Goal: Contribute content: Contribute content

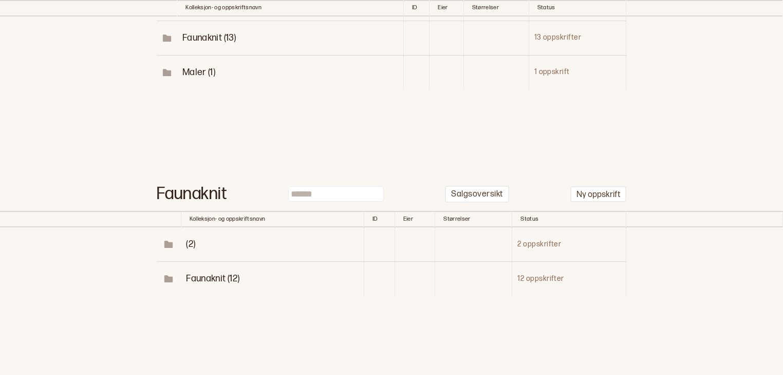
scroll to position [212, 0]
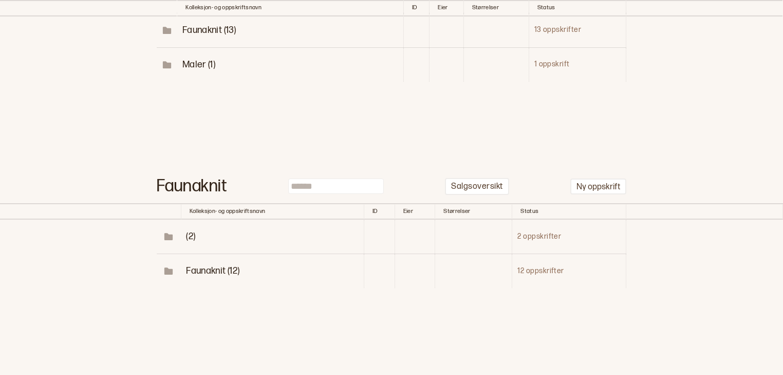
click at [226, 269] on span "Faunaknit (12)" at bounding box center [212, 270] width 53 height 11
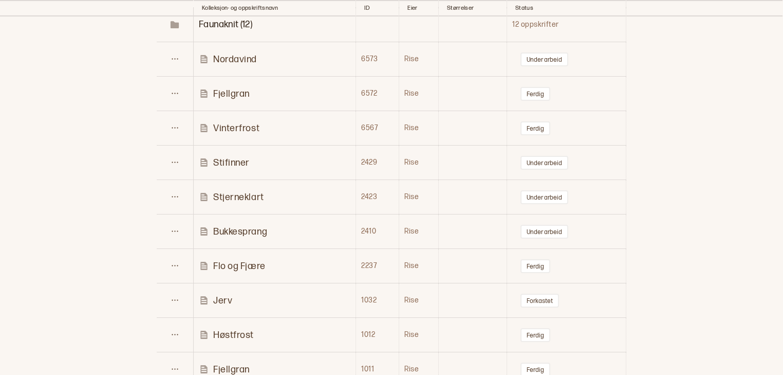
scroll to position [456, 0]
click at [229, 59] on p "Nordavind" at bounding box center [235, 61] width 44 height 12
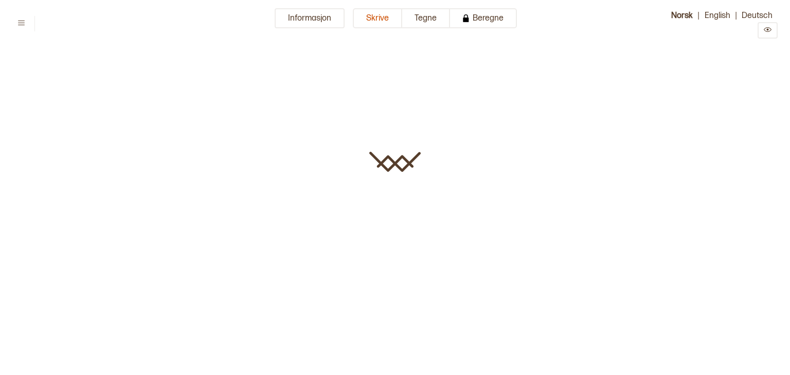
type input "*********"
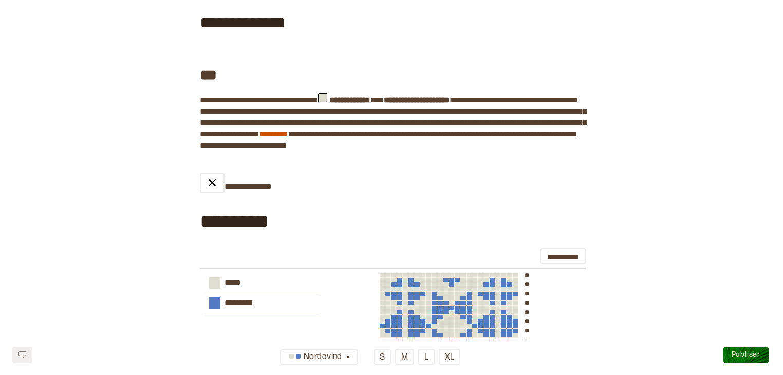
scroll to position [202, 0]
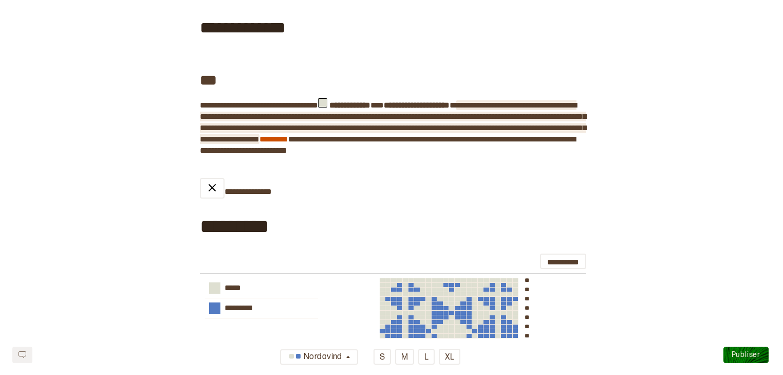
click at [236, 140] on span "**********" at bounding box center [393, 122] width 387 height 42
click at [487, 142] on span "**********" at bounding box center [393, 122] width 387 height 42
drag, startPoint x: 240, startPoint y: 153, endPoint x: 202, endPoint y: 154, distance: 38.6
click at [202, 143] on span "**********" at bounding box center [393, 122] width 387 height 42
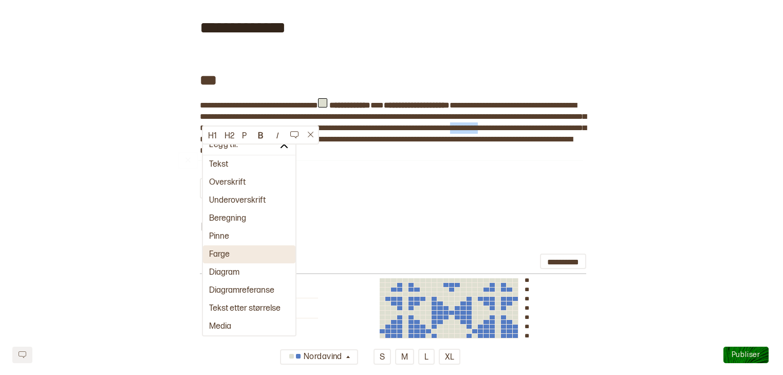
click at [214, 251] on button "Farge" at bounding box center [249, 254] width 93 height 18
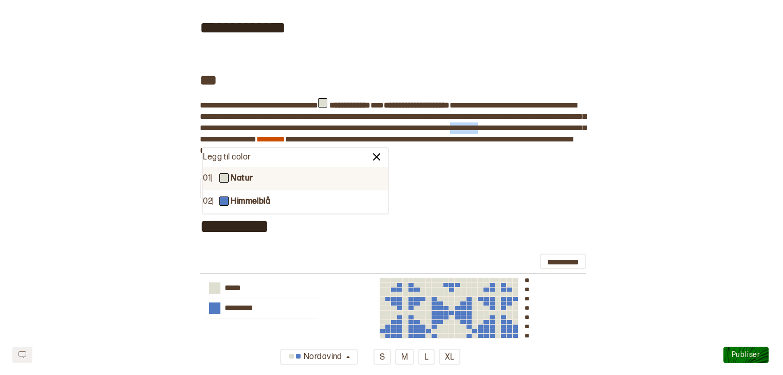
click at [292, 181] on div "01 | Natur" at bounding box center [295, 178] width 185 height 23
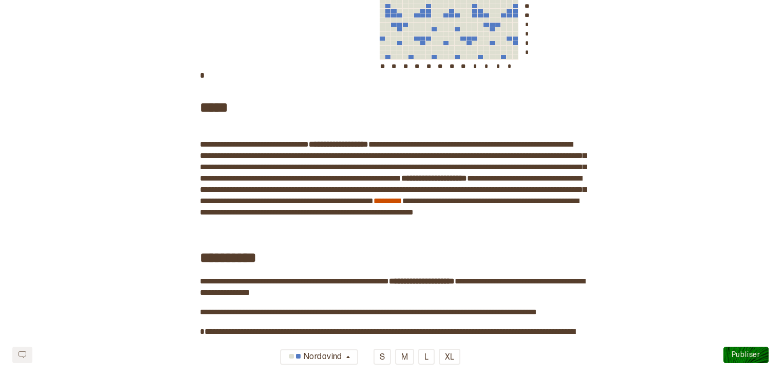
scroll to position [667, 0]
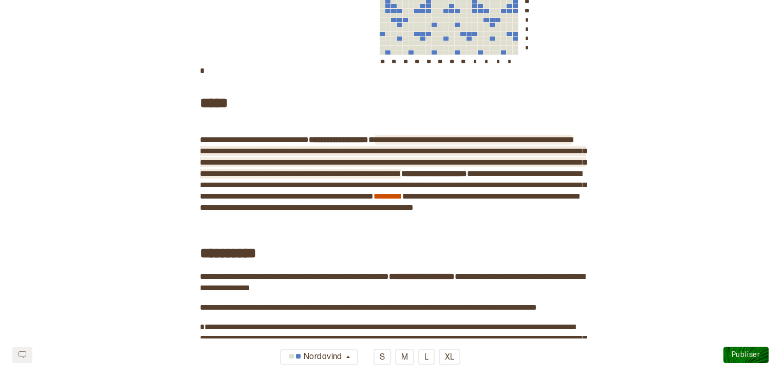
click at [491, 175] on span "**********" at bounding box center [393, 157] width 387 height 42
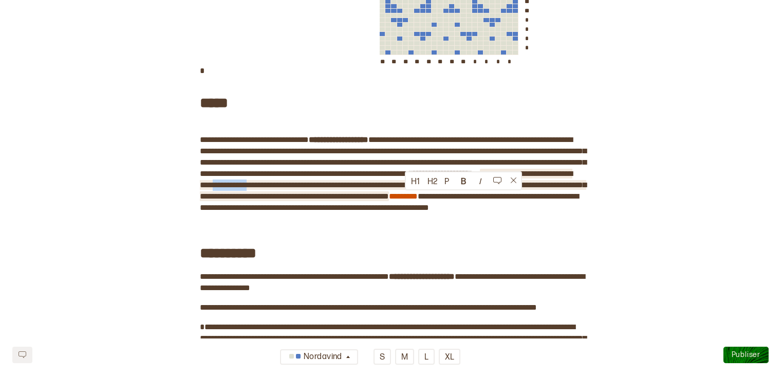
drag, startPoint x: 448, startPoint y: 196, endPoint x: 405, endPoint y: 197, distance: 43.2
click at [405, 197] on span "**********" at bounding box center [393, 185] width 387 height 30
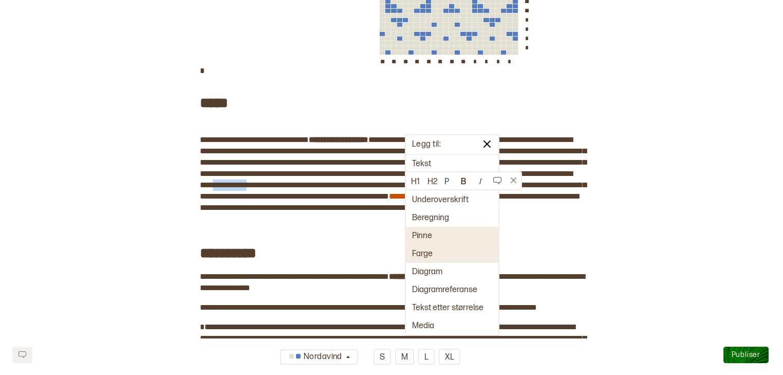
click at [423, 251] on button "Farge" at bounding box center [452, 254] width 93 height 18
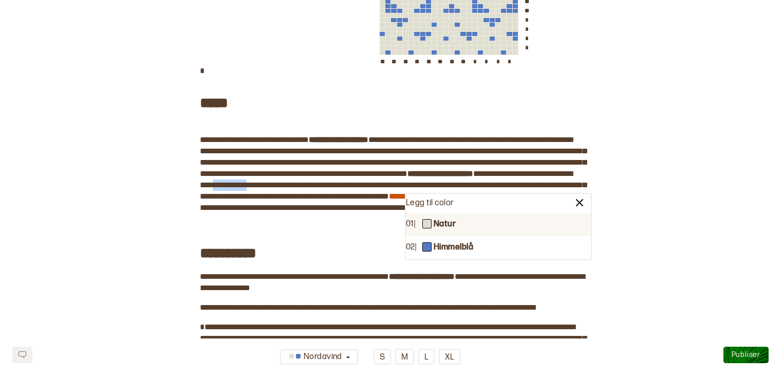
click at [437, 227] on b "Natur" at bounding box center [445, 224] width 22 height 11
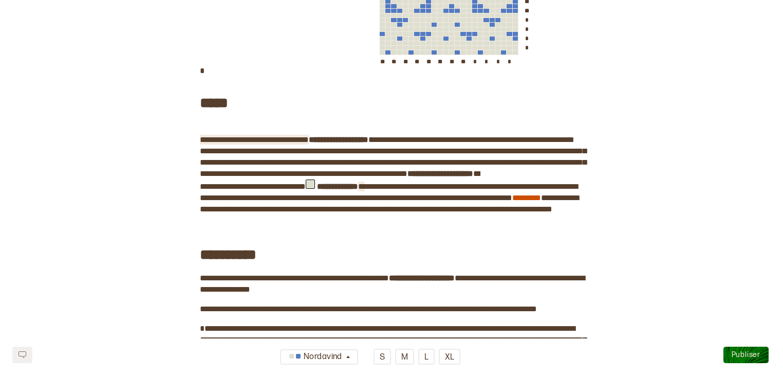
click at [309, 143] on span "**********" at bounding box center [254, 140] width 109 height 8
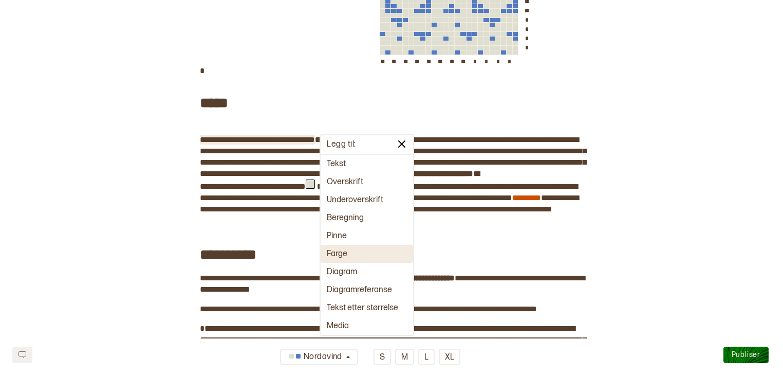
click at [339, 253] on button "Farge" at bounding box center [367, 254] width 93 height 18
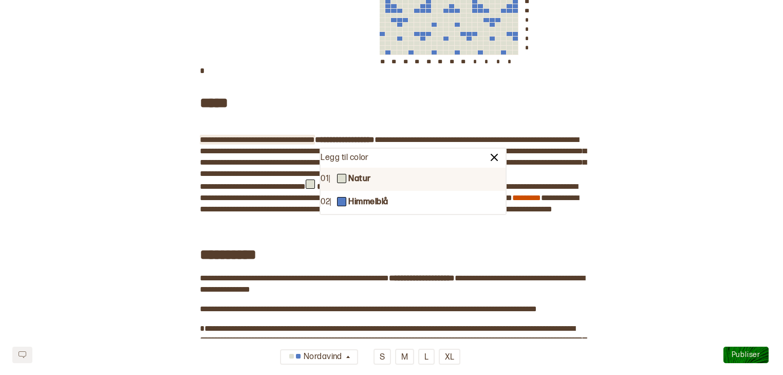
click at [359, 187] on div "01 | Natur" at bounding box center [413, 179] width 185 height 23
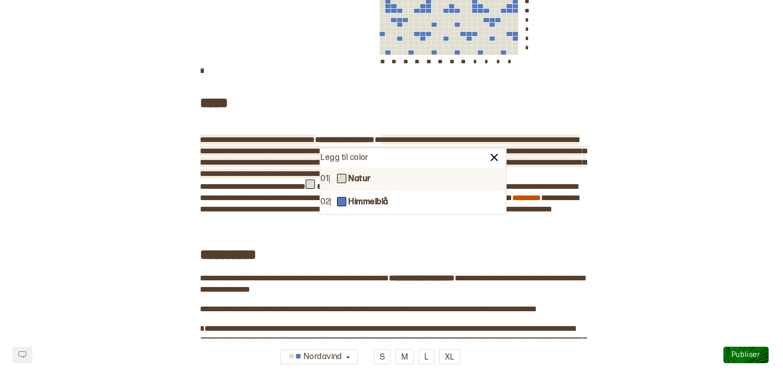
click at [359, 177] on span "**********" at bounding box center [393, 157] width 387 height 42
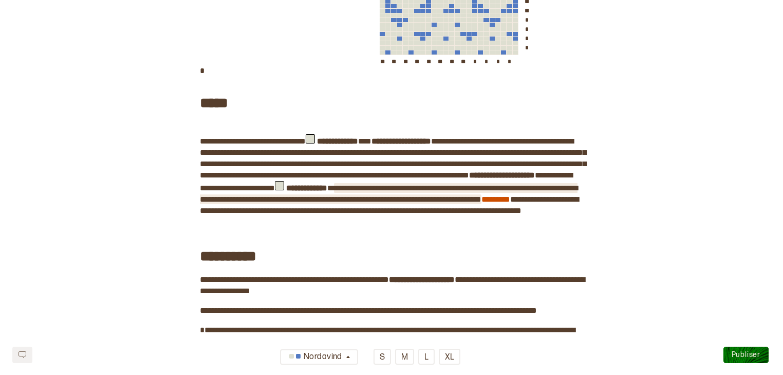
click at [244, 203] on span "**********" at bounding box center [389, 193] width 378 height 19
click at [578, 203] on span "**********" at bounding box center [389, 193] width 378 height 19
click at [208, 203] on span "**********" at bounding box center [389, 193] width 378 height 19
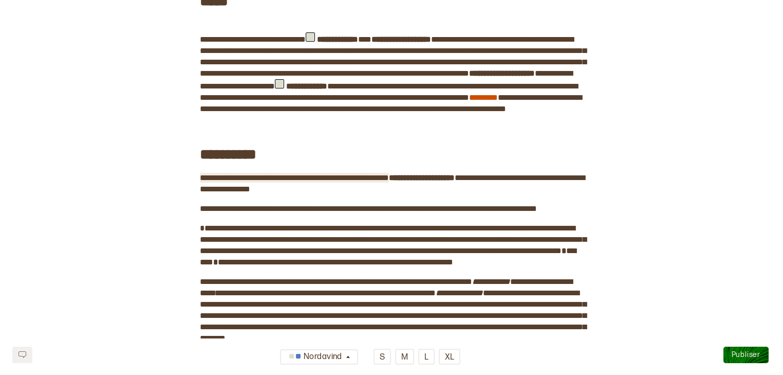
scroll to position [782, 0]
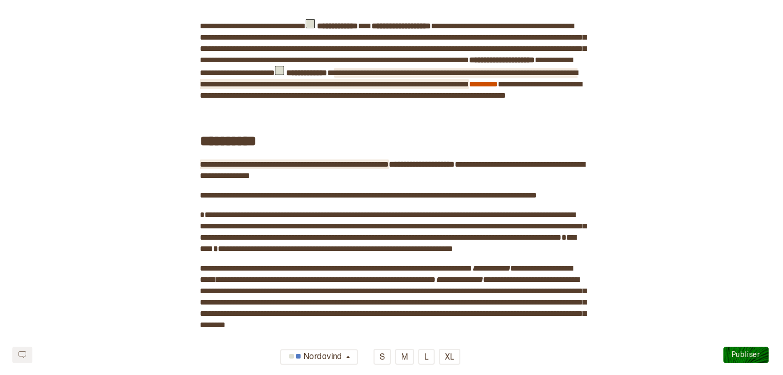
click span "**********"
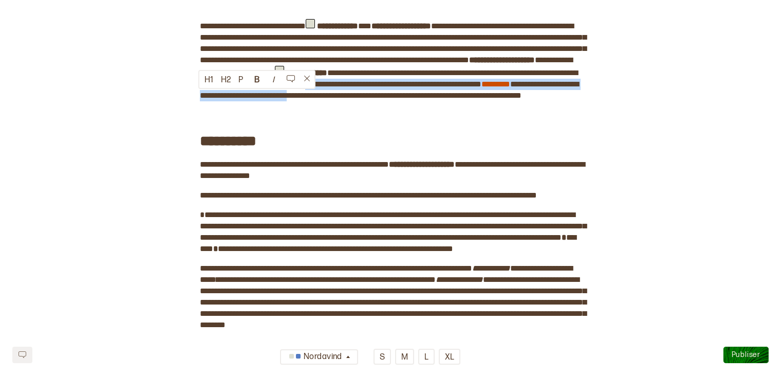
drag, startPoint x: 578, startPoint y: 98, endPoint x: 580, endPoint y: 105, distance: 7.5
click div "**********"
click h3 "**********"
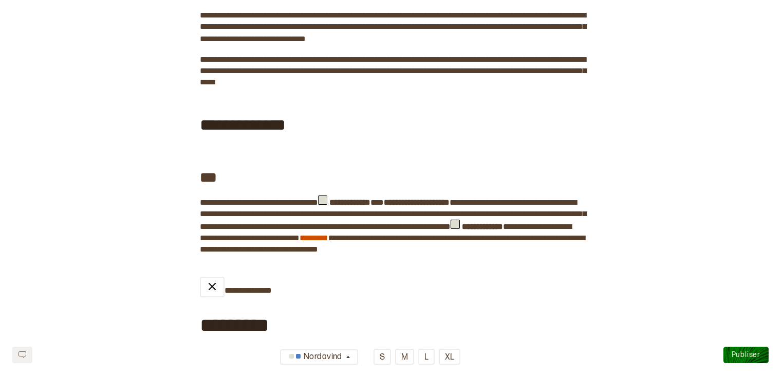
scroll to position [0, 0]
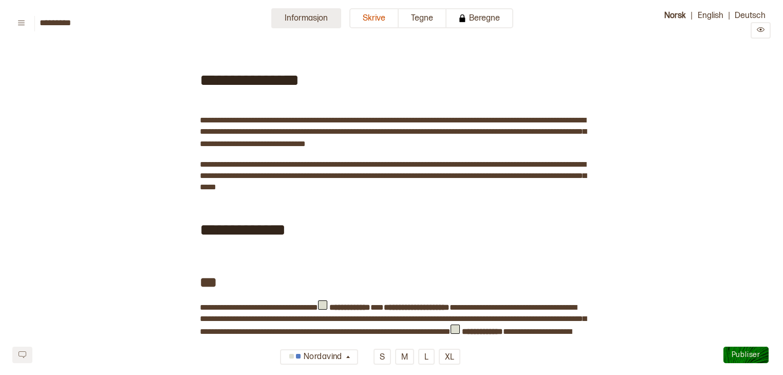
click button "Informasjon"
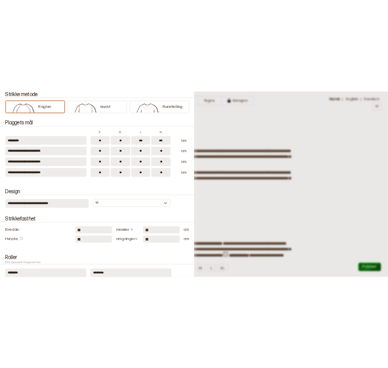
scroll to position [233, 0]
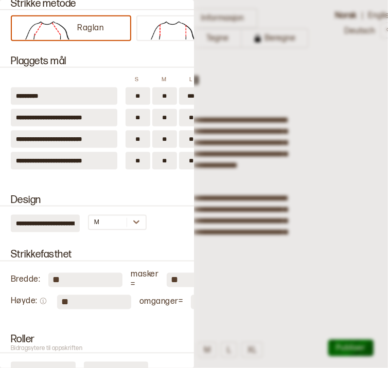
click input "***"
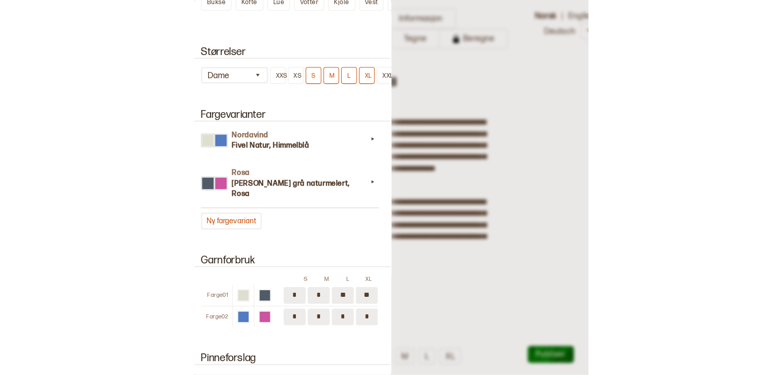
scroll to position [885, 3]
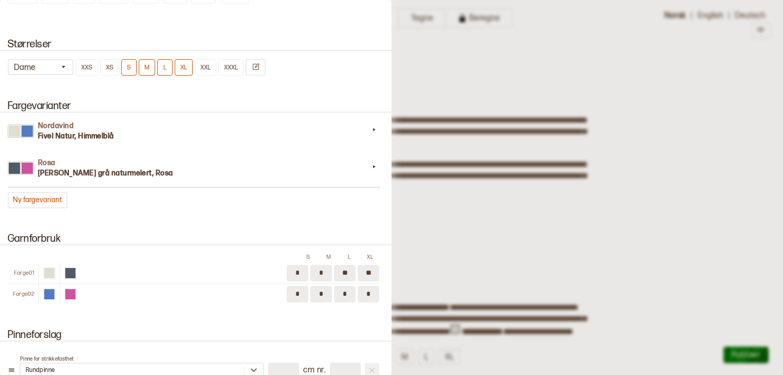
click div
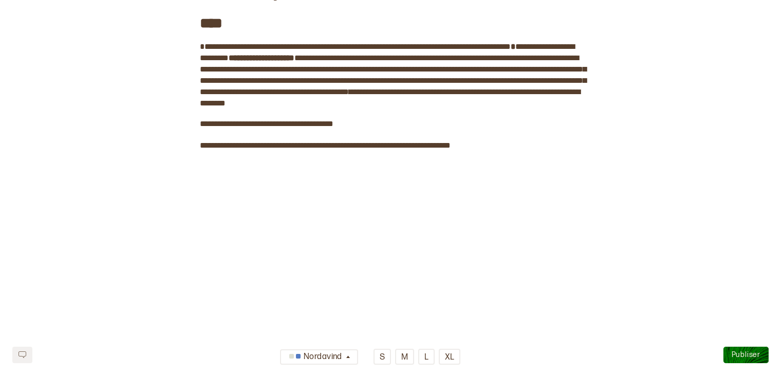
scroll to position [3658, 0]
click span "Publiser"
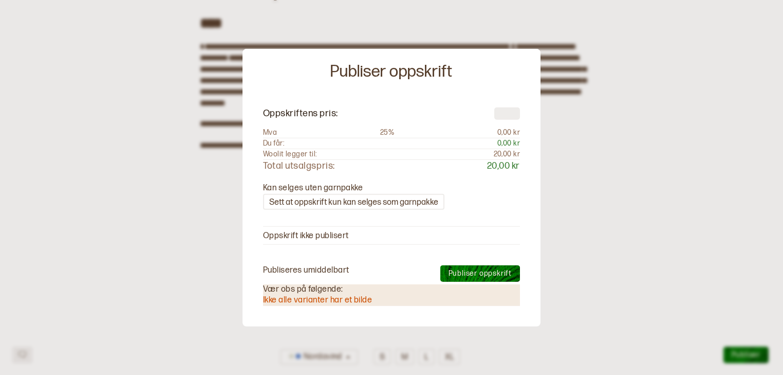
type input "**"
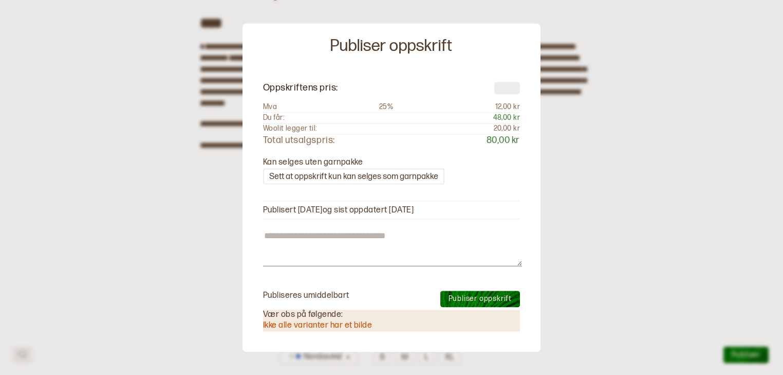
click span "Publiser oppskrift"
type textarea "*"
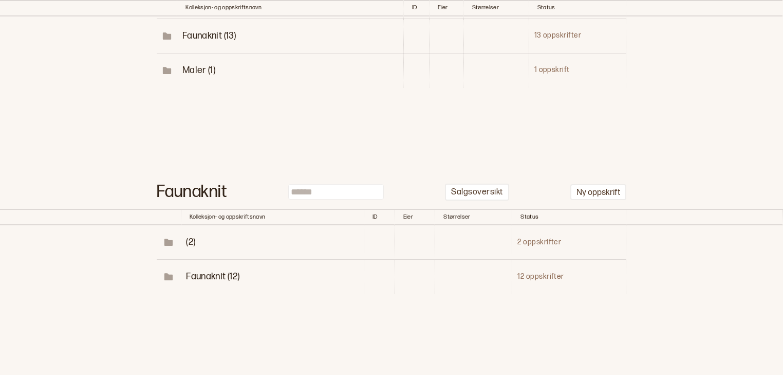
scroll to position [212, 0]
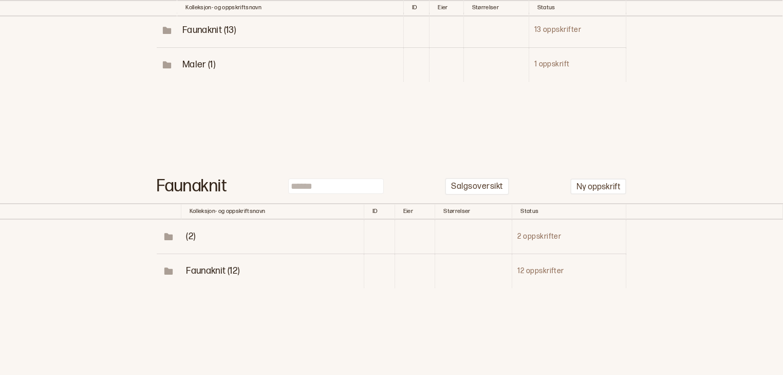
click at [216, 272] on span "Faunaknit (12)" at bounding box center [212, 270] width 53 height 11
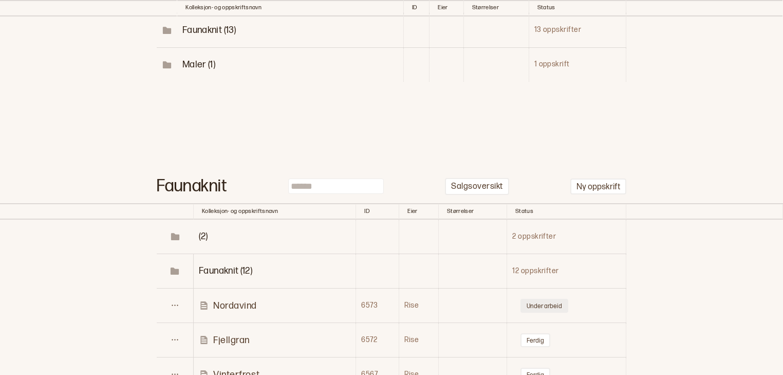
click at [546, 303] on button "Under arbeid" at bounding box center [545, 306] width 48 height 14
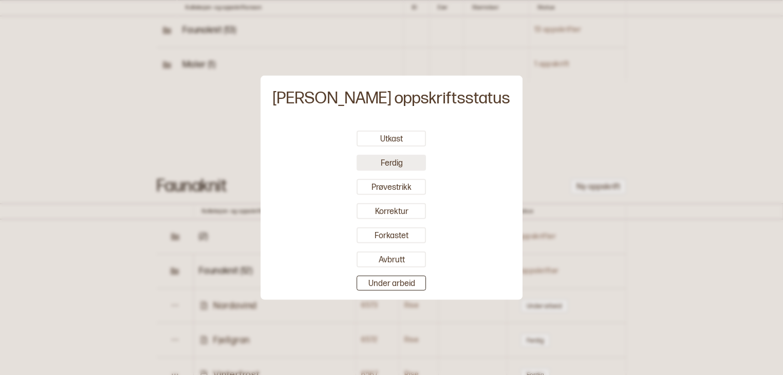
click at [410, 164] on button "Ferdig" at bounding box center [391, 163] width 69 height 16
click at [726, 137] on div at bounding box center [391, 187] width 783 height 375
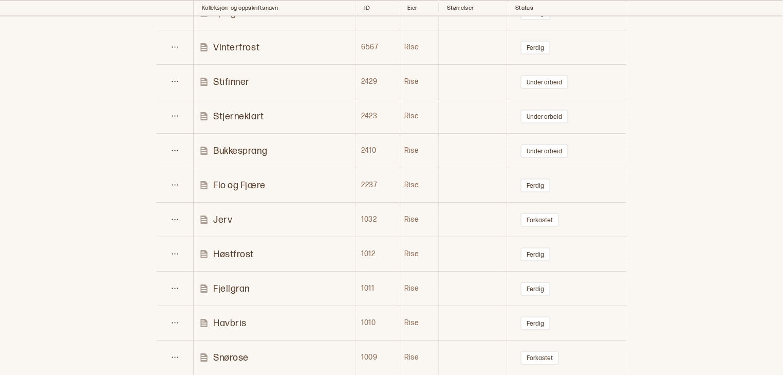
scroll to position [557, 0]
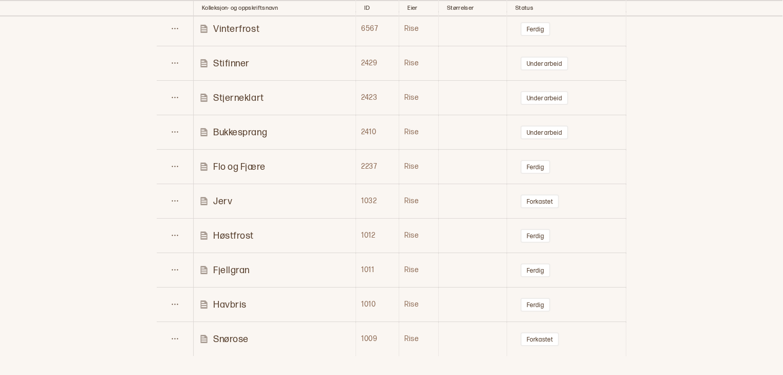
click at [262, 130] on p "Bukkesprang" at bounding box center [240, 132] width 54 height 12
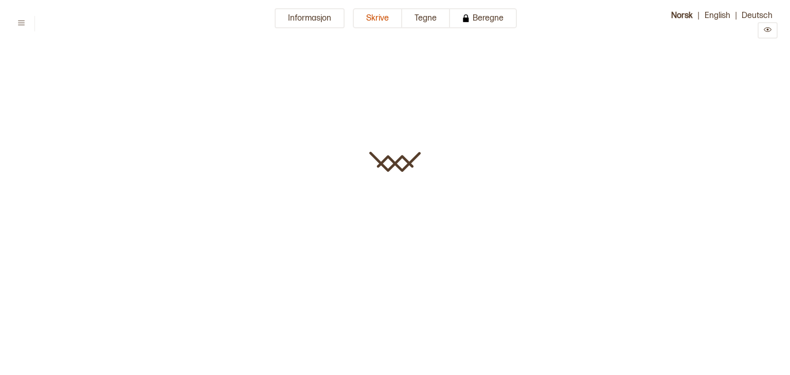
type input "**********"
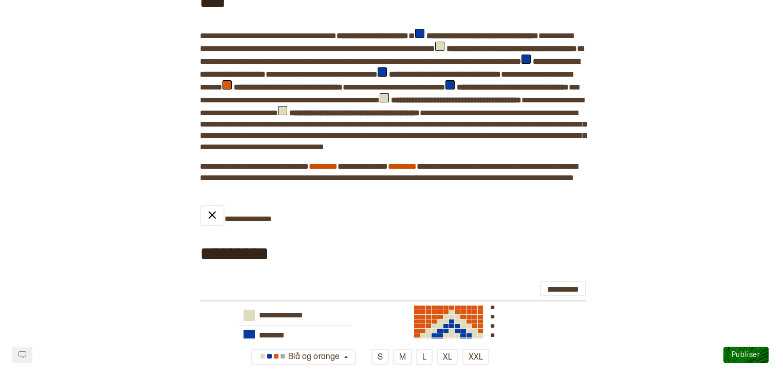
scroll to position [41, 0]
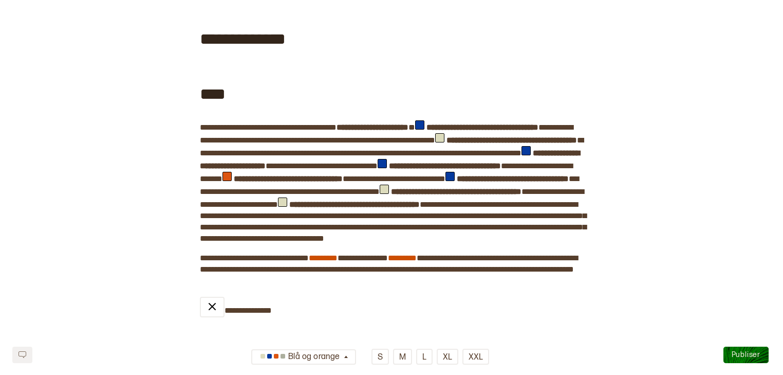
click at [415, 126] on span at bounding box center [415, 127] width 0 height 8
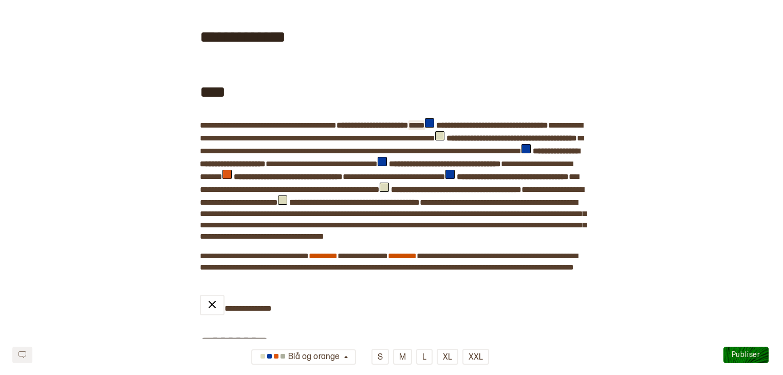
scroll to position [46, 0]
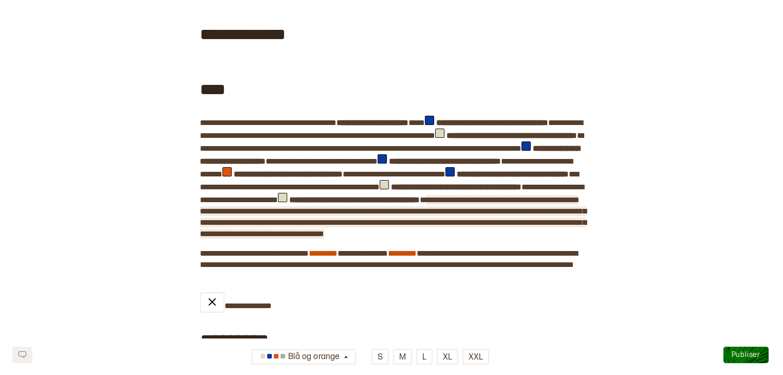
click at [514, 208] on span "**********" at bounding box center [393, 217] width 387 height 42
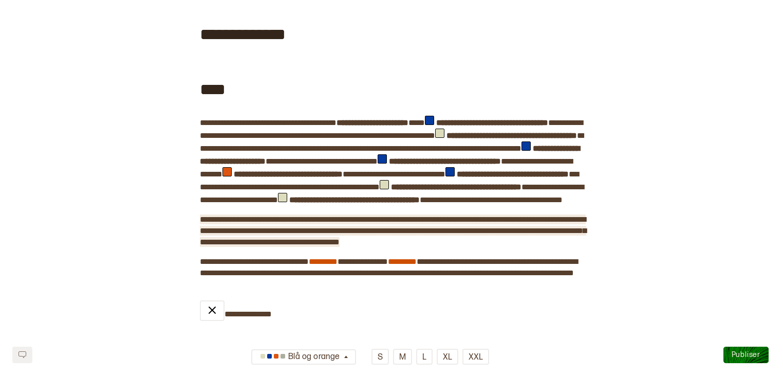
click at [258, 236] on span "**********" at bounding box center [393, 230] width 387 height 30
drag, startPoint x: 259, startPoint y: 224, endPoint x: 224, endPoint y: 229, distance: 35.8
click at [224, 229] on span "**********" at bounding box center [393, 230] width 387 height 30
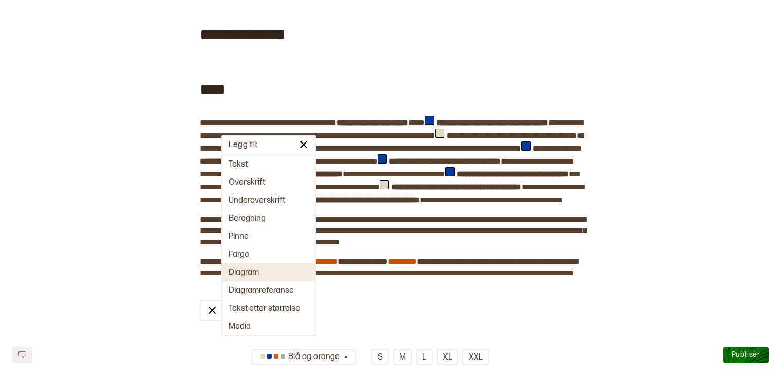
click at [244, 269] on button "Diagram" at bounding box center [269, 272] width 93 height 18
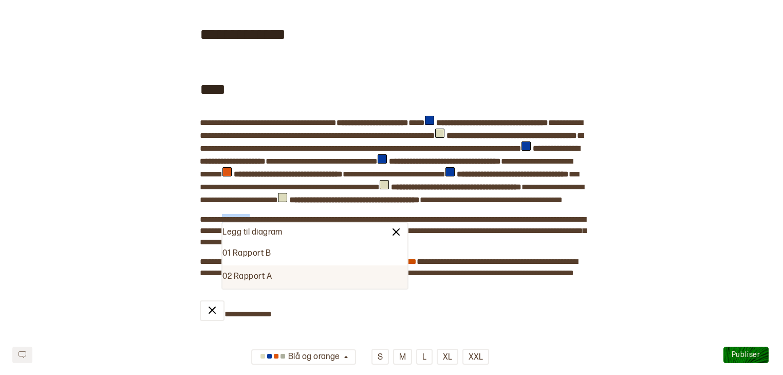
click at [264, 276] on div "02 Rapport A" at bounding box center [315, 276] width 185 height 23
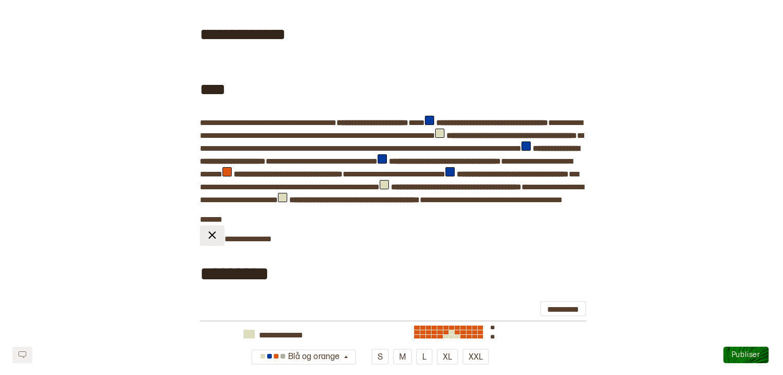
click at [220, 243] on button at bounding box center [212, 235] width 25 height 21
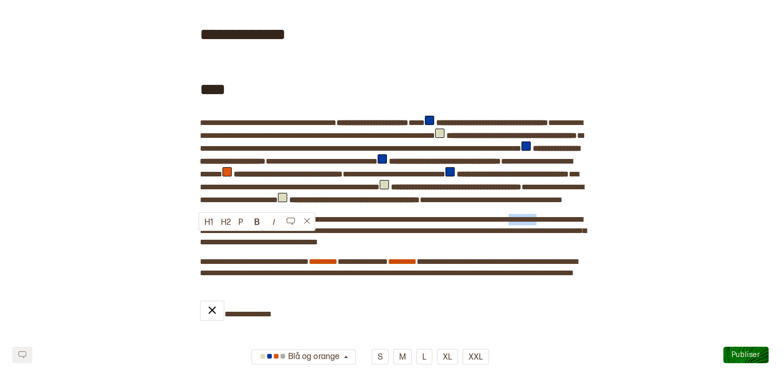
click at [220, 243] on span "**********" at bounding box center [393, 230] width 387 height 32
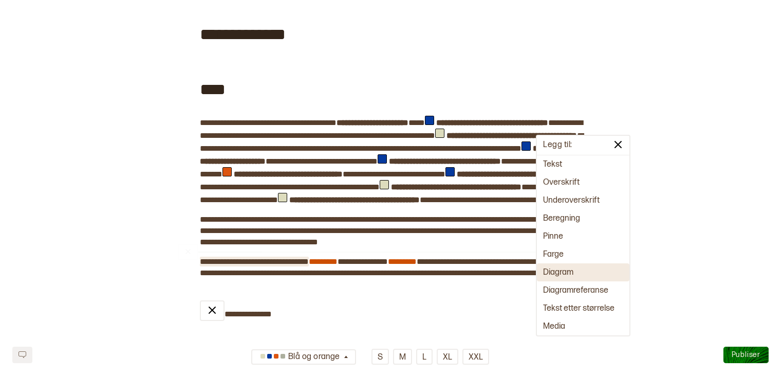
click at [284, 265] on span "**********" at bounding box center [254, 262] width 109 height 8
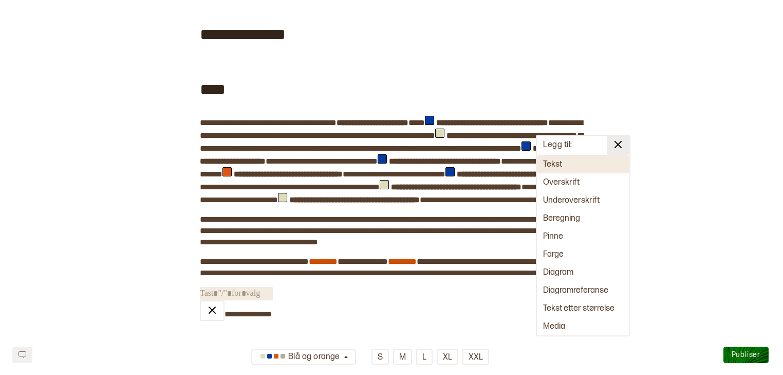
click at [617, 145] on img at bounding box center [618, 144] width 12 height 12
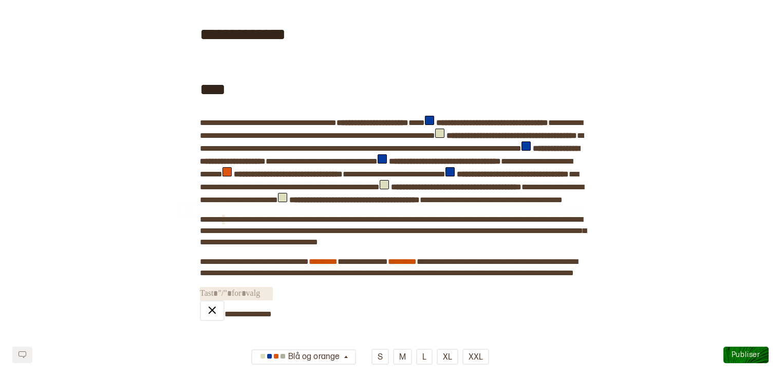
click at [222, 223] on span at bounding box center [223, 219] width 3 height 8
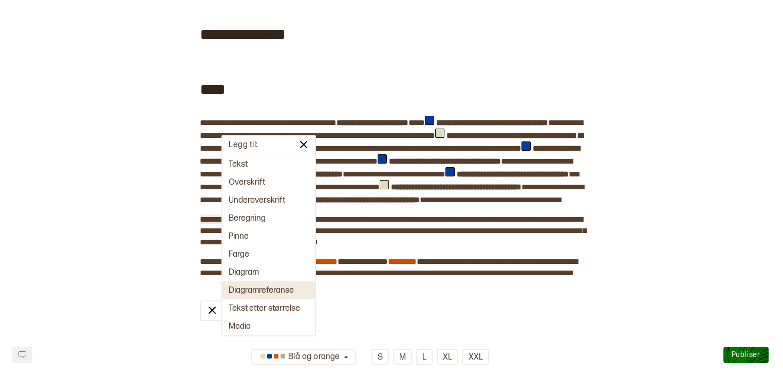
click at [250, 284] on button "Diagramreferanse" at bounding box center [269, 290] width 93 height 18
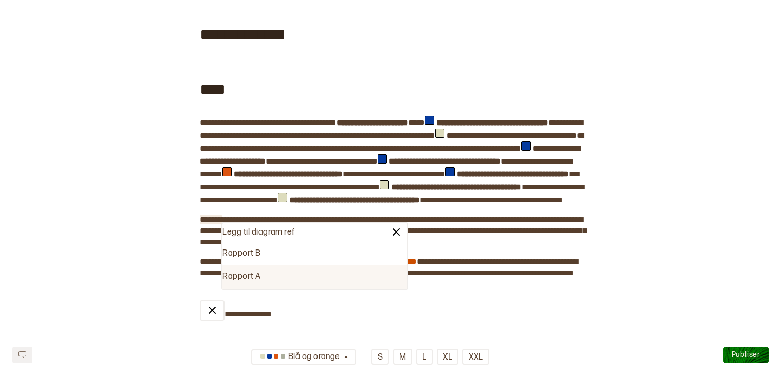
click at [252, 278] on div "Rapport A" at bounding box center [315, 276] width 185 height 23
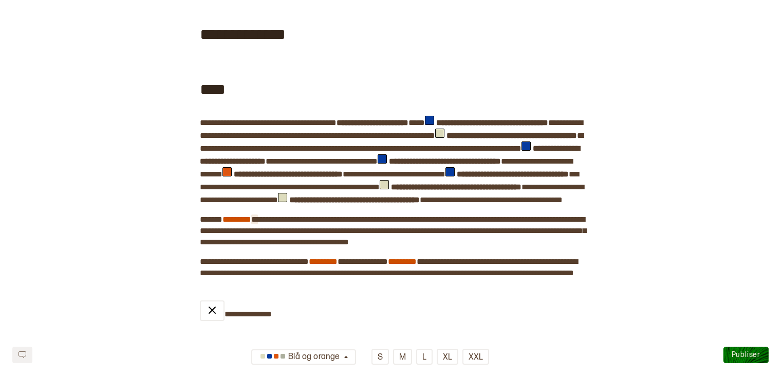
click at [258, 223] on span at bounding box center [258, 219] width 0 height 8
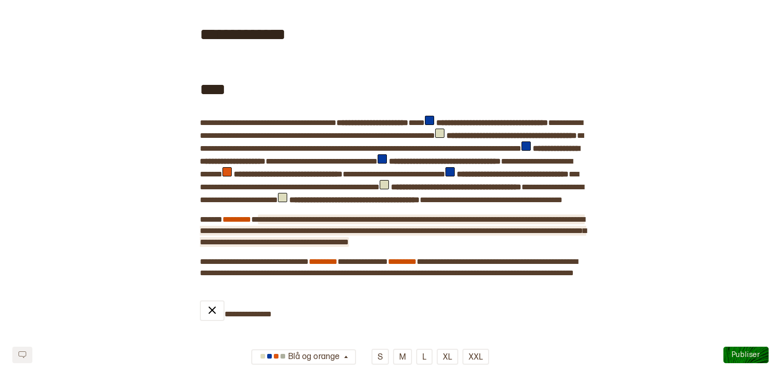
click at [265, 228] on span "**********" at bounding box center [393, 230] width 387 height 30
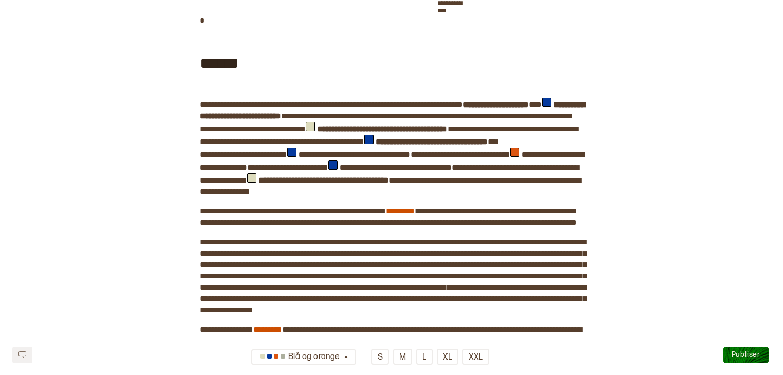
scroll to position [707, 0]
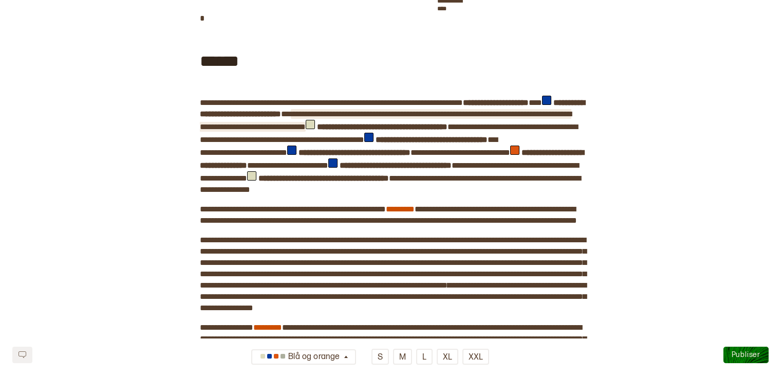
click at [525, 131] on span "**********" at bounding box center [386, 120] width 372 height 21
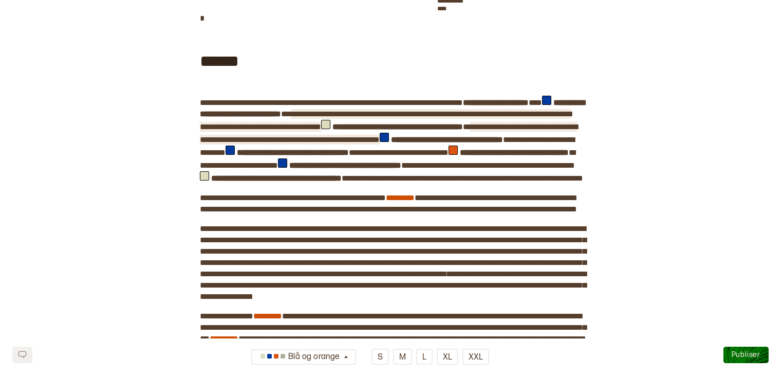
click at [306, 143] on span "**********" at bounding box center [389, 133] width 378 height 21
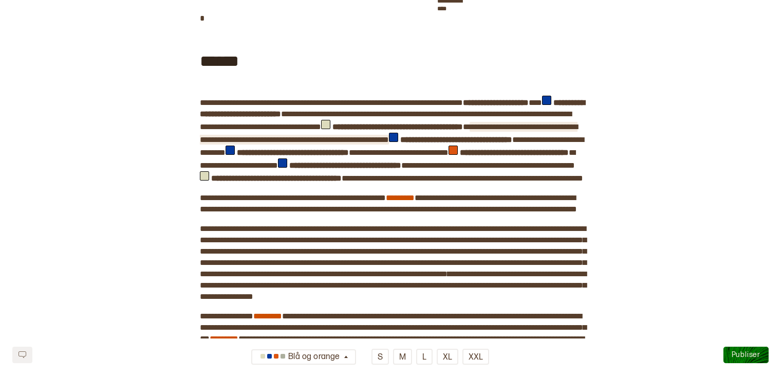
click at [446, 143] on span "**********" at bounding box center [389, 133] width 378 height 21
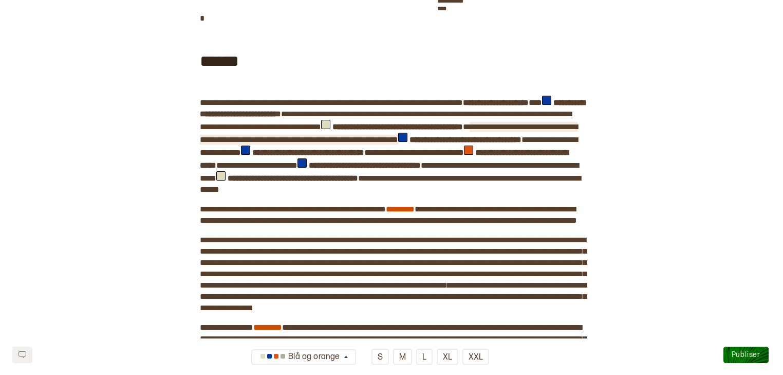
click at [473, 143] on span "**********" at bounding box center [389, 133] width 378 height 21
click at [578, 143] on span "**********" at bounding box center [389, 133] width 378 height 21
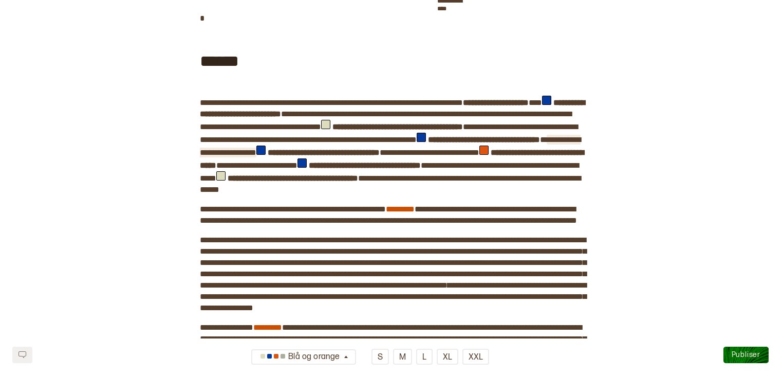
click at [450, 156] on span "**********" at bounding box center [390, 146] width 381 height 21
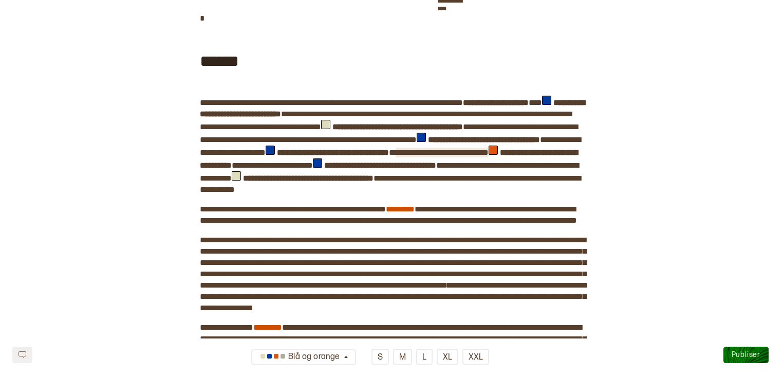
click at [396, 156] on span "**********" at bounding box center [442, 153] width 93 height 8
click at [254, 169] on span "**********" at bounding box center [291, 165] width 75 height 8
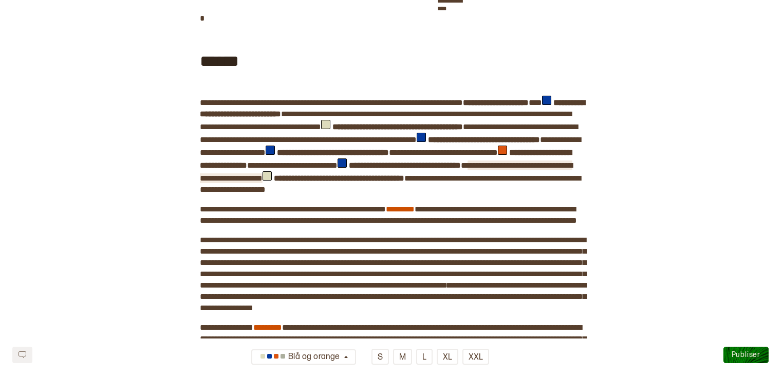
click at [465, 182] on span "**********" at bounding box center [386, 171] width 373 height 21
click at [573, 182] on span "**********" at bounding box center [386, 171] width 373 height 21
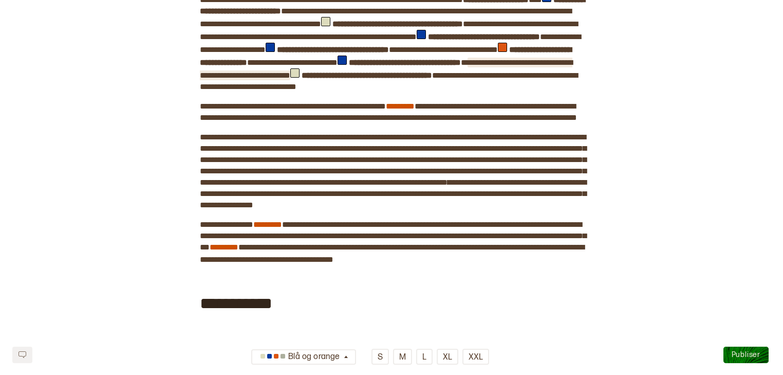
scroll to position [815, 0]
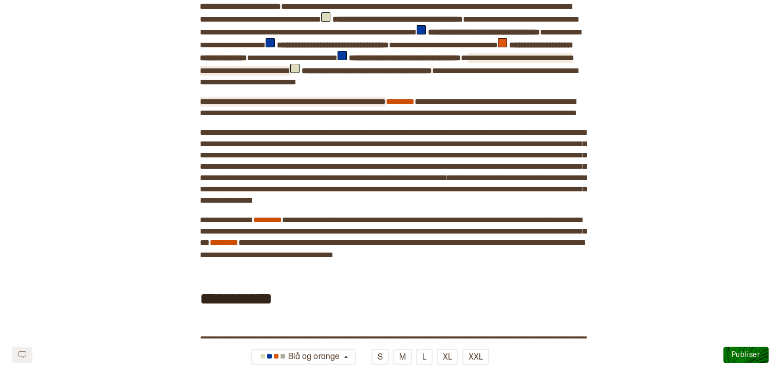
click at [252, 105] on span "**********" at bounding box center [293, 102] width 186 height 8
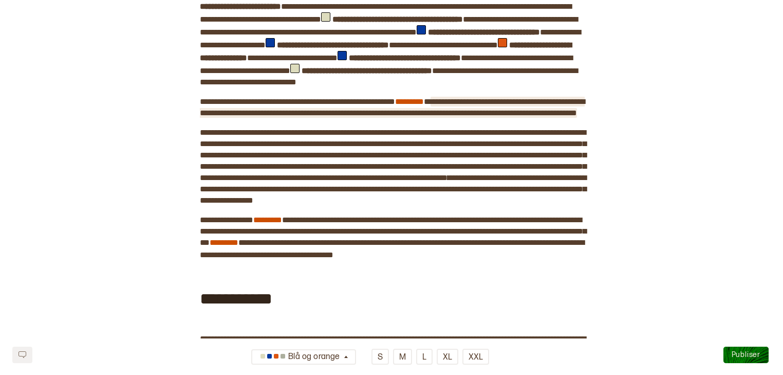
click at [493, 117] on span "**********" at bounding box center [392, 107] width 385 height 19
click at [452, 117] on span "**********" at bounding box center [392, 107] width 385 height 19
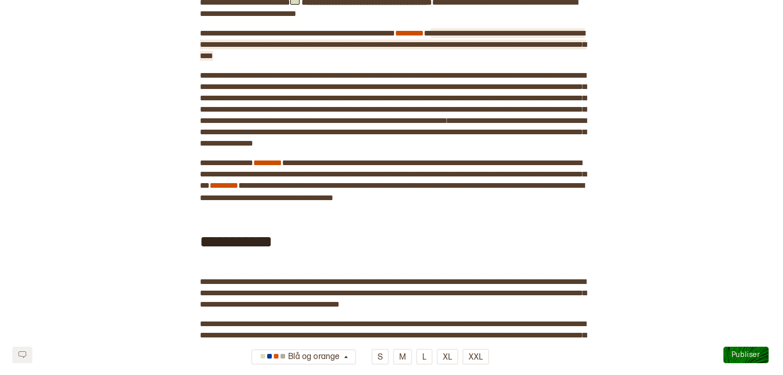
scroll to position [893, 0]
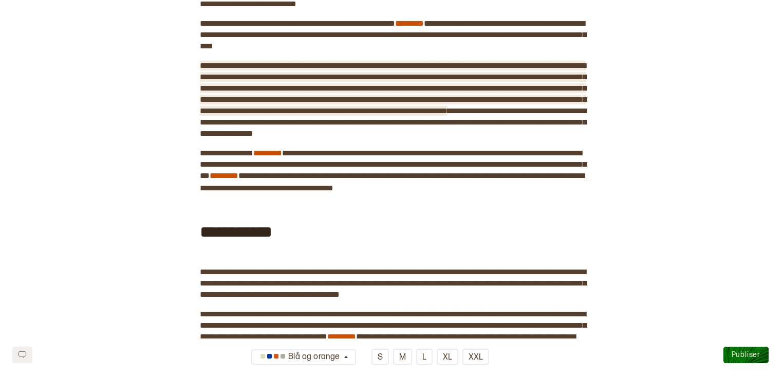
click at [451, 107] on span "**********" at bounding box center [393, 88] width 387 height 53
click at [235, 115] on span "**********" at bounding box center [393, 88] width 387 height 53
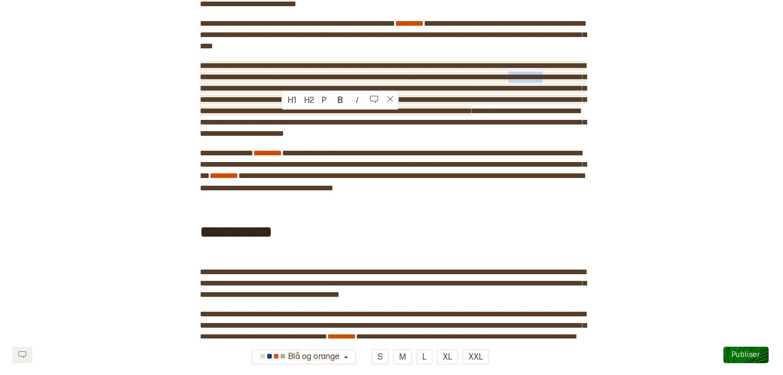
drag, startPoint x: 328, startPoint y: 117, endPoint x: 283, endPoint y: 118, distance: 45.8
click at [283, 115] on span "**********" at bounding box center [393, 88] width 387 height 53
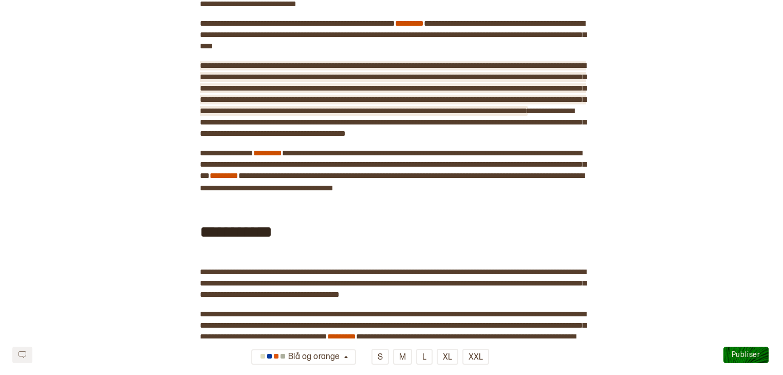
click at [352, 115] on span "**********" at bounding box center [393, 88] width 387 height 53
click at [290, 115] on span "**********" at bounding box center [393, 88] width 387 height 53
click at [213, 126] on span "**********" at bounding box center [393, 94] width 387 height 64
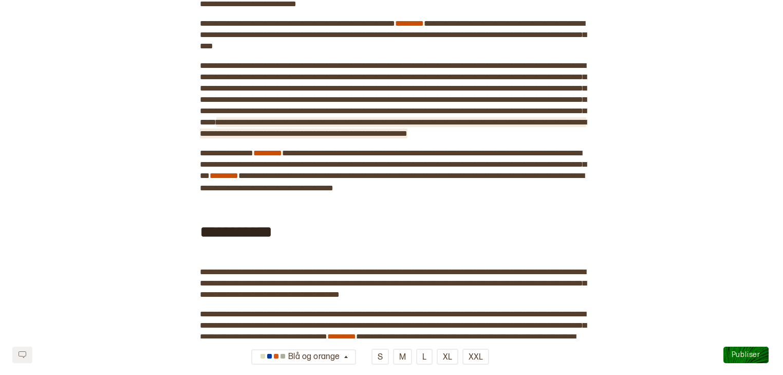
click at [524, 137] on span "**********" at bounding box center [393, 127] width 387 height 19
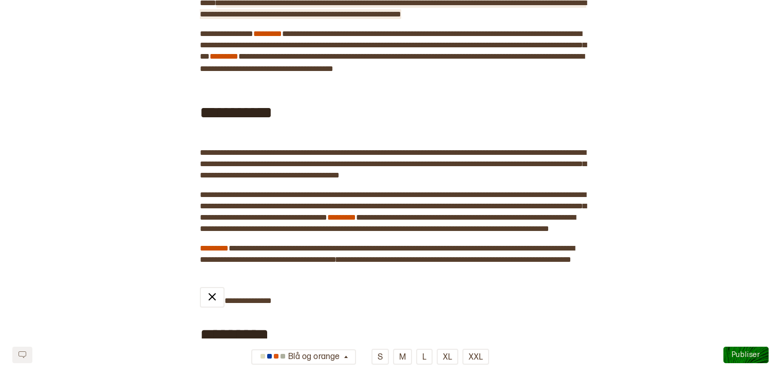
scroll to position [993, 0]
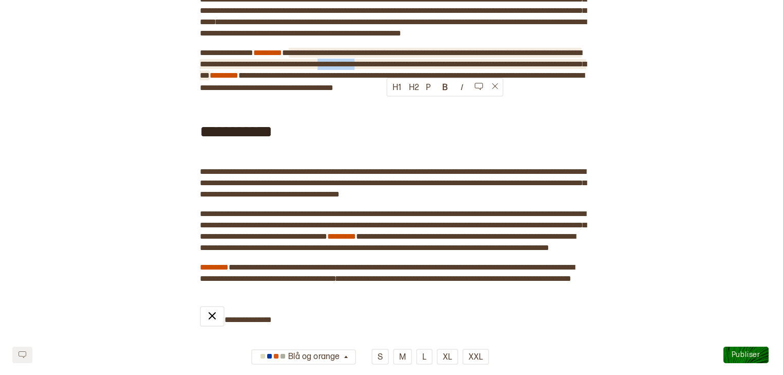
drag, startPoint x: 433, startPoint y: 105, endPoint x: 389, endPoint y: 108, distance: 44.3
click at [389, 79] on span "**********" at bounding box center [393, 64] width 387 height 30
click at [365, 79] on span "**********" at bounding box center [393, 64] width 387 height 30
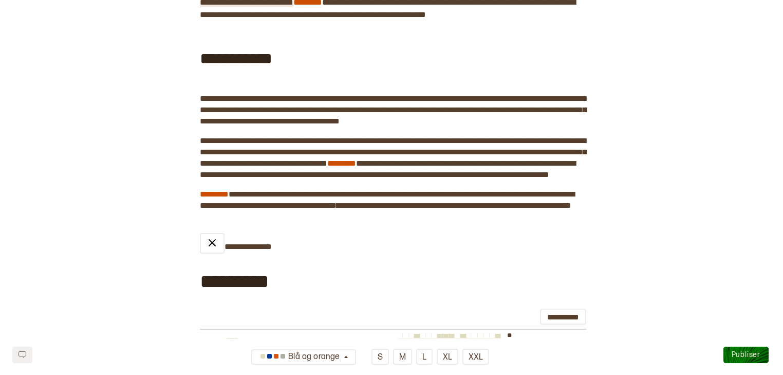
scroll to position [1069, 0]
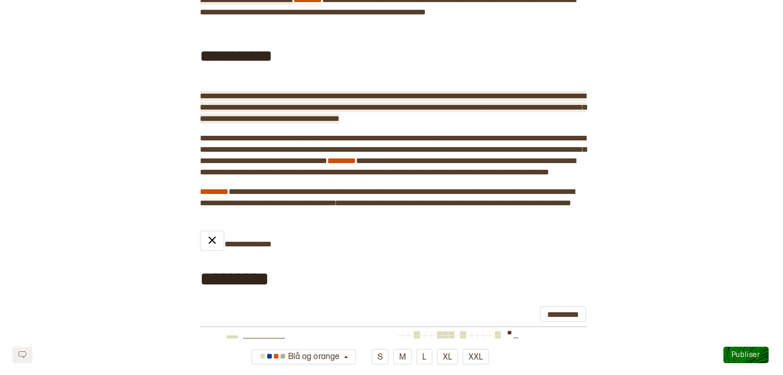
click at [225, 122] on span "**********" at bounding box center [393, 107] width 387 height 30
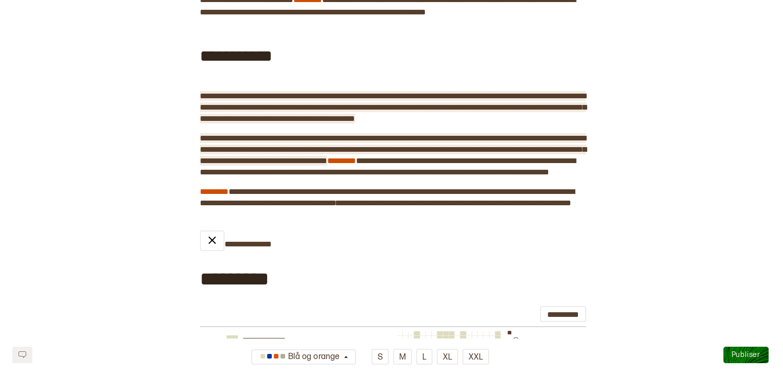
click at [290, 164] on span "**********" at bounding box center [393, 149] width 387 height 30
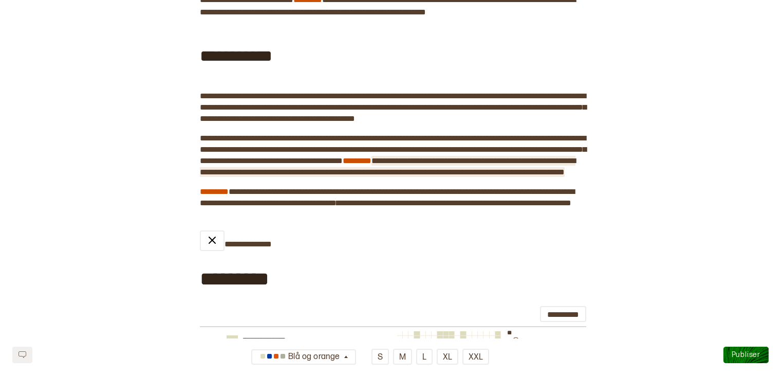
click at [459, 176] on span "**********" at bounding box center [388, 166] width 376 height 19
click at [497, 176] on span "**********" at bounding box center [390, 166] width 380 height 19
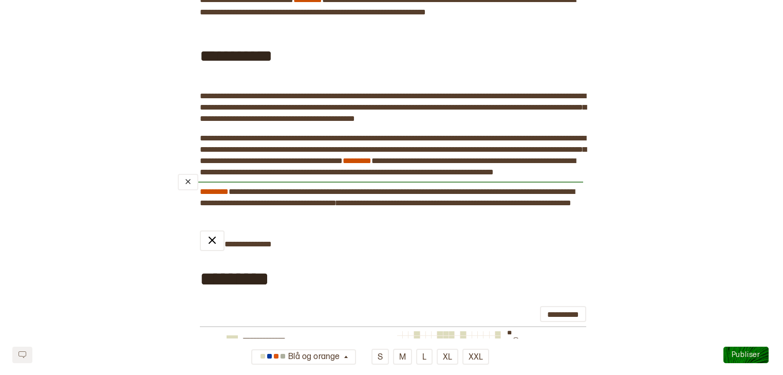
click at [417, 186] on div "﻿" at bounding box center [381, 182] width 406 height 8
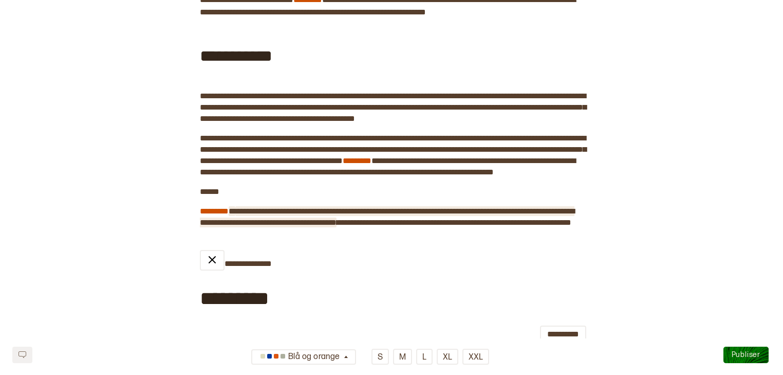
click at [237, 226] on span "**********" at bounding box center [387, 216] width 375 height 19
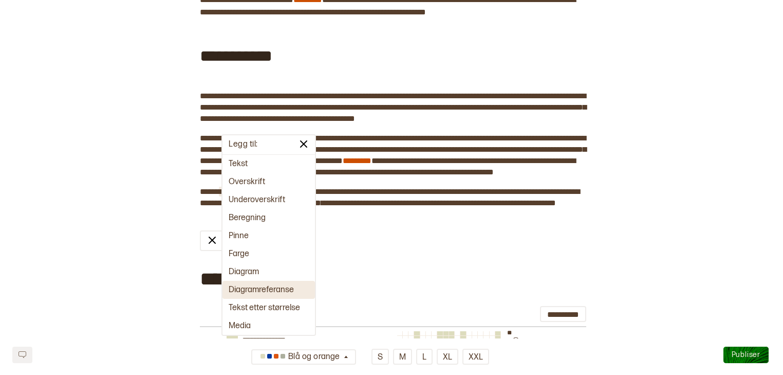
click at [239, 288] on button "Diagramreferanse" at bounding box center [269, 290] width 93 height 18
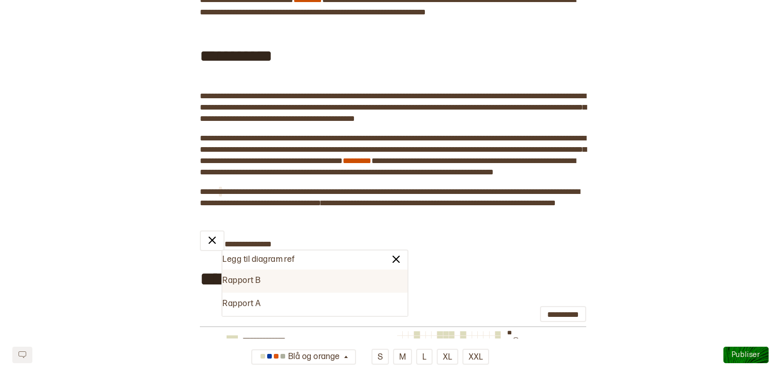
click at [251, 285] on div "Rapport B" at bounding box center [315, 280] width 185 height 23
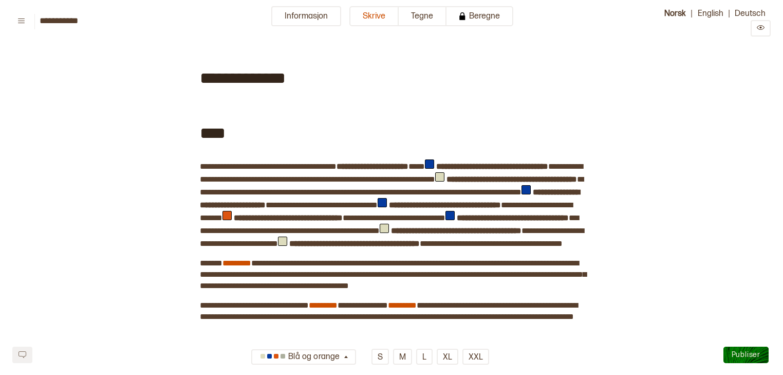
scroll to position [0, 0]
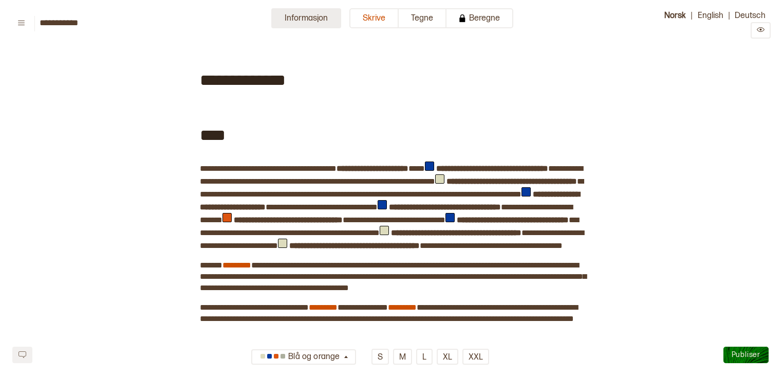
click at [317, 15] on button "Informasjon" at bounding box center [306, 18] width 70 height 20
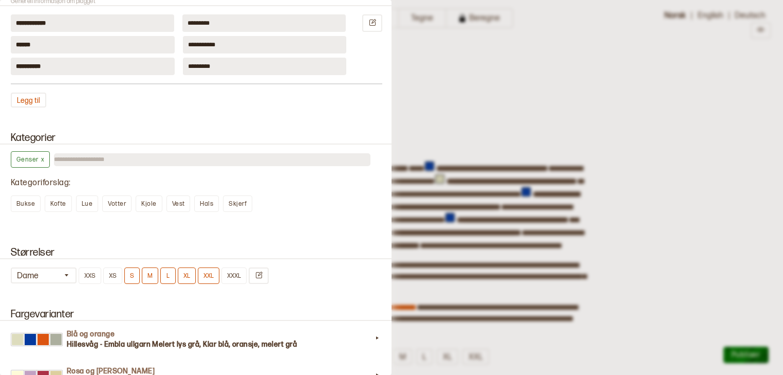
scroll to position [795, 0]
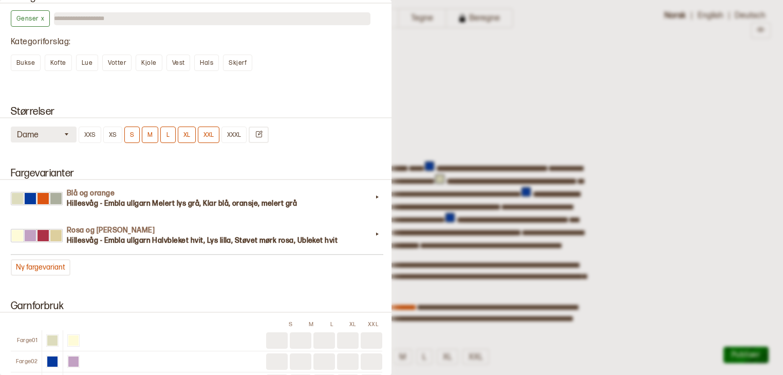
click at [66, 133] on icon "button" at bounding box center [67, 134] width 4 height 3
click at [26, 182] on div "Unisex" at bounding box center [44, 186] width 66 height 10
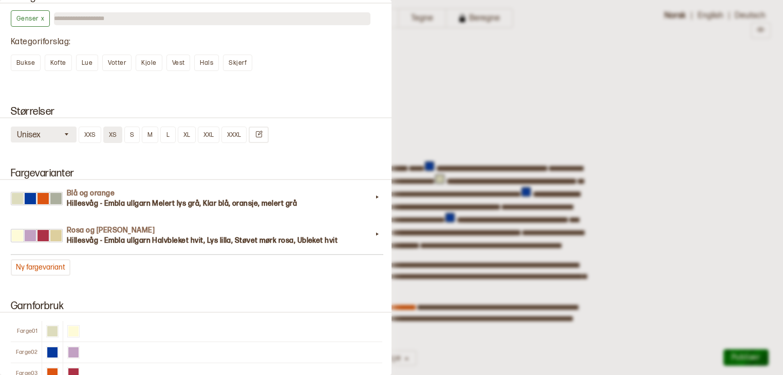
click at [120, 132] on button "XS" at bounding box center [112, 134] width 19 height 16
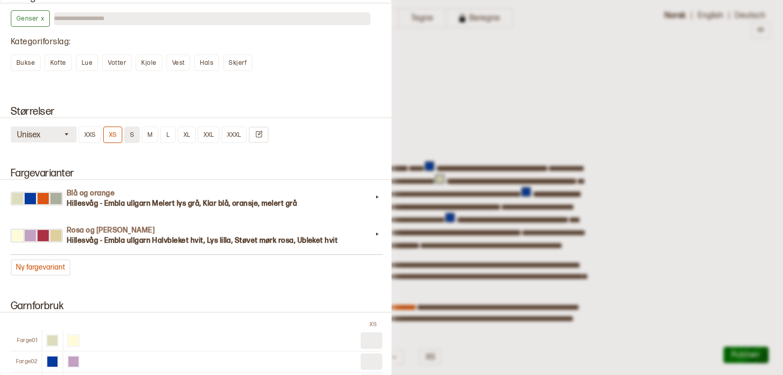
click at [130, 132] on button "S" at bounding box center [131, 134] width 15 height 16
click at [147, 133] on button "M" at bounding box center [150, 134] width 16 height 16
click at [168, 131] on button "L" at bounding box center [167, 134] width 15 height 16
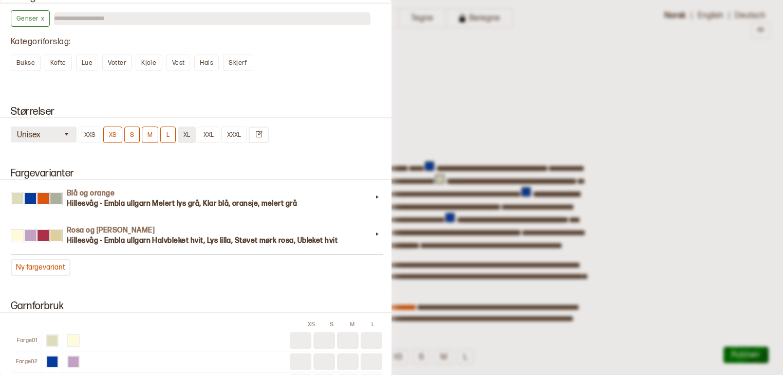
click at [189, 130] on button "XL" at bounding box center [187, 134] width 18 height 16
click at [212, 130] on button "XXL" at bounding box center [209, 134] width 22 height 16
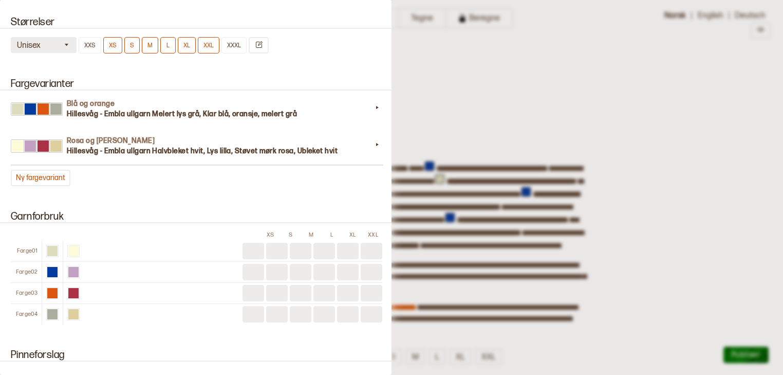
scroll to position [882, 0]
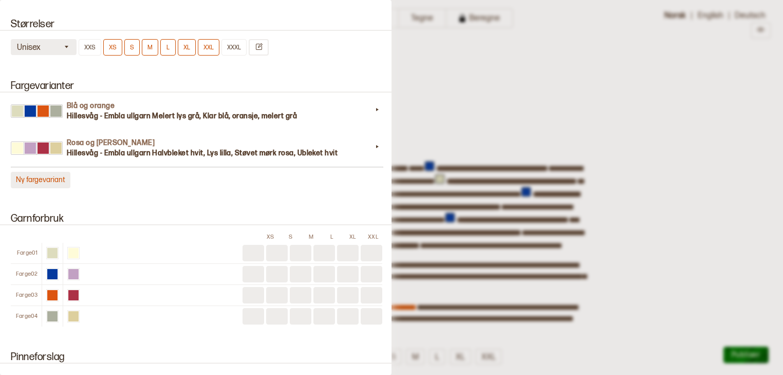
click at [48, 177] on button "Ny fargevariant" at bounding box center [41, 180] width 60 height 16
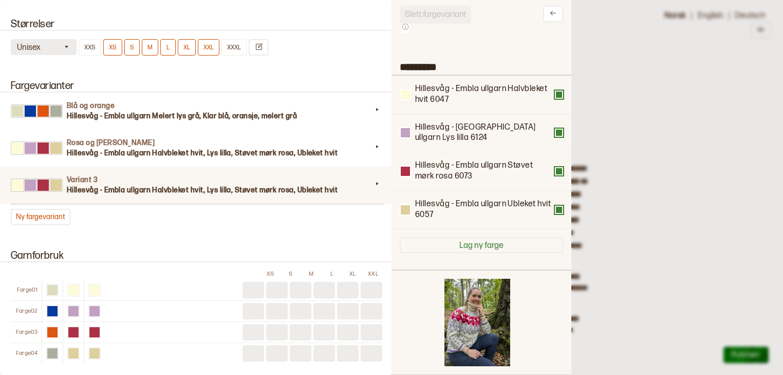
scroll to position [28, 0]
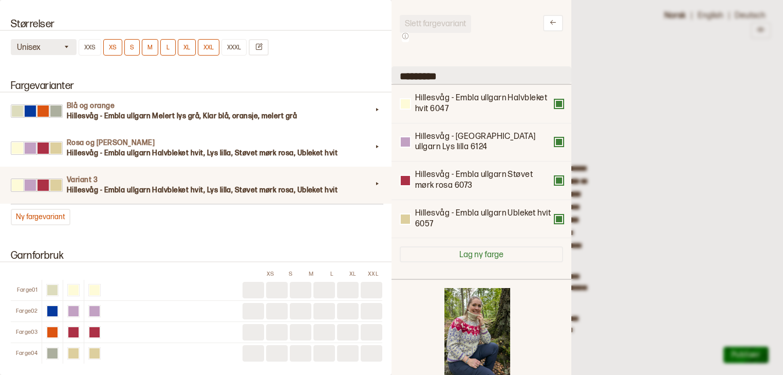
drag, startPoint x: 444, startPoint y: 72, endPoint x: 405, endPoint y: 74, distance: 39.1
click at [405, 74] on input "*********" at bounding box center [482, 74] width 180 height 17
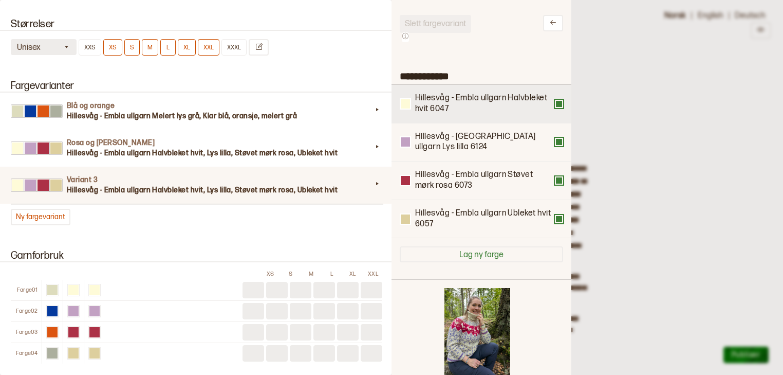
type input "**********"
click at [559, 106] on button at bounding box center [559, 104] width 8 height 8
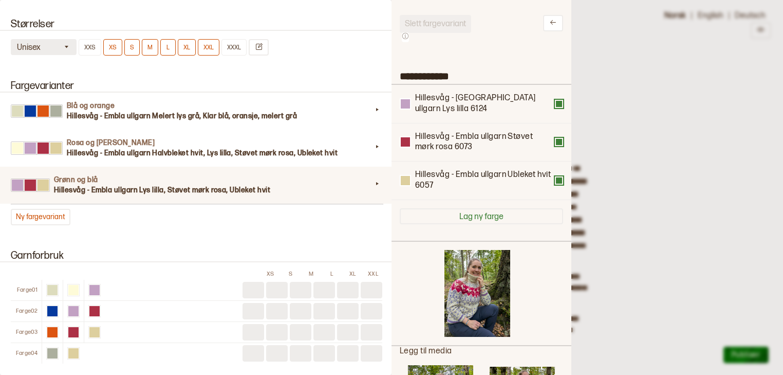
click at [559, 106] on button at bounding box center [559, 104] width 8 height 8
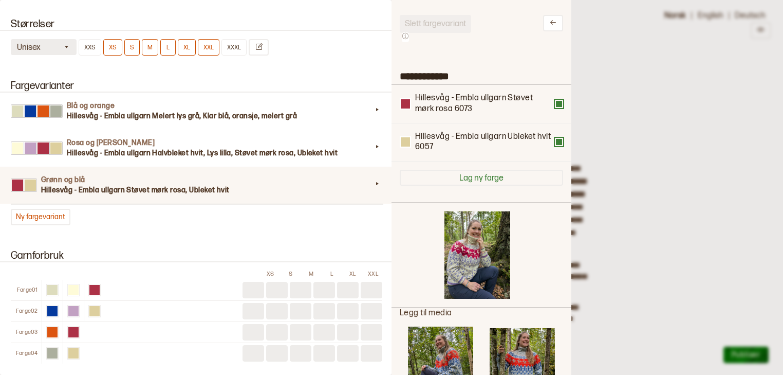
click at [559, 106] on button at bounding box center [559, 104] width 8 height 8
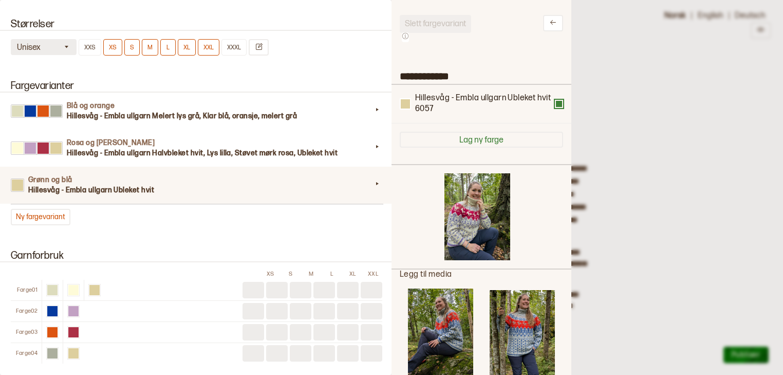
click at [559, 106] on button at bounding box center [559, 104] width 8 height 8
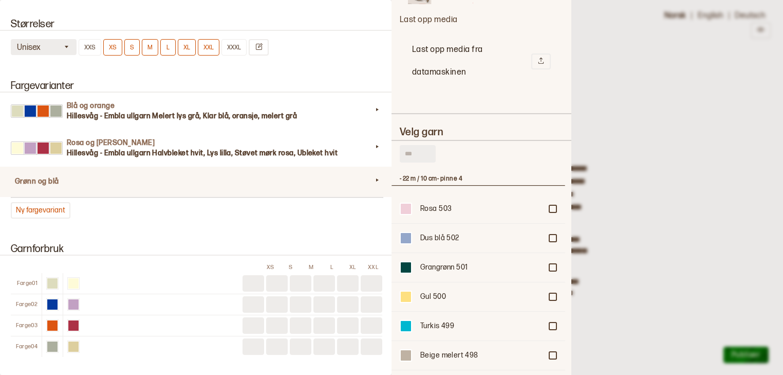
scroll to position [544, 0]
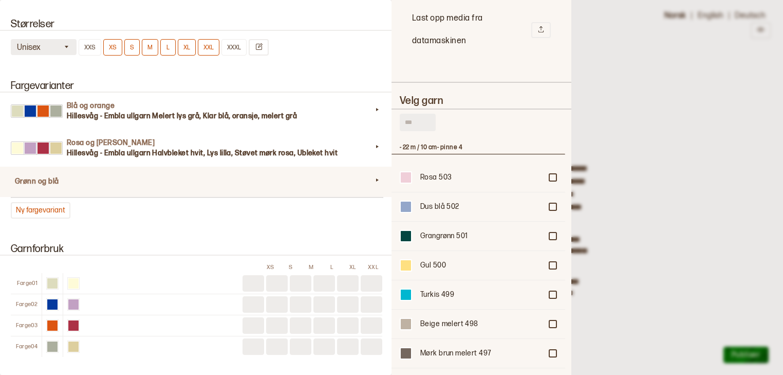
click at [417, 114] on input "text" at bounding box center [418, 122] width 36 height 17
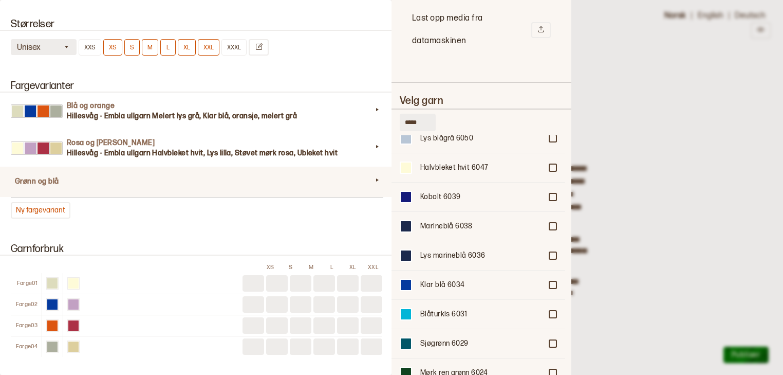
scroll to position [1267, 0]
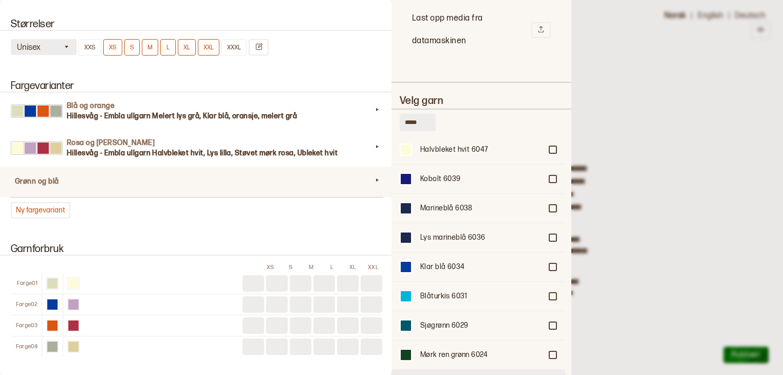
type input "*****"
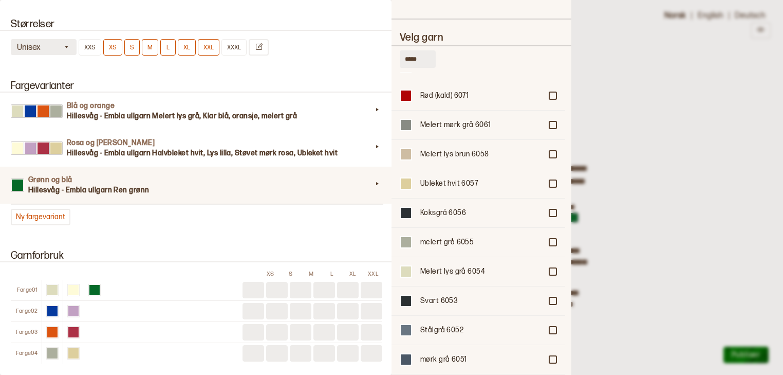
scroll to position [930, 0]
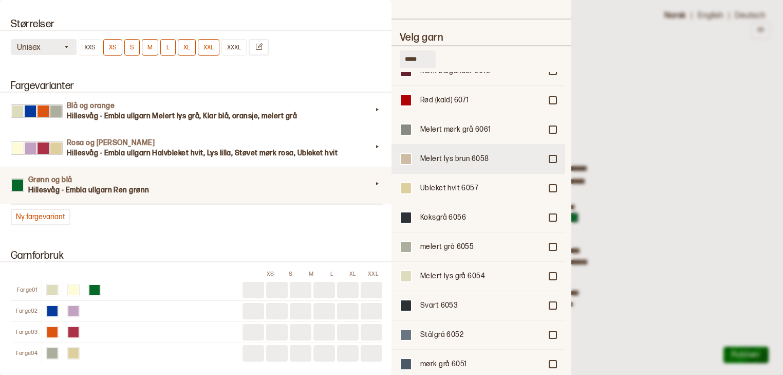
click at [550, 144] on div "Melert lys brun 6058" at bounding box center [479, 158] width 174 height 29
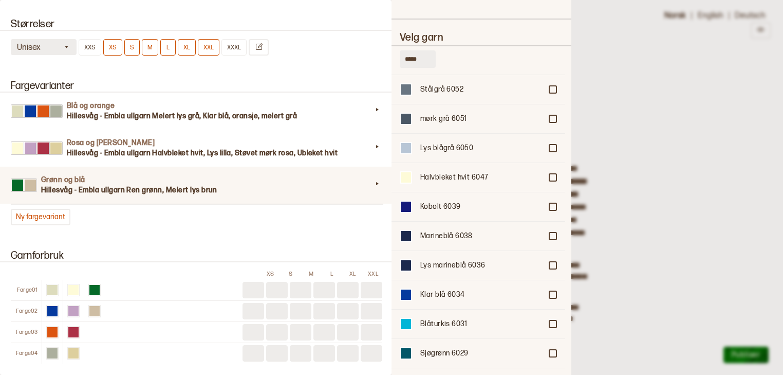
scroll to position [1178, 0]
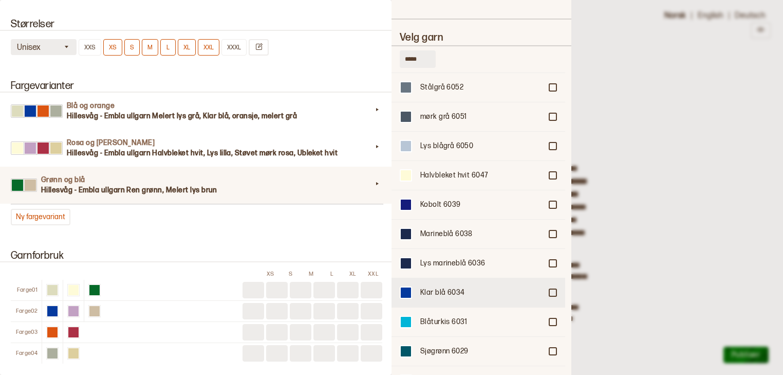
click at [552, 289] on div at bounding box center [553, 292] width 6 height 6
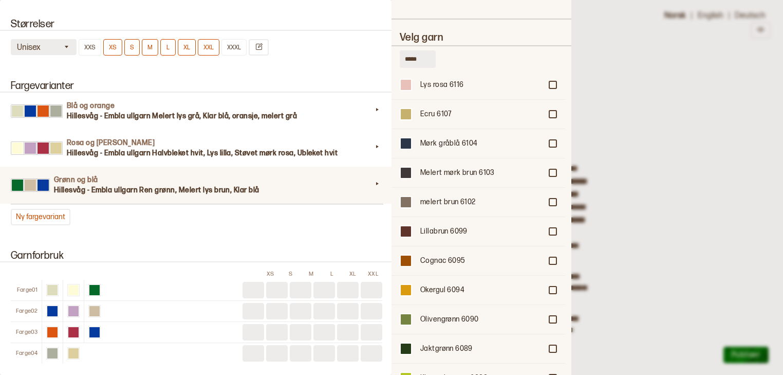
scroll to position [420, 0]
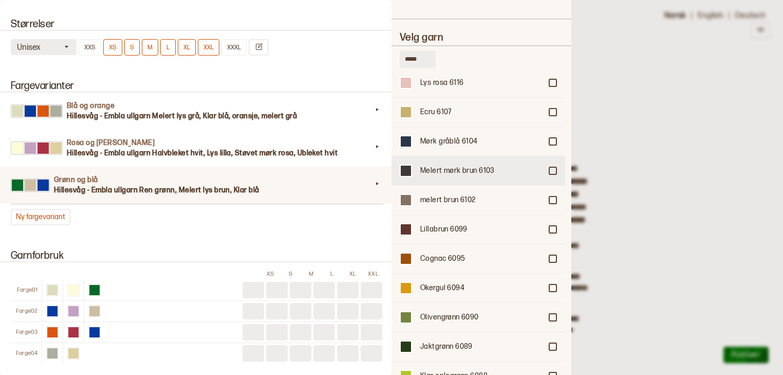
click at [551, 168] on div at bounding box center [553, 171] width 6 height 6
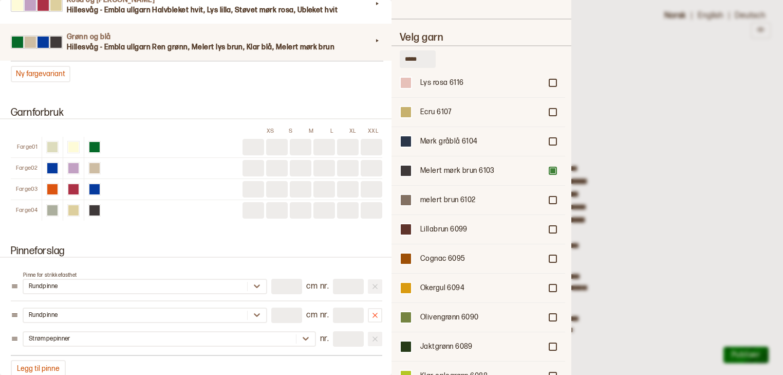
scroll to position [1030, 0]
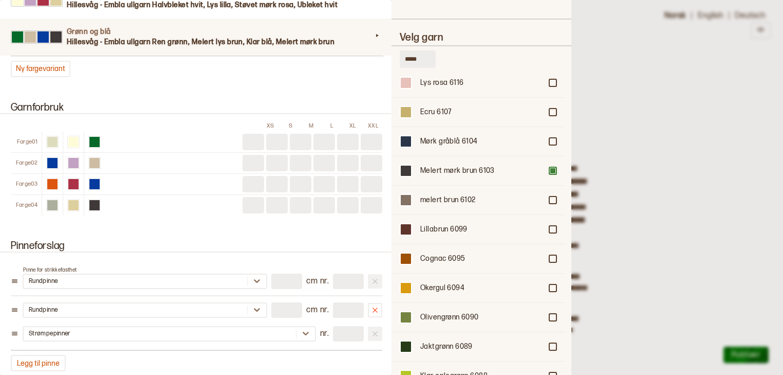
click at [378, 228] on div "Pinneforslag Pinne for strikkefasthet Rundpinne ** cm nr. *** Rundpinne ** cm n…" at bounding box center [196, 306] width 392 height 156
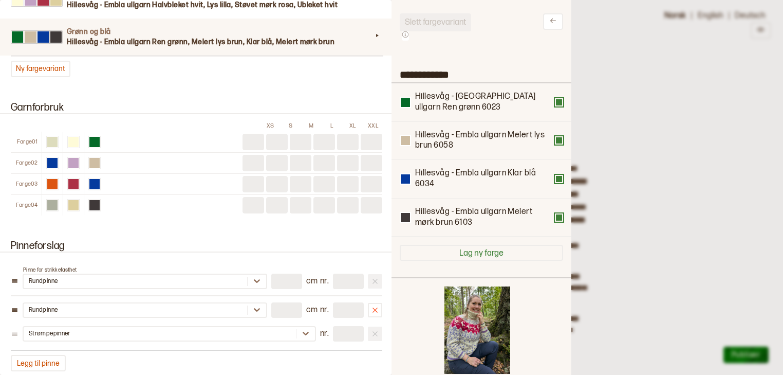
scroll to position [0, 0]
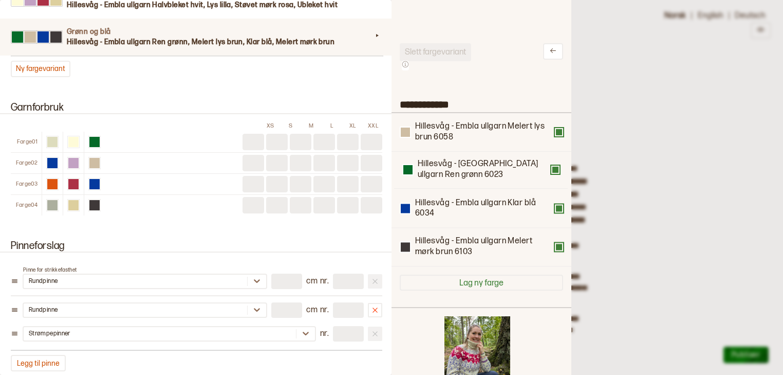
drag, startPoint x: 473, startPoint y: 134, endPoint x: 473, endPoint y: 176, distance: 42.2
click at [473, 176] on div "Hillesvåg - Embla ullgarn Ren grønn 6023 Hillesvåg - Embla ullgarn Melert lys b…" at bounding box center [481, 189] width 163 height 153
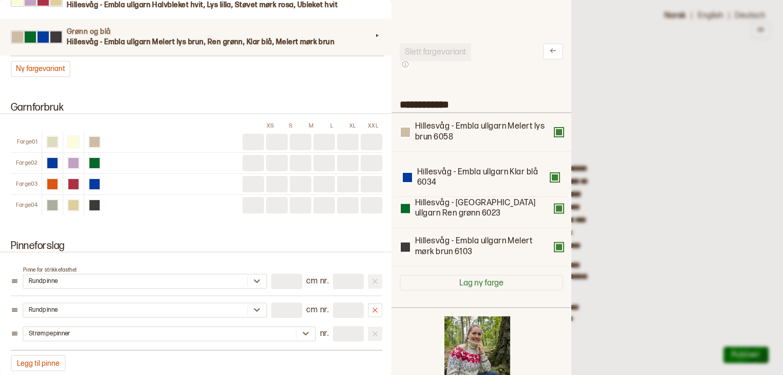
drag, startPoint x: 474, startPoint y: 201, endPoint x: 473, endPoint y: 167, distance: 34.5
click at [473, 167] on div "Hillesvåg - Embla ullgarn Melert lys brun 6058 Hillesvåg - Embla ullgarn Ren gr…" at bounding box center [481, 189] width 163 height 153
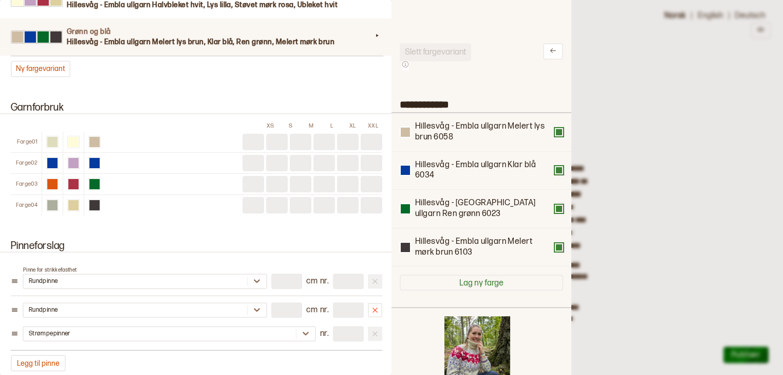
click at [248, 197] on input at bounding box center [254, 205] width 22 height 16
click at [255, 155] on input at bounding box center [254, 163] width 22 height 16
click at [253, 176] on input at bounding box center [254, 184] width 22 height 16
click at [254, 197] on input at bounding box center [254, 205] width 22 height 16
type input "*"
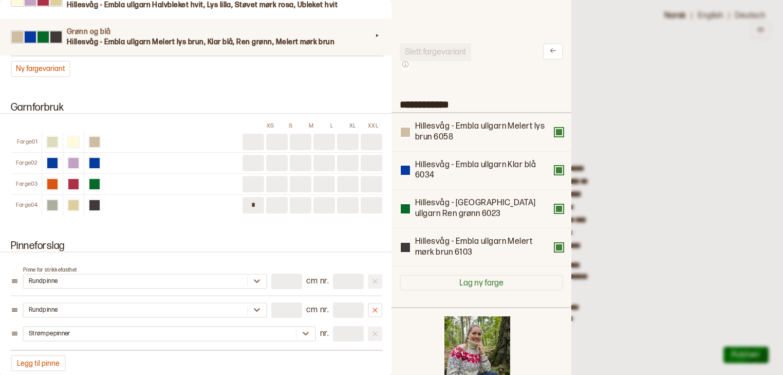
click at [273, 197] on input at bounding box center [277, 205] width 22 height 16
type input "*"
click at [296, 197] on input at bounding box center [301, 205] width 22 height 16
click at [323, 197] on input at bounding box center [325, 205] width 22 height 16
click at [303, 198] on input "*" at bounding box center [301, 205] width 22 height 16
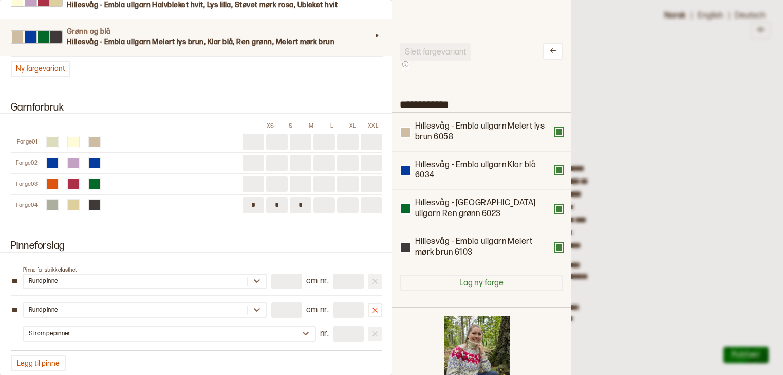
type input "*"
click at [325, 199] on input at bounding box center [325, 205] width 22 height 16
type input "*"
click at [343, 197] on input at bounding box center [348, 205] width 22 height 16
type input "*"
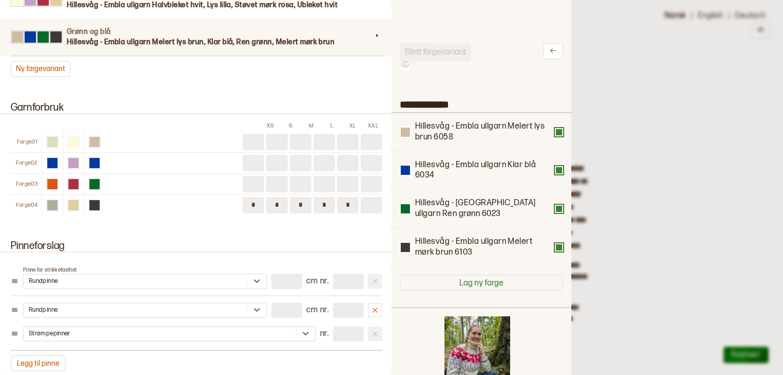
click at [372, 199] on input at bounding box center [372, 205] width 22 height 16
type input "*"
click at [254, 179] on input at bounding box center [254, 184] width 22 height 16
type input "*"
click at [272, 179] on input at bounding box center [277, 184] width 22 height 16
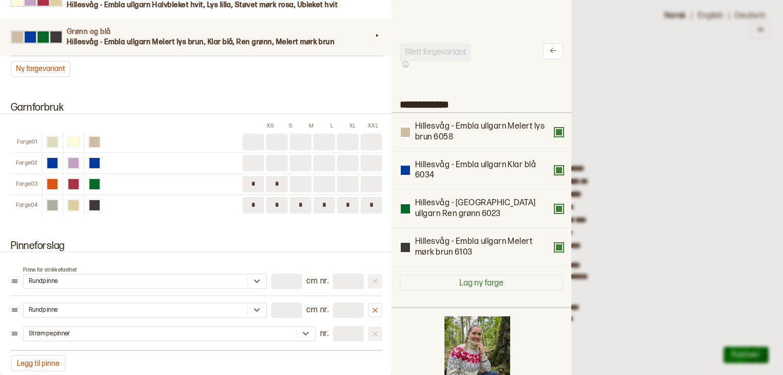
type input "*"
click at [297, 176] on input at bounding box center [301, 184] width 22 height 16
type input "*"
click at [322, 176] on input at bounding box center [325, 184] width 22 height 16
type input "*"
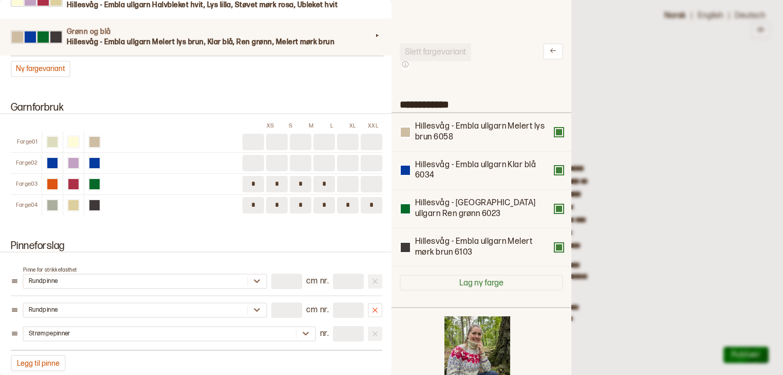
click at [342, 177] on input at bounding box center [348, 184] width 22 height 16
type input "*"
click at [365, 177] on input at bounding box center [372, 184] width 22 height 16
type input "*"
click at [254, 155] on input at bounding box center [254, 163] width 22 height 16
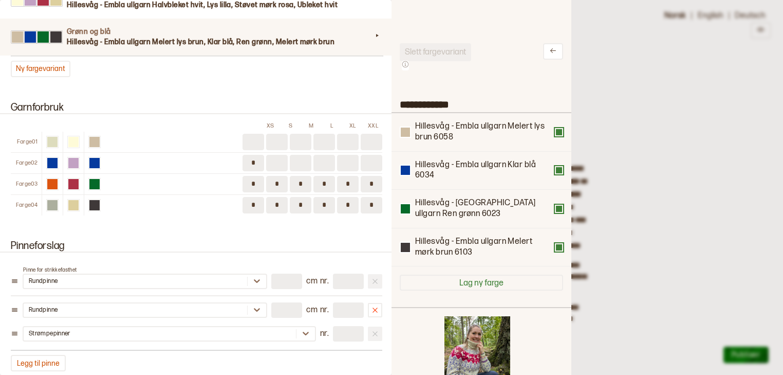
type input "*"
click at [273, 155] on input at bounding box center [277, 163] width 22 height 16
type input "*"
click at [302, 155] on input at bounding box center [301, 163] width 22 height 16
type input "*"
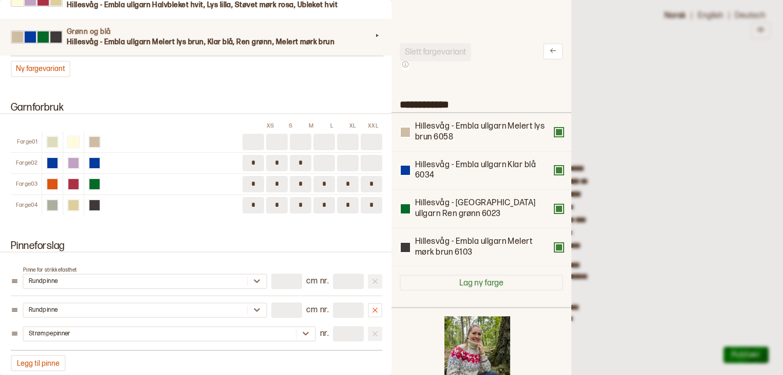
click at [318, 155] on input at bounding box center [325, 163] width 22 height 16
type input "*"
click at [345, 155] on input "*" at bounding box center [348, 163] width 22 height 16
type input "*"
click at [369, 155] on input at bounding box center [372, 163] width 22 height 16
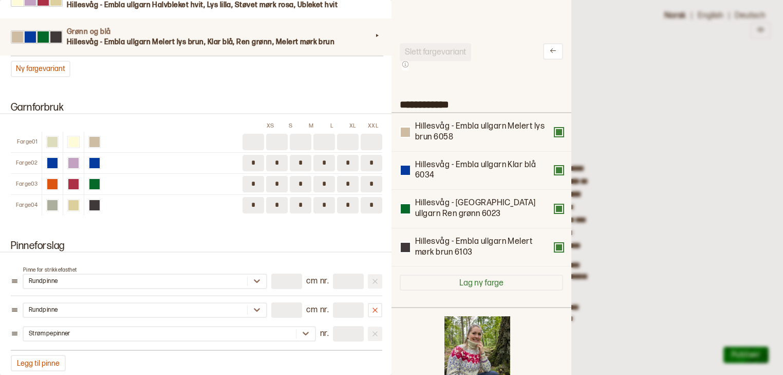
type input "*"
click at [255, 138] on input at bounding box center [254, 142] width 22 height 16
type input "*"
click at [273, 138] on input at bounding box center [277, 142] width 22 height 16
type input "*"
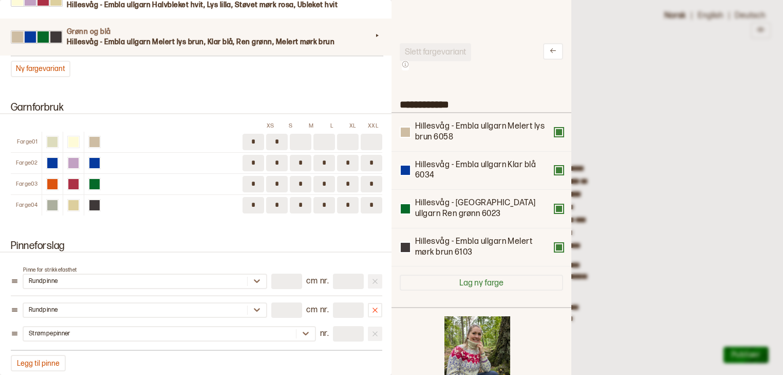
click at [294, 139] on input at bounding box center [301, 142] width 22 height 16
type input "*"
click at [319, 134] on input at bounding box center [325, 142] width 22 height 16
type input "*"
click at [349, 134] on input at bounding box center [348, 142] width 22 height 16
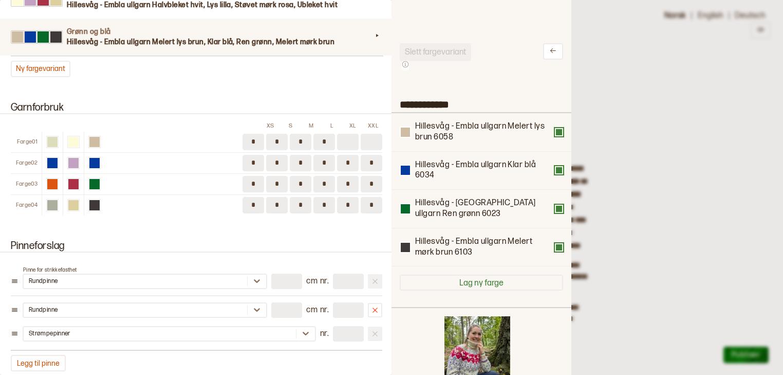
click at [349, 134] on input at bounding box center [348, 142] width 22 height 16
type input "*"
click at [366, 134] on input at bounding box center [372, 142] width 22 height 16
type input "*"
click at [254, 199] on input "*" at bounding box center [254, 205] width 22 height 16
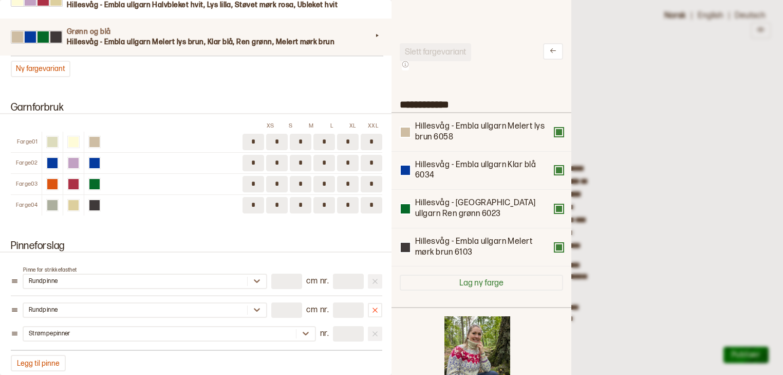
type input "*"
click at [273, 198] on input "*" at bounding box center [277, 205] width 22 height 16
type input "*"
click at [297, 199] on input "*" at bounding box center [301, 205] width 22 height 16
type input "*"
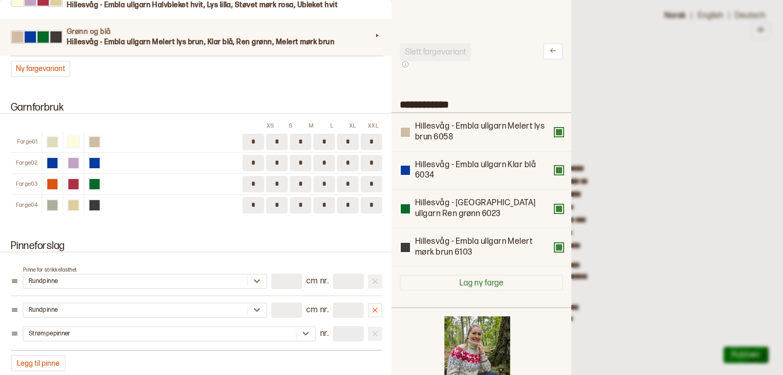
drag, startPoint x: 325, startPoint y: 195, endPoint x: 319, endPoint y: 196, distance: 6.2
click at [319, 197] on input "*" at bounding box center [325, 205] width 22 height 16
type input "*"
click at [343, 197] on input "*" at bounding box center [348, 205] width 22 height 16
type input "*"
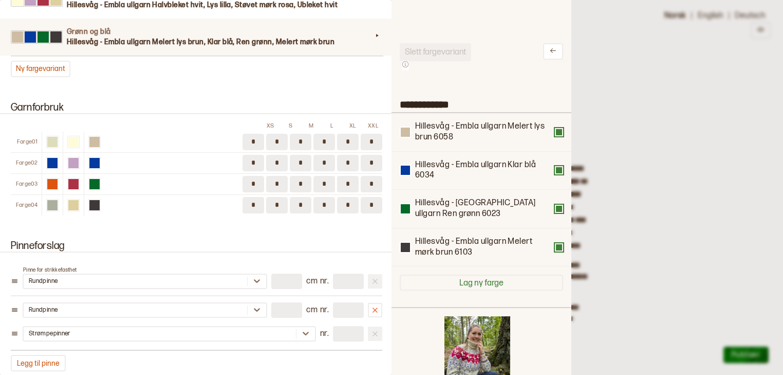
click at [366, 199] on input "*" at bounding box center [372, 205] width 22 height 16
type input "*"
click at [620, 163] on div at bounding box center [391, 187] width 783 height 375
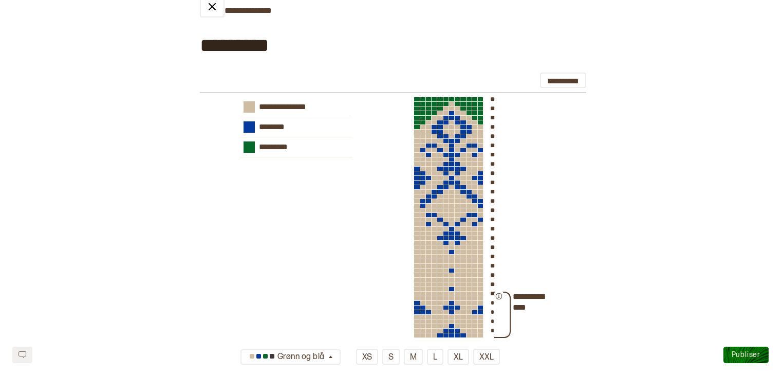
scroll to position [356, 0]
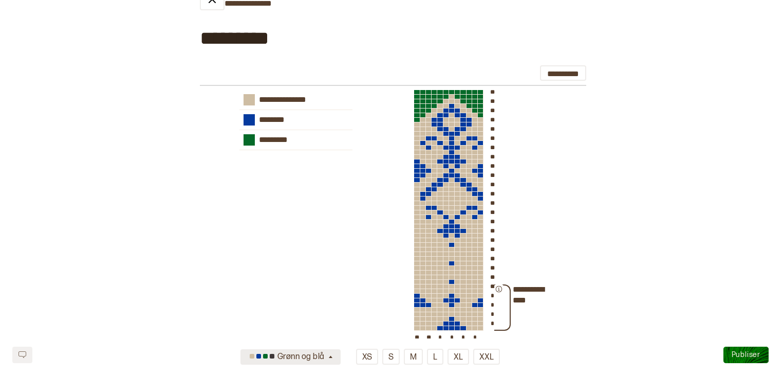
click at [332, 355] on icon "button" at bounding box center [331, 357] width 8 height 8
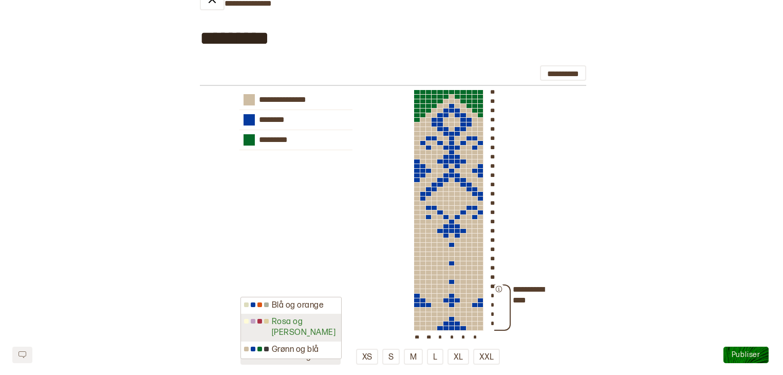
click at [324, 328] on div "Rosa og lilla" at bounding box center [291, 328] width 100 height 28
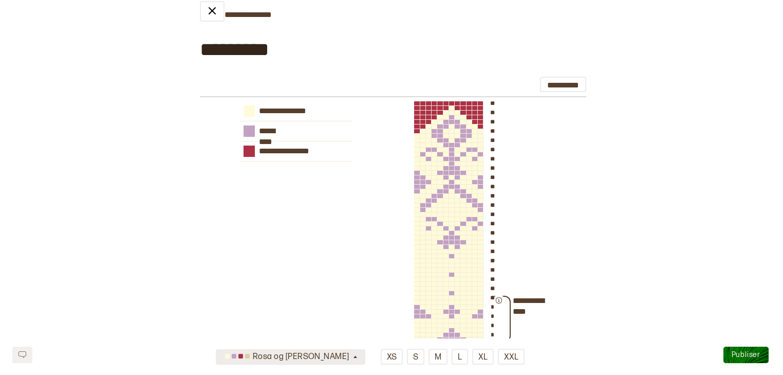
click at [352, 358] on icon "button" at bounding box center [356, 357] width 8 height 8
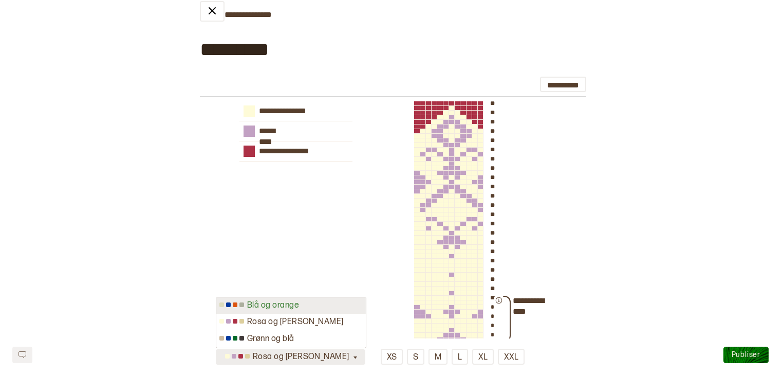
click at [324, 307] on div "Blå og orange" at bounding box center [291, 305] width 150 height 17
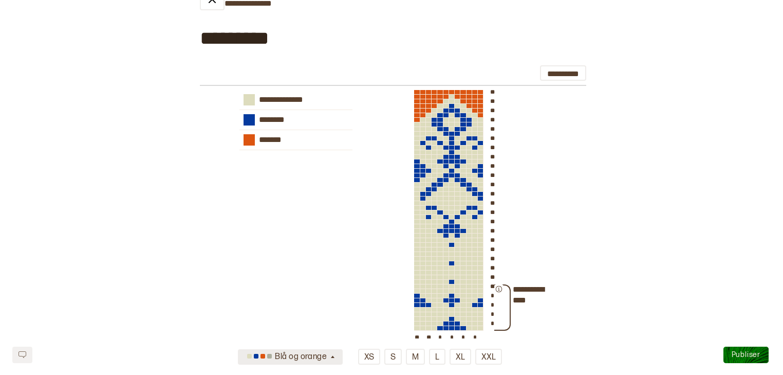
scroll to position [355, 0]
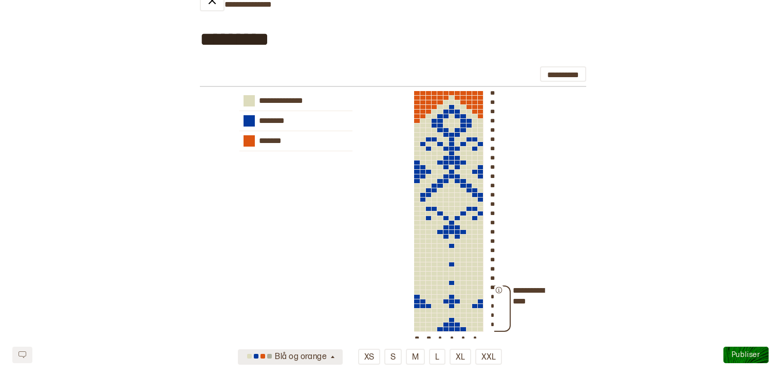
click at [333, 355] on icon "button" at bounding box center [333, 357] width 8 height 8
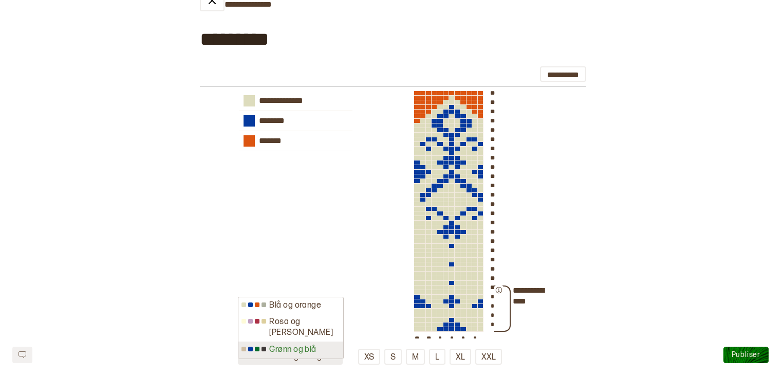
click at [328, 344] on div "Grønn og blå" at bounding box center [291, 349] width 105 height 17
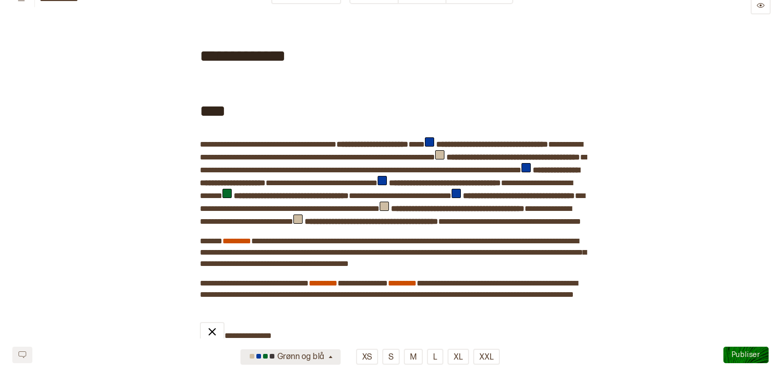
scroll to position [0, 0]
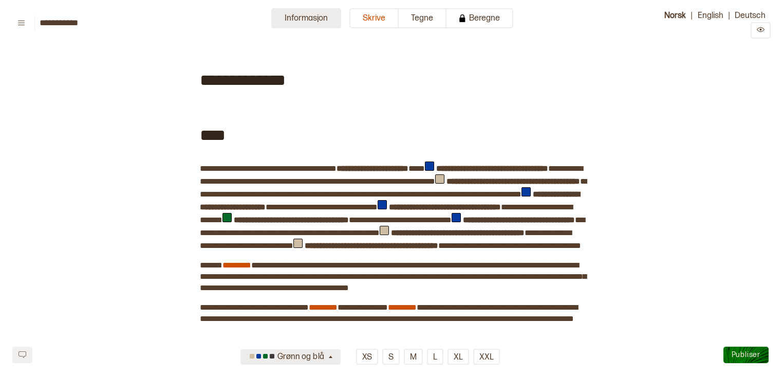
click at [331, 23] on button "Informasjon" at bounding box center [306, 18] width 70 height 20
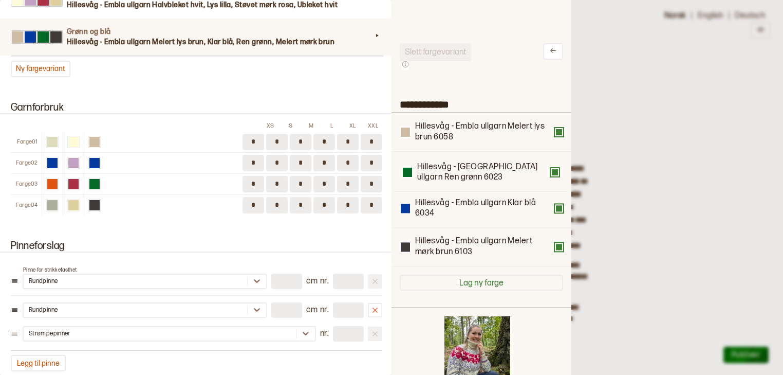
drag, startPoint x: 432, startPoint y: 199, endPoint x: 431, endPoint y: 160, distance: 39.1
click at [431, 160] on div "Hillesvåg - Embla ullgarn Melert lys brun 6058 Hillesvåg - Embla ullgarn Klar b…" at bounding box center [481, 189] width 163 height 153
click at [712, 149] on div at bounding box center [391, 187] width 783 height 375
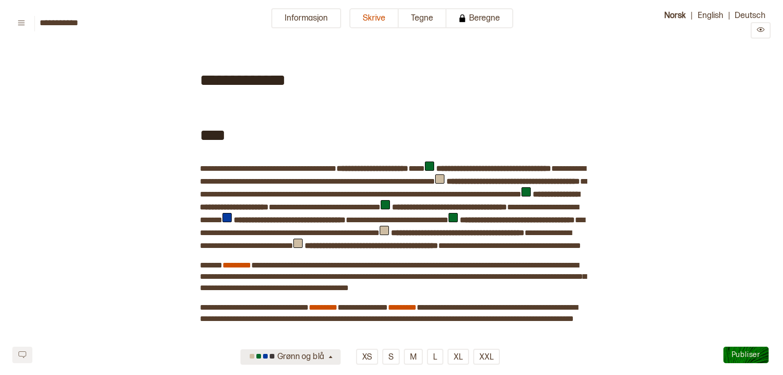
click at [209, 60] on span "**********" at bounding box center [243, 71] width 86 height 41
click at [200, 80] on span "**********" at bounding box center [243, 80] width 86 height 16
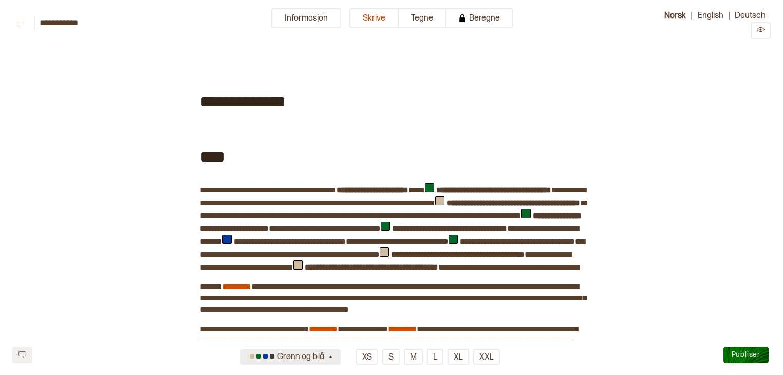
click at [200, 80] on span "**********" at bounding box center [243, 93] width 86 height 41
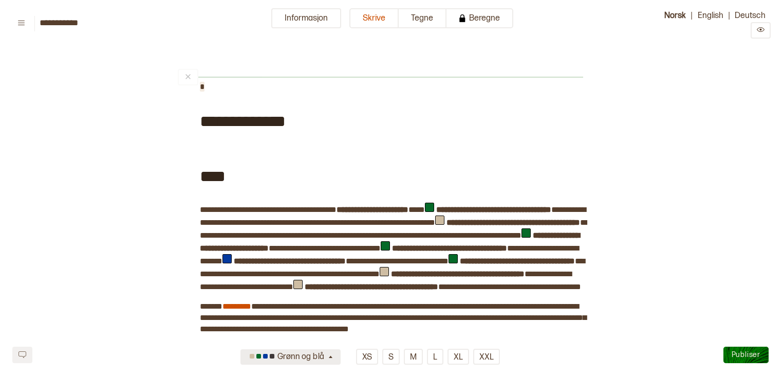
drag, startPoint x: 291, startPoint y: 87, endPoint x: 197, endPoint y: 88, distance: 94.1
click at [209, 67] on button "H1" at bounding box center [207, 70] width 16 height 16
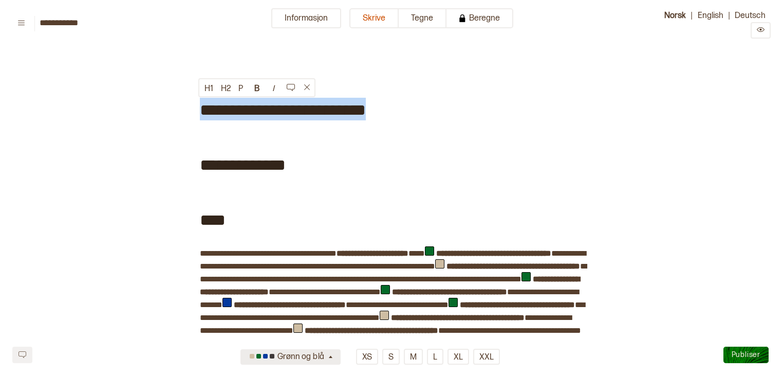
drag, startPoint x: 381, startPoint y: 110, endPoint x: 194, endPoint y: 96, distance: 187.1
click at [225, 89] on button "H2" at bounding box center [224, 88] width 16 height 16
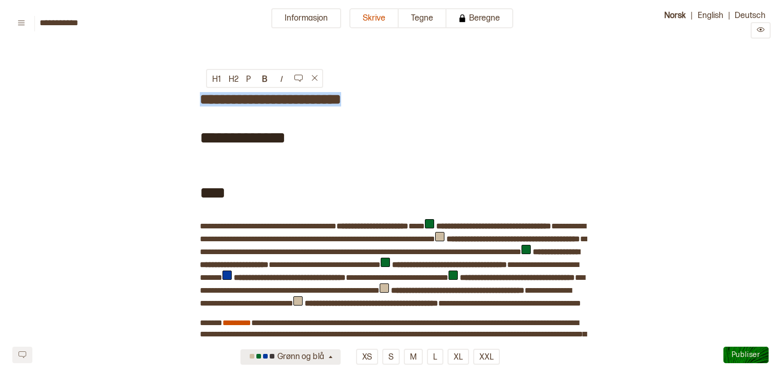
drag, startPoint x: 364, startPoint y: 103, endPoint x: 198, endPoint y: 100, distance: 165.6
click at [200, 100] on h3 "**********" at bounding box center [391, 95] width 383 height 28
click at [208, 80] on button "H1" at bounding box center [207, 78] width 16 height 16
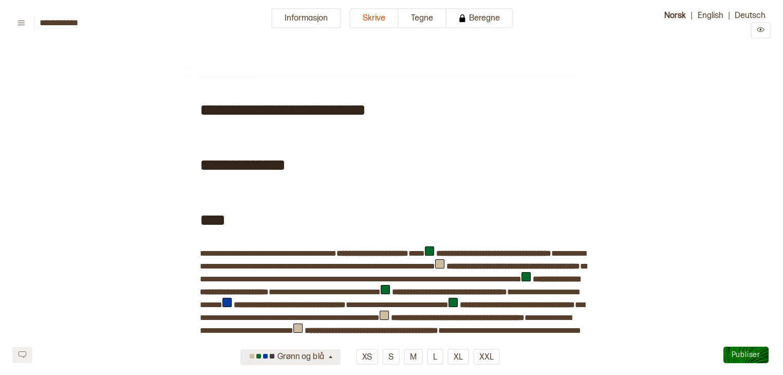
click at [217, 128] on div "**********" at bounding box center [391, 108] width 383 height 55
click at [406, 124] on div "**********" at bounding box center [391, 108] width 383 height 55
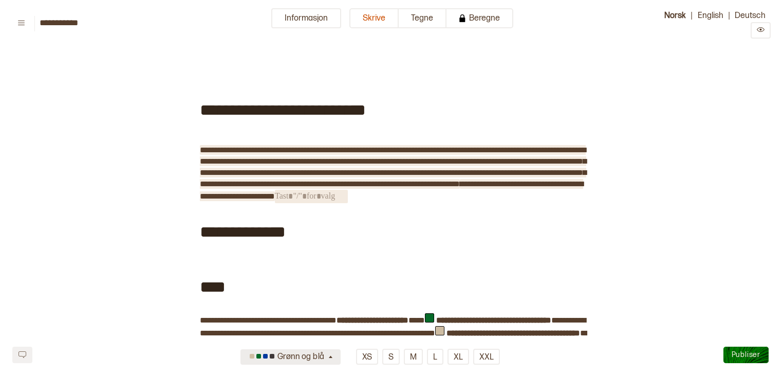
click at [256, 171] on span "**********" at bounding box center [393, 167] width 387 height 42
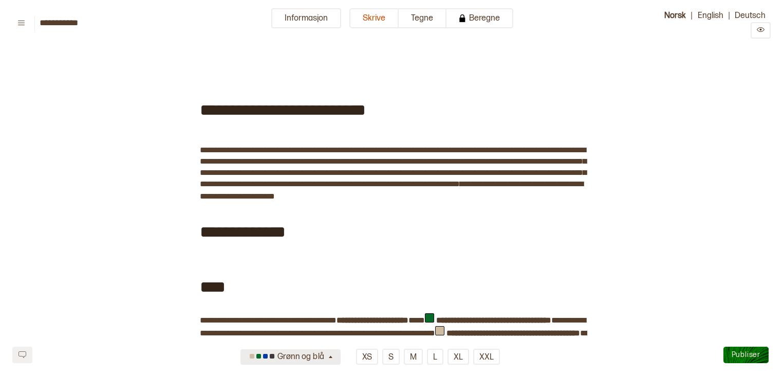
click at [336, 236] on div "**********" at bounding box center [391, 230] width 383 height 55
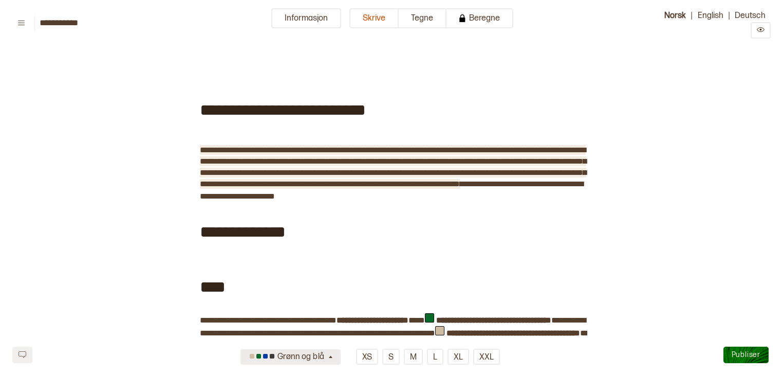
click at [258, 173] on span "**********" at bounding box center [393, 167] width 387 height 42
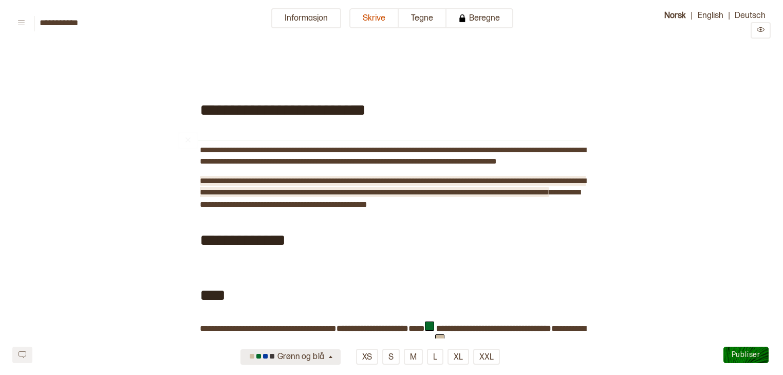
click at [239, 135] on div "**********" at bounding box center [391, 108] width 383 height 55
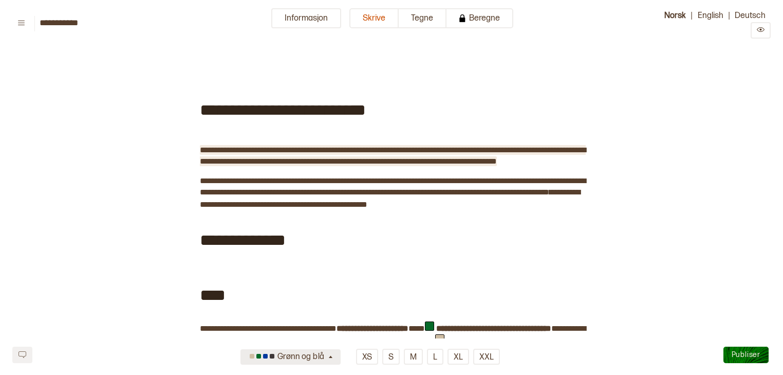
click at [200, 150] on span "**********" at bounding box center [393, 155] width 386 height 19
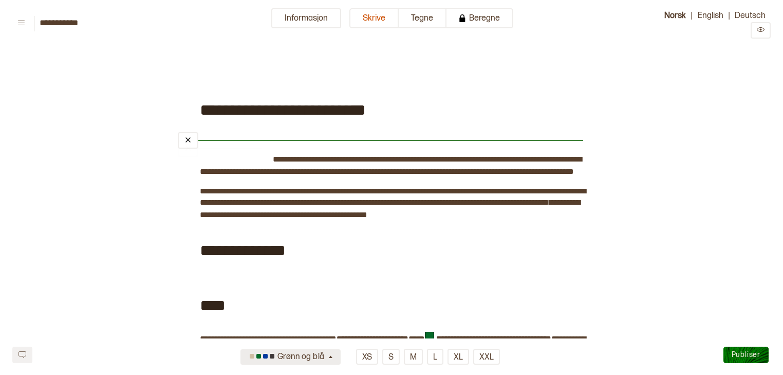
click at [200, 142] on div "﻿" at bounding box center [381, 140] width 406 height 8
click at [212, 133] on div "**********" at bounding box center [391, 108] width 383 height 55
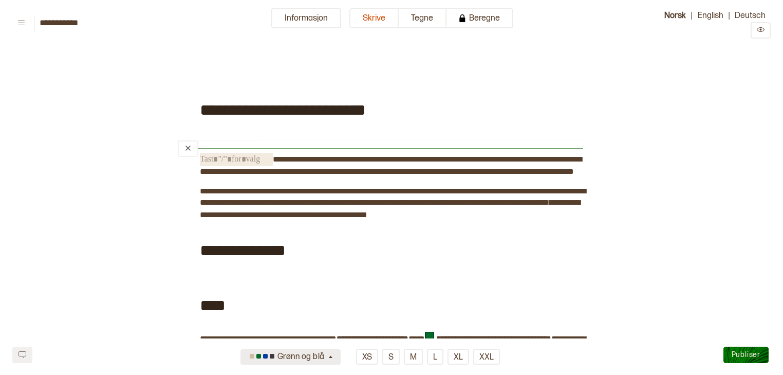
click at [269, 159] on span "﻿" at bounding box center [236, 159] width 73 height 13
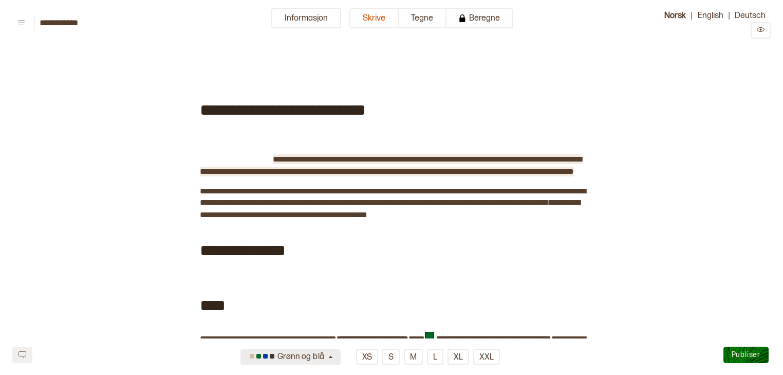
click at [271, 159] on span "**********" at bounding box center [391, 165] width 382 height 20
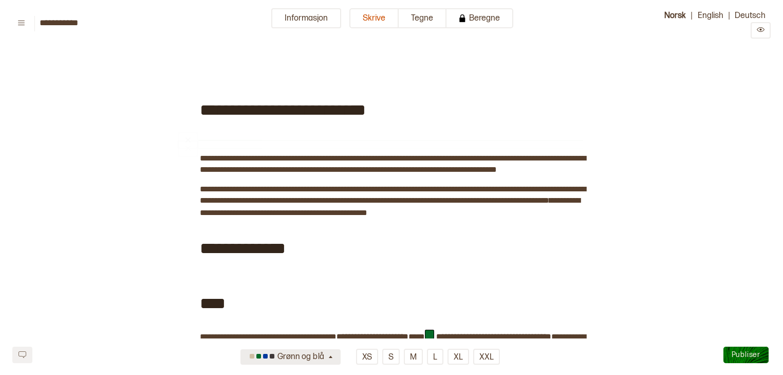
click at [270, 132] on div "**********" at bounding box center [391, 108] width 383 height 55
click at [384, 130] on div "**********" at bounding box center [391, 108] width 383 height 55
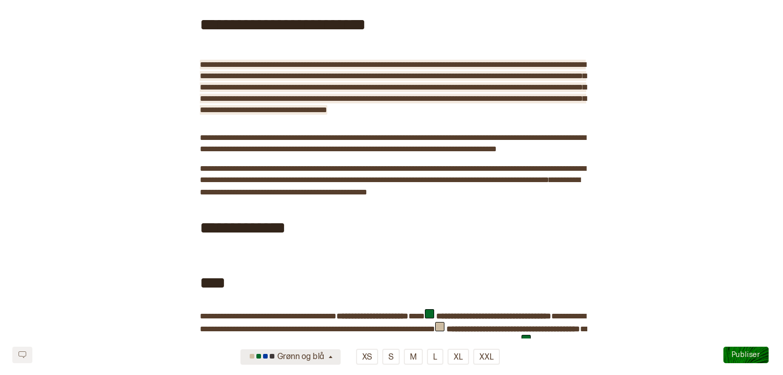
scroll to position [90, 0]
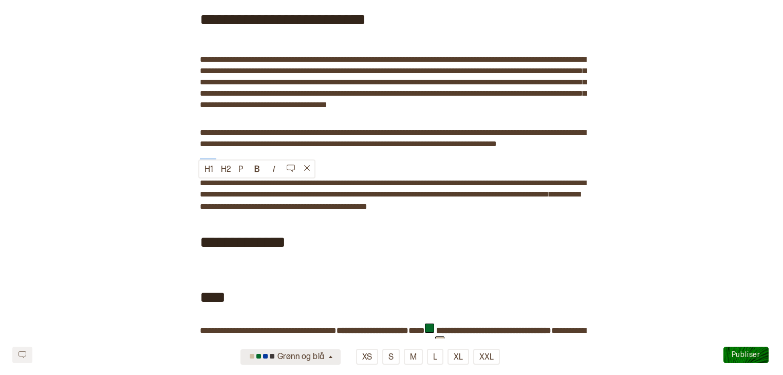
drag, startPoint x: 218, startPoint y: 186, endPoint x: 199, endPoint y: 185, distance: 18.5
click at [252, 167] on button "B" at bounding box center [257, 169] width 16 height 16
click at [339, 210] on span "**********" at bounding box center [390, 200] width 380 height 20
click at [330, 210] on span "**********" at bounding box center [390, 200] width 380 height 20
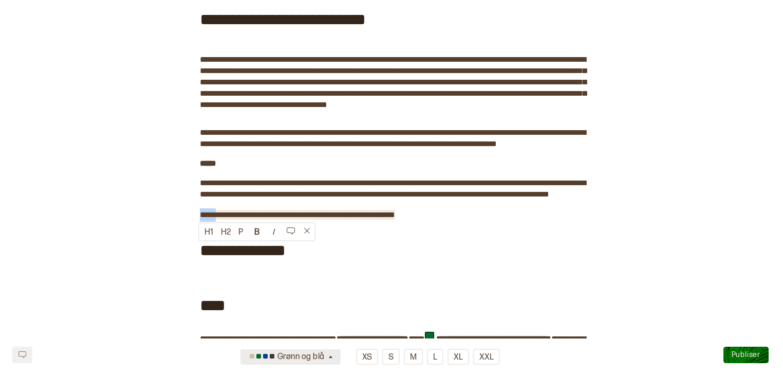
drag, startPoint x: 215, startPoint y: 249, endPoint x: 198, endPoint y: 252, distance: 17.3
click at [200, 218] on span "**********" at bounding box center [297, 215] width 195 height 8
click at [253, 233] on button "B" at bounding box center [257, 232] width 16 height 16
click at [214, 218] on span "****" at bounding box center [208, 215] width 16 height 8
click at [220, 218] on span "**********" at bounding box center [309, 215] width 180 height 8
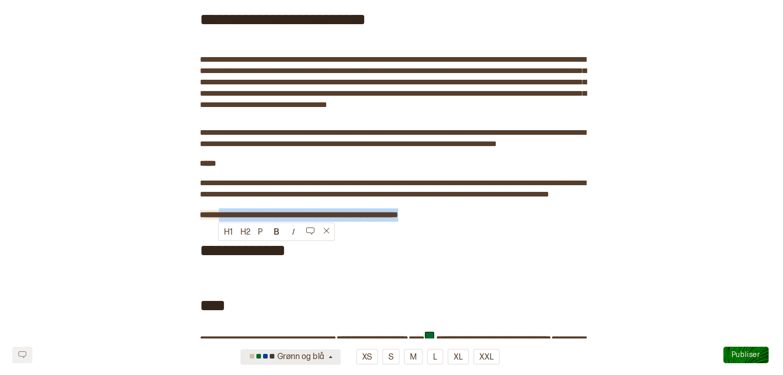
drag, startPoint x: 422, startPoint y: 249, endPoint x: 218, endPoint y: 247, distance: 203.6
click at [218, 218] on span "**********" at bounding box center [299, 215] width 198 height 8
click at [279, 231] on button "B" at bounding box center [276, 232] width 16 height 16
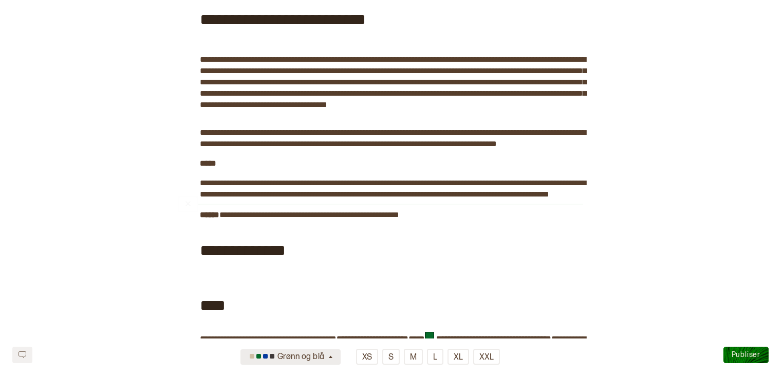
click at [463, 257] on div "**********" at bounding box center [391, 249] width 383 height 55
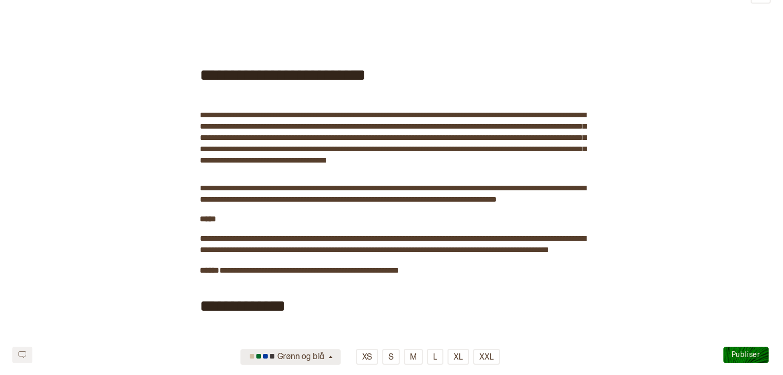
scroll to position [0, 0]
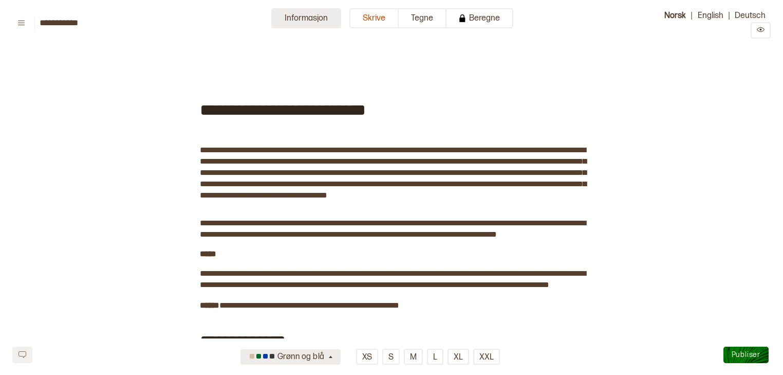
click at [325, 22] on button "Informasjon" at bounding box center [306, 18] width 70 height 20
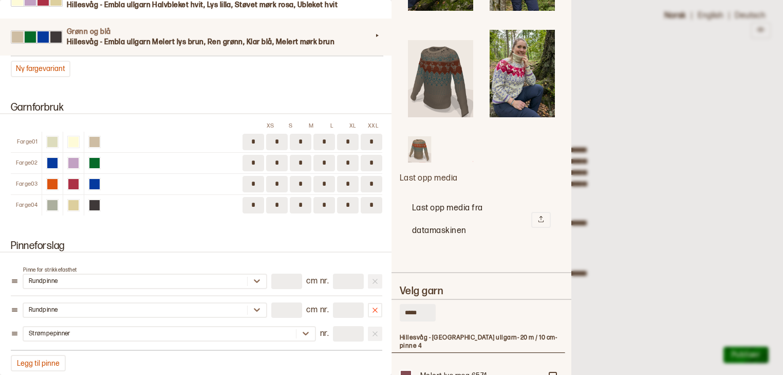
scroll to position [543, 0]
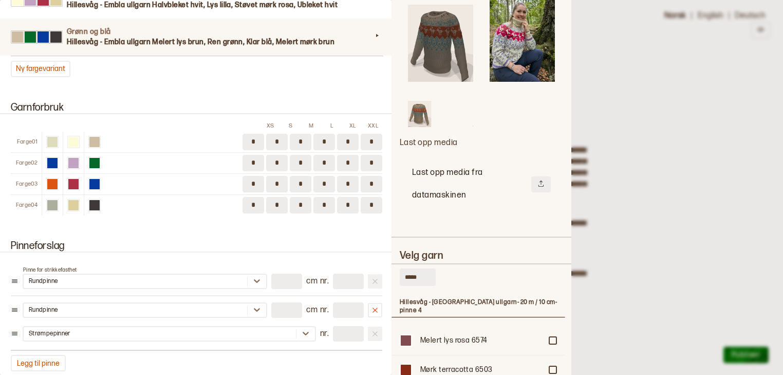
click at [542, 176] on button at bounding box center [542, 184] width 20 height 16
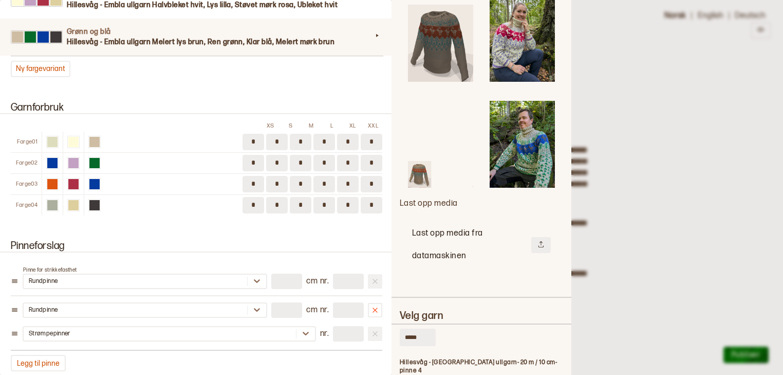
click at [538, 241] on icon at bounding box center [541, 244] width 7 height 7
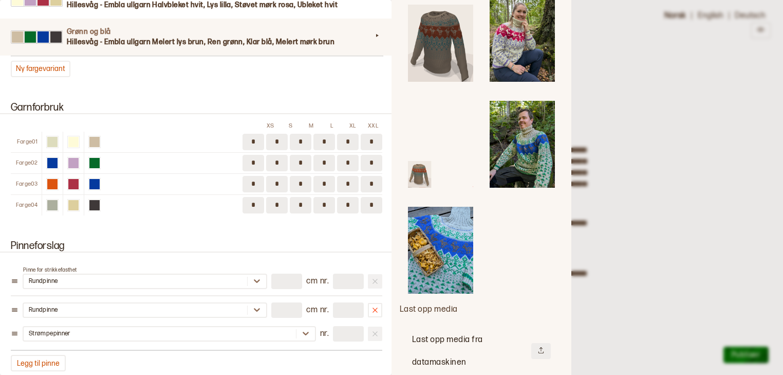
click at [539, 347] on icon at bounding box center [541, 350] width 5 height 6
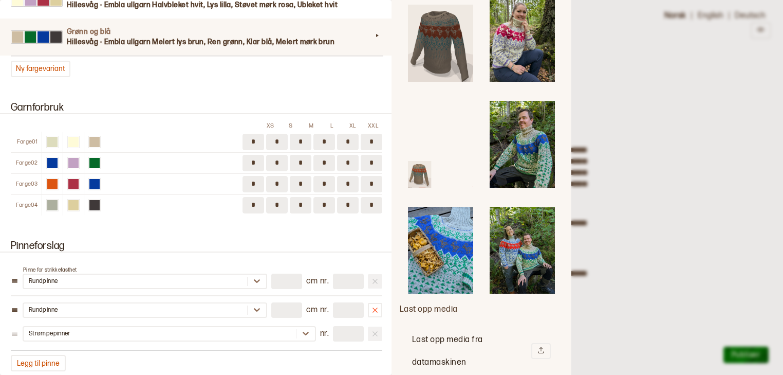
click at [452, 228] on img at bounding box center [440, 250] width 65 height 87
click at [525, 225] on img at bounding box center [522, 250] width 65 height 87
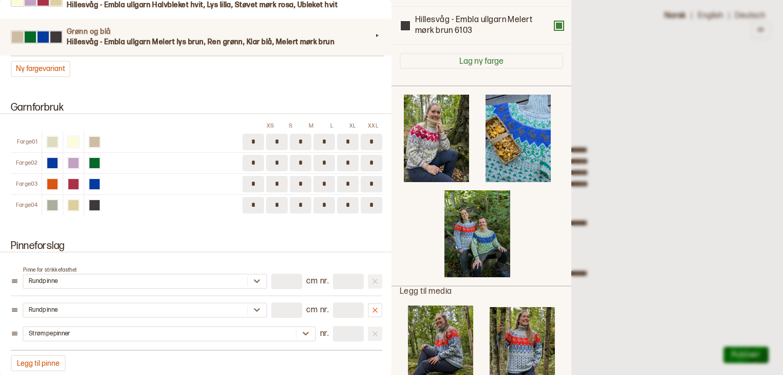
scroll to position [218, 0]
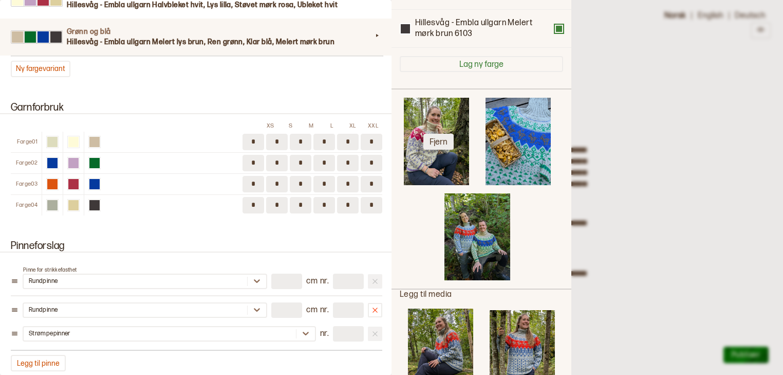
click at [441, 139] on button "Fjern" at bounding box center [439, 142] width 30 height 16
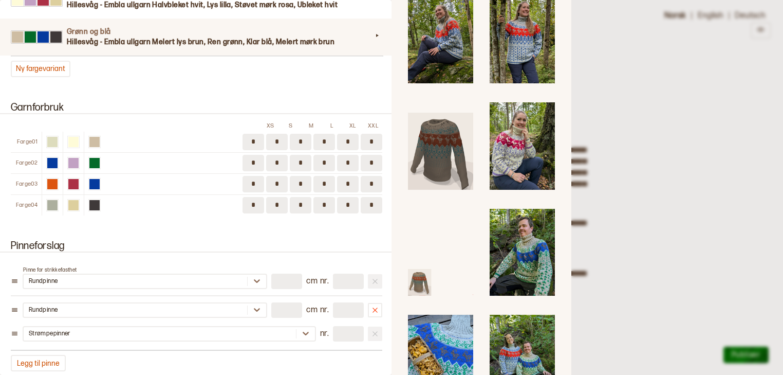
click at [535, 232] on img at bounding box center [522, 252] width 65 height 87
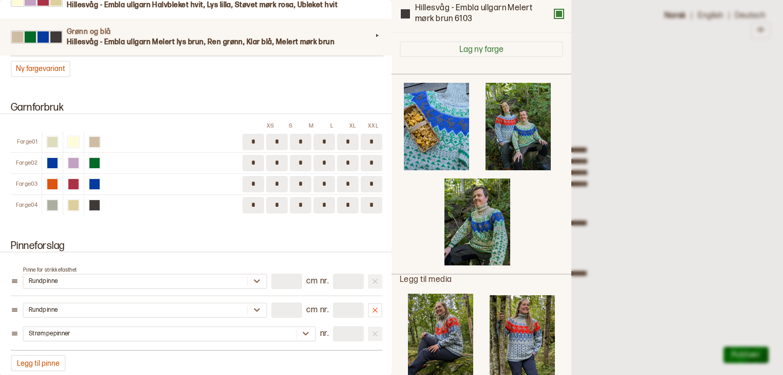
scroll to position [232, 0]
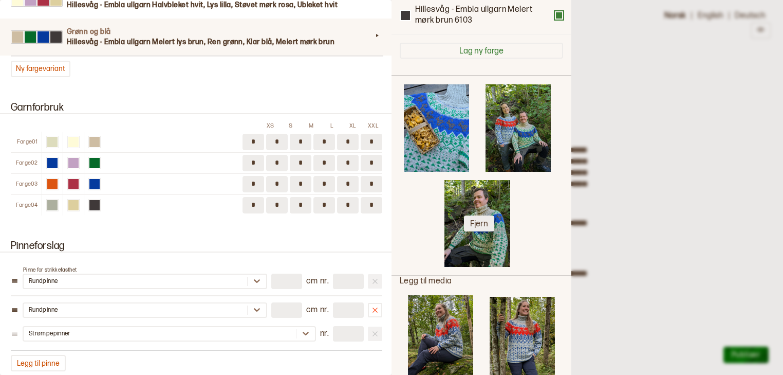
click at [478, 215] on button "Fjern" at bounding box center [479, 223] width 30 height 16
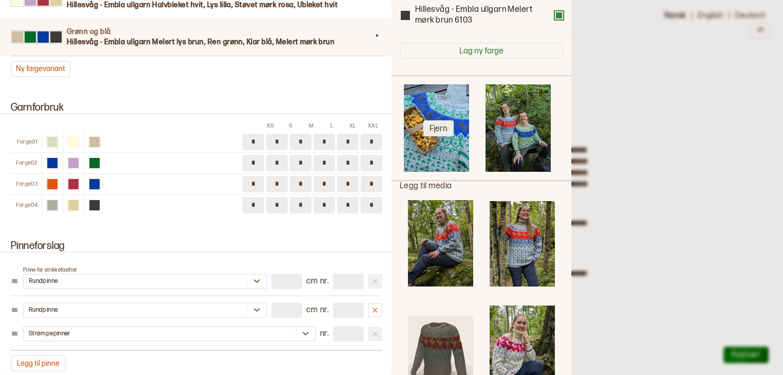
click at [434, 124] on button "Fjern" at bounding box center [439, 128] width 30 height 16
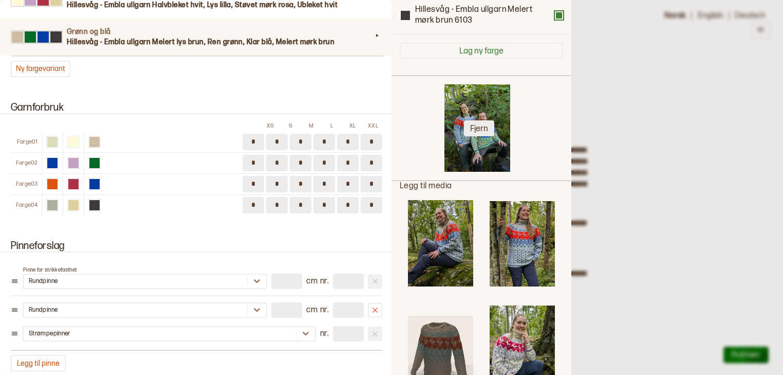
click at [480, 123] on button "Fjern" at bounding box center [479, 128] width 30 height 16
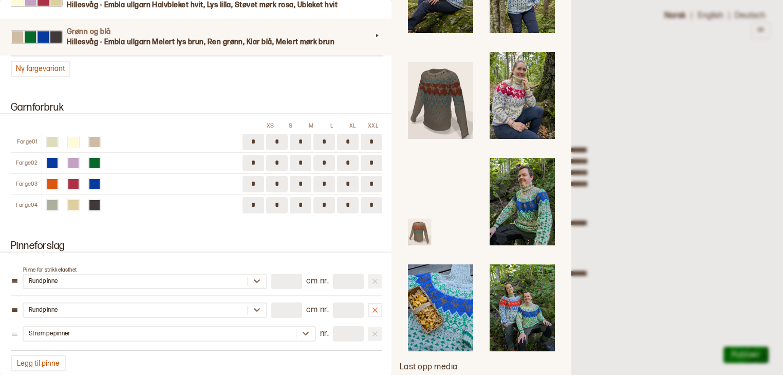
click at [533, 175] on img at bounding box center [522, 201] width 65 height 87
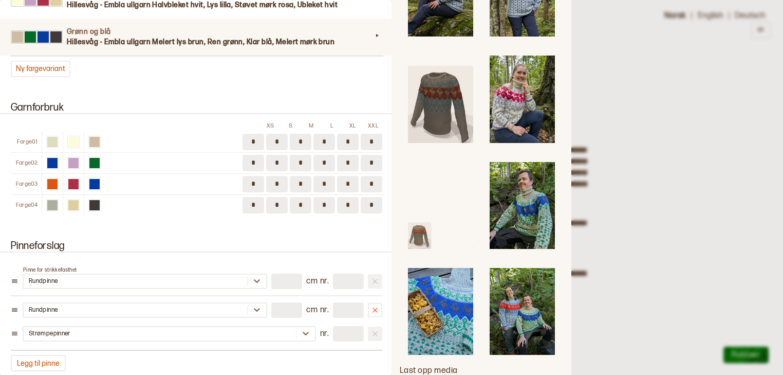
click at [446, 286] on img at bounding box center [440, 311] width 65 height 87
click at [512, 286] on img at bounding box center [522, 311] width 65 height 87
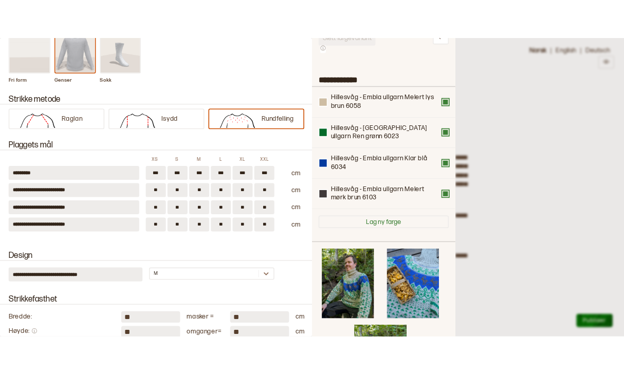
scroll to position [129, 0]
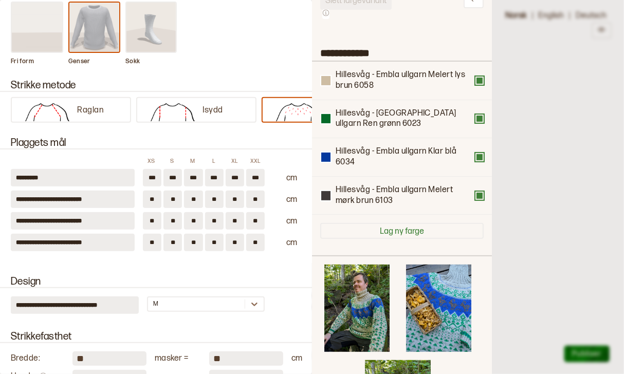
drag, startPoint x: 155, startPoint y: 179, endPoint x: 145, endPoint y: 178, distance: 9.8
click at [145, 178] on input "***" at bounding box center [152, 177] width 19 height 17
type input "**"
click at [177, 178] on input "***" at bounding box center [172, 177] width 19 height 17
type input "*"
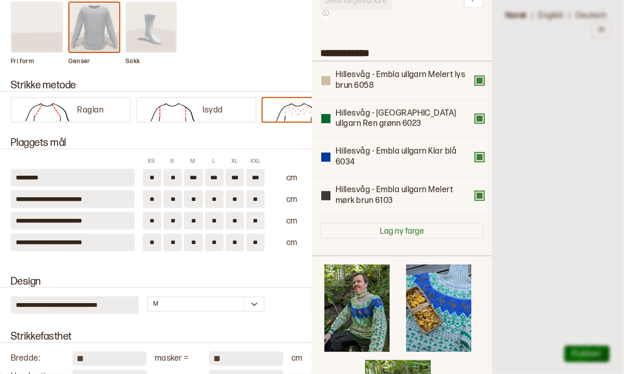
type input "**"
click at [193, 179] on input "***" at bounding box center [193, 177] width 19 height 17
type input "***"
click at [213, 176] on input "***" at bounding box center [214, 177] width 19 height 17
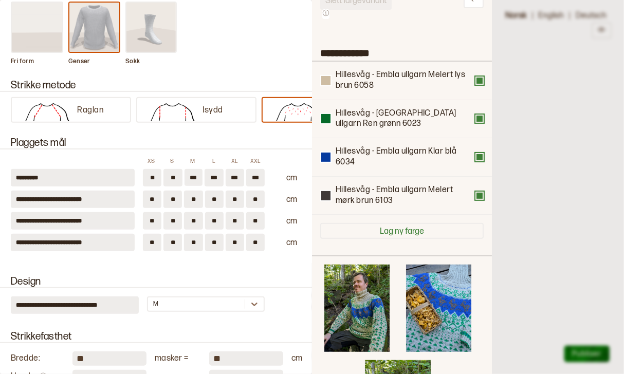
type input "***"
click at [235, 176] on input "***" at bounding box center [235, 177] width 19 height 17
type input "***"
click at [255, 177] on input "***" at bounding box center [255, 177] width 19 height 17
type input "***"
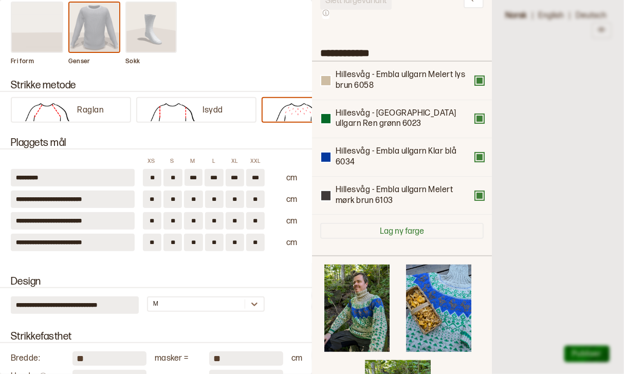
click at [155, 240] on input "**" at bounding box center [152, 242] width 19 height 17
type input "**"
click at [173, 241] on input "**" at bounding box center [172, 242] width 19 height 17
type input "**"
click at [196, 241] on input "**" at bounding box center [193, 242] width 19 height 17
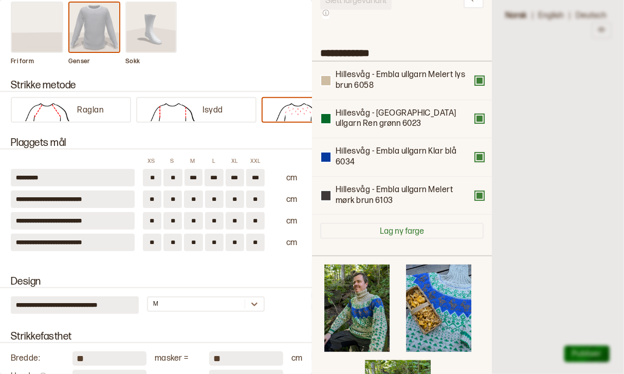
type input "*"
type input "**"
click at [214, 241] on input "**" at bounding box center [214, 242] width 19 height 17
type input "*"
type input "**"
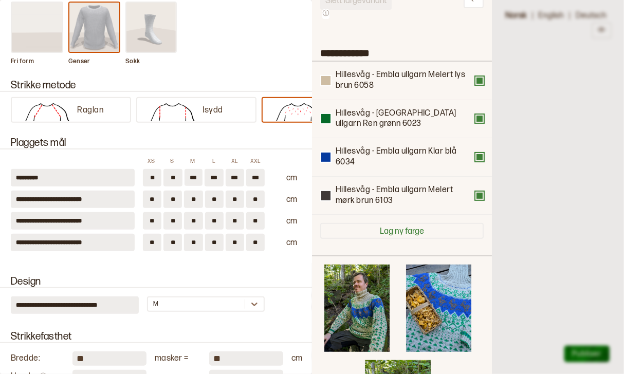
click at [233, 240] on input "**" at bounding box center [235, 242] width 19 height 17
type input "*"
type input "**"
click at [254, 241] on input "**" at bounding box center [255, 242] width 19 height 17
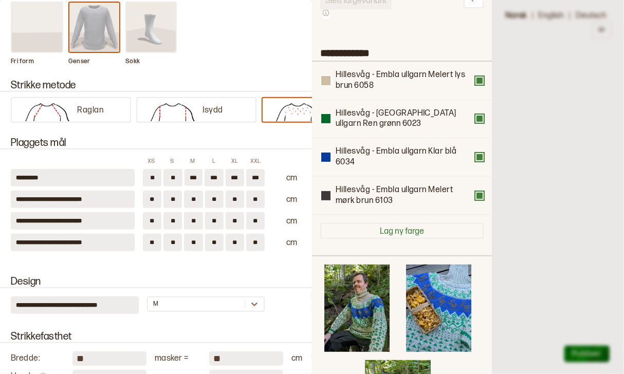
type input "*"
type input "**"
click at [153, 218] on input "**" at bounding box center [152, 220] width 19 height 17
type input "*"
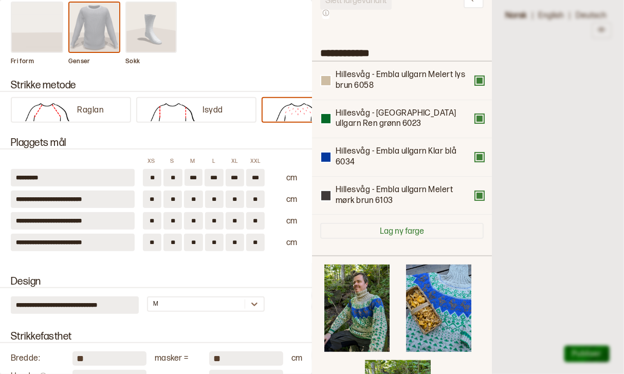
type input "**"
click at [173, 219] on input "**" at bounding box center [172, 220] width 19 height 17
type input "*"
type input "**"
click at [195, 219] on input "**" at bounding box center [193, 220] width 19 height 17
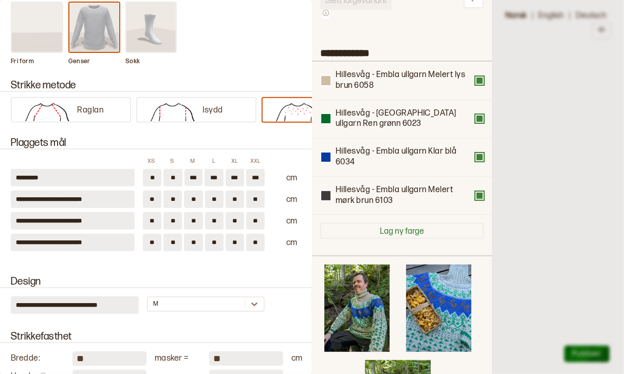
type input "*"
type input "**"
click at [217, 218] on input "**" at bounding box center [214, 220] width 19 height 17
type input "**"
click at [234, 218] on input "**" at bounding box center [235, 220] width 19 height 17
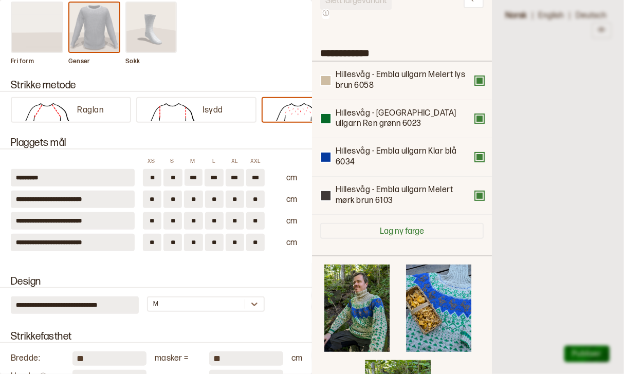
type input "**"
click at [257, 219] on input "**" at bounding box center [255, 220] width 19 height 17
type input "**"
click at [156, 195] on input "**" at bounding box center [152, 199] width 19 height 17
type input "**"
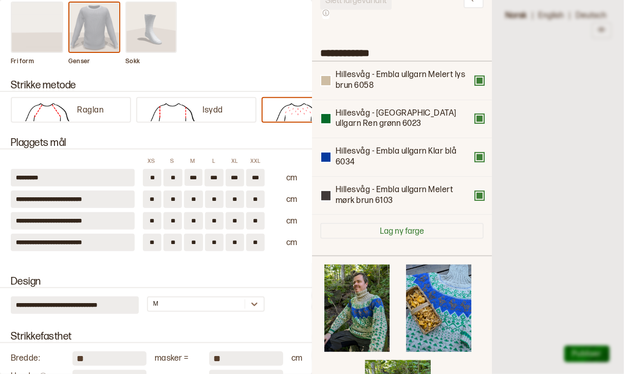
click at [174, 197] on input "**" at bounding box center [172, 199] width 19 height 17
type input "*"
type input "**"
click at [195, 197] on input "**" at bounding box center [193, 199] width 19 height 17
type input "*"
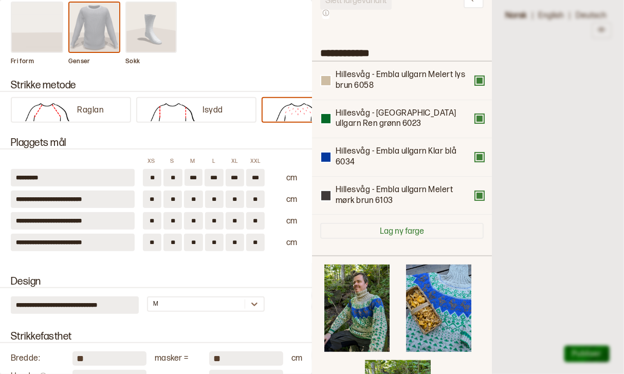
type input "**"
click at [218, 198] on input "**" at bounding box center [214, 199] width 19 height 17
type input "*"
type input "**"
click at [235, 198] on input "**" at bounding box center [235, 199] width 19 height 17
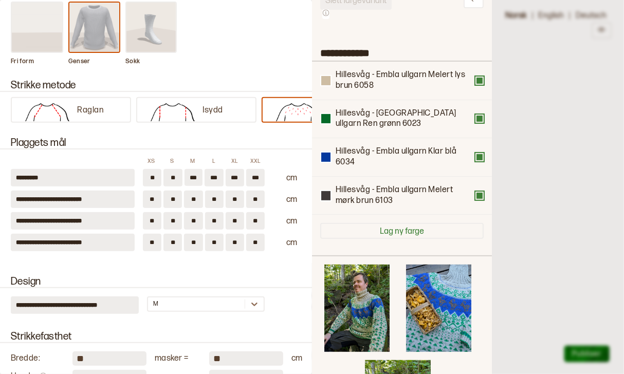
type input "*"
type input "**"
click at [254, 196] on input "**" at bounding box center [255, 199] width 19 height 17
type input "*"
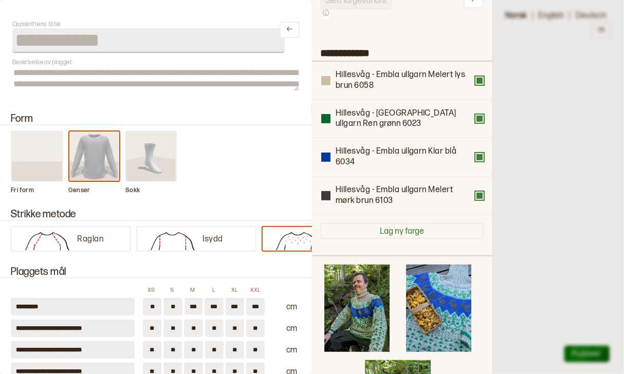
type input "**"
click at [537, 108] on div at bounding box center [312, 187] width 624 height 374
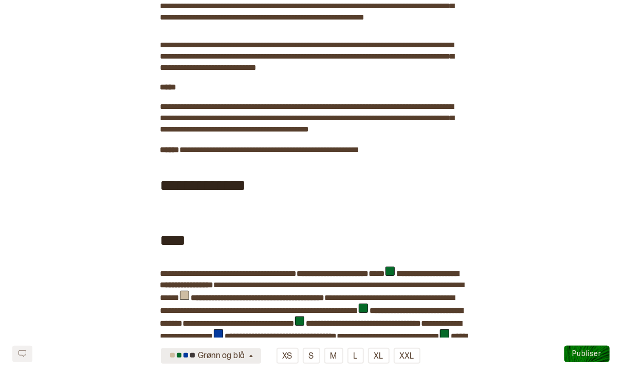
scroll to position [195, 0]
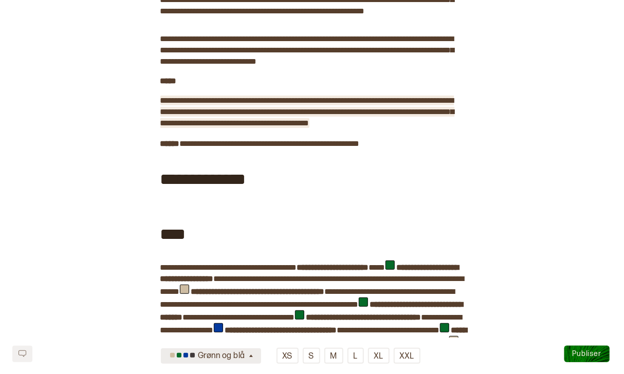
click at [160, 111] on span "**********" at bounding box center [307, 112] width 294 height 30
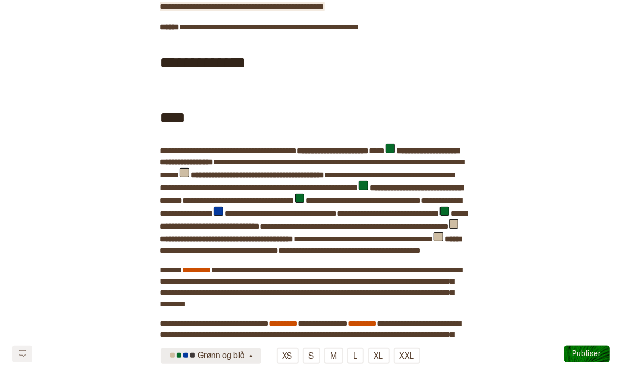
scroll to position [296, 0]
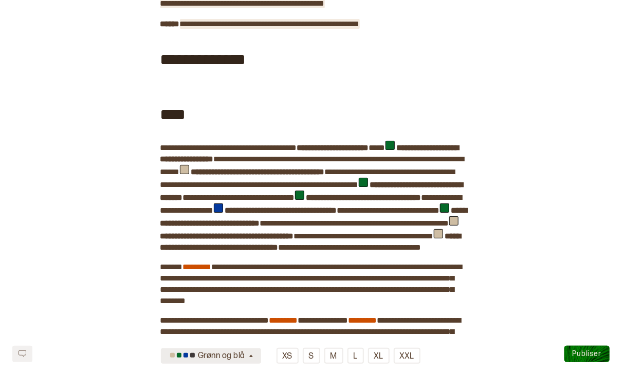
click at [246, 28] on span "**********" at bounding box center [270, 24] width 180 height 8
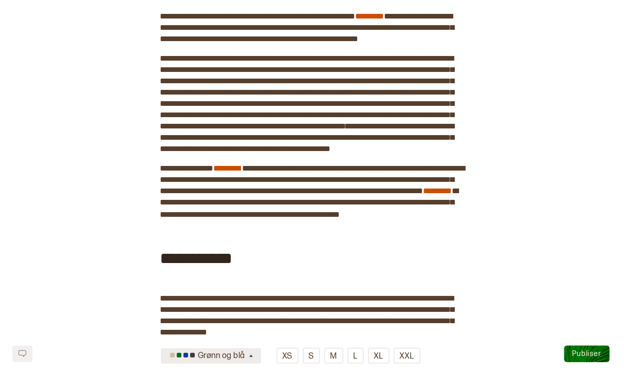
scroll to position [1246, 0]
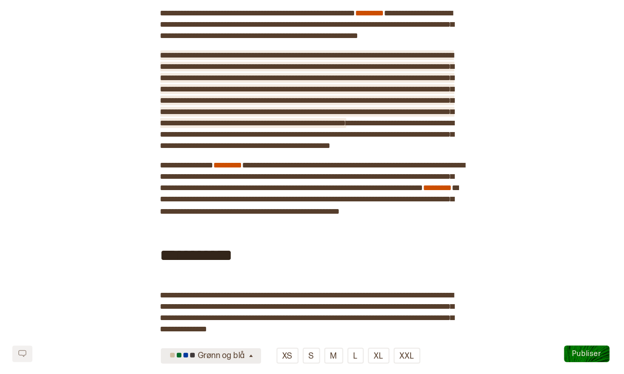
click at [384, 127] on span "**********" at bounding box center [307, 89] width 294 height 76
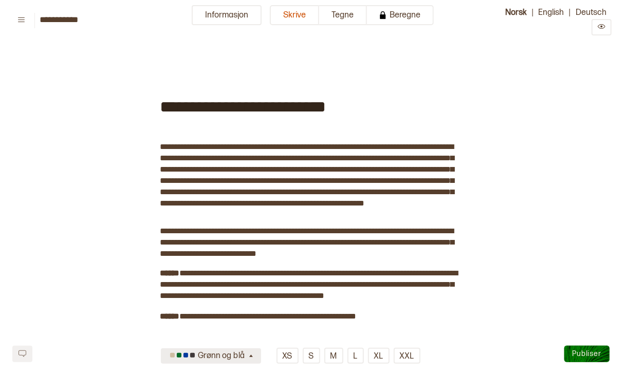
scroll to position [0, 0]
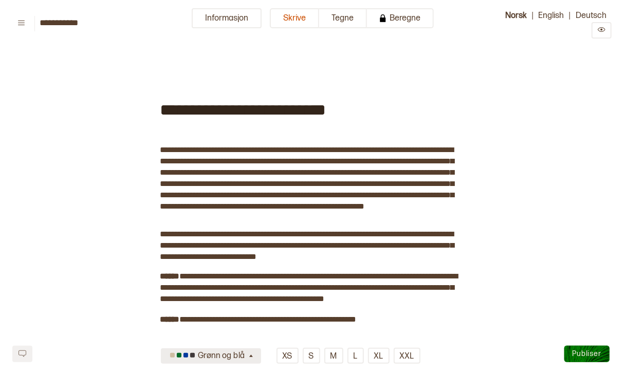
click at [253, 358] on icon "button" at bounding box center [251, 357] width 8 height 8
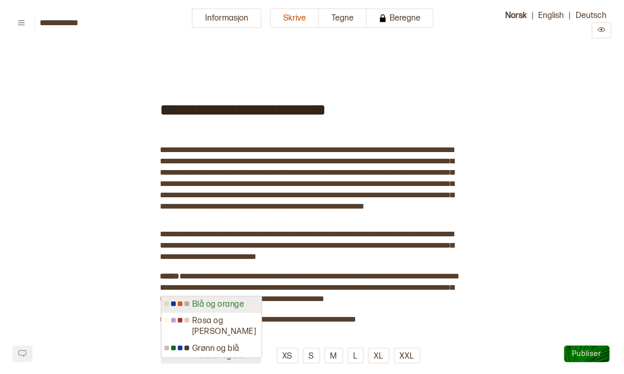
click at [248, 310] on div "Blå og orange" at bounding box center [211, 305] width 100 height 17
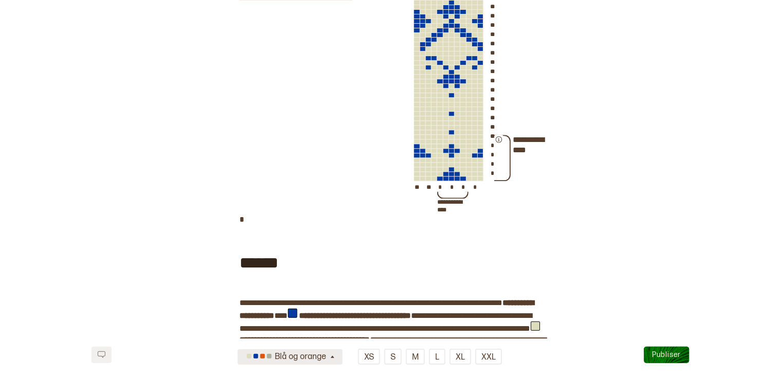
scroll to position [865, 0]
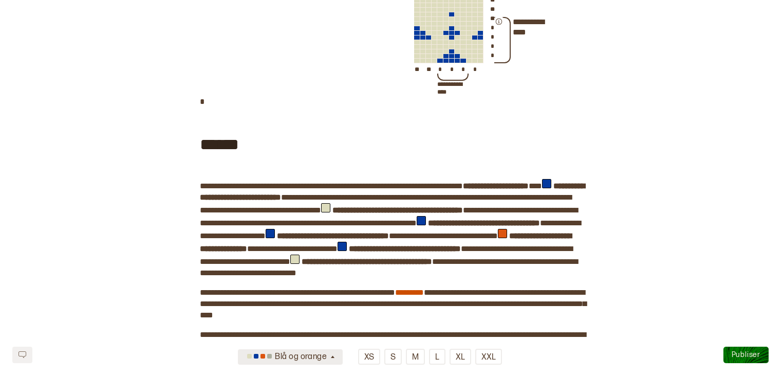
click at [747, 356] on span "Publiser" at bounding box center [746, 354] width 29 height 9
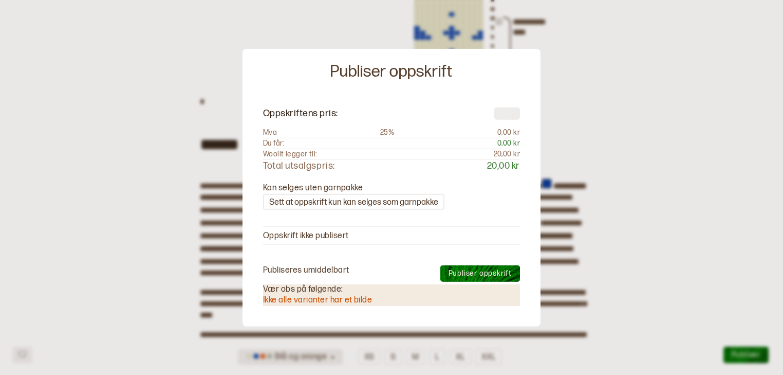
click at [508, 118] on input "number" at bounding box center [508, 113] width 26 height 12
type input "**"
click at [492, 270] on span "Publiser oppskrift" at bounding box center [480, 273] width 63 height 9
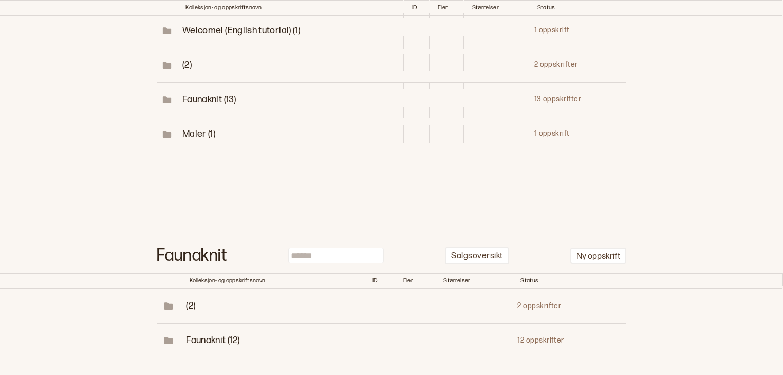
scroll to position [212, 0]
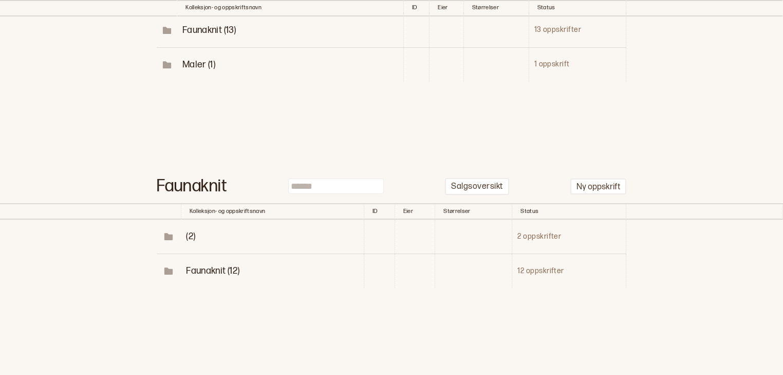
click at [220, 268] on span "Faunaknit (12)" at bounding box center [212, 270] width 53 height 11
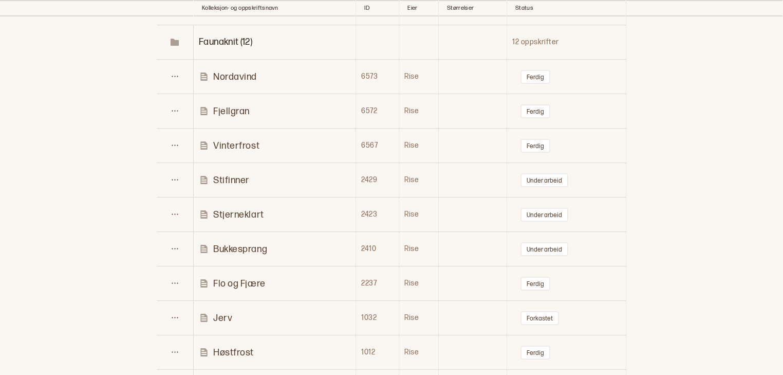
scroll to position [442, 0]
click at [542, 249] on button "Under arbeid" at bounding box center [545, 248] width 48 height 14
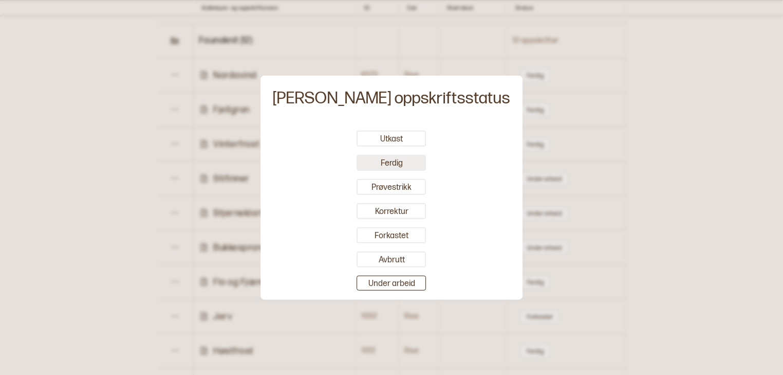
click at [408, 166] on button "Ferdig" at bounding box center [391, 163] width 69 height 16
click at [657, 202] on div at bounding box center [391, 187] width 783 height 375
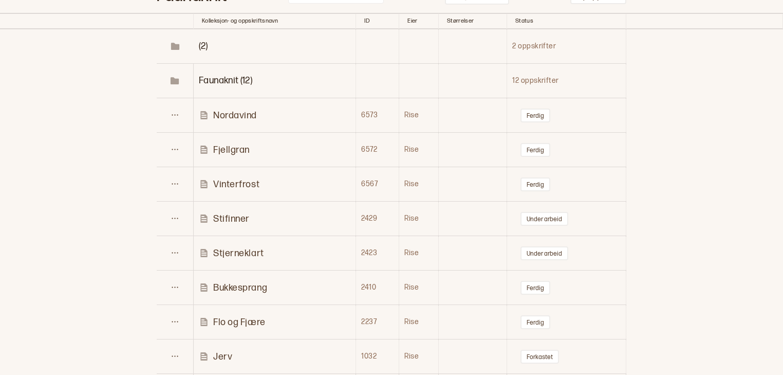
scroll to position [410, 0]
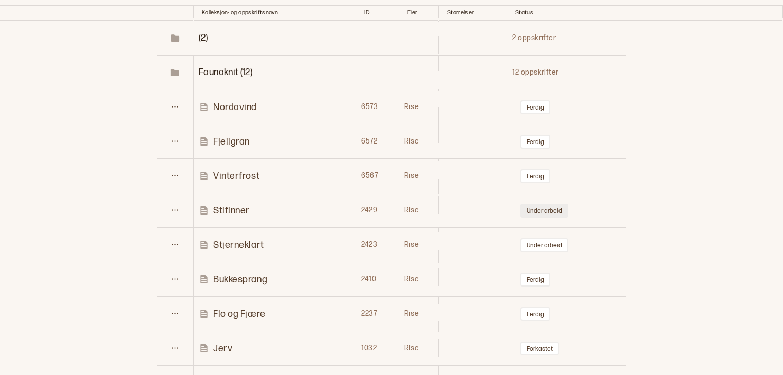
click at [536, 212] on button "Under arbeid" at bounding box center [545, 211] width 48 height 14
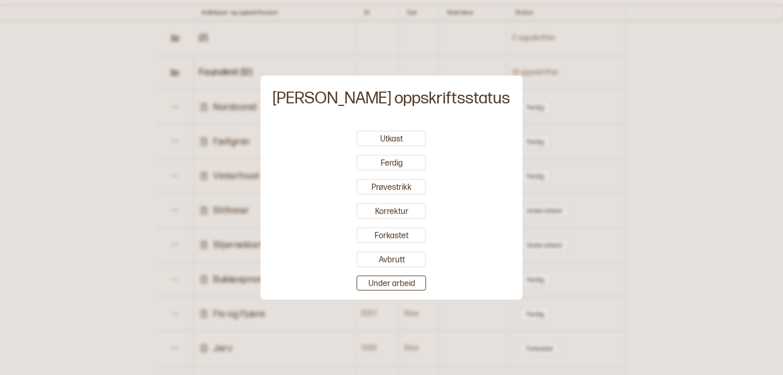
click at [606, 179] on div at bounding box center [391, 187] width 783 height 375
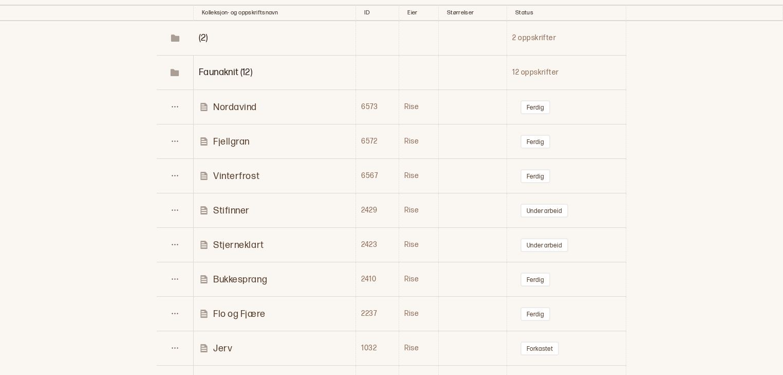
click at [233, 205] on p "Stifinner" at bounding box center [231, 211] width 36 height 12
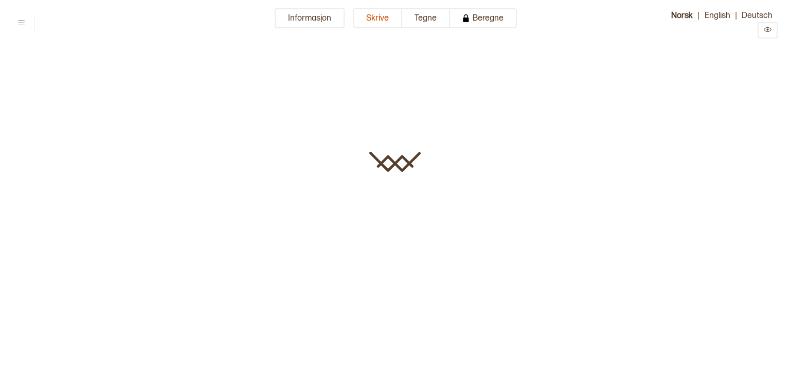
type input "*********"
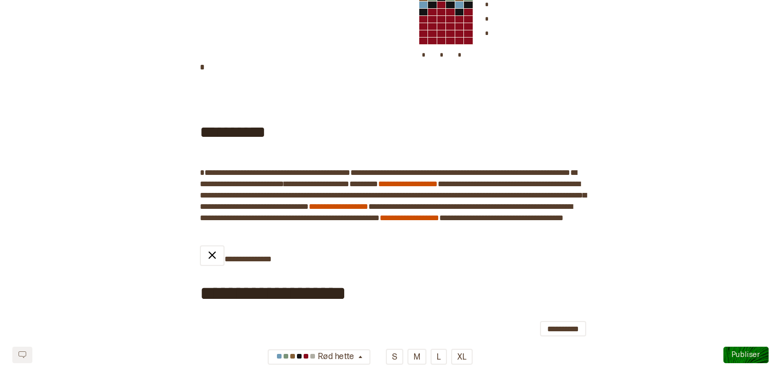
scroll to position [925, 0]
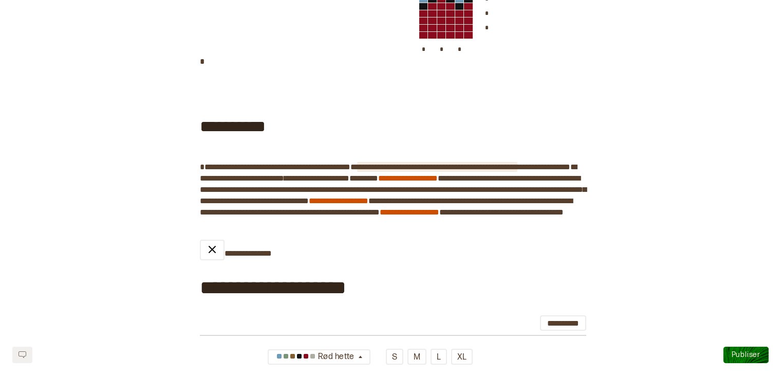
click at [419, 171] on span "**********" at bounding box center [437, 167] width 160 height 8
click at [357, 171] on span "*" at bounding box center [354, 167] width 7 height 8
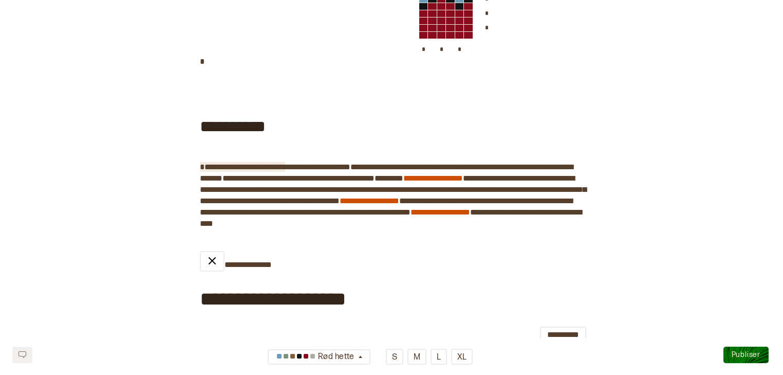
click at [285, 171] on span "**********" at bounding box center [242, 167] width 85 height 8
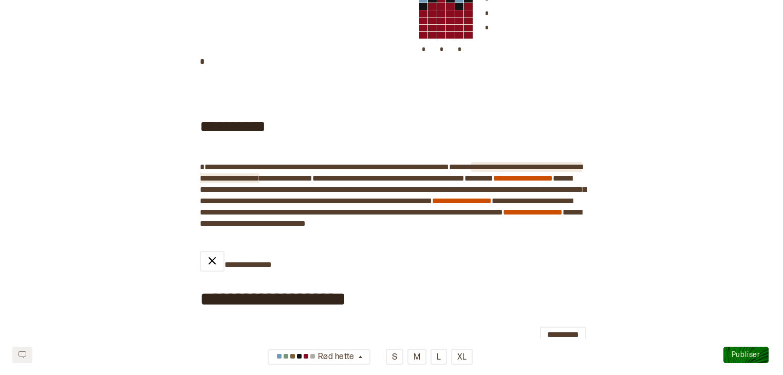
click at [572, 182] on span "**********" at bounding box center [391, 172] width 382 height 19
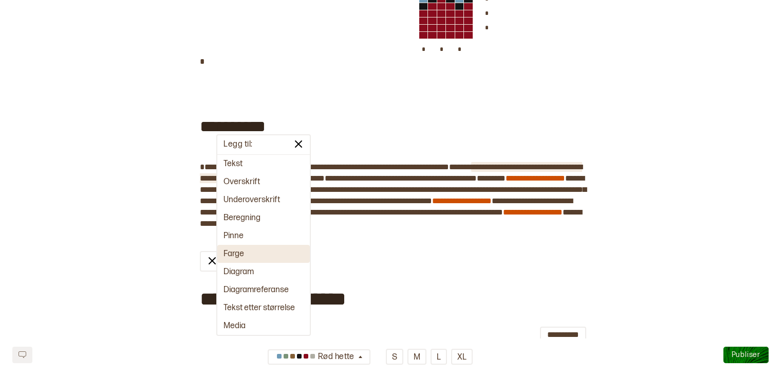
click at [242, 252] on button "Farge" at bounding box center [263, 254] width 93 height 18
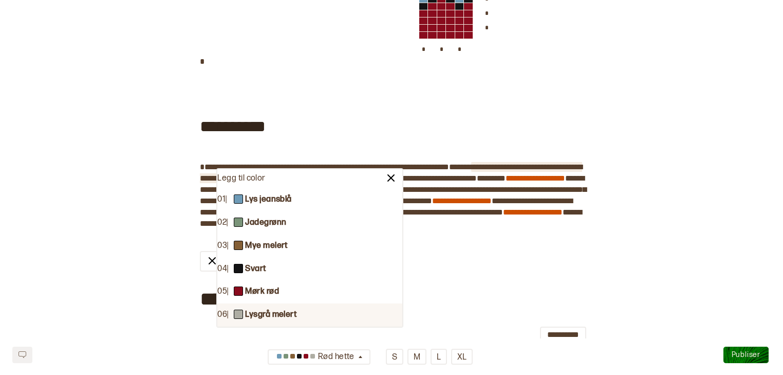
click at [266, 312] on b "Lysgrå melert" at bounding box center [271, 314] width 52 height 11
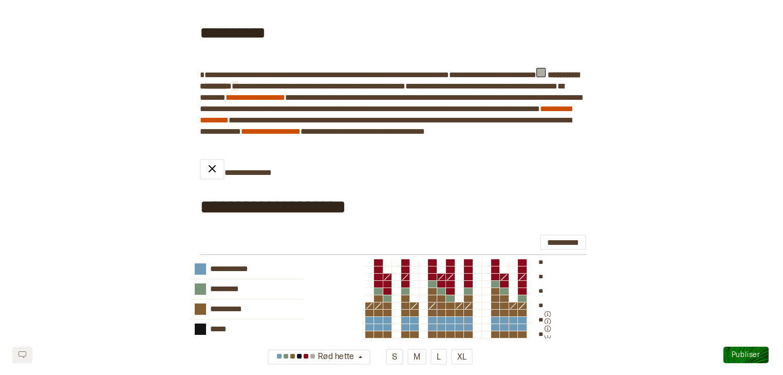
scroll to position [912, 0]
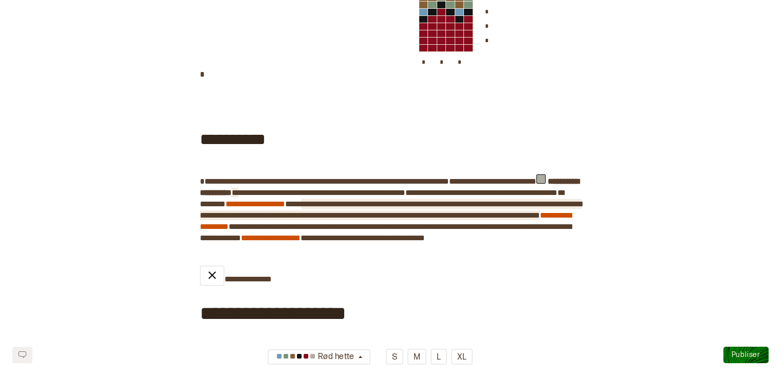
click at [406, 219] on span "**********" at bounding box center [391, 209] width 382 height 19
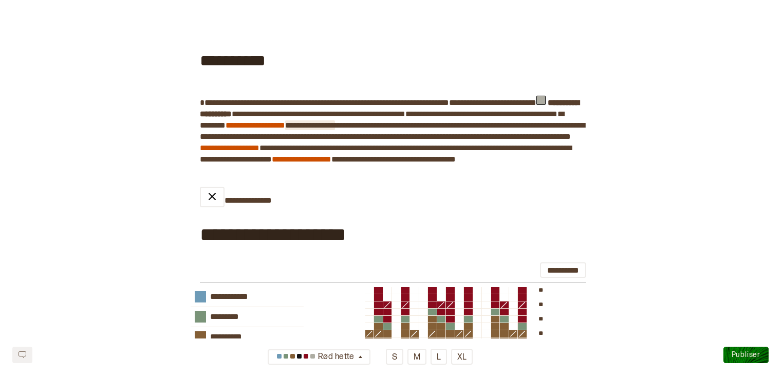
scroll to position [983, 0]
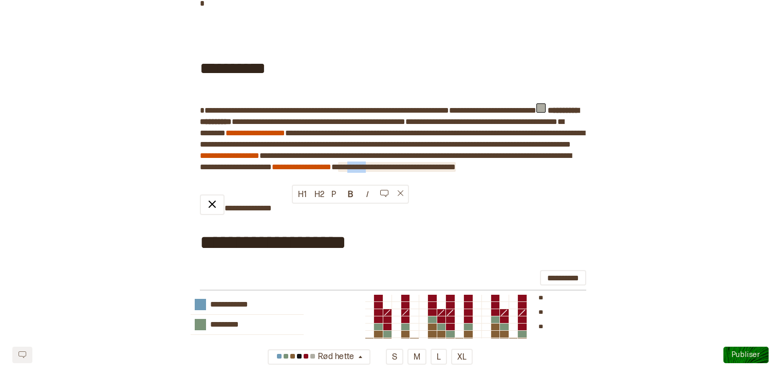
drag, startPoint x: 314, startPoint y: 211, endPoint x: 294, endPoint y: 213, distance: 19.6
click at [338, 171] on span "**********" at bounding box center [397, 167] width 118 height 8
click at [632, 212] on div "**********" at bounding box center [391, 118] width 783 height 2099
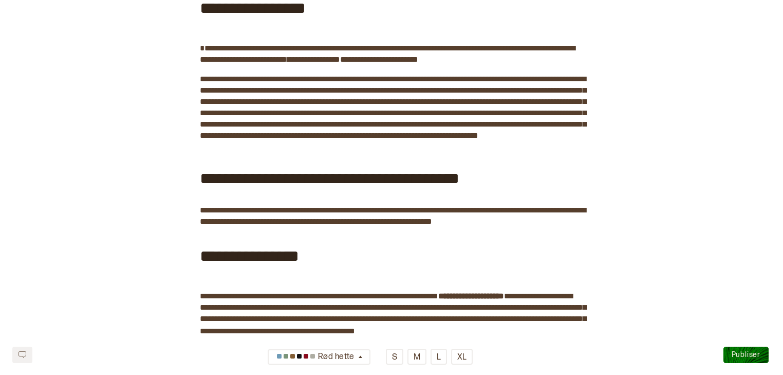
scroll to position [1586, 0]
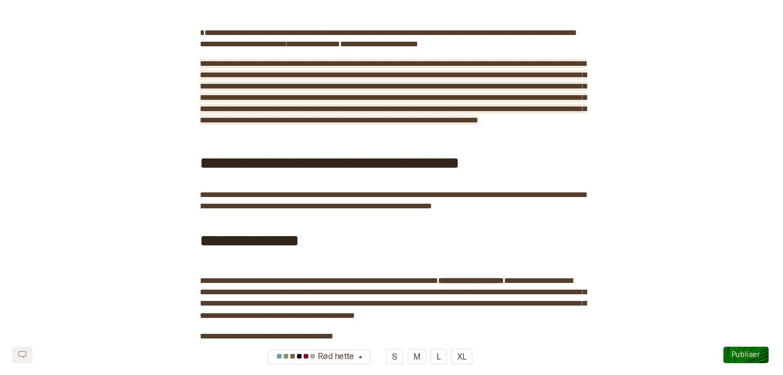
click at [300, 124] on span "**********" at bounding box center [393, 92] width 387 height 64
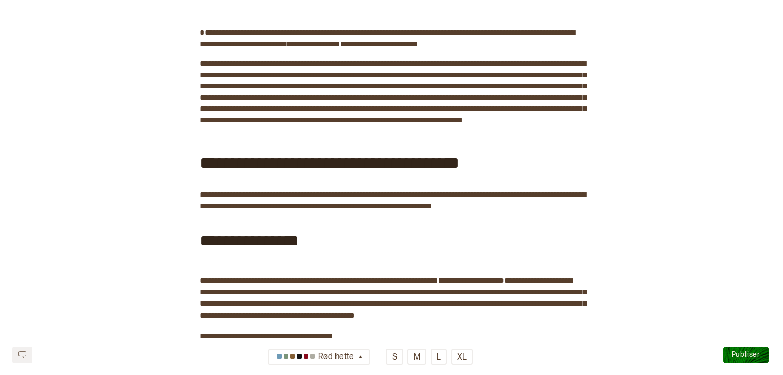
click at [564, 189] on div "**********" at bounding box center [391, 161] width 383 height 55
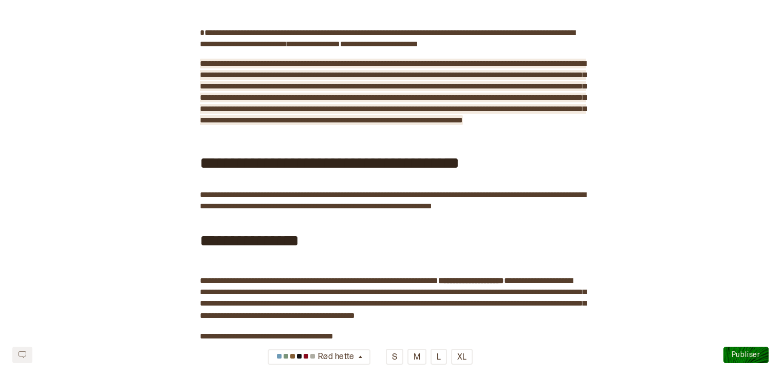
click at [461, 124] on span "**********" at bounding box center [393, 92] width 387 height 64
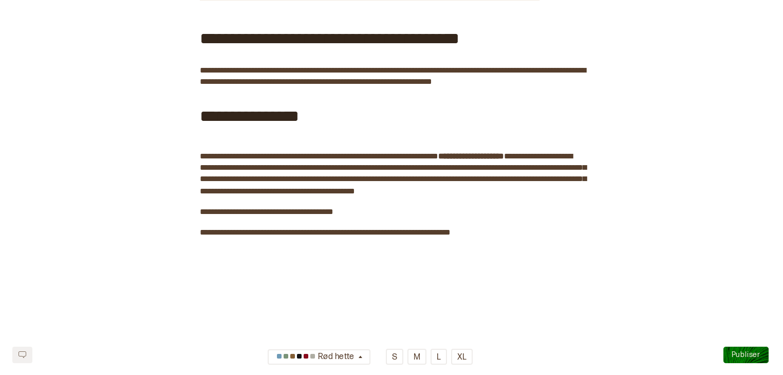
scroll to position [1713, 0]
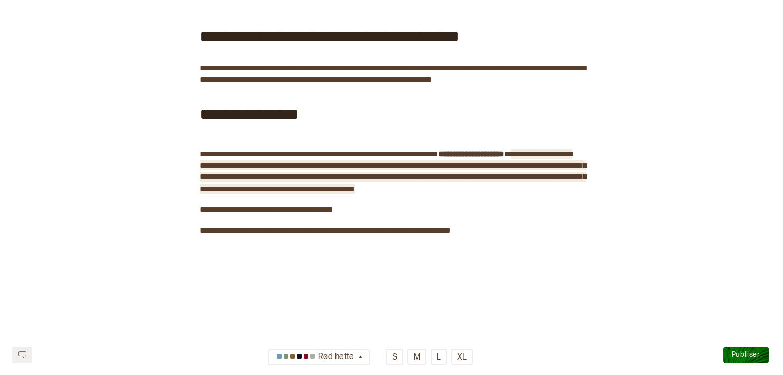
click at [295, 193] on span "**********" at bounding box center [393, 171] width 387 height 43
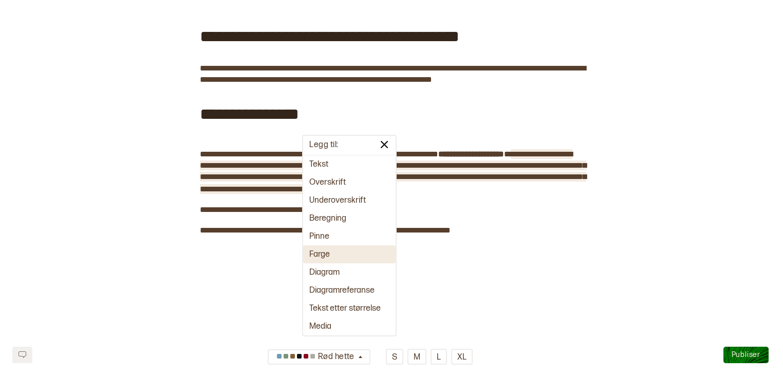
click at [325, 258] on button "Farge" at bounding box center [349, 254] width 93 height 18
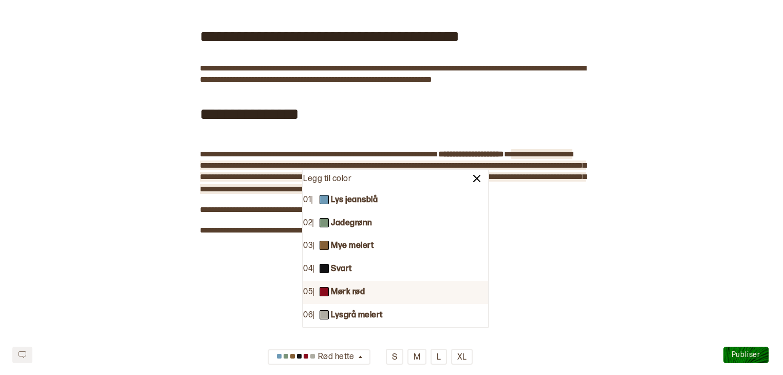
click at [341, 292] on b "Mørk rød" at bounding box center [348, 292] width 34 height 11
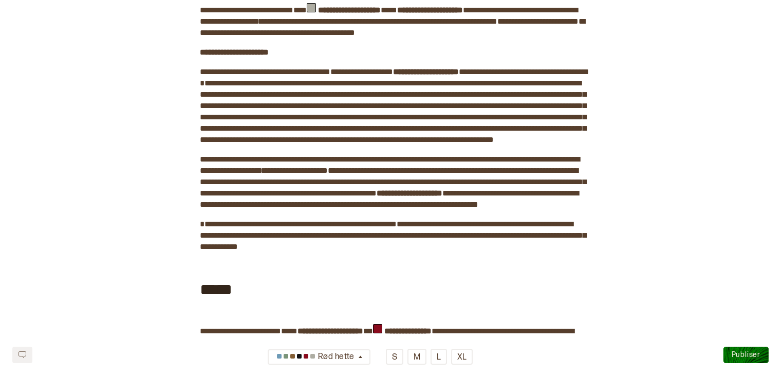
scroll to position [0, 0]
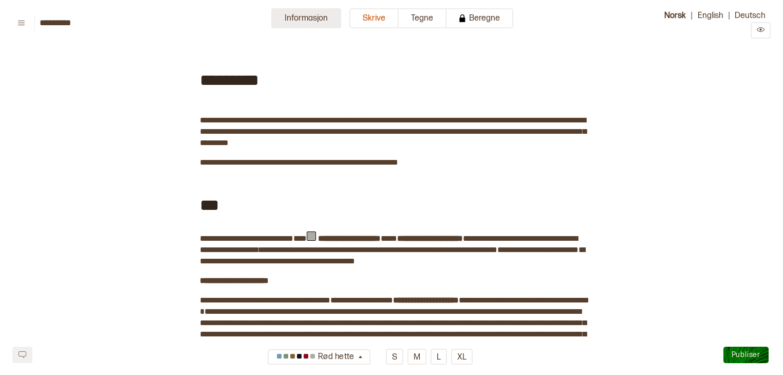
click at [310, 23] on button "Informasjon" at bounding box center [306, 18] width 70 height 20
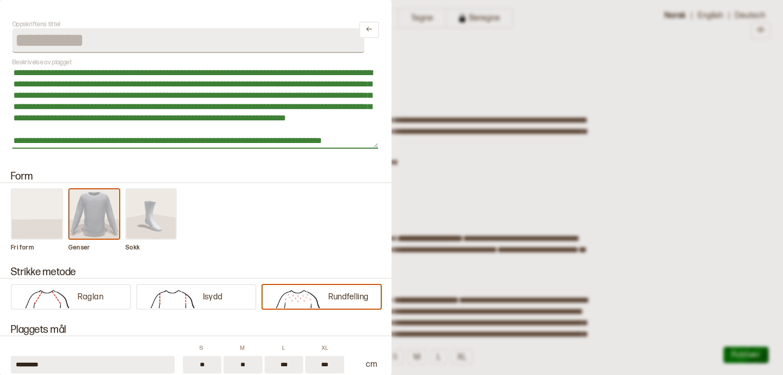
drag, startPoint x: 255, startPoint y: 119, endPoint x: 119, endPoint y: 109, distance: 136.1
click at [119, 109] on textarea "**********" at bounding box center [195, 107] width 366 height 82
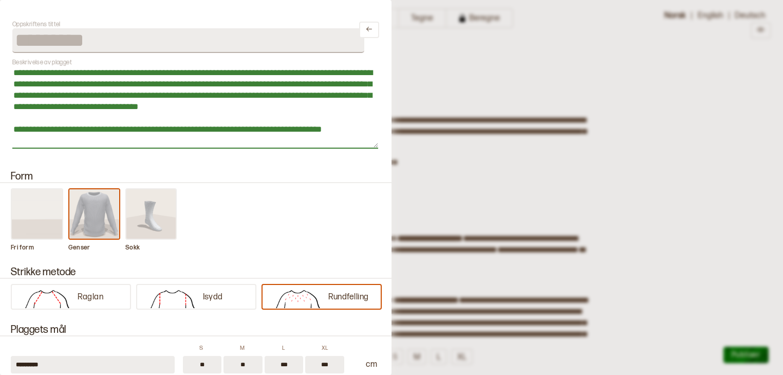
drag, startPoint x: 303, startPoint y: 131, endPoint x: 196, endPoint y: 123, distance: 107.2
click at [196, 123] on textarea "**********" at bounding box center [195, 107] width 366 height 82
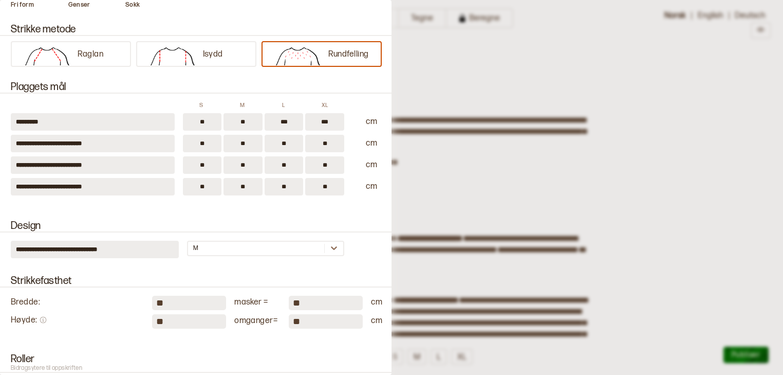
scroll to position [247, 0]
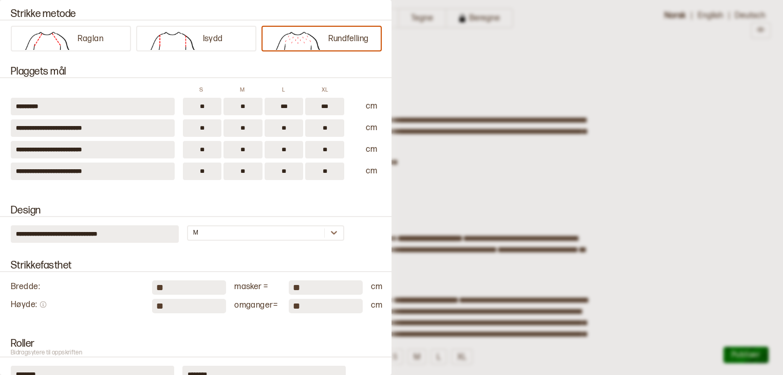
type textarea "**********"
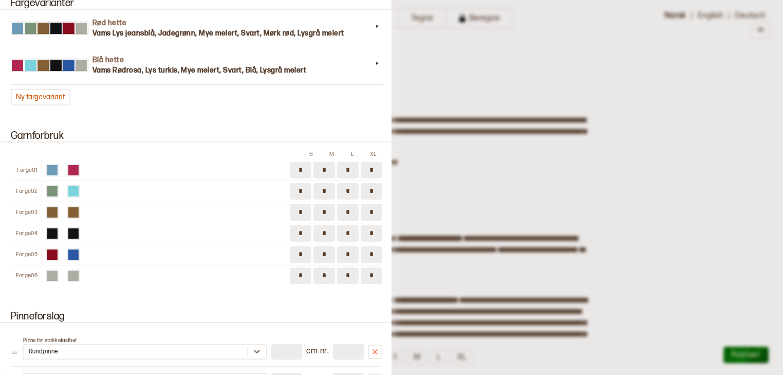
scroll to position [1010, 0]
click at [301, 271] on input "*" at bounding box center [301, 275] width 22 height 16
click at [323, 267] on input "*" at bounding box center [325, 275] width 22 height 16
type input "*"
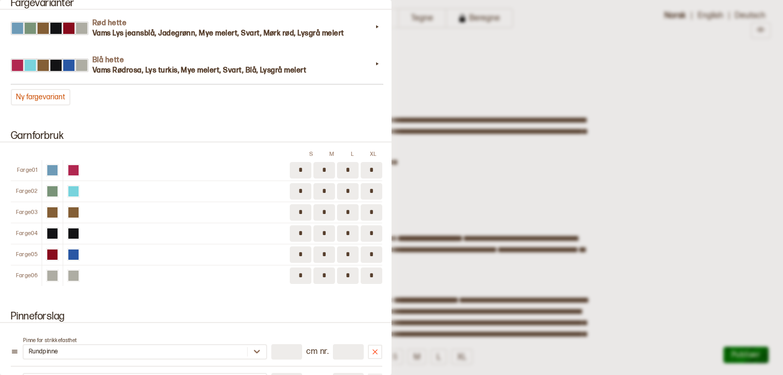
type input "*"
drag, startPoint x: 305, startPoint y: 266, endPoint x: 286, endPoint y: 267, distance: 18.5
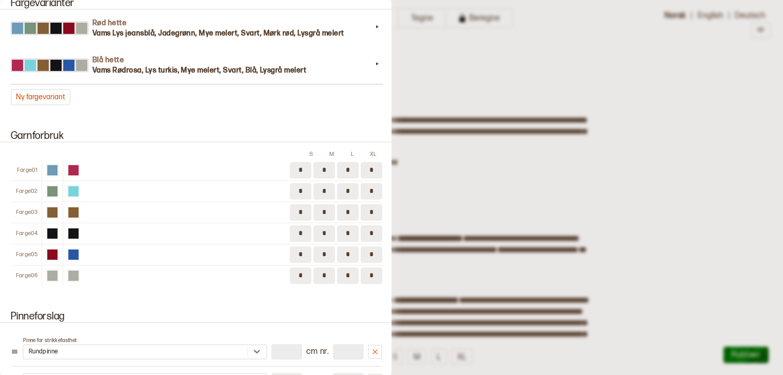
click at [286, 267] on div "Farge 06 * * * *" at bounding box center [197, 275] width 372 height 21
type input "*"
drag, startPoint x: 349, startPoint y: 269, endPoint x: 343, endPoint y: 269, distance: 5.7
click at [343, 269] on input "*" at bounding box center [348, 275] width 22 height 16
type input "*"
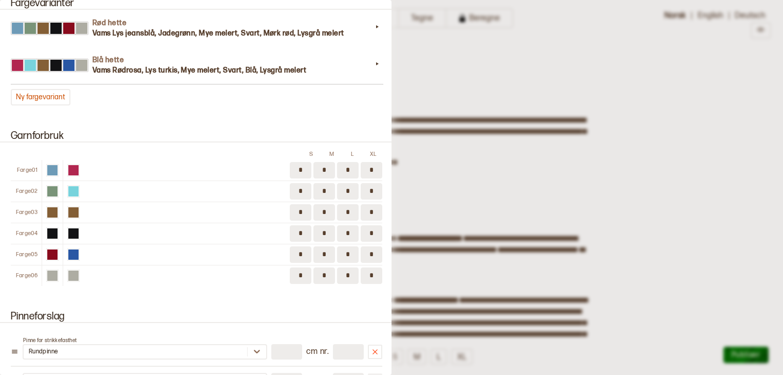
drag, startPoint x: 371, startPoint y: 267, endPoint x: 365, endPoint y: 268, distance: 5.7
click at [365, 268] on input "*" at bounding box center [372, 275] width 22 height 16
click at [304, 247] on input "*" at bounding box center [301, 254] width 22 height 16
drag, startPoint x: 374, startPoint y: 267, endPoint x: 364, endPoint y: 267, distance: 9.3
click at [364, 267] on input "*" at bounding box center [372, 275] width 22 height 16
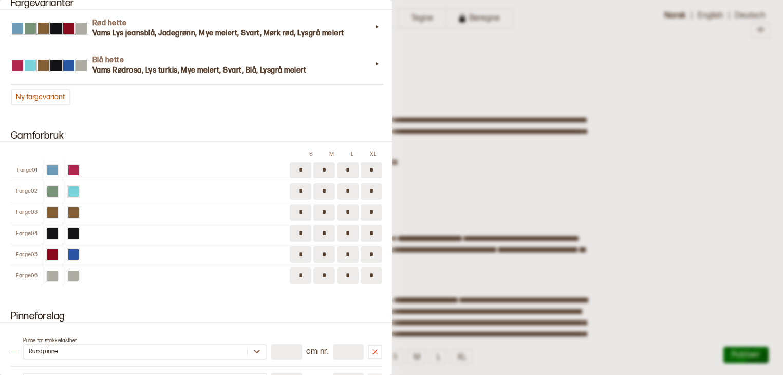
type input "*"
drag, startPoint x: 350, startPoint y: 265, endPoint x: 343, endPoint y: 268, distance: 7.4
click at [343, 268] on input "*" at bounding box center [348, 275] width 22 height 16
type input "*"
click at [323, 267] on input "*" at bounding box center [325, 275] width 22 height 16
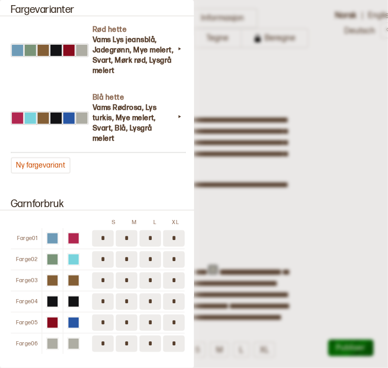
type input "*"
click at [103, 339] on input "*" at bounding box center [103, 344] width 22 height 16
type input "*"
click at [105, 323] on input "*" at bounding box center [103, 323] width 22 height 16
type input "*"
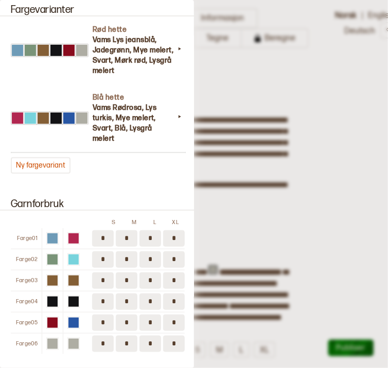
click at [126, 319] on input "*" at bounding box center [127, 323] width 22 height 16
type input "*"
drag, startPoint x: 154, startPoint y: 321, endPoint x: 143, endPoint y: 320, distance: 10.3
click at [143, 320] on input "*" at bounding box center [150, 323] width 22 height 16
type input "*"
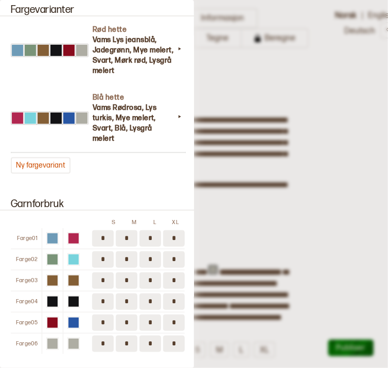
click at [170, 320] on input "*" at bounding box center [174, 323] width 22 height 16
type input "*"
click at [173, 299] on input "*" at bounding box center [174, 302] width 22 height 16
type input "*"
click at [171, 236] on input "*" at bounding box center [174, 238] width 22 height 16
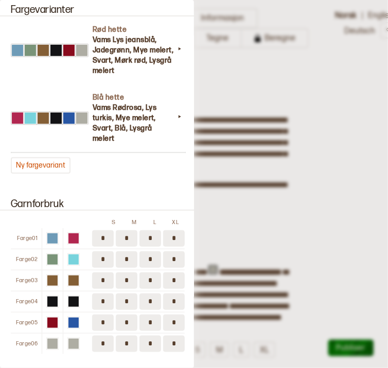
type input "*"
click at [152, 235] on input "*" at bounding box center [150, 238] width 22 height 16
type input "*"
click at [126, 236] on input "*" at bounding box center [127, 238] width 22 height 16
type input "*"
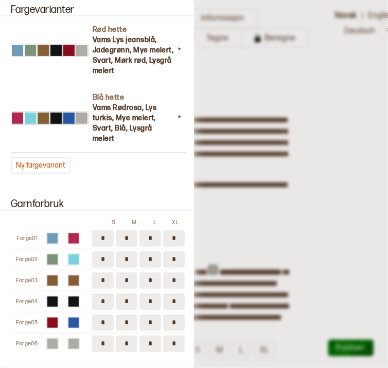
click at [107, 237] on input "*" at bounding box center [103, 238] width 22 height 16
type input "*"
click at [173, 261] on input "*" at bounding box center [174, 259] width 22 height 16
type input "*"
drag, startPoint x: 153, startPoint y: 258, endPoint x: 144, endPoint y: 257, distance: 9.3
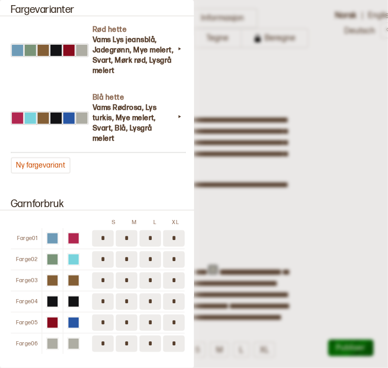
click at [144, 257] on input "*" at bounding box center [150, 259] width 22 height 16
type input "*"
drag, startPoint x: 125, startPoint y: 259, endPoint x: 116, endPoint y: 258, distance: 9.3
click at [116, 258] on input "*" at bounding box center [127, 259] width 22 height 16
type input "*"
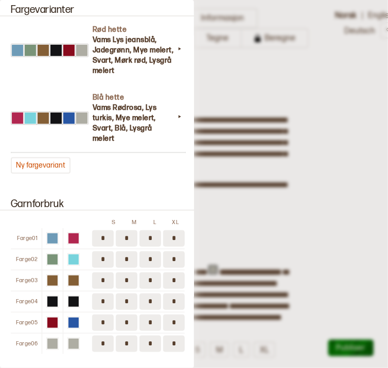
drag, startPoint x: 105, startPoint y: 257, endPoint x: 97, endPoint y: 255, distance: 7.8
click at [97, 255] on input "*" at bounding box center [103, 259] width 22 height 16
type input "*"
click at [176, 302] on input "*" at bounding box center [174, 302] width 22 height 16
type input "*"
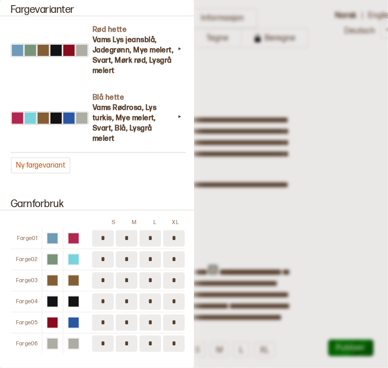
click at [173, 277] on input "*" at bounding box center [174, 280] width 22 height 16
type input "*"
click at [150, 278] on input "*" at bounding box center [150, 280] width 22 height 16
type input "*"
click at [202, 185] on div at bounding box center [194, 184] width 388 height 368
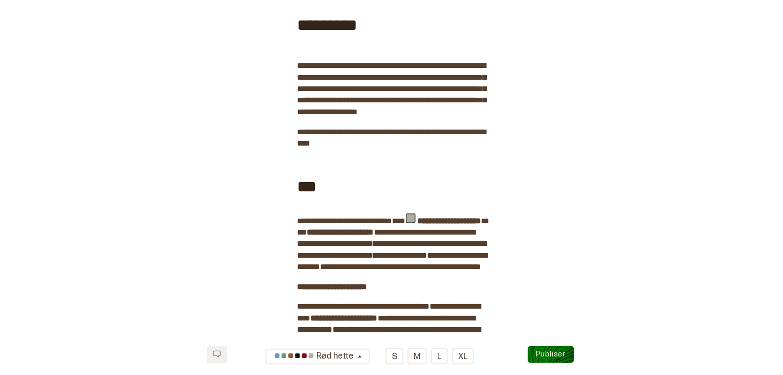
scroll to position [0, 0]
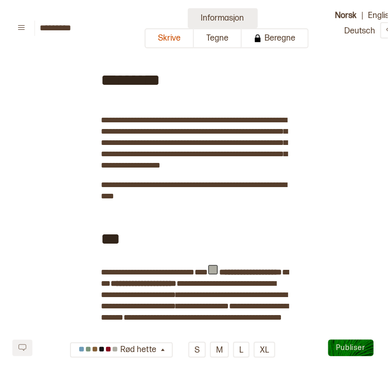
click at [210, 16] on button "Informasjon" at bounding box center [223, 18] width 70 height 20
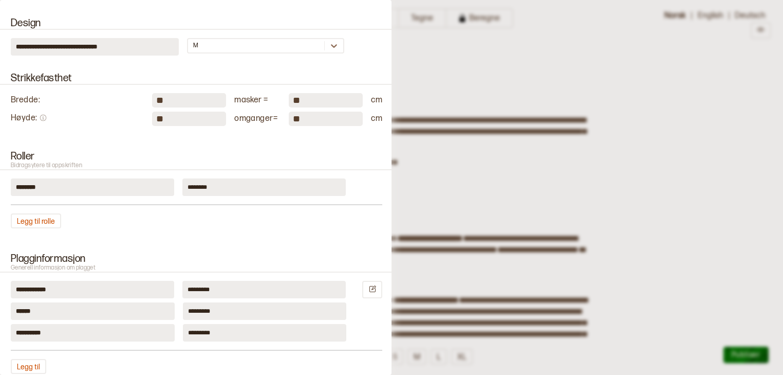
scroll to position [432, 0]
click at [572, 199] on div at bounding box center [391, 187] width 783 height 375
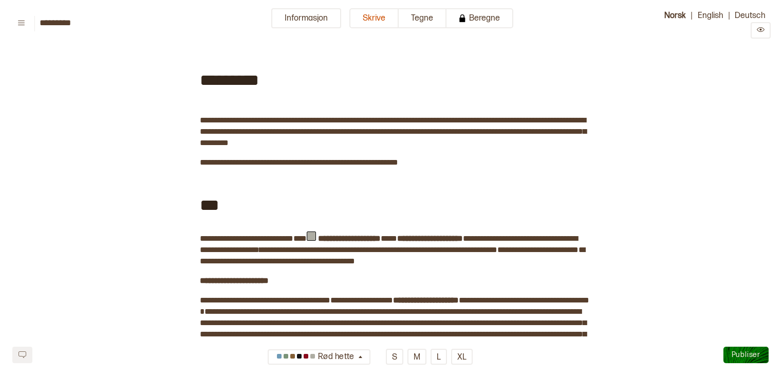
click at [740, 352] on span "Publiser" at bounding box center [746, 354] width 29 height 9
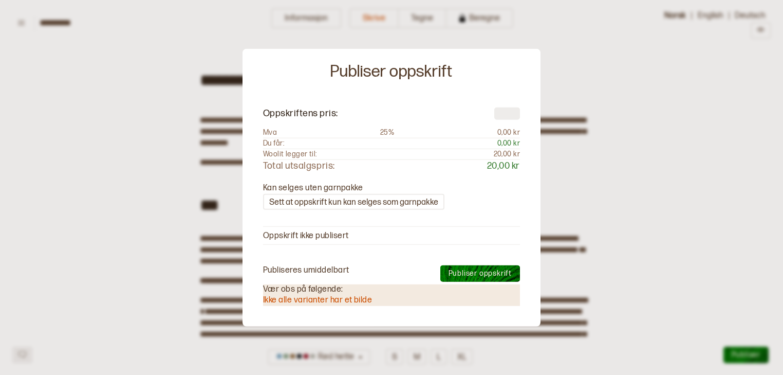
type input "**"
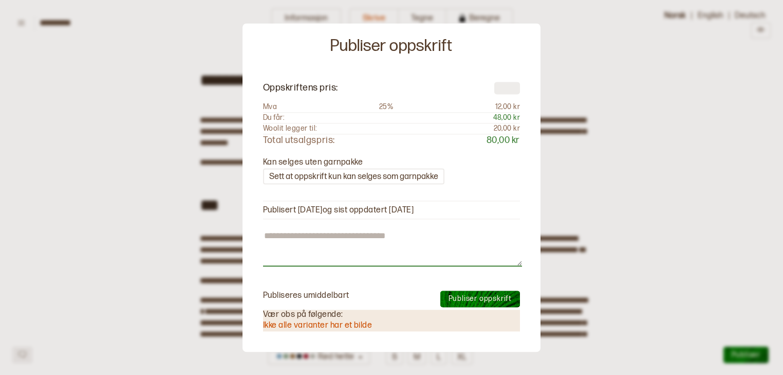
click at [354, 236] on textarea at bounding box center [392, 248] width 259 height 37
type textarea "*"
type textarea "**"
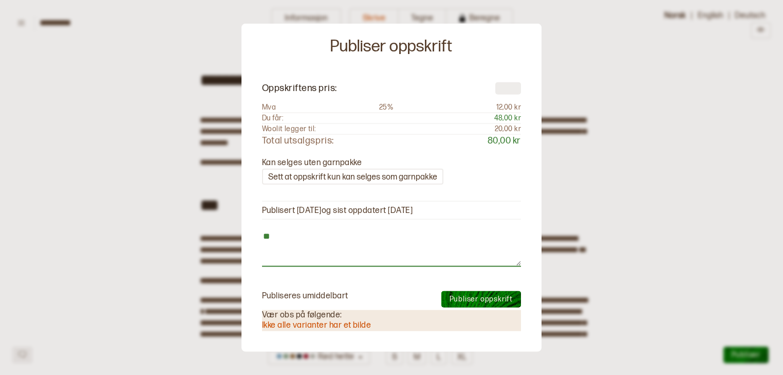
type textarea "*"
type textarea "***"
type textarea "*"
type textarea "****"
type textarea "*"
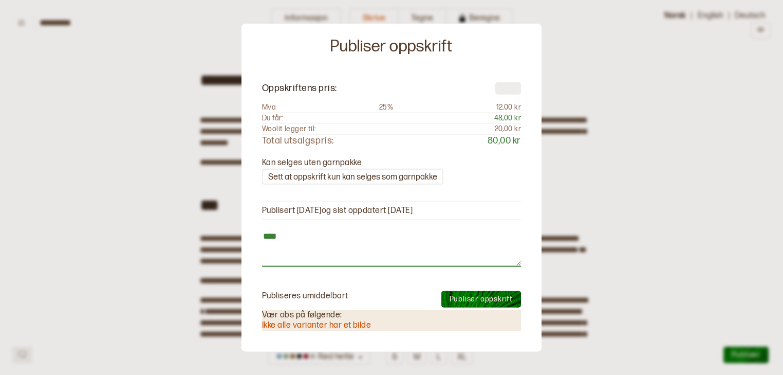
type textarea "***"
type textarea "*"
type textarea "**"
type textarea "*"
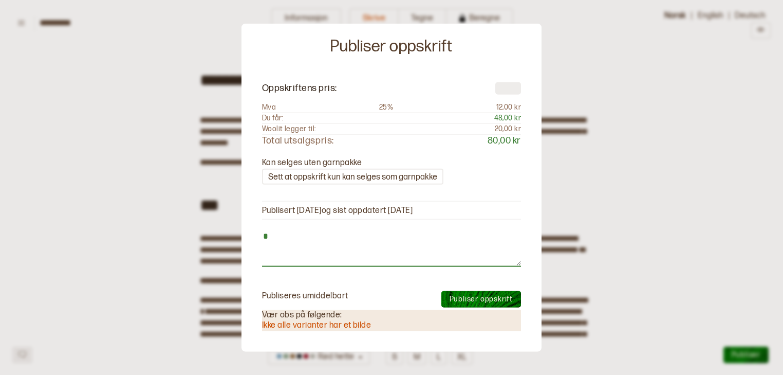
type textarea "*"
type textarea "**"
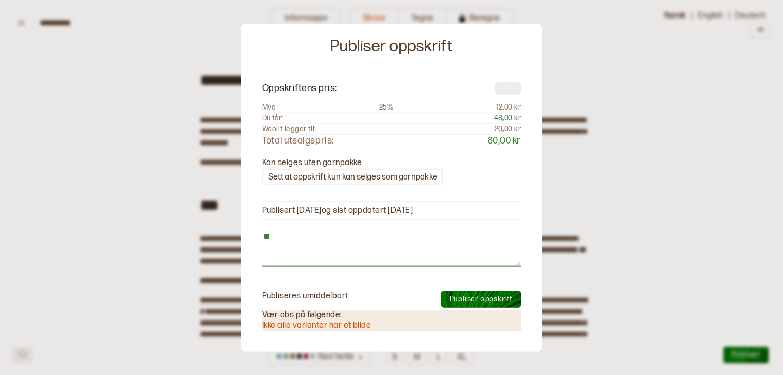
type textarea "*"
type textarea "***"
type textarea "*"
type textarea "****"
type textarea "*"
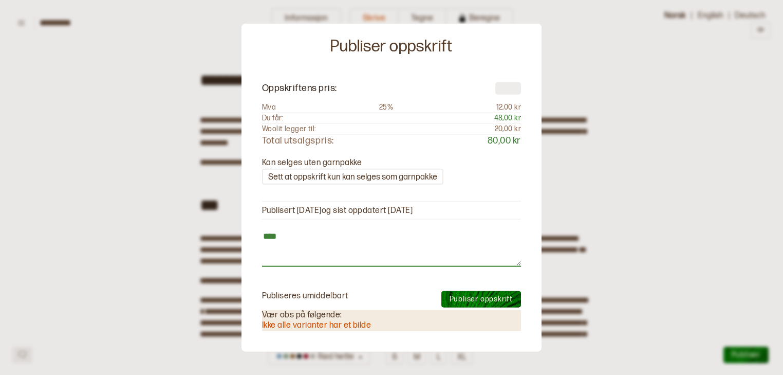
type textarea "*****"
type textarea "*"
type textarea "******"
type textarea "*"
type textarea "*******"
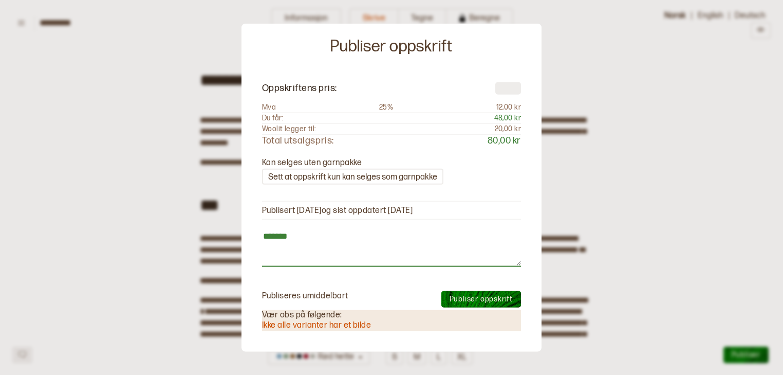
type textarea "*"
type textarea "********"
type textarea "*"
type textarea "*********"
type textarea "*"
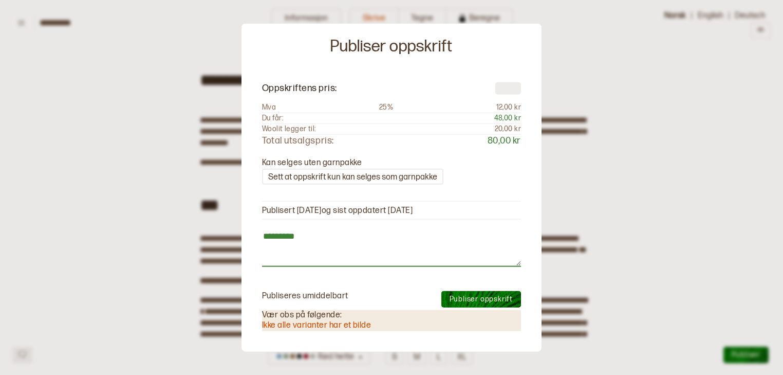
type textarea "*********"
type textarea "*"
type textarea "**********"
type textarea "*"
type textarea "**********"
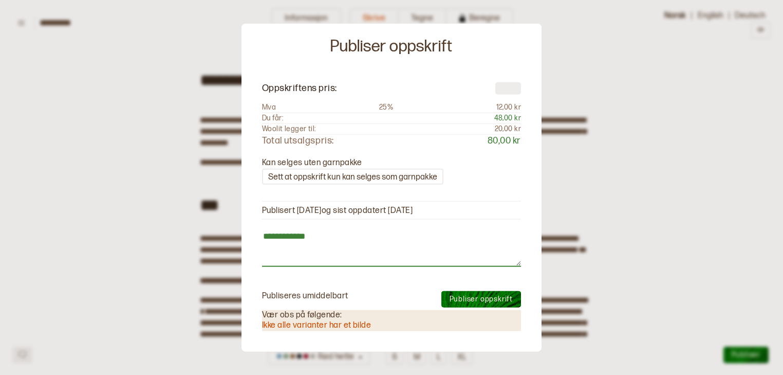
type textarea "*"
type textarea "**********"
type textarea "*"
type textarea "**********"
type textarea "*"
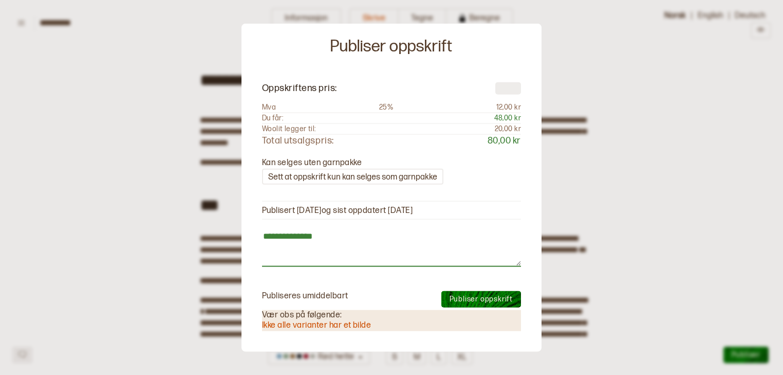
type textarea "**********"
type textarea "*"
type textarea "**********"
type textarea "*"
type textarea "**********"
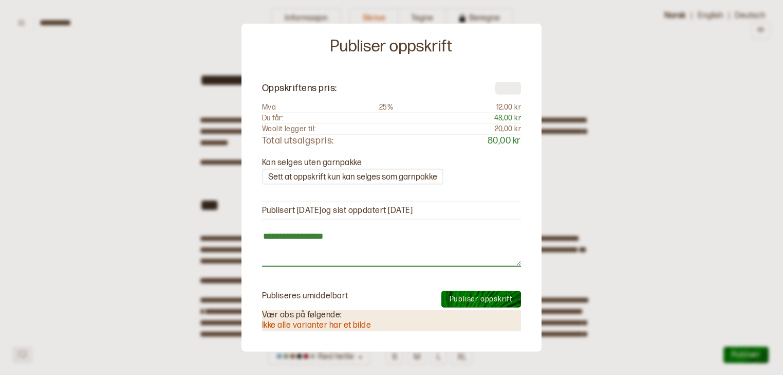
type textarea "*"
type textarea "**********"
type textarea "*"
type textarea "**********"
type textarea "*"
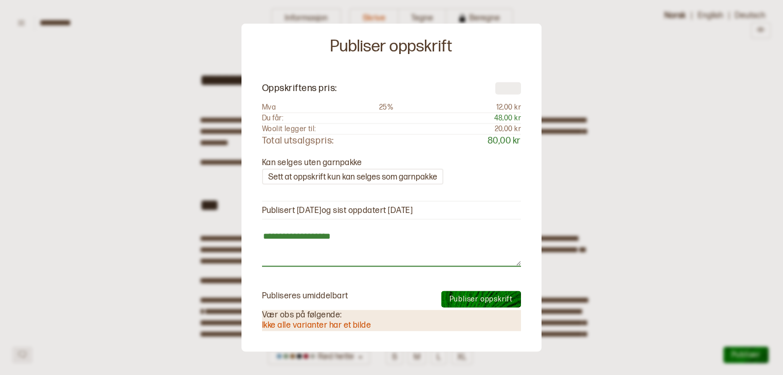
type textarea "**********"
type textarea "*"
type textarea "**********"
type textarea "*"
type textarea "**********"
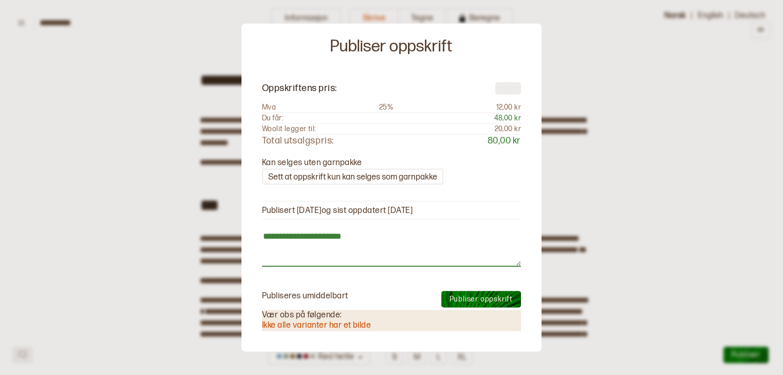
type textarea "*"
type textarea "**********"
type textarea "*"
type textarea "**********"
type textarea "*"
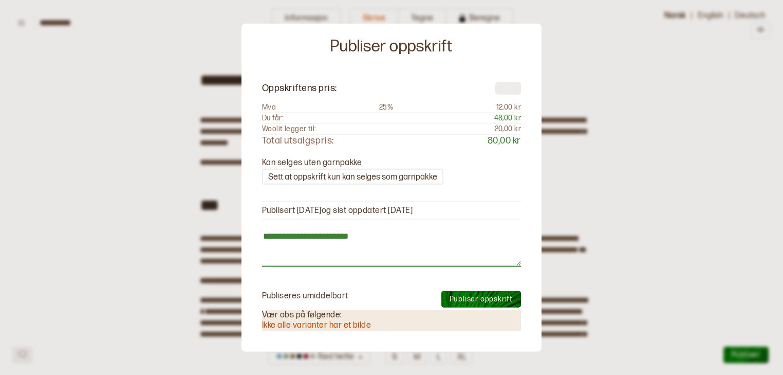
type textarea "**********"
type textarea "*"
type textarea "**********"
type textarea "*"
type textarea "**********"
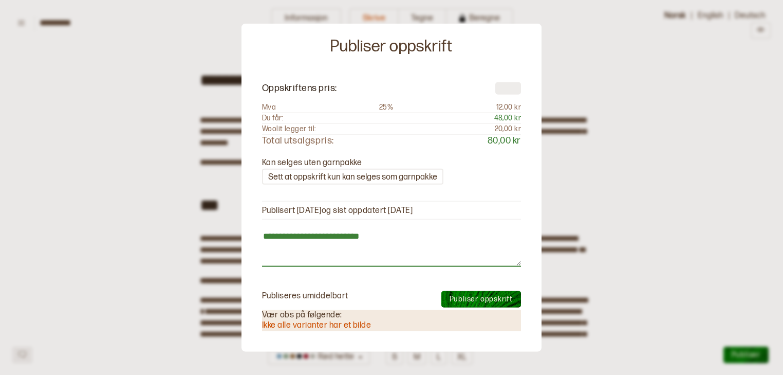
type textarea "*"
type textarea "**********"
type textarea "*"
type textarea "**********"
type textarea "*"
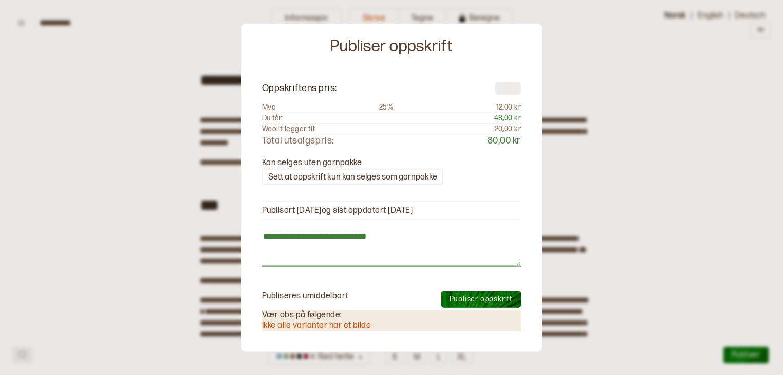
type textarea "**********"
type textarea "*"
type textarea "**********"
click at [462, 294] on span "Publiser oppskrift" at bounding box center [481, 298] width 63 height 9
type textarea "*"
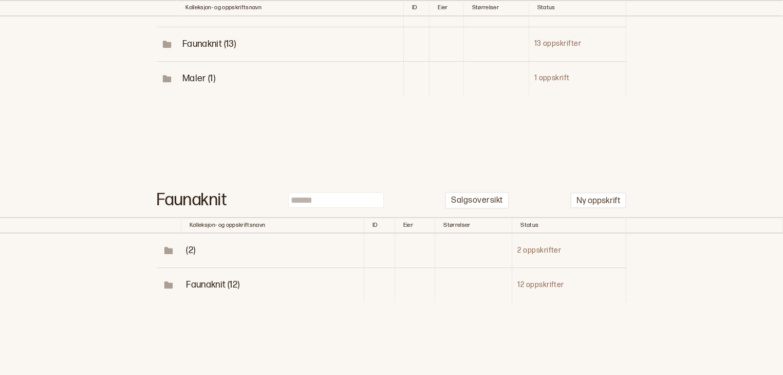
scroll to position [206, 0]
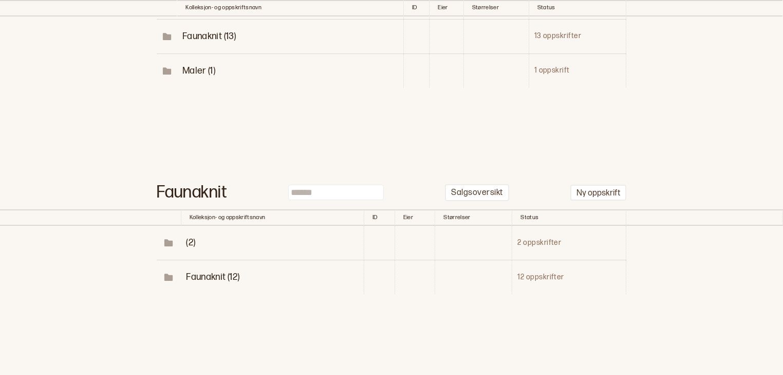
click at [218, 269] on td "Faunaknit (12)" at bounding box center [272, 277] width 183 height 34
click at [214, 273] on span "Faunaknit (12)" at bounding box center [212, 276] width 53 height 11
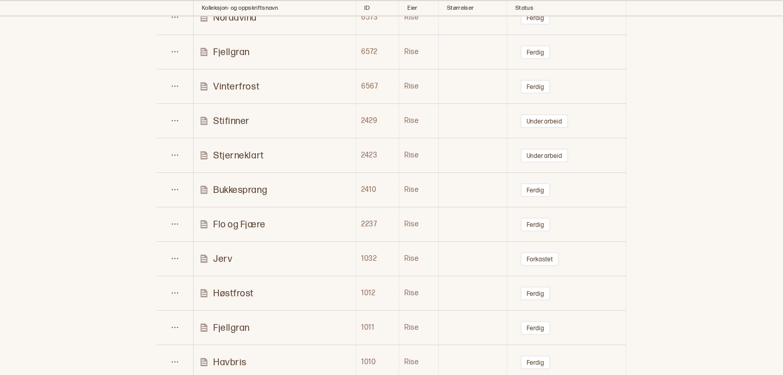
scroll to position [508, 0]
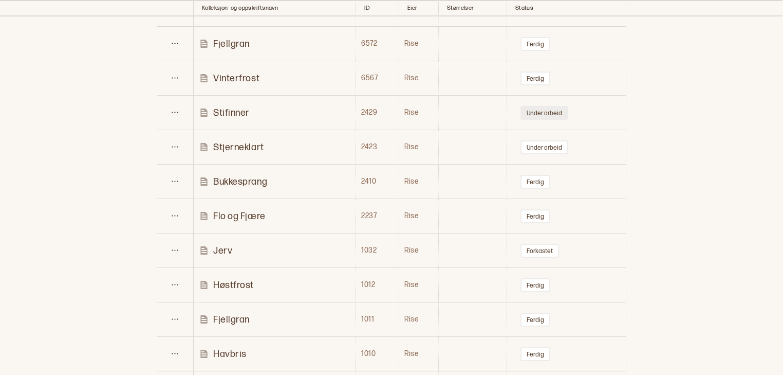
click at [547, 112] on button "Under arbeid" at bounding box center [545, 113] width 48 height 14
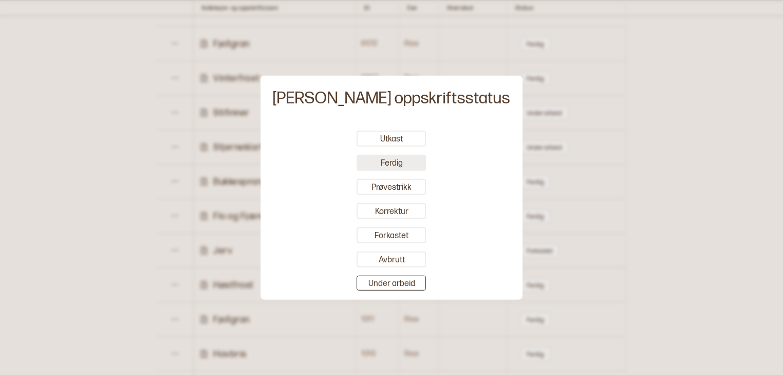
click at [400, 163] on button "Ferdig" at bounding box center [391, 163] width 69 height 16
click at [659, 150] on div at bounding box center [391, 187] width 783 height 375
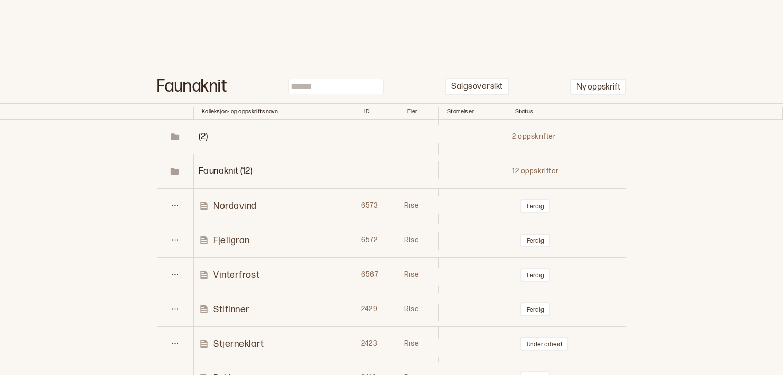
scroll to position [309, 0]
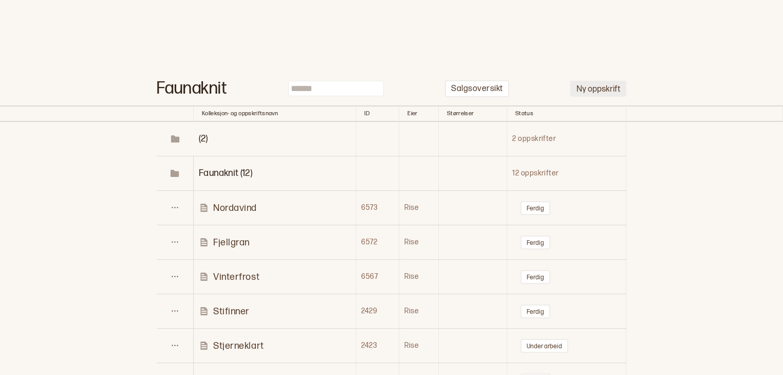
click at [604, 88] on button "Ny oppskrift" at bounding box center [599, 89] width 56 height 16
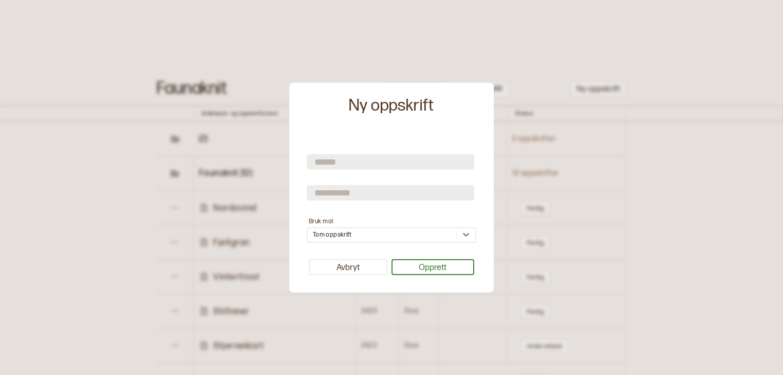
click at [414, 163] on input "text" at bounding box center [391, 161] width 168 height 15
type input "*******"
click at [405, 193] on input "text" at bounding box center [391, 192] width 168 height 15
type input "*********"
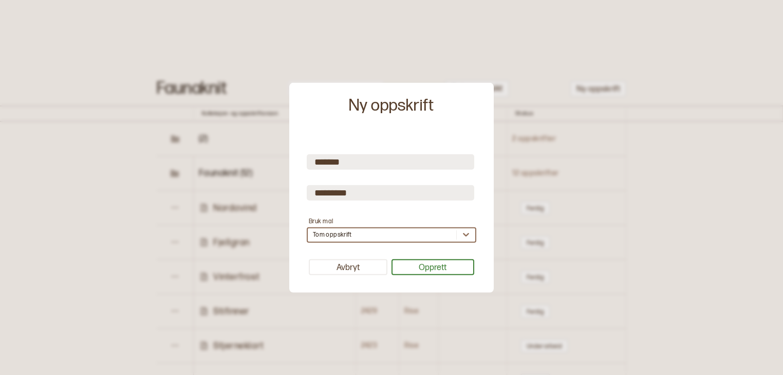
click at [386, 233] on div "Tom oppskrift" at bounding box center [392, 234] width 170 height 15
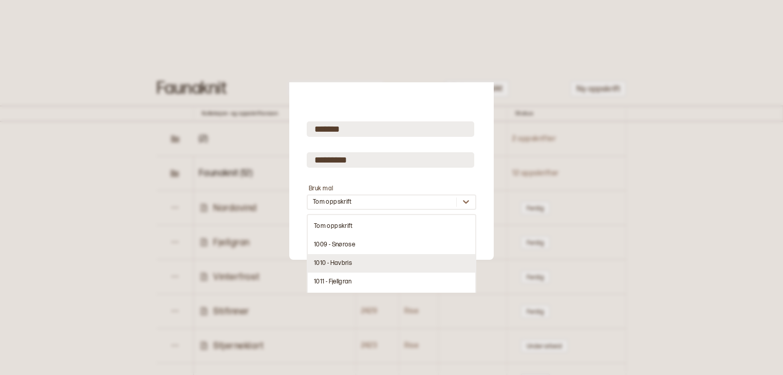
click at [359, 263] on div "1010 - Havbris" at bounding box center [392, 263] width 168 height 19
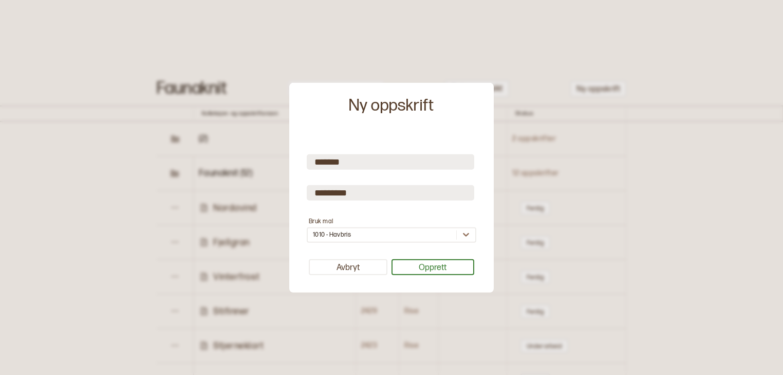
scroll to position [0, 0]
click at [414, 269] on button "Opprett" at bounding box center [433, 267] width 83 height 16
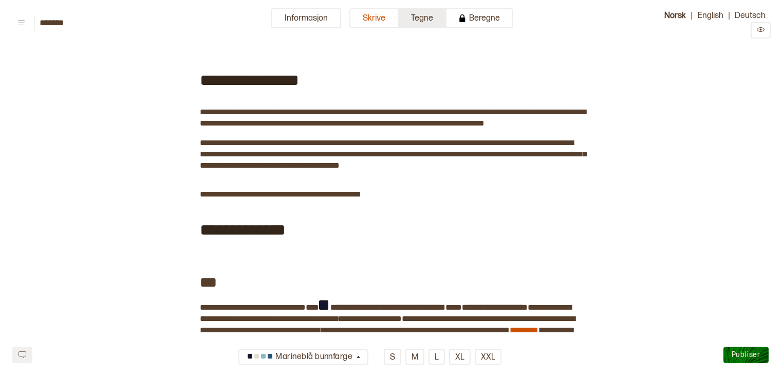
click at [424, 22] on button "Tegne" at bounding box center [423, 18] width 48 height 20
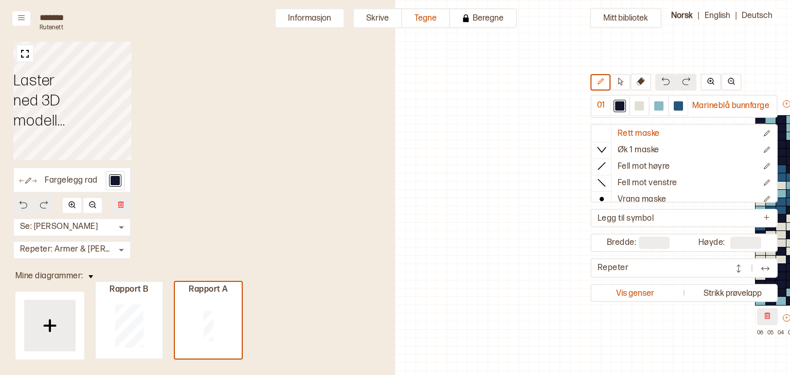
scroll to position [34, 268]
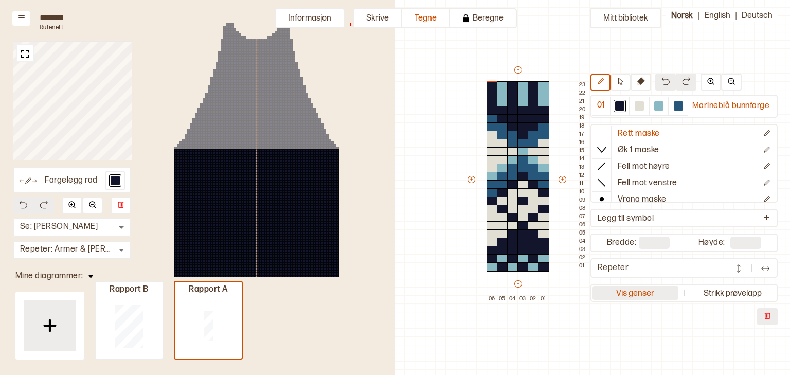
click at [640, 289] on button "Vis genser" at bounding box center [635, 293] width 86 height 14
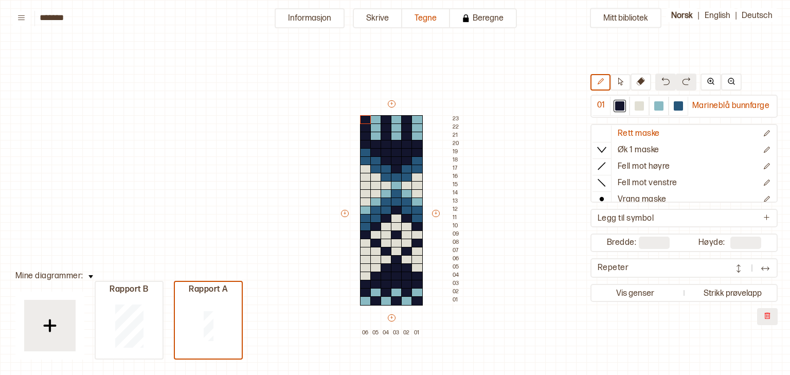
scroll to position [34, 9]
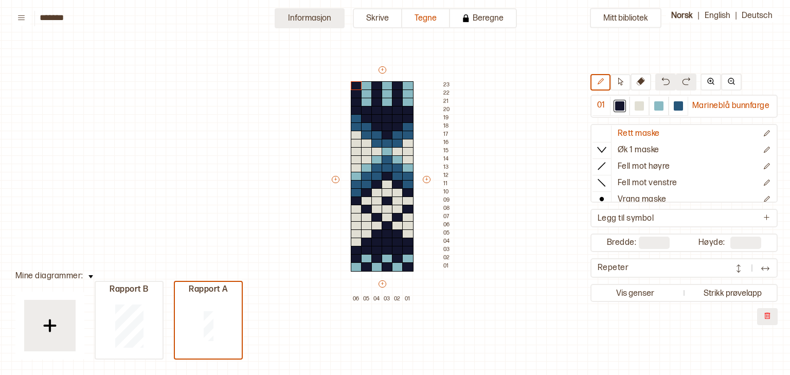
click at [331, 20] on button "Informasjon" at bounding box center [309, 18] width 70 height 20
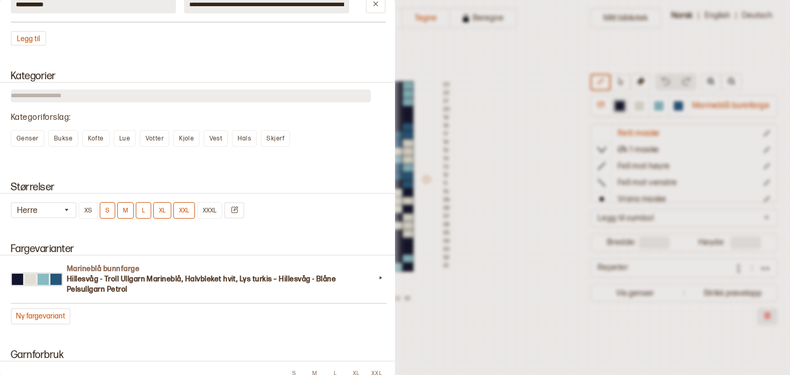
scroll to position [882, 0]
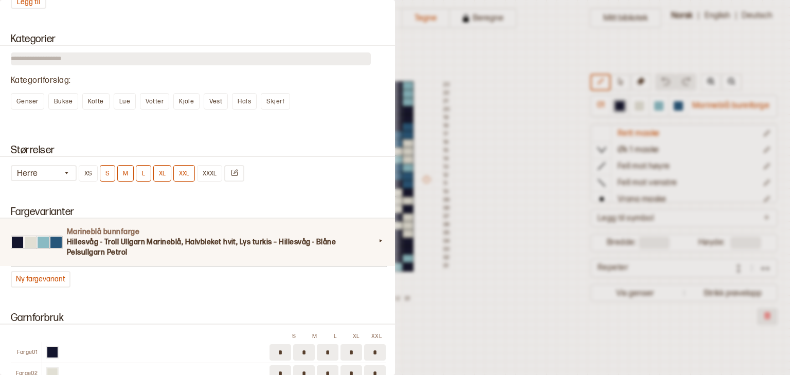
click at [370, 248] on div "Marineblå bunnfarge Hillesvåg - Troll Ullgarn Marineblå, Halvbleket hvit, Lys t…" at bounding box center [197, 241] width 399 height 47
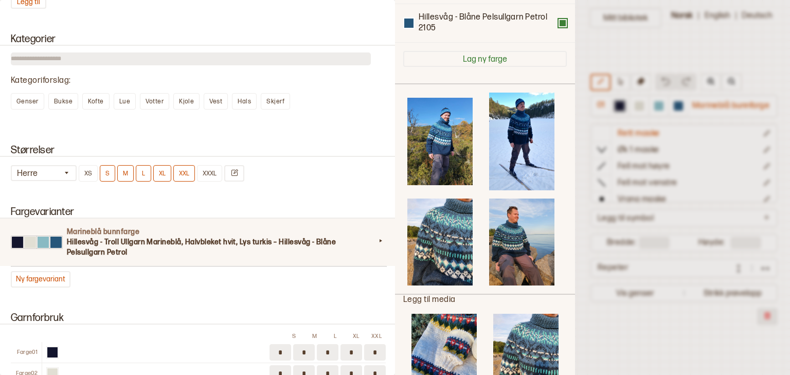
scroll to position [216, 0]
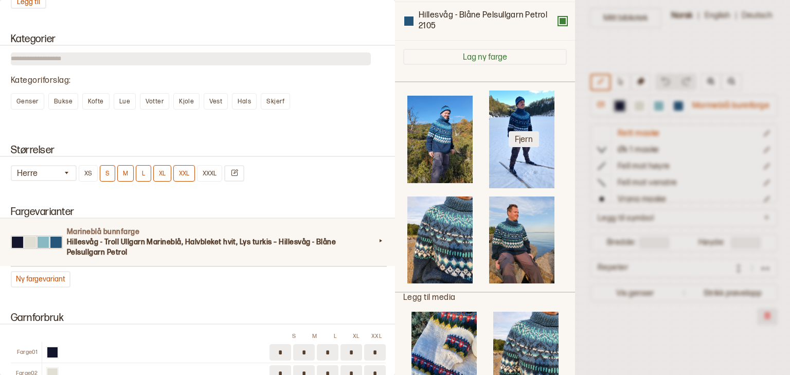
click at [518, 145] on button "Fjern" at bounding box center [523, 139] width 30 height 16
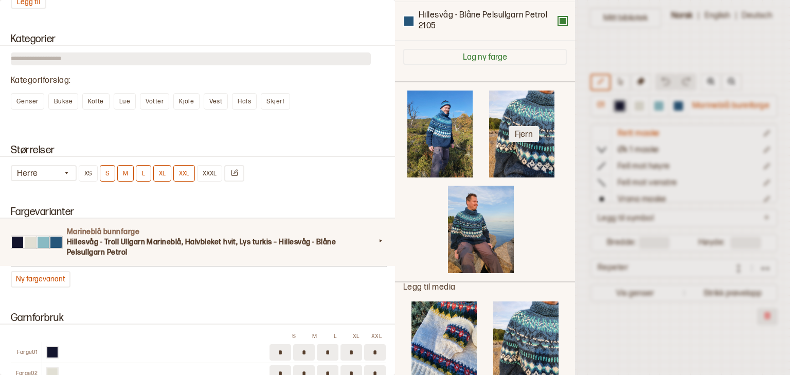
click at [515, 142] on button "Fjern" at bounding box center [523, 134] width 30 height 16
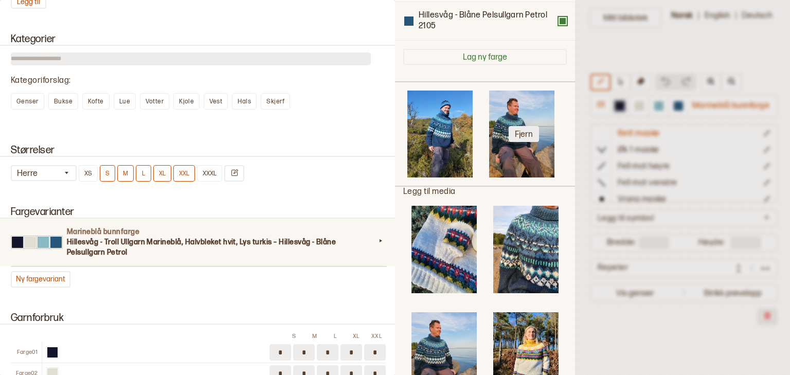
click at [515, 142] on button "Fjern" at bounding box center [523, 134] width 30 height 16
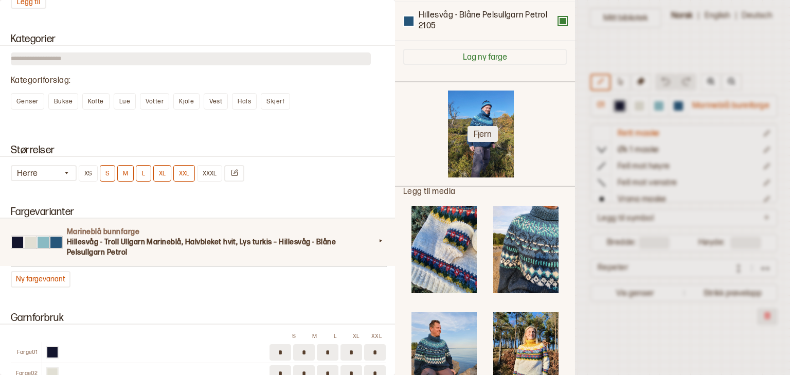
click at [480, 141] on button "Fjern" at bounding box center [482, 134] width 30 height 16
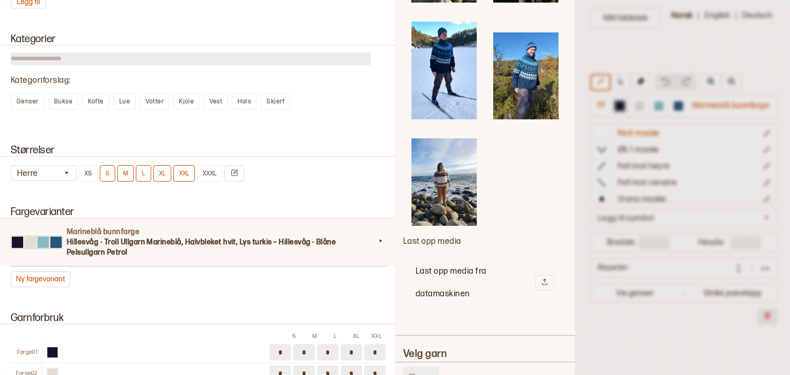
scroll to position [635, 0]
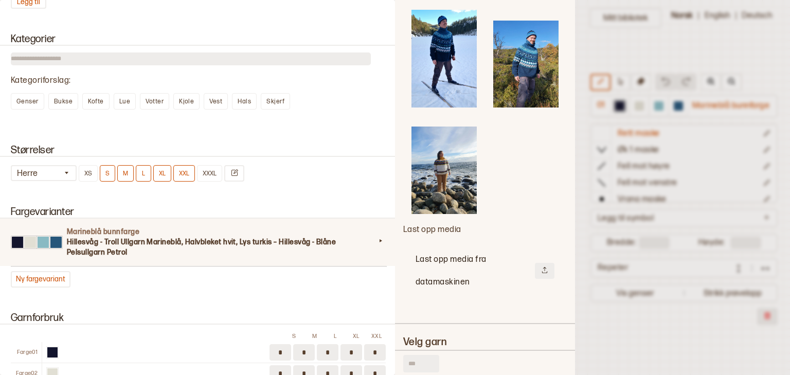
click at [535, 263] on button at bounding box center [545, 271] width 20 height 16
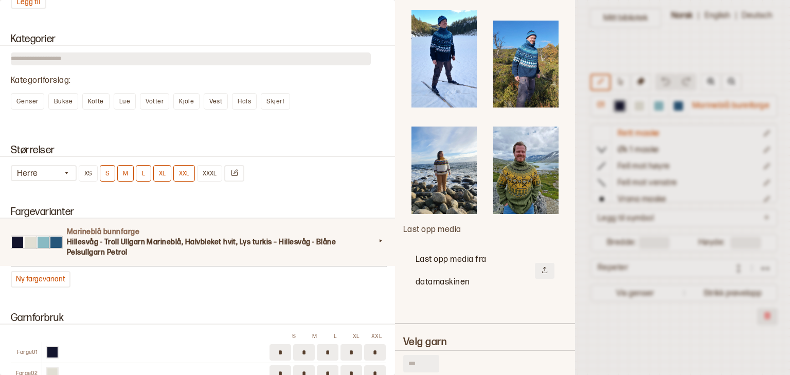
click at [541, 266] on icon at bounding box center [544, 269] width 7 height 7
click at [519, 177] on img at bounding box center [525, 169] width 65 height 87
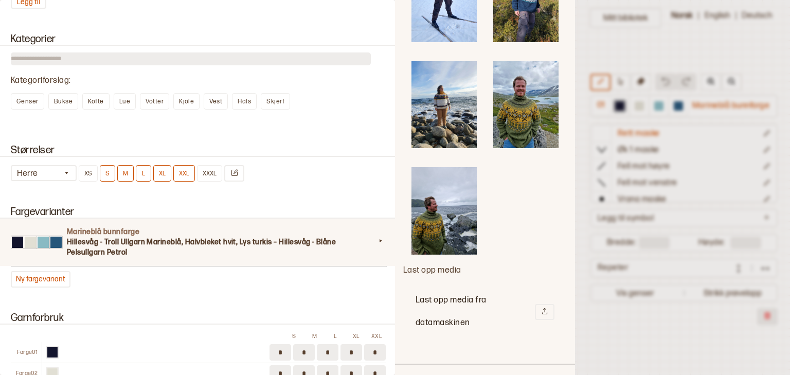
scroll to position [801, 0]
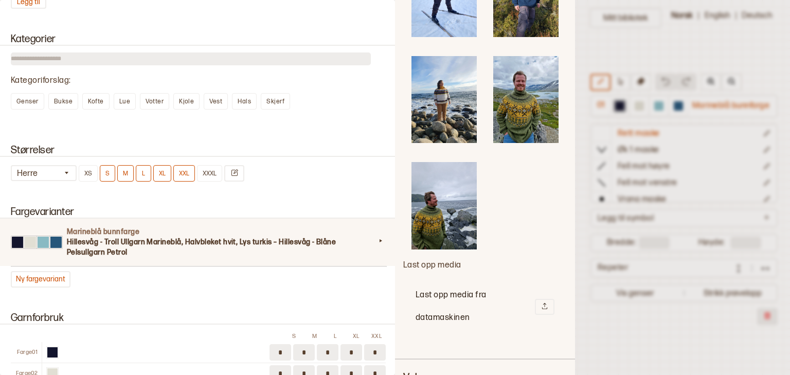
drag, startPoint x: 576, startPoint y: 242, endPoint x: 579, endPoint y: 159, distance: 83.3
click at [579, 159] on div at bounding box center [395, 187] width 790 height 375
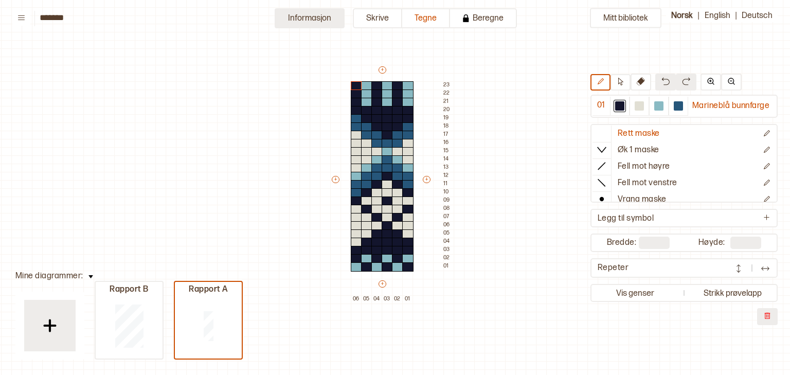
click at [309, 19] on button "Informasjon" at bounding box center [309, 18] width 70 height 20
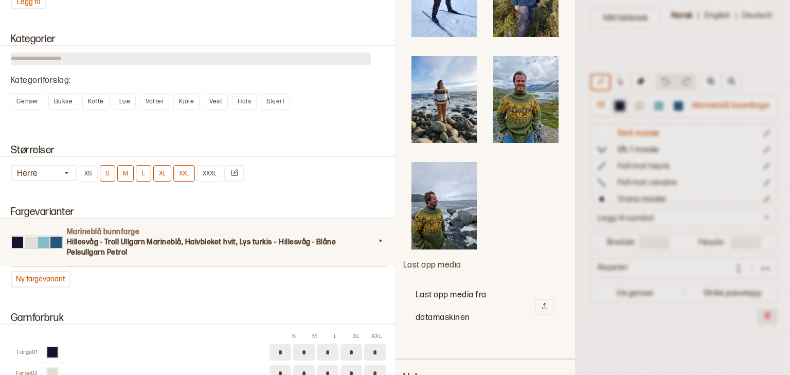
click at [451, 191] on img at bounding box center [443, 205] width 65 height 87
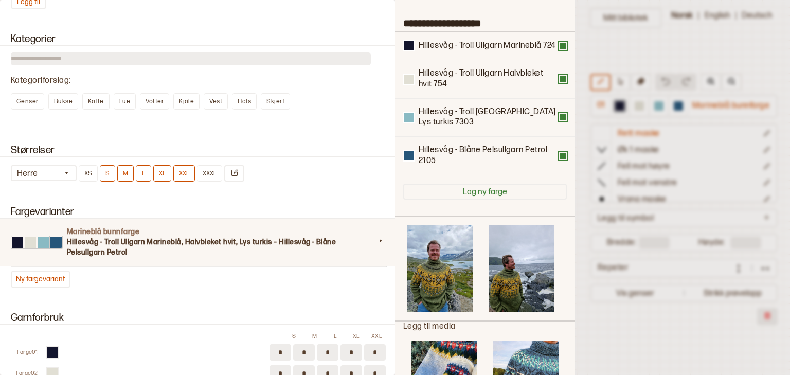
scroll to position [76, 0]
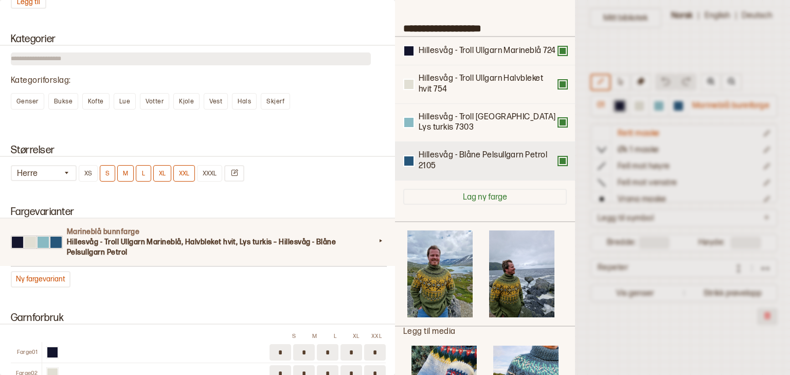
click at [558, 165] on button at bounding box center [562, 161] width 8 height 8
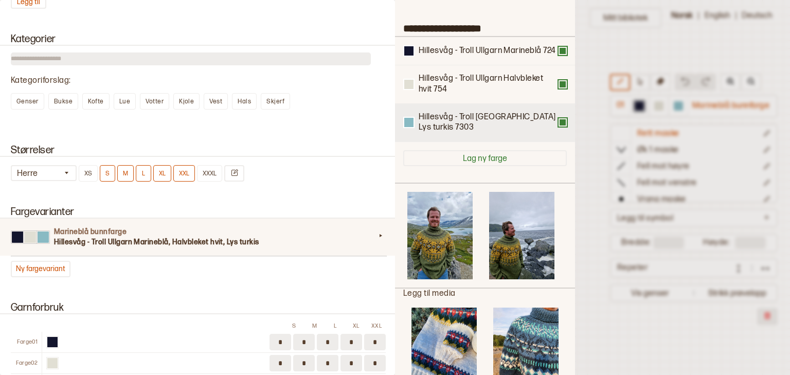
click at [557, 134] on div "Hillesvåg - Troll [GEOGRAPHIC_DATA] Lys turkis 7303" at bounding box center [484, 123] width 163 height 22
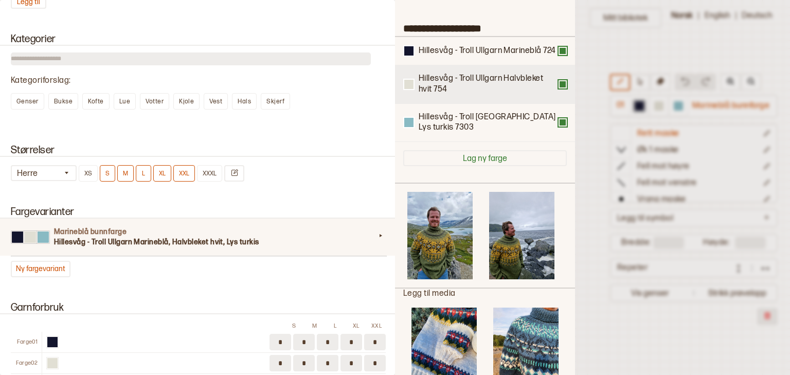
click at [556, 104] on div "Hillesvåg - Troll Ullgarn Halvbleket hvit 754" at bounding box center [485, 84] width 180 height 39
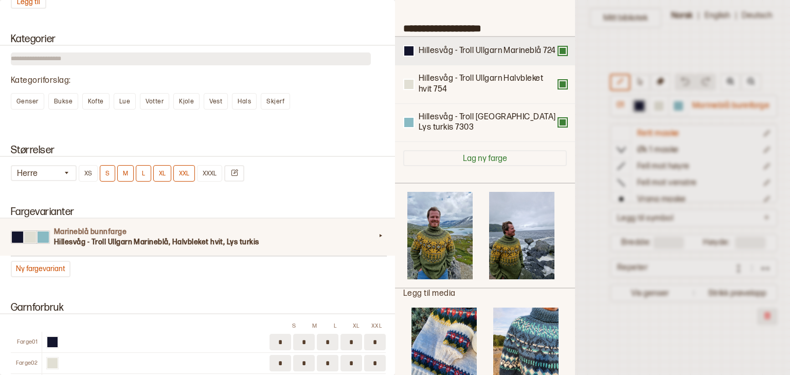
click at [553, 57] on div "Hillesvåg - Troll Ullgarn Marineblå 724" at bounding box center [484, 50] width 163 height 11
click at [558, 55] on button at bounding box center [562, 51] width 8 height 8
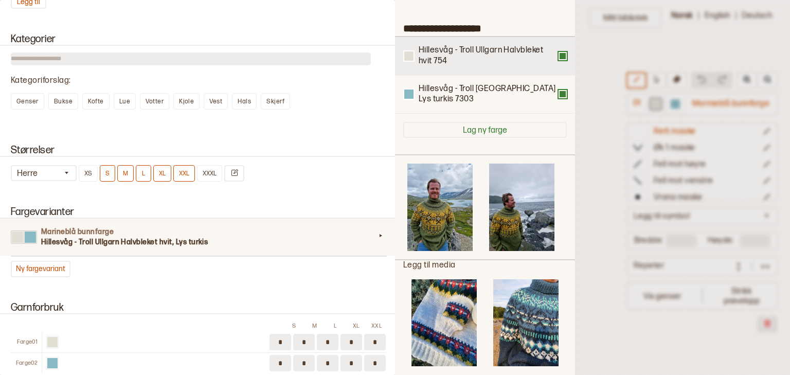
click at [558, 58] on button at bounding box center [562, 56] width 8 height 8
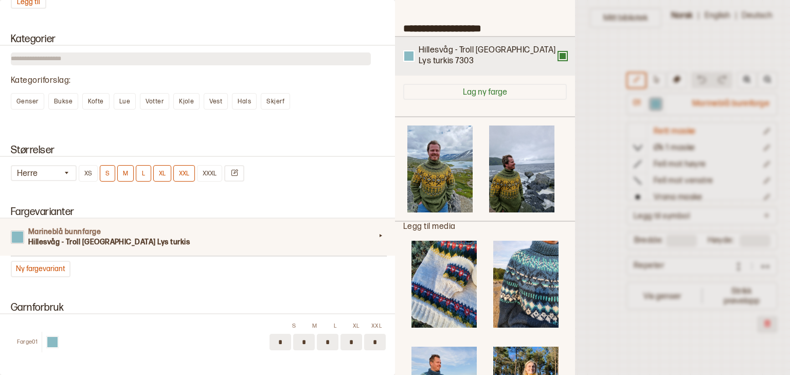
click at [558, 57] on button at bounding box center [562, 56] width 8 height 8
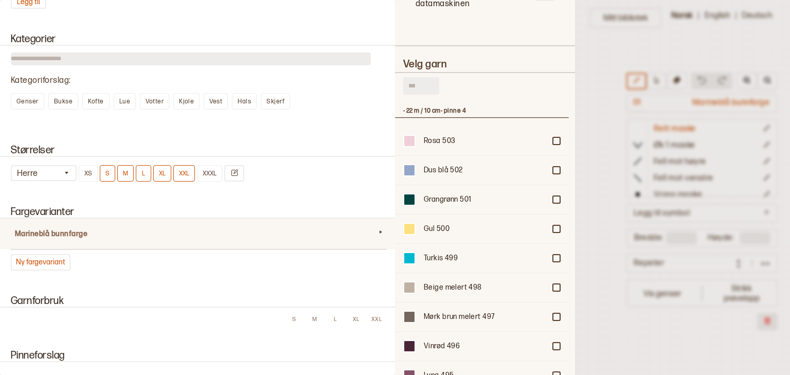
scroll to position [985, 0]
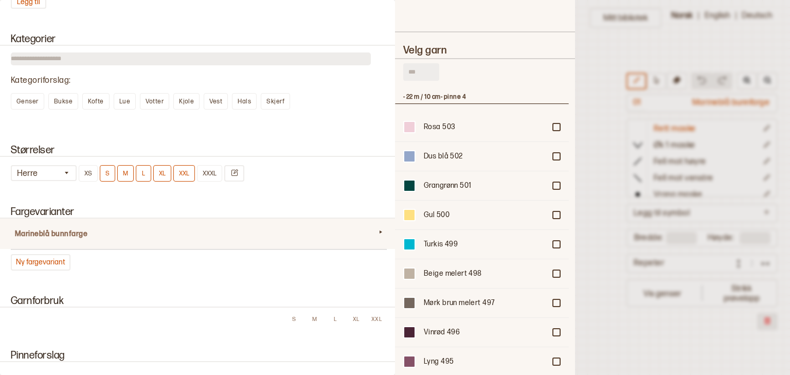
click at [435, 63] on input "text" at bounding box center [421, 71] width 36 height 17
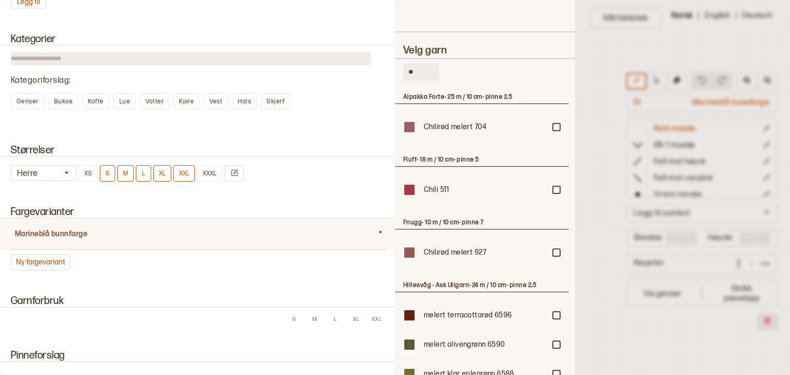
type input "*"
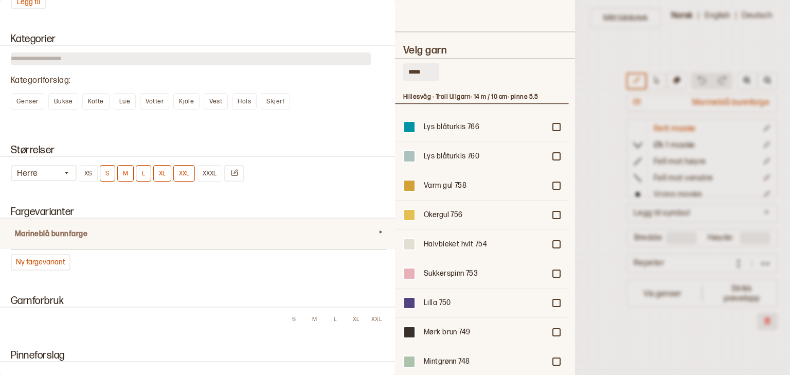
type input "*****"
click at [437, 93] on h3 "Hillesvåg - Troll Ullgarn - 14 m / 10 cm - pinne 5,5" at bounding box center [481, 97] width 157 height 8
click at [553, 182] on div at bounding box center [556, 185] width 6 height 6
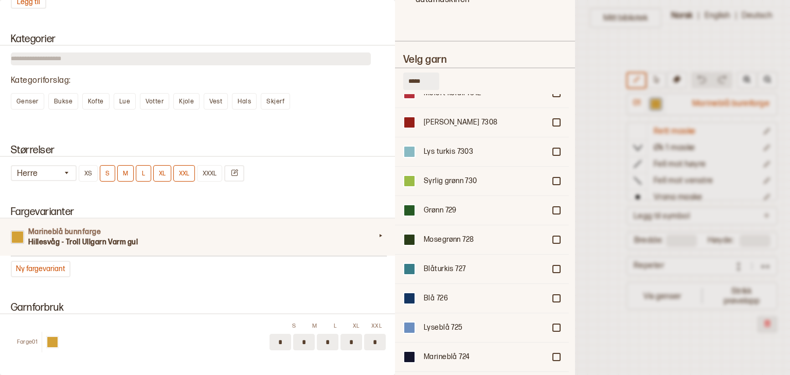
scroll to position [868, 0]
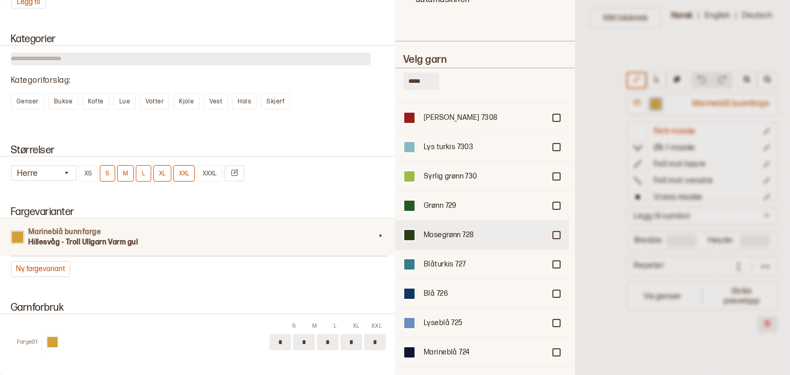
click at [553, 232] on div at bounding box center [556, 235] width 6 height 6
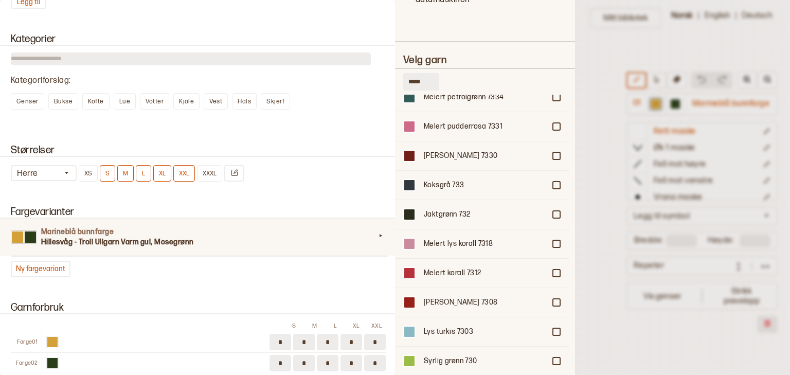
scroll to position [679, 0]
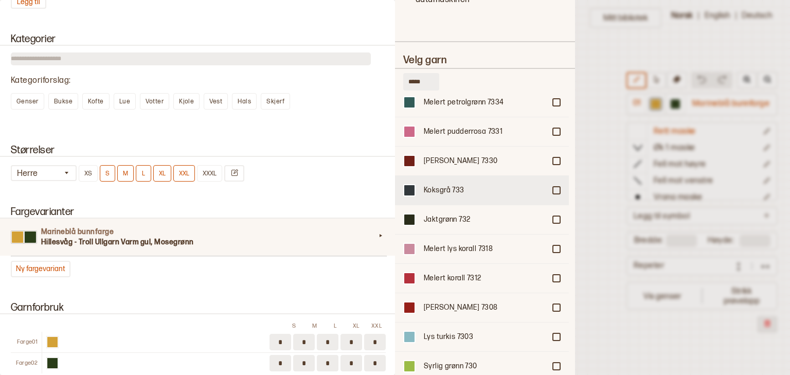
click at [548, 175] on div "Koksgrå 733" at bounding box center [482, 189] width 174 height 29
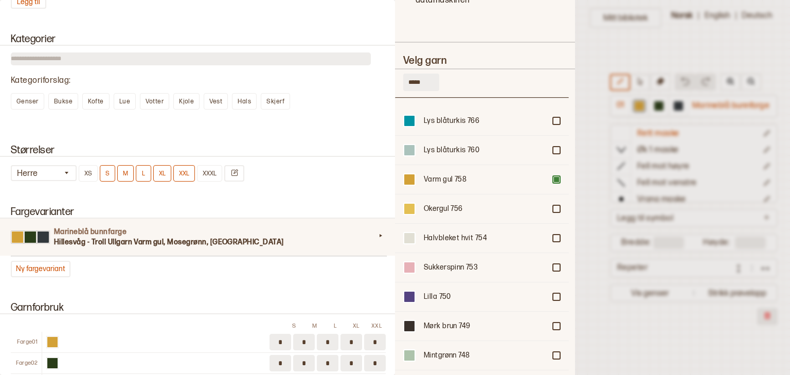
scroll to position [7, 0]
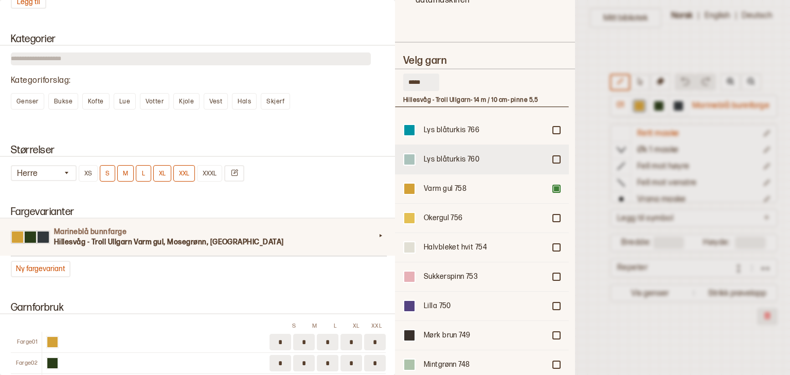
click at [553, 156] on div at bounding box center [556, 159] width 6 height 6
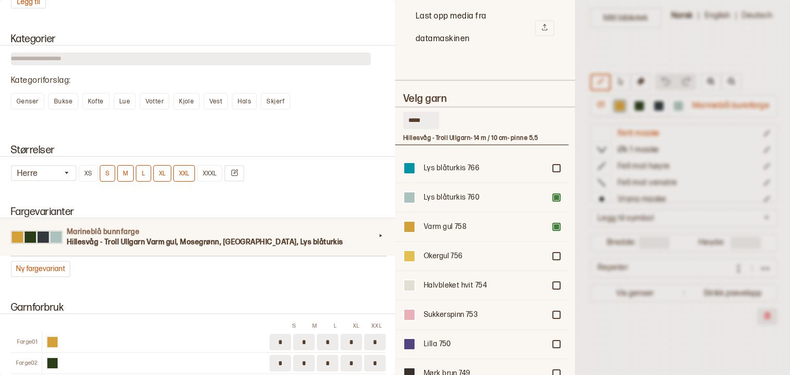
scroll to position [1118, 0]
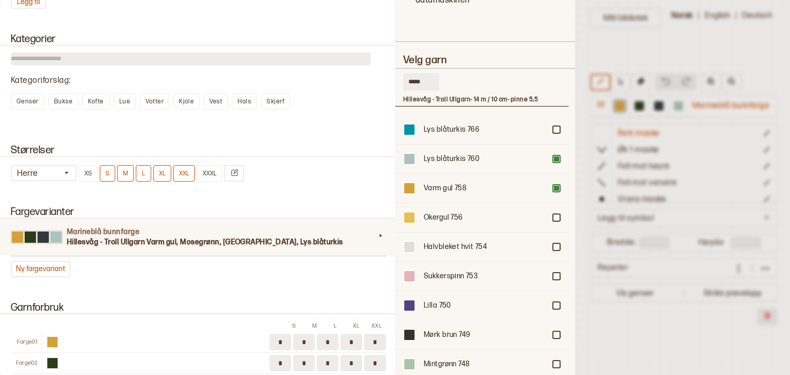
click at [226, 237] on h3 "Hillesvåg - Troll Ullgarn Varm gul, Mosegrønn, [GEOGRAPHIC_DATA], Lys blåturkis" at bounding box center [221, 242] width 308 height 10
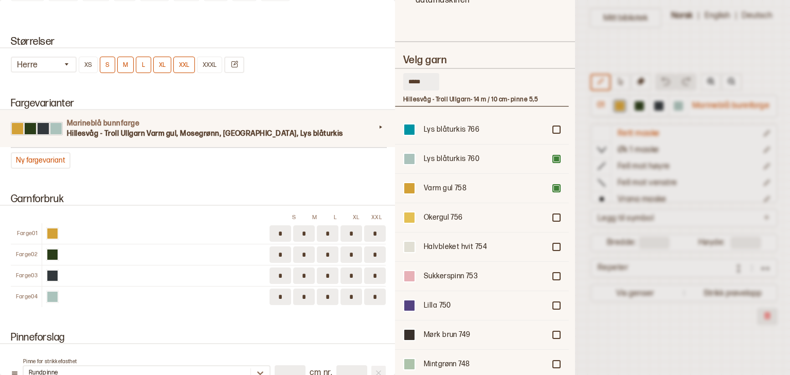
scroll to position [1014, 0]
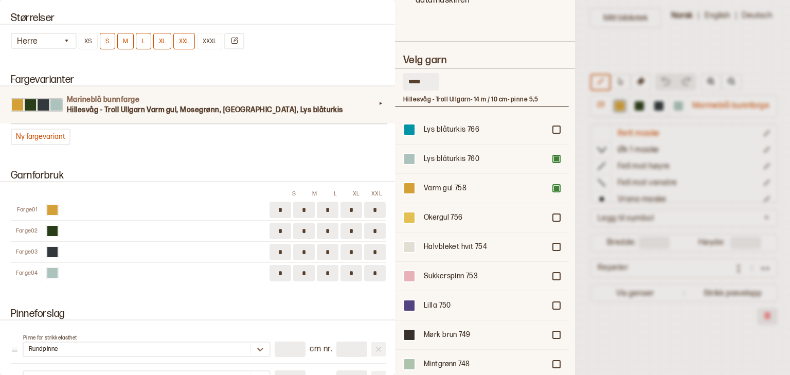
click at [53, 226] on div at bounding box center [52, 231] width 10 height 10
click at [211, 139] on div "Fargevarianter Marineblå bunnfarge Hillesvåg - Troll Ullgarn Varm gul, Mosegrøn…" at bounding box center [197, 110] width 395 height 96
click at [588, 190] on div at bounding box center [395, 187] width 790 height 375
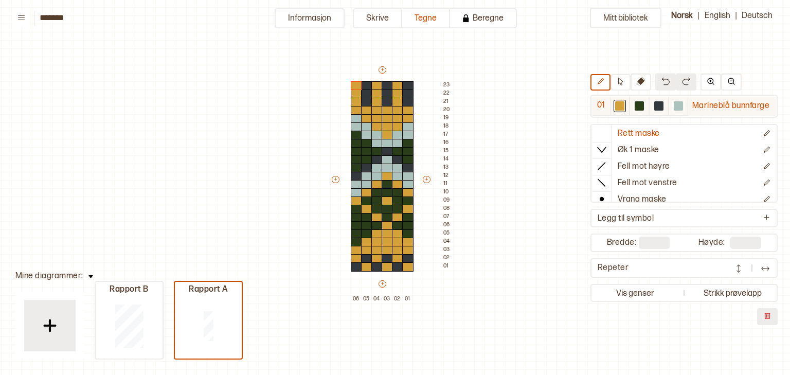
click at [640, 106] on div at bounding box center [638, 105] width 9 height 9
click at [323, 19] on button "Informasjon" at bounding box center [309, 18] width 70 height 20
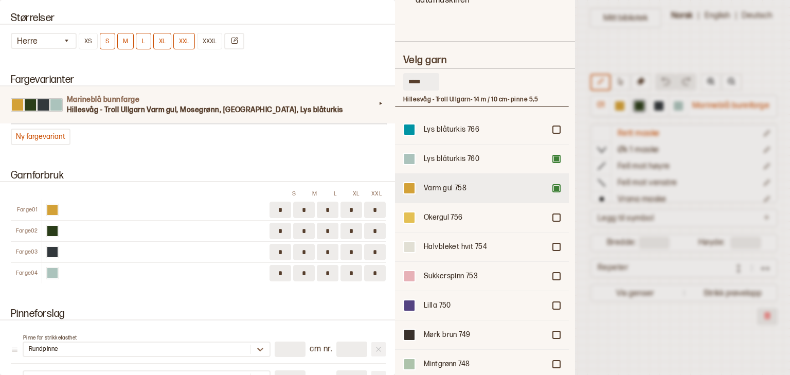
click at [408, 183] on div at bounding box center [409, 188] width 10 height 10
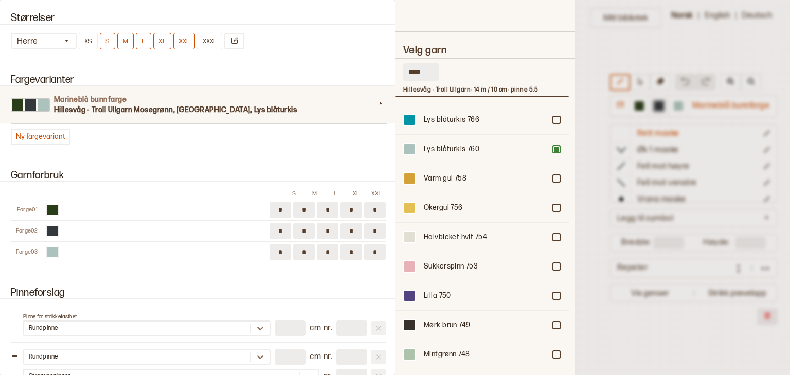
click at [408, 173] on div at bounding box center [409, 178] width 10 height 10
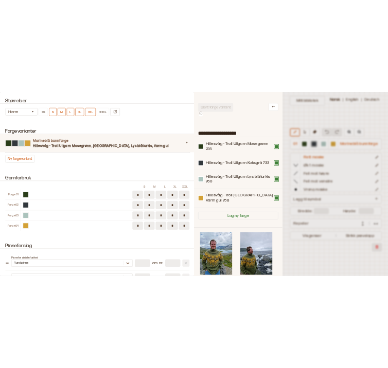
scroll to position [0, 0]
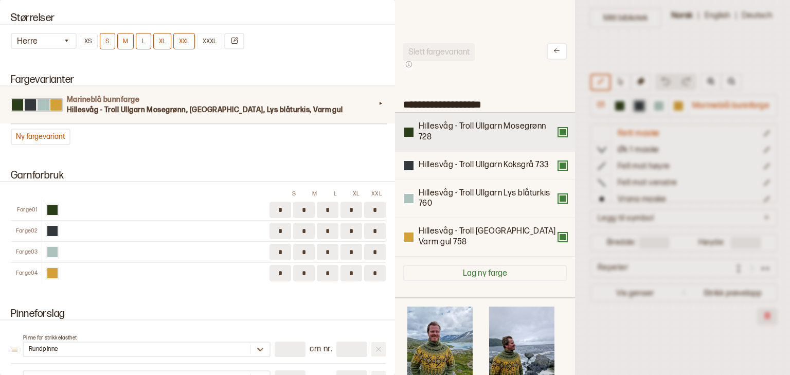
click at [410, 137] on button at bounding box center [408, 131] width 11 height 11
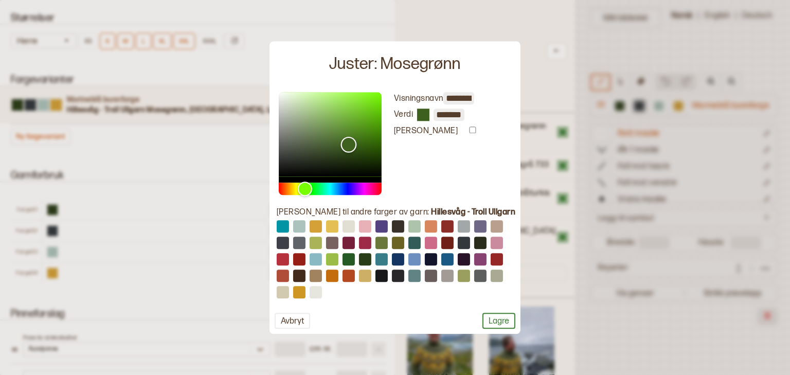
type input "*******"
drag, startPoint x: 345, startPoint y: 155, endPoint x: 351, endPoint y: 142, distance: 14.3
click at [351, 142] on div "Color" at bounding box center [349, 142] width 16 height 16
click at [501, 323] on button "Lagre" at bounding box center [498, 321] width 33 height 16
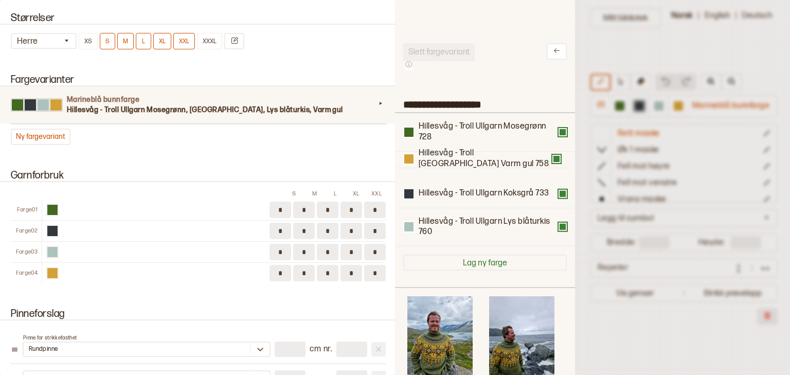
drag, startPoint x: 456, startPoint y: 236, endPoint x: 456, endPoint y: 154, distance: 82.2
click at [456, 154] on div "Hillesvåg - Troll Ullgarn Mosegrønn 728 Hillesvåg - [GEOGRAPHIC_DATA] Ullgarn K…" at bounding box center [484, 179] width 163 height 133
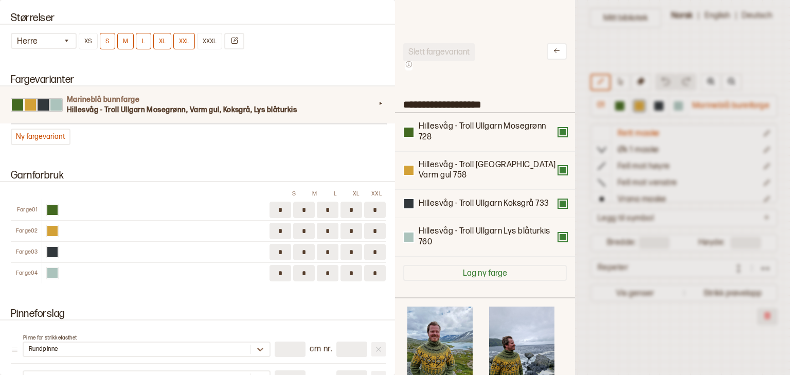
click at [276, 202] on input "*" at bounding box center [280, 210] width 22 height 16
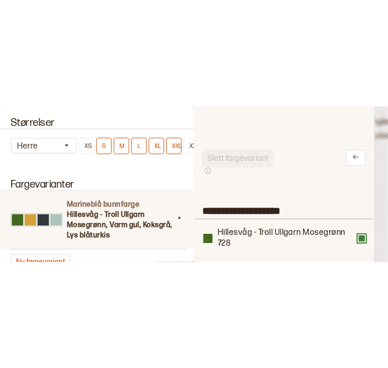
scroll to position [1022, 0]
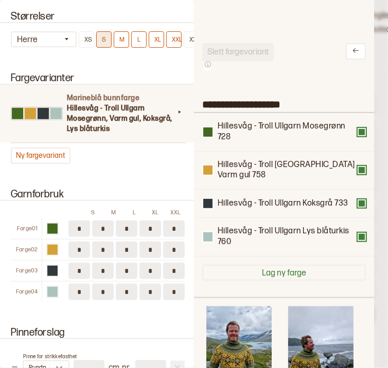
click at [106, 40] on button "S" at bounding box center [103, 39] width 15 height 16
type input "**"
type input "***"
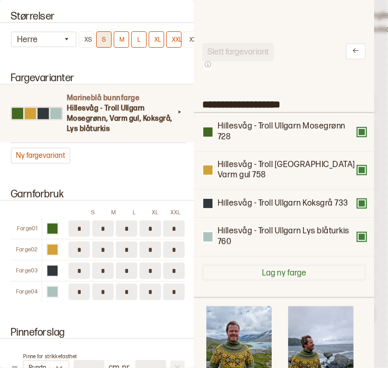
type input "**"
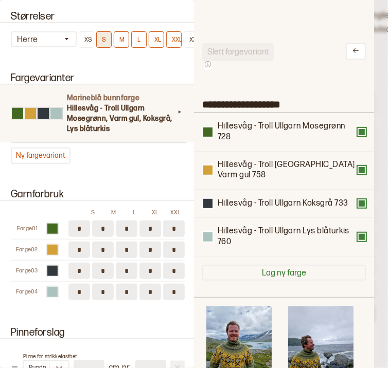
type input "**"
click at [173, 41] on button "XXL" at bounding box center [173, 39] width 15 height 16
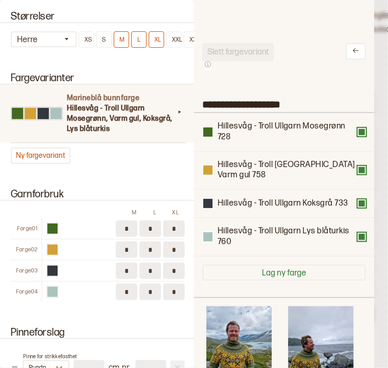
click at [130, 227] on input "*" at bounding box center [127, 229] width 22 height 16
type input "*"
click at [151, 227] on input "*" at bounding box center [150, 229] width 22 height 16
type input "*"
click at [173, 223] on input "*" at bounding box center [174, 229] width 22 height 16
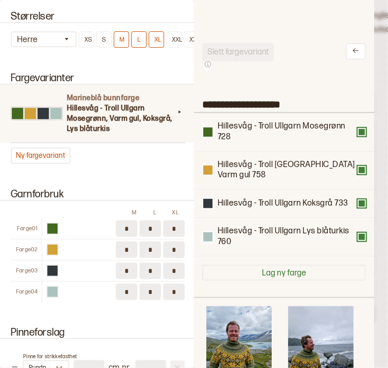
type input "*"
click at [173, 246] on input "*" at bounding box center [174, 250] width 22 height 16
type input "*"
click at [171, 288] on input "*" at bounding box center [174, 292] width 22 height 16
type input "*"
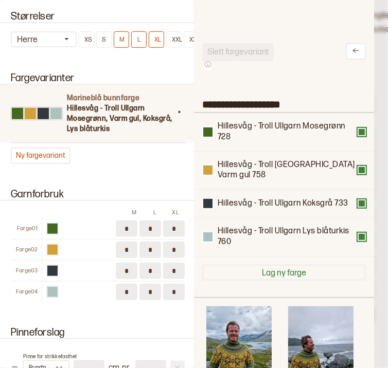
click at [149, 290] on input "*" at bounding box center [150, 292] width 22 height 16
type input "*"
click at [127, 286] on input "*" at bounding box center [127, 292] width 22 height 16
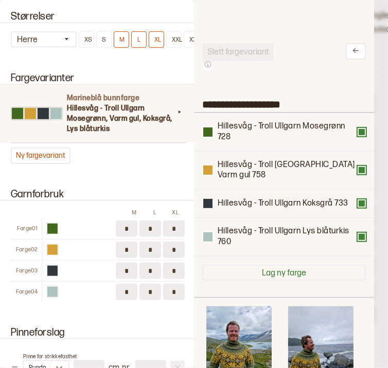
type input "*"
click at [148, 245] on input "*" at bounding box center [150, 250] width 22 height 16
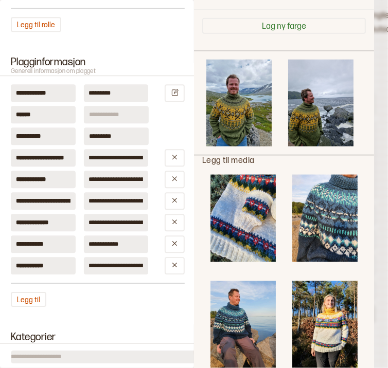
scroll to position [580, 0]
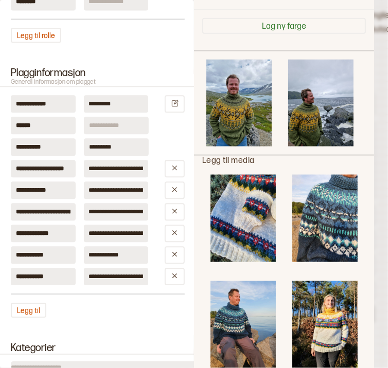
type input "*"
click at [105, 253] on input "**********" at bounding box center [116, 254] width 65 height 17
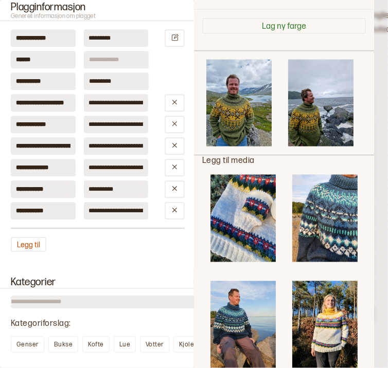
scroll to position [652, 0]
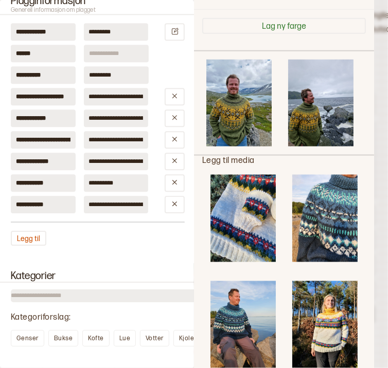
type input "********"
click at [111, 202] on input "**********" at bounding box center [116, 204] width 65 height 17
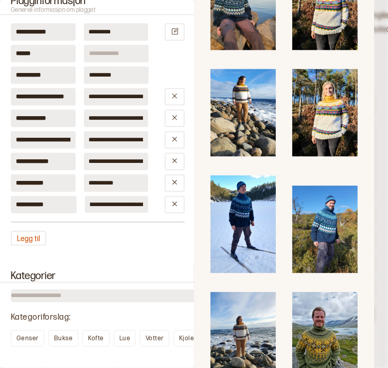
scroll to position [0, 0]
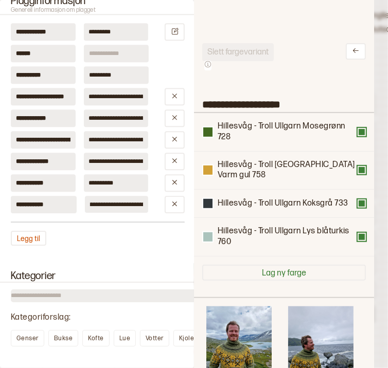
type input "**********"
click at [138, 162] on input "**********" at bounding box center [116, 161] width 65 height 17
type input "**********"
click at [141, 141] on input "**********" at bounding box center [116, 139] width 65 height 17
click at [141, 140] on input "**********" at bounding box center [116, 139] width 65 height 17
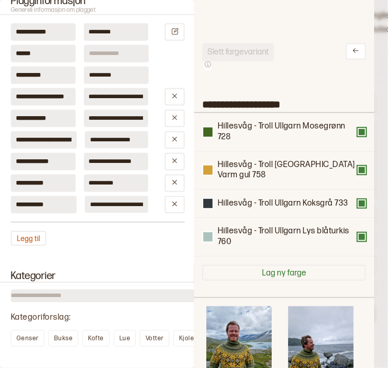
type input "**********"
click at [144, 120] on input "**********" at bounding box center [116, 117] width 65 height 17
click at [140, 118] on input "**********" at bounding box center [116, 117] width 65 height 17
type input "**********"
click at [140, 97] on input "**********" at bounding box center [116, 96] width 65 height 17
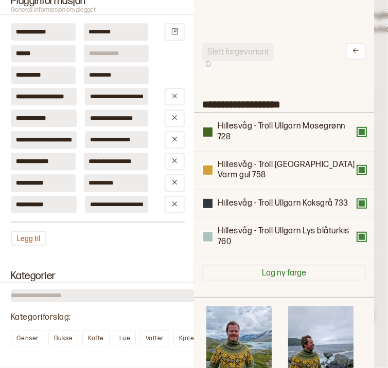
click at [130, 98] on input "**********" at bounding box center [116, 96] width 63 height 17
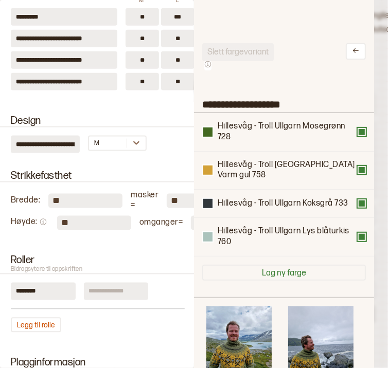
scroll to position [284, 0]
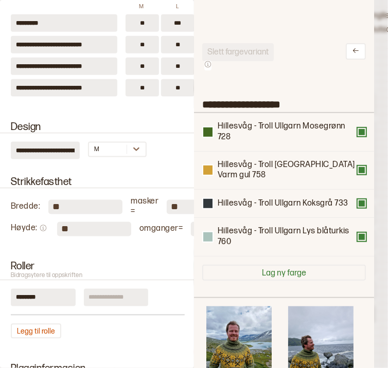
click at [61, 208] on input "**" at bounding box center [85, 207] width 74 height 14
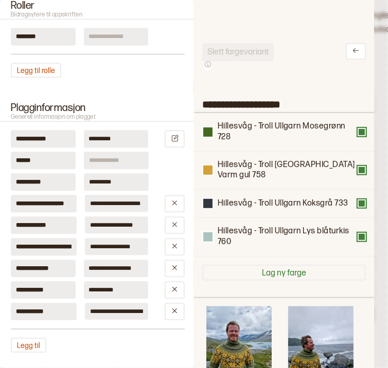
scroll to position [543, 0]
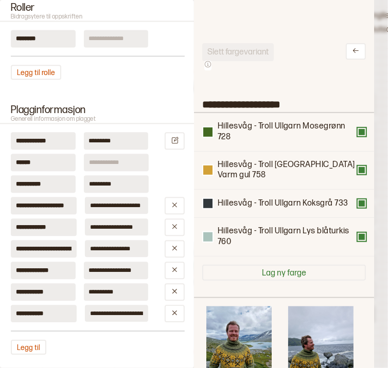
click at [102, 205] on input "**********" at bounding box center [116, 205] width 63 height 17
click at [113, 207] on input "**********" at bounding box center [116, 205] width 63 height 17
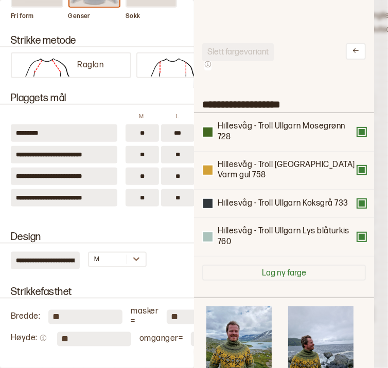
scroll to position [172, 0]
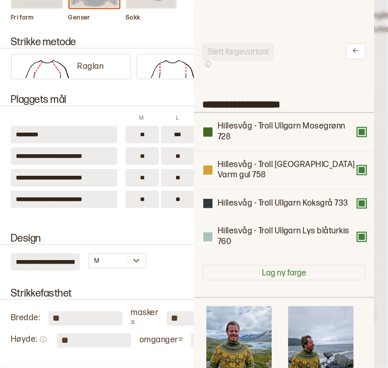
type input "**********"
click at [183, 135] on input "***" at bounding box center [177, 134] width 33 height 17
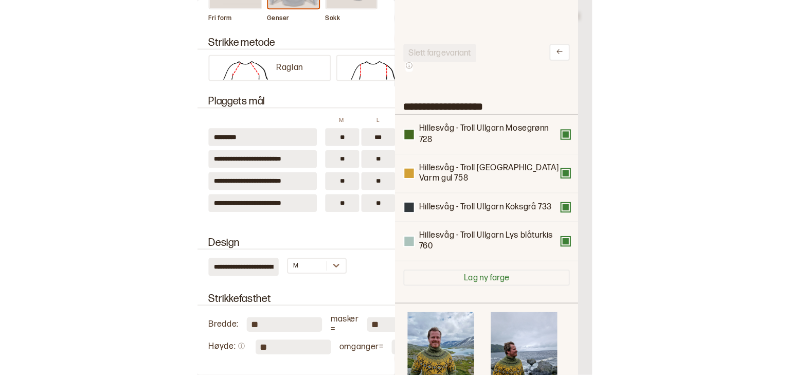
scroll to position [0, 0]
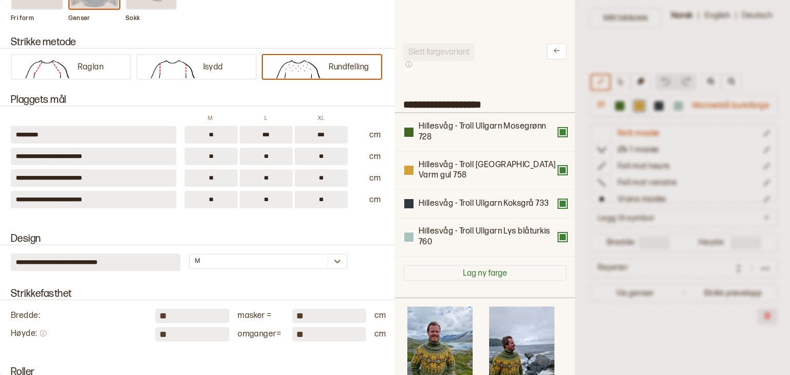
type input "***"
click at [325, 131] on input "***" at bounding box center [321, 134] width 53 height 17
type input "***"
click at [263, 134] on input "***" at bounding box center [266, 134] width 53 height 17
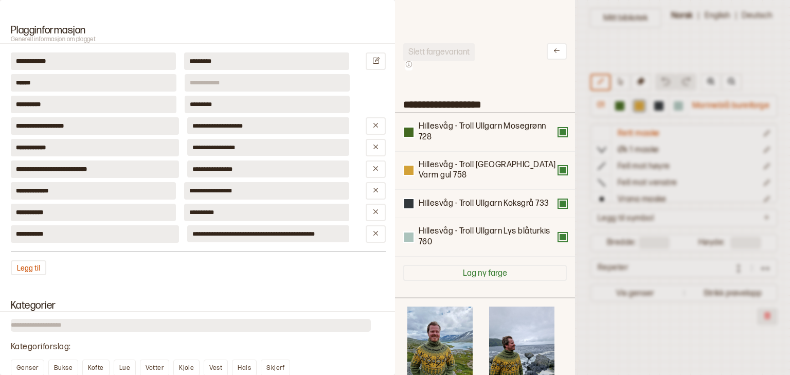
scroll to position [637, 0]
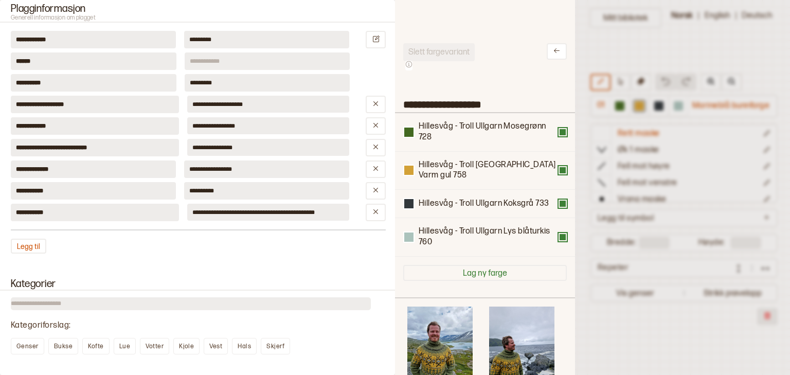
type input "***"
click at [213, 99] on input "**********" at bounding box center [268, 104] width 162 height 17
click at [223, 99] on input "**********" at bounding box center [268, 104] width 162 height 17
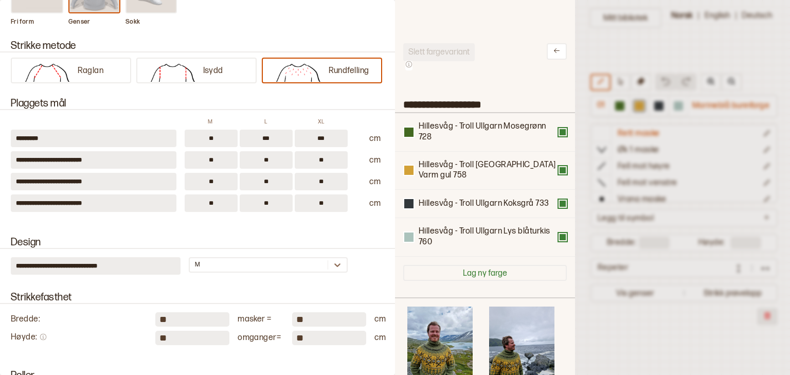
scroll to position [157, 0]
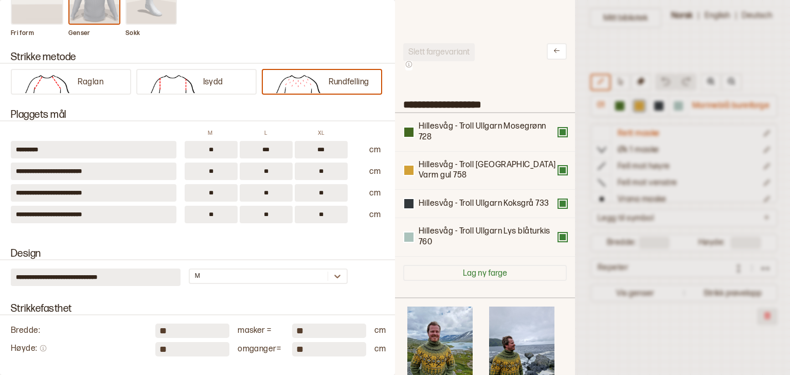
type input "**********"
click at [324, 150] on input "***" at bounding box center [321, 149] width 53 height 17
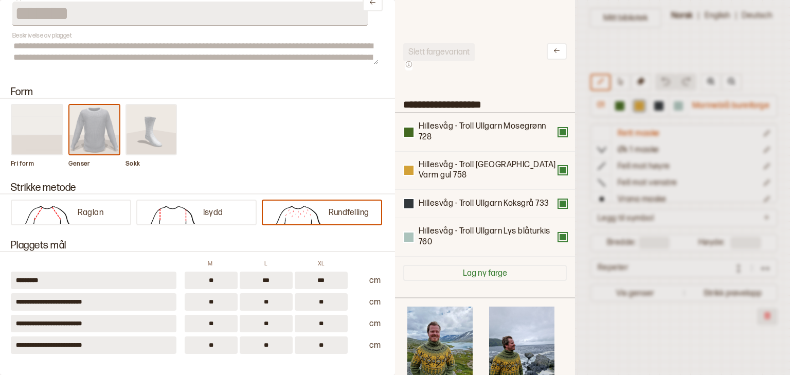
scroll to position [0, 0]
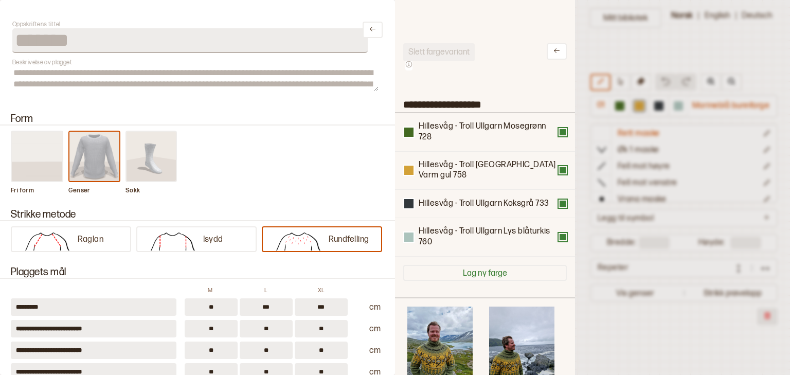
type input "***"
click at [597, 43] on div at bounding box center [395, 187] width 790 height 375
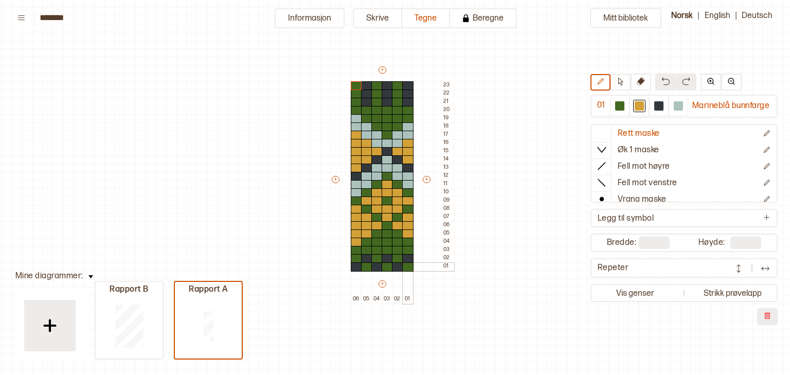
click at [407, 265] on div at bounding box center [407, 266] width 11 height 9
click at [620, 103] on div at bounding box center [619, 105] width 9 height 9
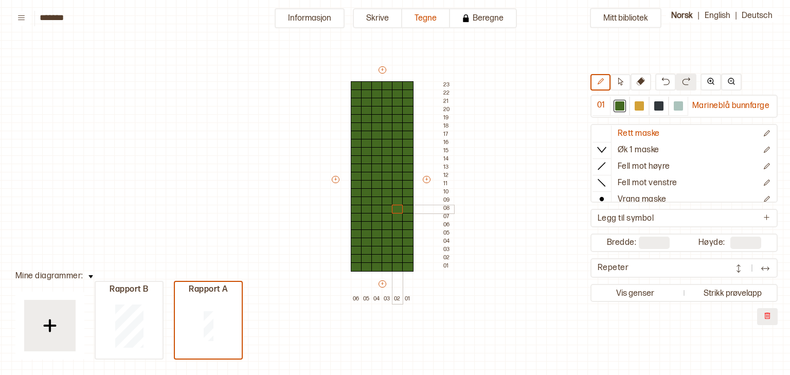
drag, startPoint x: 408, startPoint y: 266, endPoint x: 397, endPoint y: 210, distance: 57.2
click at [397, 210] on div "+ + + + 06 05 04 03 02 01 23 22 21 20 19 18 17 16 15 14 13 12 11 10 09 08 07 06…" at bounding box center [391, 184] width 123 height 239
click at [639, 104] on div at bounding box center [638, 105] width 9 height 9
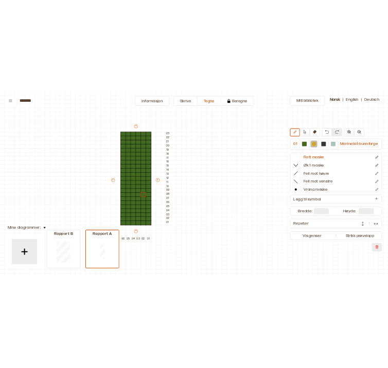
scroll to position [34, 95]
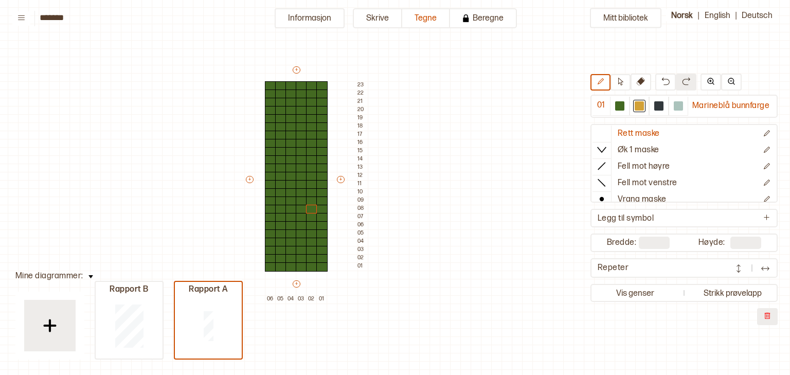
click at [374, 152] on div "Mitt bibliotek 01 Marineblå bunnfarge Rett maske Øk 1 maske Fell mot høyre Fell…" at bounding box center [694, 340] width 1579 height 749
click at [498, 195] on div "Mitt bibliotek 01 Marineblå bunnfarge Rett maske Øk 1 maske Fell mot høyre Fell…" at bounding box center [694, 340] width 1579 height 749
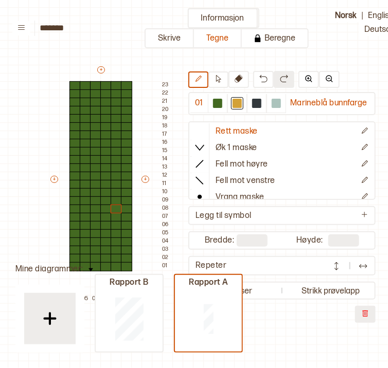
click at [89, 270] on img at bounding box center [90, 269] width 5 height 3
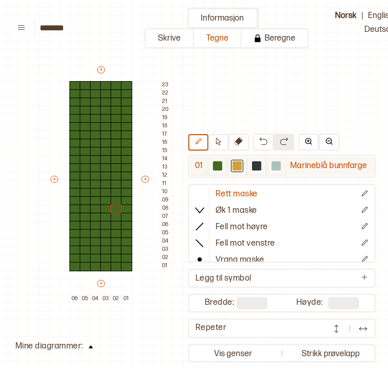
click at [237, 168] on div at bounding box center [236, 165] width 9 height 9
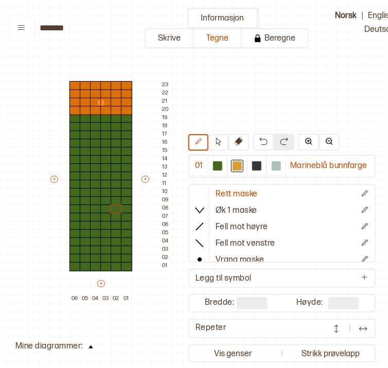
type input "**"
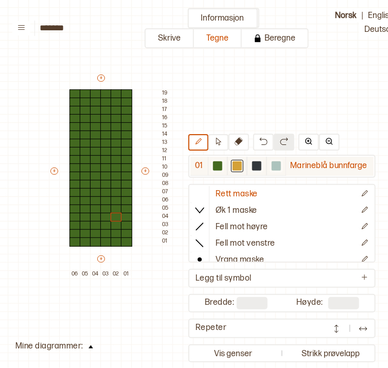
click at [235, 171] on div at bounding box center [236, 165] width 9 height 9
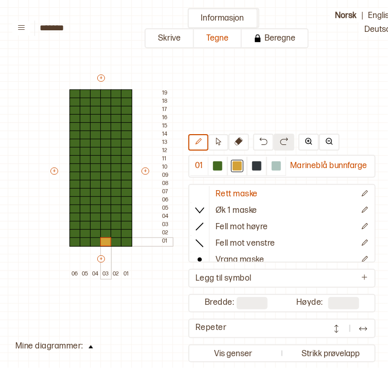
click at [104, 242] on div at bounding box center [105, 241] width 11 height 9
click at [96, 231] on div at bounding box center [95, 233] width 11 height 9
click at [114, 230] on div at bounding box center [116, 233] width 11 height 9
click at [87, 224] on div at bounding box center [85, 225] width 11 height 9
click at [123, 223] on div at bounding box center [126, 225] width 11 height 9
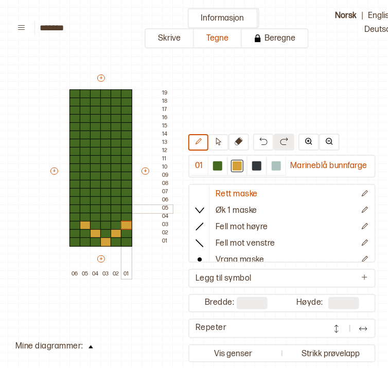
click at [125, 208] on div at bounding box center [126, 209] width 11 height 9
click at [115, 199] on div at bounding box center [116, 200] width 11 height 9
click at [84, 207] on div at bounding box center [85, 209] width 11 height 9
click at [94, 198] on div at bounding box center [95, 200] width 11 height 9
drag, startPoint x: 103, startPoint y: 192, endPoint x: 103, endPoint y: 172, distance: 20.1
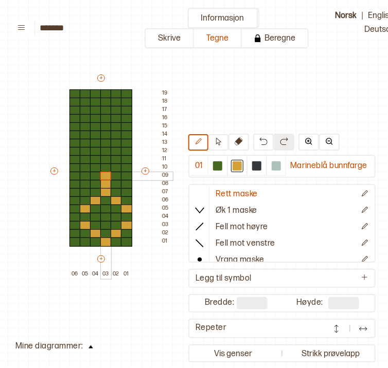
click at [103, 172] on div "+ + + + 06 05 04 03 02 01 19 18 17 16 15 14 13 12 11 10 09 08 07 06 05 04 03 02…" at bounding box center [110, 176] width 123 height 206
drag, startPoint x: 84, startPoint y: 167, endPoint x: 124, endPoint y: 169, distance: 40.1
click at [124, 169] on div "+ + + + 06 05 04 03 02 01 19 18 17 16 15 14 13 12 11 10 09 08 07 06 05 04 03 02…" at bounding box center [110, 176] width 123 height 206
click at [107, 157] on div at bounding box center [105, 159] width 11 height 9
click at [96, 142] on div at bounding box center [95, 143] width 11 height 9
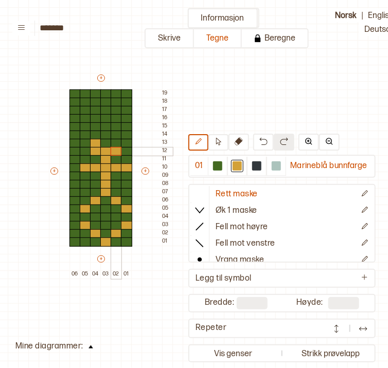
drag, startPoint x: 96, startPoint y: 149, endPoint x: 111, endPoint y: 150, distance: 15.0
click at [111, 150] on div "+ + + + 06 05 04 03 02 01 19 18 17 16 15 14 13 12 11 10 09 08 07 06 05 04 03 02…" at bounding box center [110, 176] width 123 height 206
click at [259, 143] on button at bounding box center [263, 142] width 21 height 17
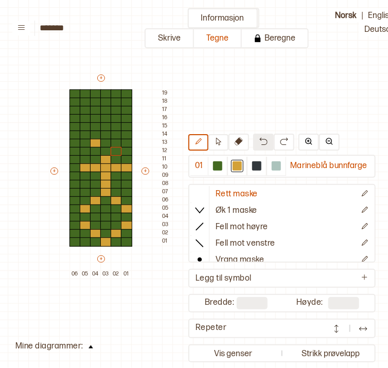
click at [259, 143] on button at bounding box center [263, 142] width 21 height 17
drag, startPoint x: 99, startPoint y: 151, endPoint x: 113, endPoint y: 152, distance: 13.9
click at [113, 152] on div "+ + + + 06 05 04 03 02 01 19 18 17 16 15 14 13 12 11 10 09 08 07 06 05 04 03 02…" at bounding box center [110, 176] width 123 height 206
drag, startPoint x: 104, startPoint y: 147, endPoint x: 105, endPoint y: 135, distance: 11.9
click at [105, 135] on div "+ + + + 06 05 04 03 02 01 19 18 17 16 15 14 13 12 11 10 09 08 07 06 05 04 03 02…" at bounding box center [110, 176] width 123 height 206
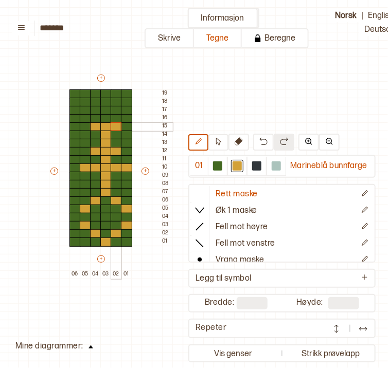
drag, startPoint x: 99, startPoint y: 125, endPoint x: 111, endPoint y: 124, distance: 12.3
click at [111, 124] on div "+ + + + 06 05 04 03 02 01 19 18 17 16 15 14 13 12 11 10 09 08 07 06 05 04 03 02…" at bounding box center [110, 176] width 123 height 206
drag, startPoint x: 88, startPoint y: 117, endPoint x: 124, endPoint y: 120, distance: 36.1
click at [124, 120] on div "+ + + + 06 05 04 03 02 01 19 18 17 16 15 14 13 12 11 10 09 08 07 06 05 04 03 02…" at bounding box center [110, 176] width 123 height 206
drag, startPoint x: 126, startPoint y: 112, endPoint x: 74, endPoint y: 108, distance: 52.0
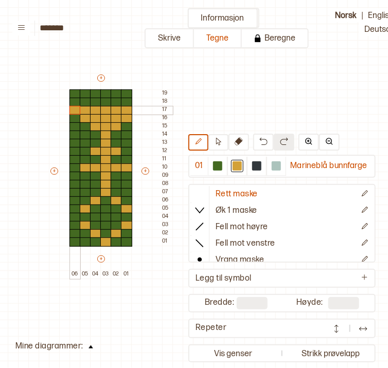
click at [74, 108] on div "+ + + + 06 05 04 03 02 01 19 18 17 16 15 14 13 12 11 10 09 08 07 06 05 04 03 02…" at bounding box center [110, 176] width 123 height 206
drag, startPoint x: 76, startPoint y: 101, endPoint x: 113, endPoint y: 102, distance: 37.0
click at [113, 102] on div "+ + + + 06 05 04 03 02 01 19 18 17 16 15 14 13 12 11 10 09 08 07 06 05 04 03 02…" at bounding box center [110, 176] width 123 height 206
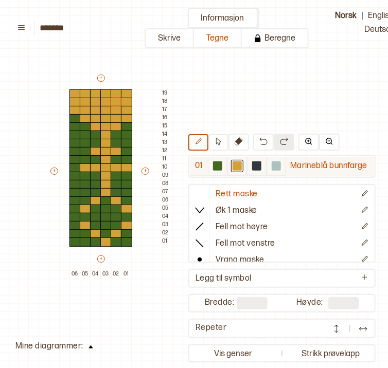
click at [260, 167] on div at bounding box center [256, 165] width 9 height 9
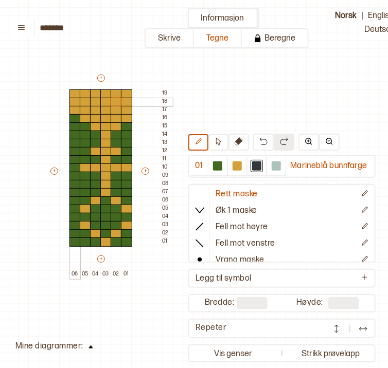
click at [75, 101] on div at bounding box center [74, 102] width 11 height 9
click at [97, 100] on div at bounding box center [95, 102] width 11 height 9
click at [117, 101] on div at bounding box center [116, 102] width 11 height 9
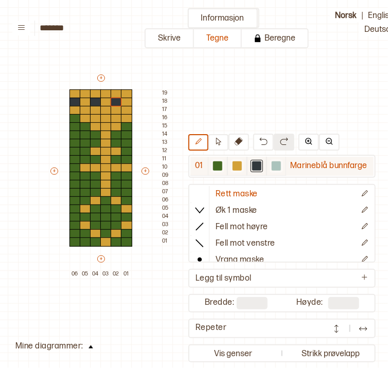
click at [280, 169] on div at bounding box center [275, 165] width 9 height 9
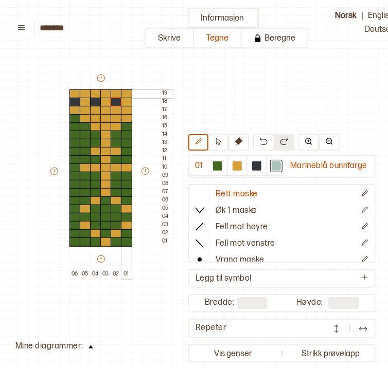
click at [124, 93] on div at bounding box center [126, 93] width 11 height 9
click at [104, 93] on div at bounding box center [105, 93] width 11 height 9
click at [86, 93] on div at bounding box center [85, 93] width 11 height 9
click at [126, 216] on div at bounding box center [126, 217] width 11 height 9
click at [106, 217] on div at bounding box center [105, 217] width 11 height 9
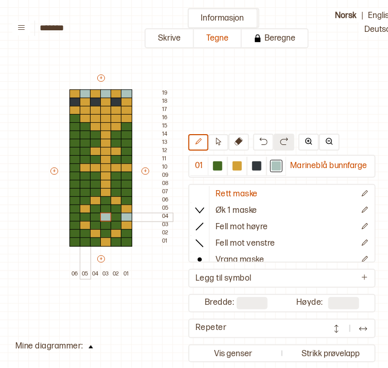
click at [84, 215] on div at bounding box center [85, 217] width 11 height 9
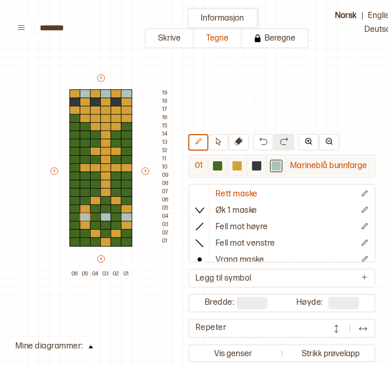
click at [260, 171] on div at bounding box center [256, 165] width 9 height 9
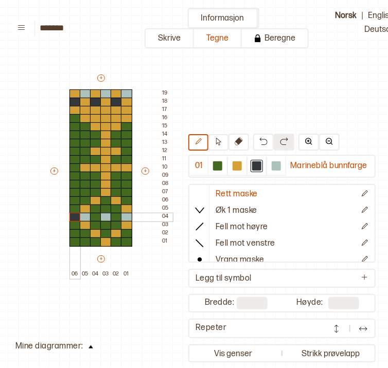
click at [75, 216] on div at bounding box center [74, 217] width 11 height 9
click at [96, 216] on div at bounding box center [95, 217] width 11 height 9
click at [114, 216] on div at bounding box center [116, 217] width 11 height 9
click at [88, 348] on img at bounding box center [90, 346] width 5 height 3
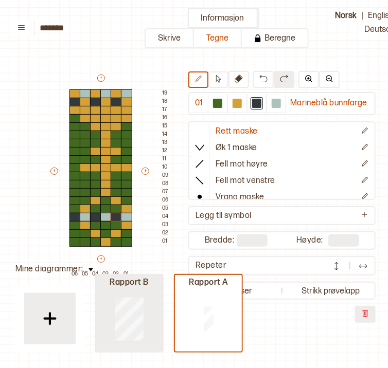
type input "**"
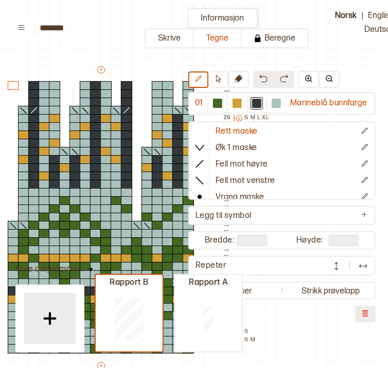
click at [90, 269] on img at bounding box center [90, 269] width 5 height 3
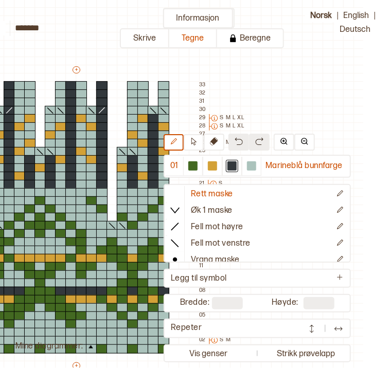
scroll to position [0, 0]
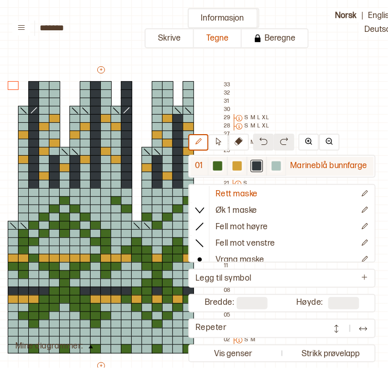
click at [222, 166] on div at bounding box center [217, 165] width 9 height 9
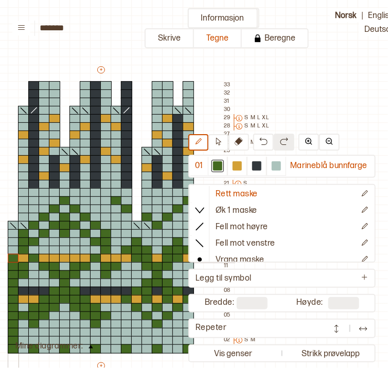
drag, startPoint x: 12, startPoint y: 346, endPoint x: 11, endPoint y: 257, distance: 89.5
click at [11, 257] on div "+ + + + 18 17 16 15 14 13 12 11 10 09 08 07 06 05 04 03 02 01 33 32 31 30 29 S …" at bounding box center [110, 225] width 247 height 321
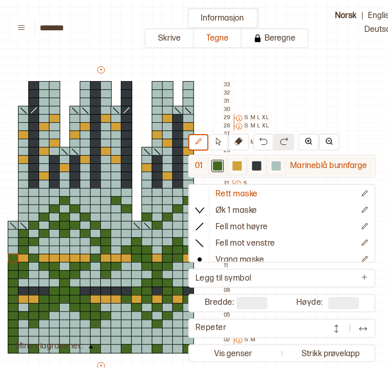
click at [239, 168] on div at bounding box center [236, 165] width 9 height 9
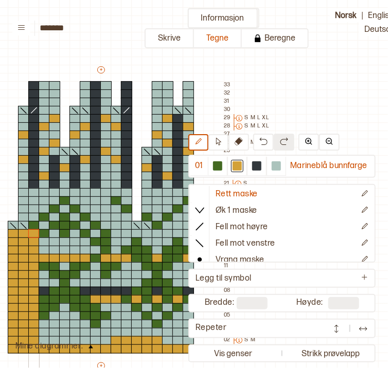
drag, startPoint x: 185, startPoint y: 348, endPoint x: 34, endPoint y: 229, distance: 192.5
click at [34, 229] on div "+ + + + 18 17 16 15 14 13 12 11 10 09 08 07 06 05 04 03 02 01 33 32 31 30 29 S …" at bounding box center [110, 225] width 247 height 321
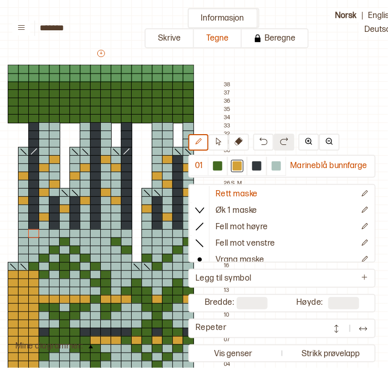
type input "**"
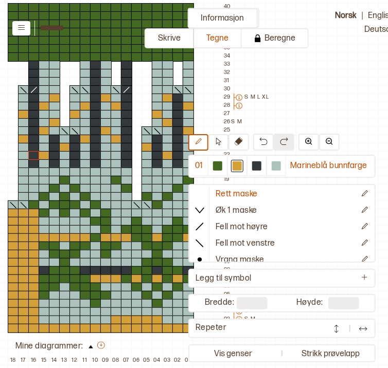
scroll to position [109, 95]
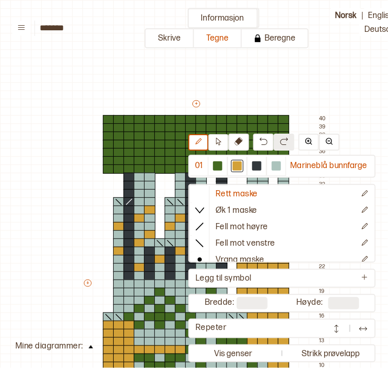
scroll to position [109, 95]
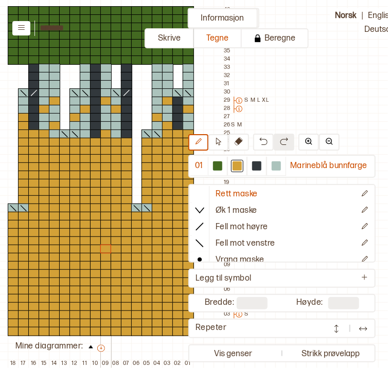
click at [105, 246] on div "+ + + + 18 17 16 15 14 13 12 11 10 09 08 07 06 05 04 03 02 01 40 39 38 37 36 35…" at bounding box center [110, 179] width 247 height 378
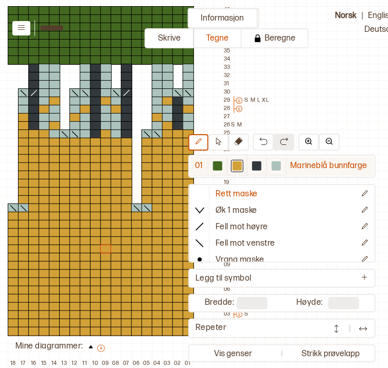
click at [220, 171] on div at bounding box center [217, 165] width 9 height 9
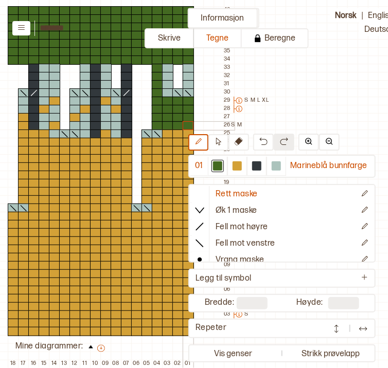
drag, startPoint x: 156, startPoint y: 65, endPoint x: 187, endPoint y: 122, distance: 64.9
click at [187, 122] on div "+ + + + 18 17 16 15 14 13 12 11 10 09 08 07 06 05 04 03 02 01 40 39 38 37 36 35…" at bounding box center [110, 179] width 247 height 378
drag, startPoint x: 168, startPoint y: 88, endPoint x: 169, endPoint y: 68, distance: 20.6
click at [169, 68] on div "+ + + + 18 17 16 15 14 13 12 11 10 09 08 07 06 05 04 03 02 01 40 39 38 37 36 35…" at bounding box center [110, 179] width 247 height 378
drag, startPoint x: 189, startPoint y: 66, endPoint x: 188, endPoint y: 80, distance: 14.5
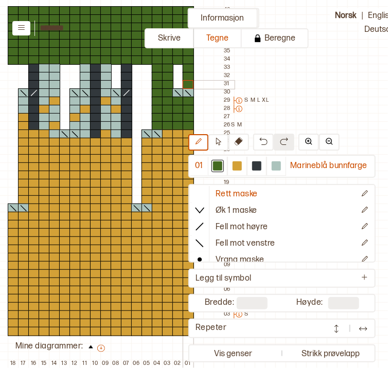
click at [188, 80] on div "+ + + + 18 17 16 15 14 13 12 11 10 09 08 07 06 05 04 03 02 01 40 39 38 37 36 35…" at bounding box center [110, 179] width 247 height 378
drag, startPoint x: 125, startPoint y: 70, endPoint x: 125, endPoint y: 81, distance: 10.8
click at [125, 81] on div "+ + + + 18 17 16 15 14 13 12 11 10 09 08 07 06 05 04 03 02 01 40 39 38 37 36 35…" at bounding box center [110, 179] width 247 height 378
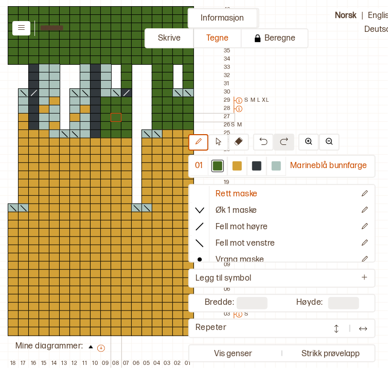
drag, startPoint x: 125, startPoint y: 99, endPoint x: 113, endPoint y: 115, distance: 19.8
click at [113, 115] on div "+ + + + 18 17 16 15 14 13 12 11 10 09 08 07 06 05 04 03 02 01 40 39 38 37 36 35…" at bounding box center [110, 179] width 247 height 378
click at [95, 127] on div at bounding box center [95, 125] width 11 height 9
drag, startPoint x: 90, startPoint y: 127, endPoint x: 84, endPoint y: 117, distance: 12.3
click at [84, 117] on div "+ + + + 18 17 16 15 14 13 12 11 10 09 08 07 06 05 04 03 02 01 40 39 38 37 36 35…" at bounding box center [110, 179] width 247 height 378
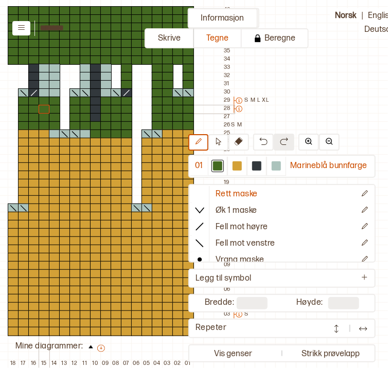
drag, startPoint x: 58, startPoint y: 123, endPoint x: 41, endPoint y: 109, distance: 21.5
click at [41, 109] on div "+ + + + 18 17 16 15 14 13 12 11 10 09 08 07 06 05 04 03 02 01 40 39 38 37 36 35…" at bounding box center [110, 179] width 247 height 378
drag, startPoint x: 32, startPoint y: 65, endPoint x: 35, endPoint y: 79, distance: 14.8
click at [35, 79] on div "+ + + + 18 17 16 15 14 13 12 11 10 09 08 07 06 05 04 03 02 01 40 39 38 37 36 35…" at bounding box center [110, 179] width 247 height 378
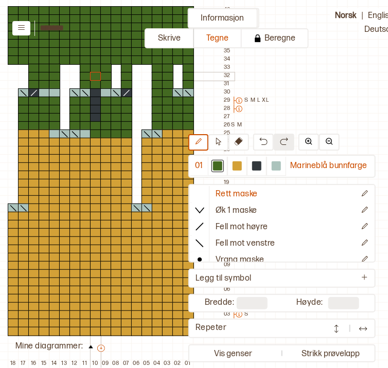
drag, startPoint x: 88, startPoint y: 67, endPoint x: 95, endPoint y: 76, distance: 11.0
click at [95, 76] on div "+ + + + 18 17 16 15 14 13 12 11 10 09 08 07 06 05 04 03 02 01 40 39 38 37 36 35…" at bounding box center [110, 179] width 247 height 378
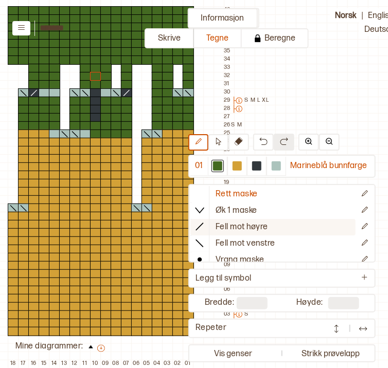
click at [203, 232] on icon at bounding box center [199, 227] width 10 height 10
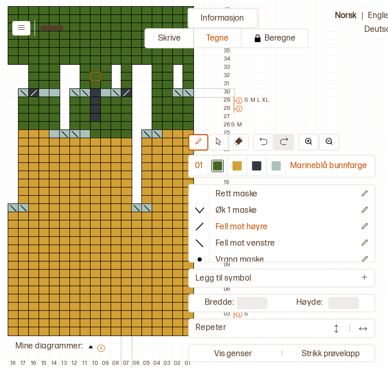
click at [125, 91] on icon at bounding box center [126, 93] width 10 height 8
click at [33, 93] on icon at bounding box center [34, 93] width 10 height 8
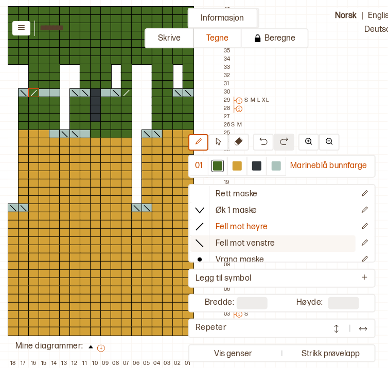
click at [200, 243] on icon at bounding box center [199, 243] width 10 height 10
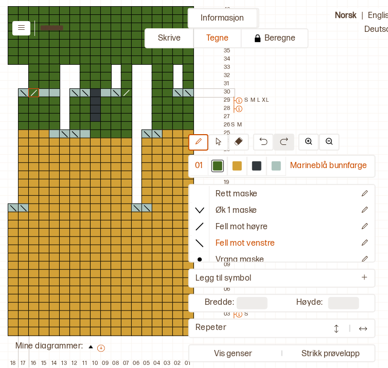
click at [23, 91] on icon at bounding box center [24, 93] width 10 height 8
click at [74, 92] on icon at bounding box center [75, 93] width 10 height 8
click at [85, 91] on icon at bounding box center [85, 93] width 10 height 8
click at [115, 90] on icon at bounding box center [116, 93] width 10 height 8
click at [178, 93] on icon at bounding box center [178, 93] width 10 height 8
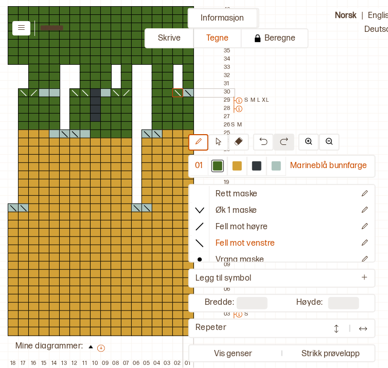
click at [186, 93] on icon at bounding box center [188, 93] width 10 height 8
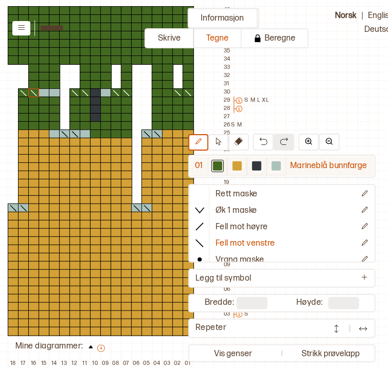
click at [236, 171] on div at bounding box center [236, 165] width 9 height 9
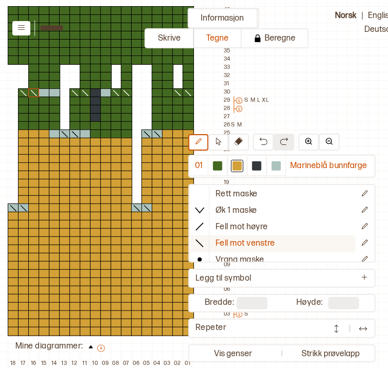
click at [200, 241] on icon at bounding box center [199, 243] width 10 height 10
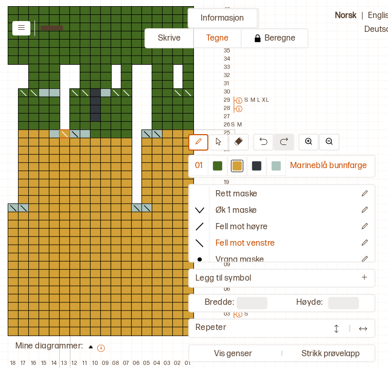
click at [63, 134] on icon at bounding box center [65, 134] width 10 height 8
click at [72, 136] on icon at bounding box center [75, 134] width 10 height 8
click at [146, 134] on icon at bounding box center [147, 134] width 10 height 8
click at [156, 133] on icon at bounding box center [157, 134] width 10 height 8
click at [138, 210] on line at bounding box center [137, 209] width 6 height 6
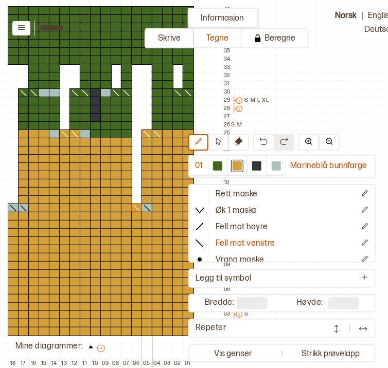
click at [143, 209] on icon at bounding box center [147, 208] width 10 height 8
click at [22, 208] on div "+ + + + 18 17 16 15 14 13 12 11 10 09 08 07 06 05 04 03 02 01 40 39 38 37 36 35…" at bounding box center [110, 179] width 247 height 378
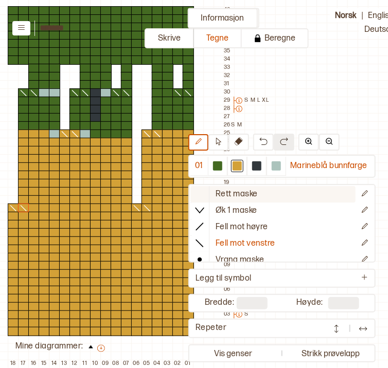
click at [202, 191] on icon at bounding box center [199, 194] width 10 height 10
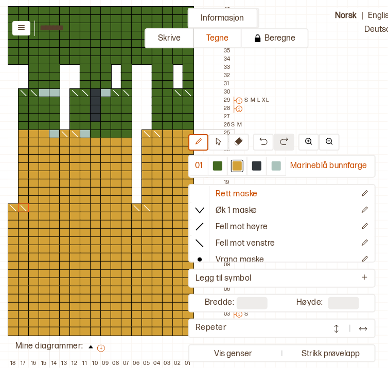
click at [54, 134] on div at bounding box center [54, 134] width 11 height 9
drag, startPoint x: 86, startPoint y: 132, endPoint x: 124, endPoint y: 133, distance: 38.1
click at [124, 133] on div "+ + + + 18 17 16 15 14 13 12 11 10 09 08 07 06 05 04 03 02 01 40 39 38 37 36 35…" at bounding box center [110, 179] width 247 height 378
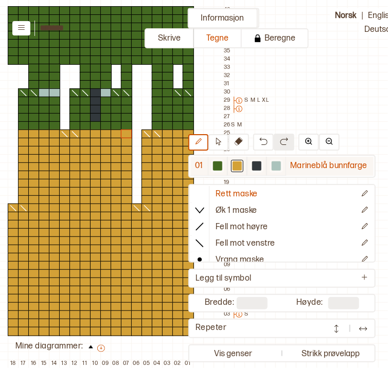
click at [224, 169] on div at bounding box center [217, 166] width 12 height 12
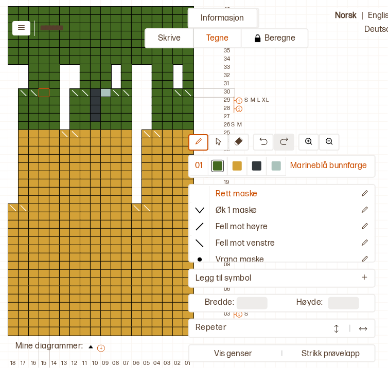
drag, startPoint x: 48, startPoint y: 90, endPoint x: 42, endPoint y: 90, distance: 6.7
click at [42, 90] on div "+ + + + 18 17 16 15 14 13 12 11 10 09 08 07 06 05 04 03 02 01 40 39 38 37 36 35…" at bounding box center [110, 179] width 247 height 378
drag, startPoint x: 97, startPoint y: 94, endPoint x: 103, endPoint y: 95, distance: 6.2
click at [103, 95] on div "+ + + + 18 17 16 15 14 13 12 11 10 09 08 07 06 05 04 03 02 01 40 39 38 37 36 35…" at bounding box center [110, 179] width 247 height 378
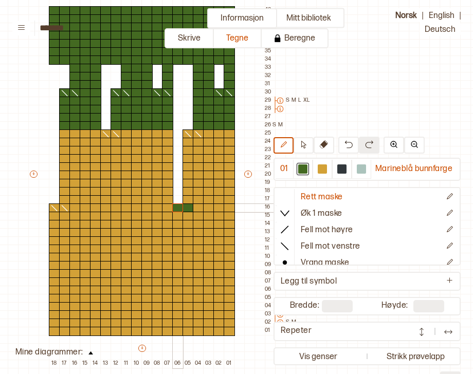
drag, startPoint x: 188, startPoint y: 206, endPoint x: 178, endPoint y: 208, distance: 10.4
click at [321, 170] on div at bounding box center [322, 168] width 9 height 9
drag, startPoint x: 189, startPoint y: 206, endPoint x: 56, endPoint y: 135, distance: 151.3
click at [56, 135] on div "+ + + + 18 17 16 15 14 13 12 11 10 09 08 07 06 05 04 03 02 01 40 39 38 37 36 35…" at bounding box center [151, 179] width 247 height 378
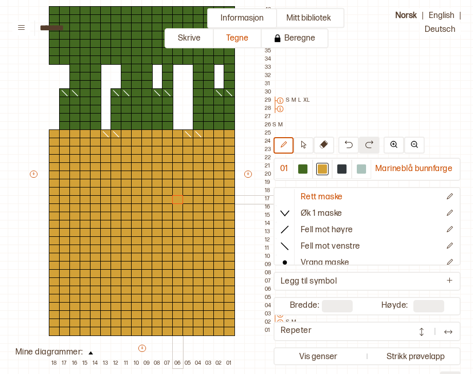
drag, startPoint x: 177, startPoint y: 133, endPoint x: 176, endPoint y: 199, distance: 66.3
click at [176, 199] on div "+ + + + 18 17 16 15 14 13 12 11 10 09 08 07 06 05 04 03 02 01 40 39 38 37 36 35…" at bounding box center [151, 179] width 247 height 378
click at [345, 168] on div at bounding box center [341, 168] width 9 height 9
click at [174, 332] on div at bounding box center [177, 331] width 11 height 9
click at [185, 331] on div at bounding box center [187, 331] width 11 height 9
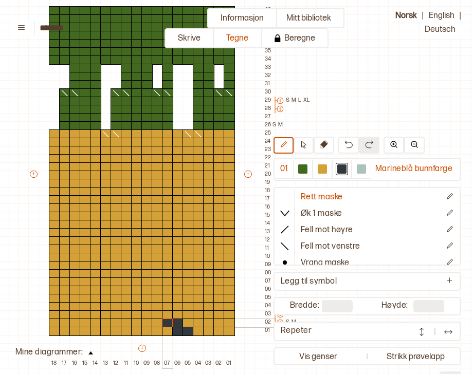
drag, startPoint x: 175, startPoint y: 323, endPoint x: 169, endPoint y: 320, distance: 7.2
click at [169, 320] on div "+ + + + 18 17 16 15 14 13 12 11 10 09 08 07 06 05 04 03 02 01 40 39 38 37 36 35…" at bounding box center [151, 179] width 247 height 378
click at [121, 333] on div at bounding box center [126, 331] width 11 height 9
click at [351, 148] on img at bounding box center [348, 144] width 8 height 8
drag, startPoint x: 167, startPoint y: 315, endPoint x: 156, endPoint y: 316, distance: 10.8
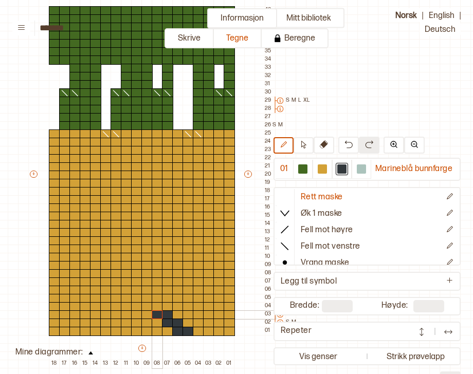
click at [156, 316] on div "+ + + + 18 17 16 15 14 13 12 11 10 09 08 07 06 05 04 03 02 01 40 39 38 37 36 35…" at bounding box center [151, 179] width 247 height 378
drag, startPoint x: 133, startPoint y: 315, endPoint x: 127, endPoint y: 314, distance: 5.7
click at [127, 314] on div "+ + + + 18 17 16 15 14 13 12 11 10 09 08 07 06 05 04 03 02 01 40 39 38 37 36 35…" at bounding box center [151, 179] width 247 height 378
drag, startPoint x: 123, startPoint y: 323, endPoint x: 115, endPoint y: 323, distance: 8.2
click at [115, 323] on div "+ + + + 18 17 16 15 14 13 12 11 10 09 08 07 06 05 04 03 02 01 40 39 38 37 36 35…" at bounding box center [151, 179] width 247 height 378
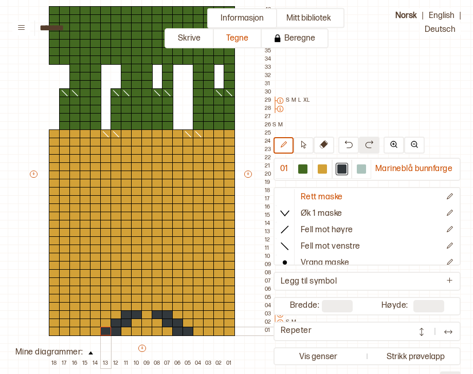
drag, startPoint x: 115, startPoint y: 330, endPoint x: 105, endPoint y: 332, distance: 10.5
click at [105, 332] on div "+ + + + 18 17 16 15 14 13 12 11 10 09 08 07 06 05 04 03 02 01 40 39 38 37 36 35…" at bounding box center [151, 179] width 247 height 378
click at [146, 305] on div at bounding box center [146, 306] width 11 height 9
drag, startPoint x: 135, startPoint y: 297, endPoint x: 154, endPoint y: 298, distance: 19.1
click at [154, 298] on div "+ + + + 18 17 16 15 14 13 12 11 10 09 08 07 06 05 04 03 02 01 40 39 38 37 36 35…" at bounding box center [151, 179] width 247 height 378
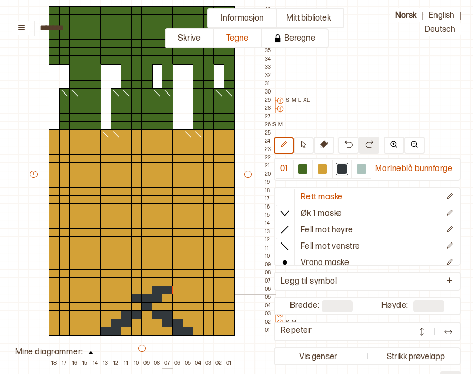
drag, startPoint x: 156, startPoint y: 289, endPoint x: 164, endPoint y: 289, distance: 8.8
click at [164, 289] on div "+ + + + 18 17 16 15 14 13 12 11 10 09 08 07 06 05 04 03 02 01 40 39 38 37 36 35…" at bounding box center [151, 179] width 247 height 378
drag, startPoint x: 168, startPoint y: 282, endPoint x: 176, endPoint y: 282, distance: 7.7
click at [176, 282] on div "+ + + + 18 17 16 15 14 13 12 11 10 09 08 07 06 05 04 03 02 01 40 39 38 37 36 35…" at bounding box center [151, 179] width 247 height 378
drag, startPoint x: 179, startPoint y: 273, endPoint x: 185, endPoint y: 273, distance: 6.2
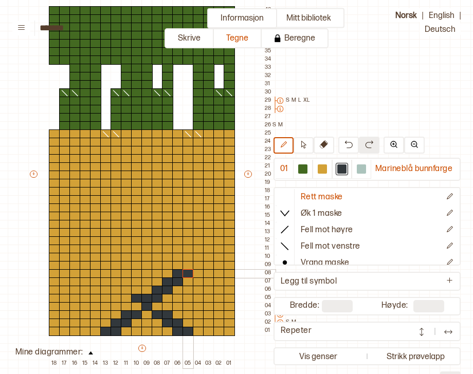
click at [185, 273] on div "+ + + + 18 17 16 15 14 13 12 11 10 09 08 07 06 05 04 03 02 01 40 39 38 37 36 35…" at bounding box center [151, 179] width 247 height 378
drag, startPoint x: 186, startPoint y: 299, endPoint x: 188, endPoint y: 292, distance: 7.4
click at [188, 292] on div "+ + + + 18 17 16 15 14 13 12 11 10 09 08 07 06 05 04 03 02 01 40 39 38 37 36 35…" at bounding box center [151, 179] width 247 height 378
click at [195, 291] on div at bounding box center [198, 290] width 11 height 9
drag, startPoint x: 231, startPoint y: 300, endPoint x: 231, endPoint y: 306, distance: 5.7
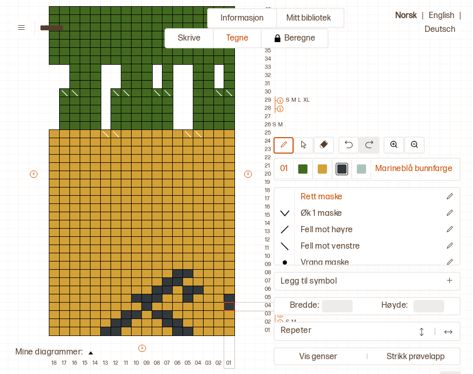
click at [231, 306] on div "+ + + + 18 17 16 15 14 13 12 11 10 09 08 07 06 05 04 03 02 01 40 39 38 37 36 35…" at bounding box center [151, 179] width 247 height 378
click at [345, 143] on img at bounding box center [348, 144] width 8 height 8
click at [128, 289] on div at bounding box center [126, 290] width 11 height 9
click at [135, 290] on div at bounding box center [136, 290] width 11 height 9
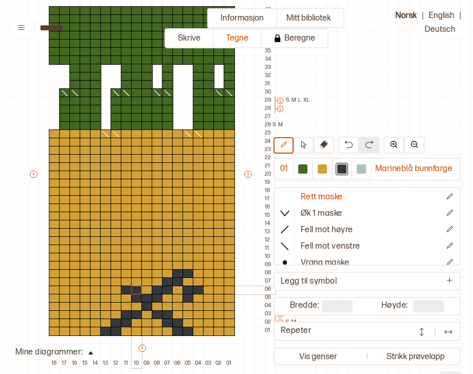
scroll to position [112, 99]
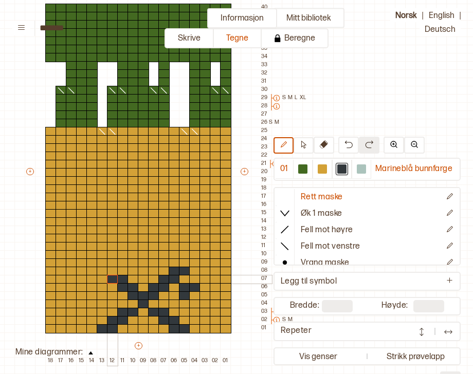
drag, startPoint x: 121, startPoint y: 278, endPoint x: 110, endPoint y: 277, distance: 11.4
click at [110, 277] on div "+ + + + 18 17 16 15 14 13 12 11 10 09 08 07 06 05 04 03 02 01 40 39 38 37 36 35…" at bounding box center [148, 176] width 247 height 378
drag, startPoint x: 111, startPoint y: 267, endPoint x: 100, endPoint y: 267, distance: 10.3
click at [100, 267] on div "+ + + + 18 17 16 15 14 13 12 11 10 09 08 07 06 05 04 03 02 01 40 39 38 37 36 35…" at bounding box center [148, 176] width 247 height 378
drag, startPoint x: 100, startPoint y: 260, endPoint x: 90, endPoint y: 259, distance: 9.3
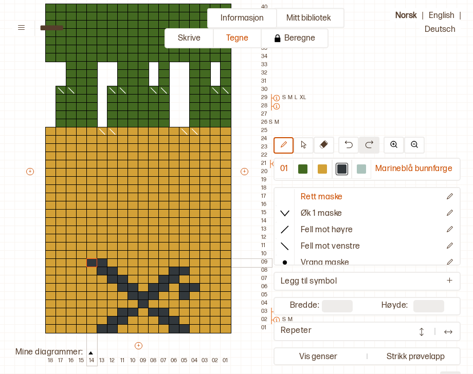
click at [90, 259] on div "+ + + + 18 17 16 15 14 13 12 11 10 09 08 07 06 05 04 03 02 01 40 39 38 37 36 35…" at bounding box center [148, 176] width 247 height 378
click at [366, 168] on div at bounding box center [361, 168] width 9 height 9
click at [144, 261] on div at bounding box center [143, 263] width 11 height 9
drag, startPoint x: 137, startPoint y: 261, endPoint x: 151, endPoint y: 262, distance: 14.4
click at [151, 262] on div "+ + + + 18 17 16 15 14 13 12 11 10 09 08 07 06 05 04 03 02 01 40 39 38 37 36 35…" at bounding box center [148, 176] width 247 height 378
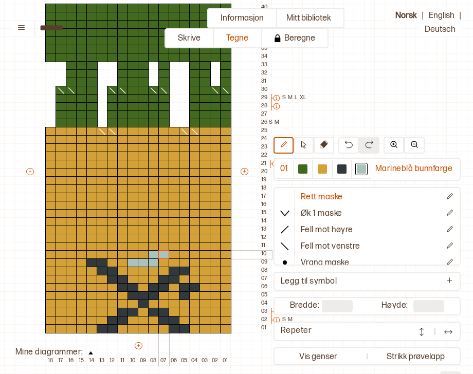
drag, startPoint x: 154, startPoint y: 250, endPoint x: 162, endPoint y: 253, distance: 8.6
click at [162, 253] on div "+ + + + 18 17 16 15 14 13 12 11 10 09 08 07 06 05 04 03 02 01 40 39 38 37 36 35…" at bounding box center [148, 176] width 247 height 378
drag, startPoint x: 129, startPoint y: 255, endPoint x: 122, endPoint y: 254, distance: 6.3
click at [122, 254] on div "+ + + + 18 17 16 15 14 13 12 11 10 09 08 07 06 05 04 03 02 01 40 39 38 37 36 35…" at bounding box center [148, 176] width 247 height 378
drag, startPoint x: 132, startPoint y: 245, endPoint x: 151, endPoint y: 245, distance: 19.0
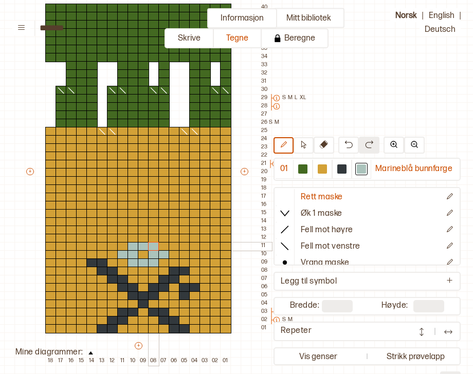
click at [151, 245] on div "+ + + + 18 17 16 15 14 13 12 11 10 09 08 07 06 05 04 03 02 01 40 39 38 37 36 35…" at bounding box center [148, 176] width 247 height 378
click at [341, 171] on div at bounding box center [341, 168] width 9 height 9
click at [97, 247] on div "+ + + + 18 17 16 15 14 13 12 11 10 09 08 07 06 05 04 03 02 01 40 39 38 37 36 35…" at bounding box center [148, 176] width 247 height 378
drag, startPoint x: 102, startPoint y: 236, endPoint x: 109, endPoint y: 236, distance: 6.7
click at [109, 236] on div "+ + + + 18 17 16 15 14 13 12 11 10 09 08 07 06 05 04 03 02 01 40 39 38 37 36 35…" at bounding box center [148, 176] width 247 height 378
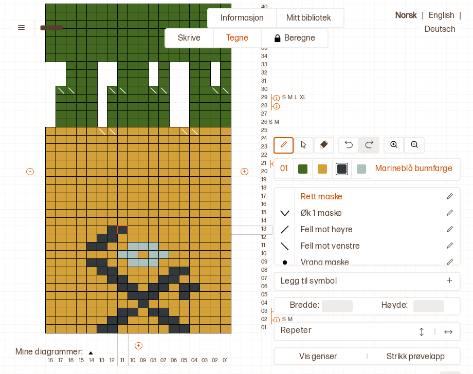
drag, startPoint x: 115, startPoint y: 226, endPoint x: 121, endPoint y: 228, distance: 6.4
click at [121, 228] on div "+ + + + 18 17 16 15 14 13 12 11 10 09 08 07 06 05 04 03 02 01 40 39 38 37 36 35…" at bounding box center [148, 176] width 247 height 378
click at [130, 221] on div "+ + + + 18 17 16 15 14 13 12 11 10 09 08 07 06 05 04 03 02 01 40 39 38 37 36 35…" at bounding box center [148, 176] width 247 height 378
drag, startPoint x: 133, startPoint y: 214, endPoint x: 141, endPoint y: 213, distance: 8.2
click at [141, 213] on div "+ + + + 18 17 16 15 14 13 12 11 10 09 08 07 06 05 04 03 02 01 40 39 38 37 36 35…" at bounding box center [148, 176] width 247 height 378
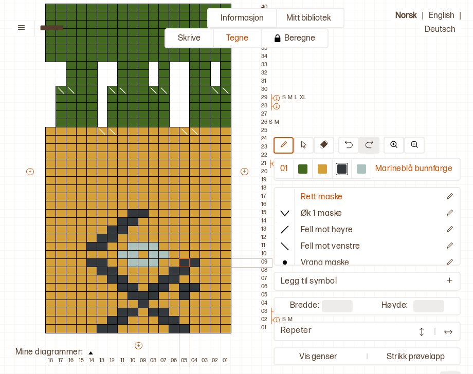
drag, startPoint x: 193, startPoint y: 262, endPoint x: 185, endPoint y: 262, distance: 8.2
click at [185, 262] on div "+ + + + 18 17 16 15 14 13 12 11 10 09 08 07 06 05 04 03 02 01 40 39 38 37 36 35…" at bounding box center [148, 176] width 247 height 378
drag, startPoint x: 193, startPoint y: 245, endPoint x: 185, endPoint y: 245, distance: 8.2
click at [185, 245] on div "+ + + + 18 17 16 15 14 13 12 11 10 09 08 07 06 05 04 03 02 01 40 39 38 37 36 35…" at bounding box center [148, 176] width 247 height 378
drag, startPoint x: 174, startPoint y: 239, endPoint x: 164, endPoint y: 235, distance: 9.8
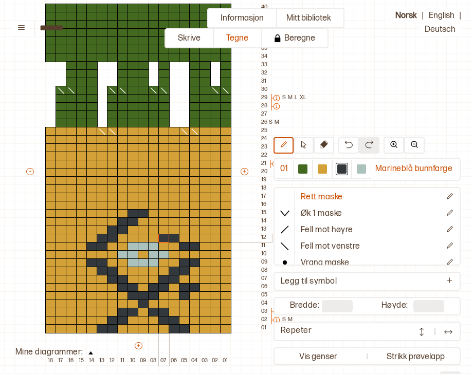
click at [164, 235] on div "+ + + + 18 17 16 15 14 13 12 11 10 09 08 07 06 05 04 03 02 01 40 39 38 37 36 35…" at bounding box center [148, 176] width 247 height 378
drag, startPoint x: 160, startPoint y: 226, endPoint x: 152, endPoint y: 225, distance: 8.3
click at [152, 225] on div "+ + + + 18 17 16 15 14 13 12 11 10 09 08 07 06 05 04 03 02 01 40 39 38 37 36 35…" at bounding box center [148, 176] width 247 height 378
drag, startPoint x: 151, startPoint y: 218, endPoint x: 144, endPoint y: 217, distance: 7.3
click at [144, 217] on div "+ + + + 18 17 16 15 14 13 12 11 10 09 08 07 06 05 04 03 02 01 40 39 38 37 36 35…" at bounding box center [148, 176] width 247 height 378
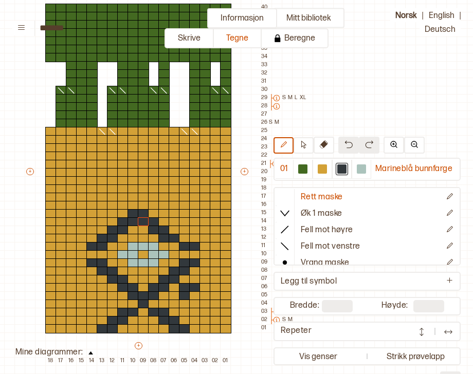
click at [352, 144] on img at bounding box center [348, 144] width 8 height 8
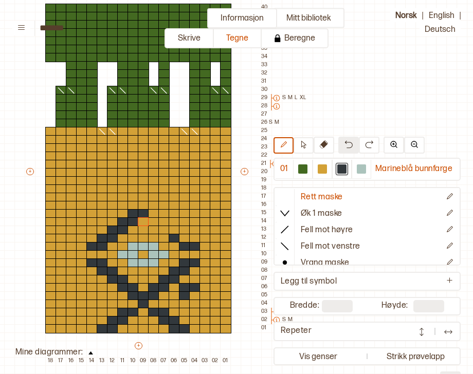
click at [352, 144] on img at bounding box center [348, 144] width 8 height 8
drag, startPoint x: 195, startPoint y: 245, endPoint x: 186, endPoint y: 245, distance: 8.7
click at [186, 245] on div "+ + + + 18 17 16 15 14 13 12 11 10 09 08 07 06 05 04 03 02 01 40 39 38 37 36 35…" at bounding box center [148, 176] width 247 height 378
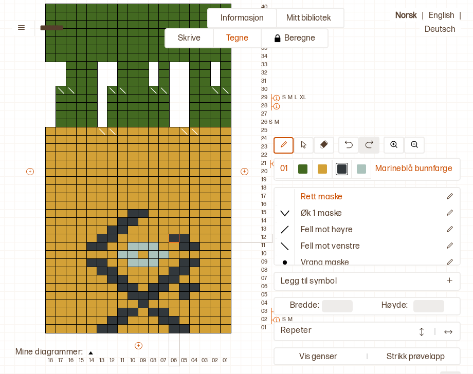
drag, startPoint x: 183, startPoint y: 235, endPoint x: 177, endPoint y: 235, distance: 6.2
click at [177, 235] on div "+ + + + 18 17 16 15 14 13 12 11 10 09 08 07 06 05 04 03 02 01 40 39 38 37 36 35…" at bounding box center [148, 176] width 247 height 378
drag, startPoint x: 173, startPoint y: 230, endPoint x: 164, endPoint y: 229, distance: 8.3
click at [164, 229] on div "+ + + + 18 17 16 15 14 13 12 11 10 09 08 07 06 05 04 03 02 01 40 39 38 37 36 35…" at bounding box center [148, 176] width 247 height 378
drag, startPoint x: 162, startPoint y: 221, endPoint x: 156, endPoint y: 220, distance: 5.7
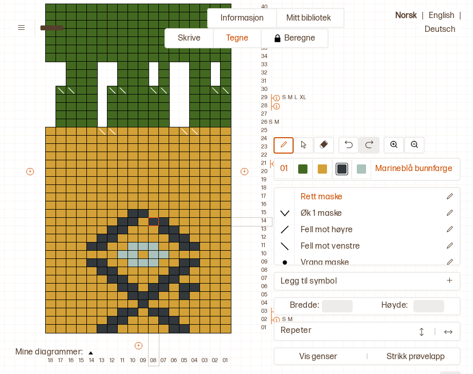
click at [156, 220] on div "+ + + + 18 17 16 15 14 13 12 11 10 09 08 07 06 05 04 03 02 01 40 39 38 37 36 35…" at bounding box center [148, 176] width 247 height 378
click at [152, 212] on div at bounding box center [153, 213] width 11 height 9
click at [145, 204] on div at bounding box center [143, 205] width 11 height 9
drag, startPoint x: 150, startPoint y: 197, endPoint x: 163, endPoint y: 197, distance: 13.4
click at [163, 197] on div "+ + + + 18 17 16 15 14 13 12 11 10 09 08 07 06 05 04 03 02 01 40 39 38 37 36 35…" at bounding box center [148, 176] width 247 height 378
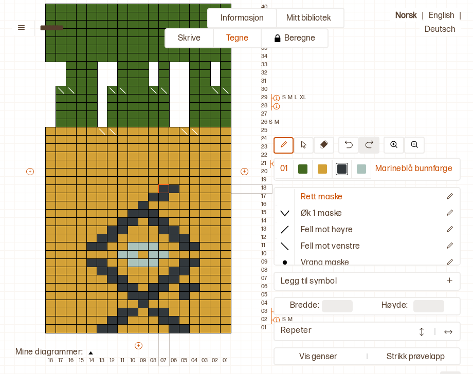
click at [166, 189] on div "+ + + + 18 17 16 15 14 13 12 11 10 09 08 07 06 05 04 03 02 01 40 39 38 37 36 35…" at bounding box center [148, 176] width 247 height 378
click at [173, 182] on div at bounding box center [174, 180] width 11 height 9
click at [125, 195] on div "+ + + + 18 17 16 15 14 13 12 11 10 09 08 07 06 05 04 03 02 01 40 39 38 37 36 35…" at bounding box center [148, 176] width 247 height 378
drag, startPoint x: 121, startPoint y: 191, endPoint x: 115, endPoint y: 190, distance: 6.2
click at [115, 190] on div "+ + + + 18 17 16 15 14 13 12 11 10 09 08 07 06 05 04 03 02 01 40 39 38 37 36 35…" at bounding box center [148, 176] width 247 height 378
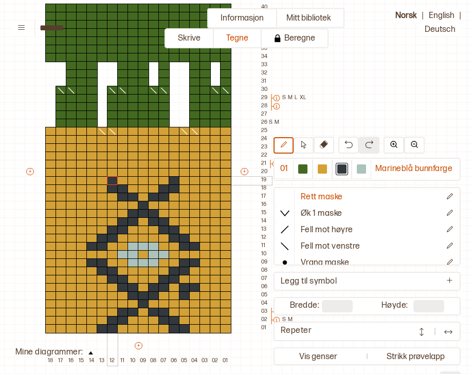
click at [112, 181] on div at bounding box center [112, 180] width 11 height 9
drag, startPoint x: 184, startPoint y: 214, endPoint x: 190, endPoint y: 221, distance: 9.8
click at [190, 221] on div "+ + + + 18 17 16 15 14 13 12 11 10 09 08 07 06 05 04 03 02 01 40 39 38 37 36 35…" at bounding box center [148, 176] width 247 height 378
drag, startPoint x: 104, startPoint y: 223, endPoint x: 91, endPoint y: 222, distance: 12.9
click at [91, 222] on div "+ + + + 18 17 16 15 14 13 12 11 10 09 08 07 06 05 04 03 02 01 40 39 38 37 36 35…" at bounding box center [148, 176] width 247 height 378
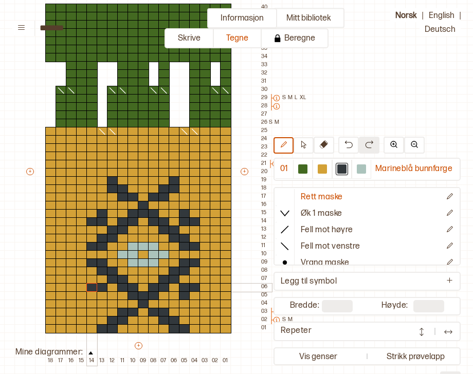
drag, startPoint x: 104, startPoint y: 284, endPoint x: 96, endPoint y: 285, distance: 8.2
click at [96, 285] on div "+ + + + 18 17 16 15 14 13 12 11 10 09 08 07 06 05 04 03 02 01 40 39 38 37 36 35…" at bounding box center [148, 176] width 247 height 378
drag, startPoint x: 101, startPoint y: 295, endPoint x: 101, endPoint y: 301, distance: 6.2
click at [101, 301] on div "+ + + + 18 17 16 15 14 13 12 11 10 09 08 07 06 05 04 03 02 01 40 39 38 37 36 35…" at bounding box center [148, 176] width 247 height 378
click at [326, 172] on div at bounding box center [322, 168] width 9 height 9
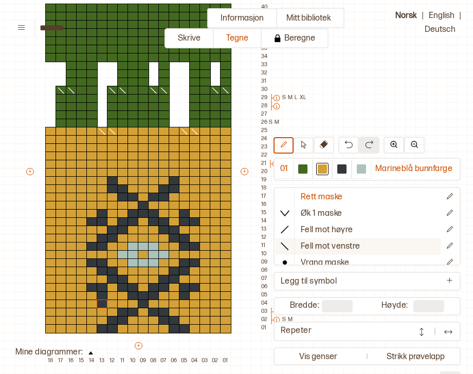
click at [287, 243] on icon at bounding box center [285, 246] width 10 height 10
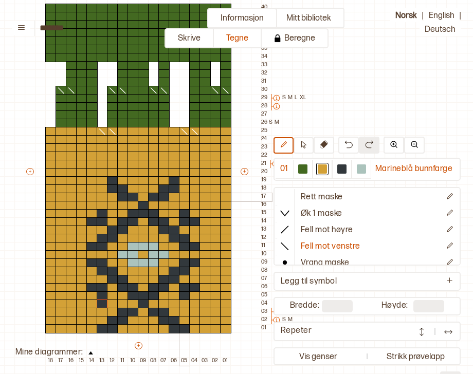
click at [185, 197] on div at bounding box center [184, 197] width 11 height 9
click at [192, 197] on div at bounding box center [194, 197] width 11 height 9
click at [100, 197] on div at bounding box center [102, 197] width 11 height 9
click at [111, 197] on div at bounding box center [112, 197] width 11 height 9
click at [328, 146] on icon at bounding box center [324, 144] width 8 height 8
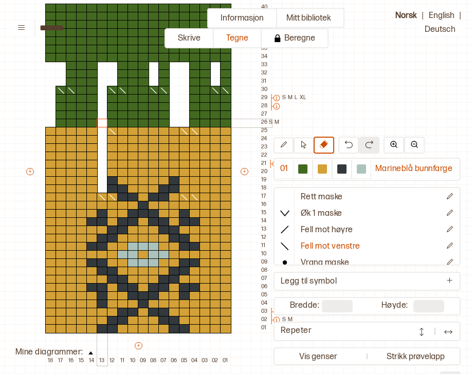
drag, startPoint x: 98, startPoint y: 189, endPoint x: 99, endPoint y: 123, distance: 65.8
click at [99, 123] on div "+ + + + 18 17 16 15 14 13 12 11 10 09 08 07 06 05 04 03 02 01 40 39 38 37 36 35…" at bounding box center [148, 176] width 247 height 378
drag, startPoint x: 185, startPoint y: 191, endPoint x: 184, endPoint y: 119, distance: 72.0
click at [184, 119] on div "+ + + + 18 17 16 15 14 13 12 11 10 09 08 07 06 05 04 03 02 01 40 39 38 37 36 35…" at bounding box center [148, 176] width 247 height 378
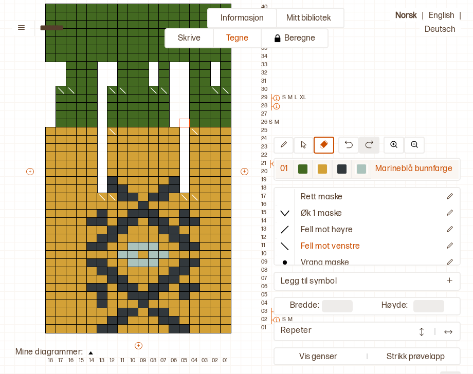
click at [322, 171] on div at bounding box center [322, 168] width 9 height 9
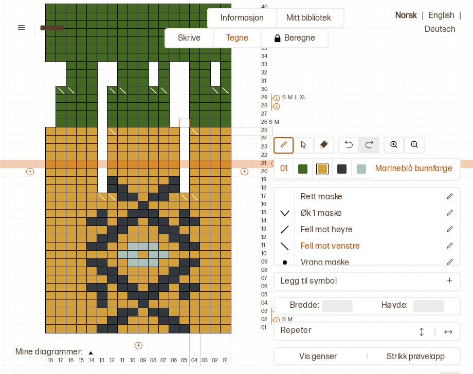
click at [196, 132] on icon at bounding box center [195, 131] width 10 height 8
click at [113, 132] on icon at bounding box center [112, 131] width 10 height 8
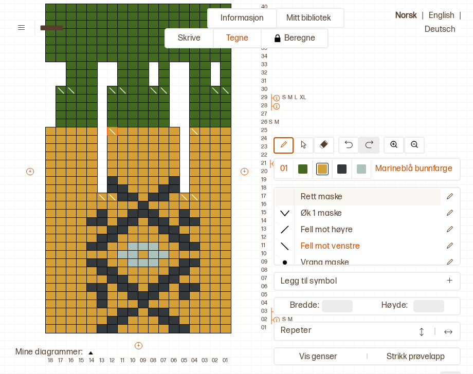
click at [288, 200] on icon at bounding box center [285, 197] width 10 height 10
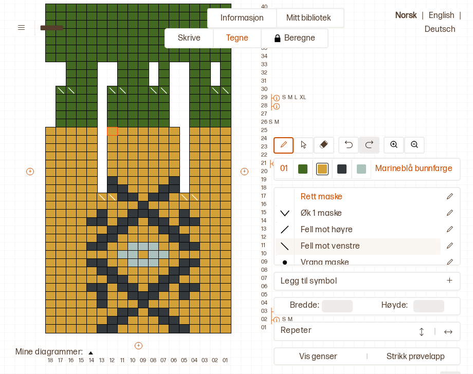
click at [287, 243] on icon at bounding box center [285, 246] width 10 height 10
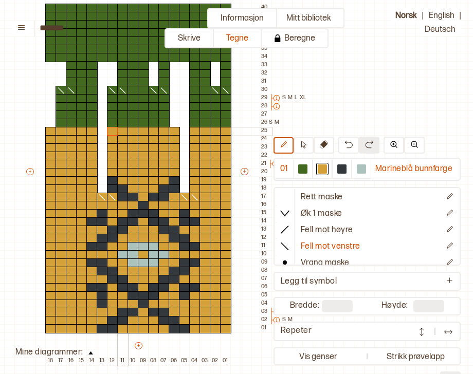
click at [122, 131] on div at bounding box center [122, 131] width 11 height 9
click at [113, 130] on div at bounding box center [112, 131] width 11 height 9
click at [166, 132] on div at bounding box center [163, 131] width 11 height 9
click at [152, 130] on div at bounding box center [153, 131] width 11 height 9
click at [226, 130] on div at bounding box center [225, 131] width 11 height 9
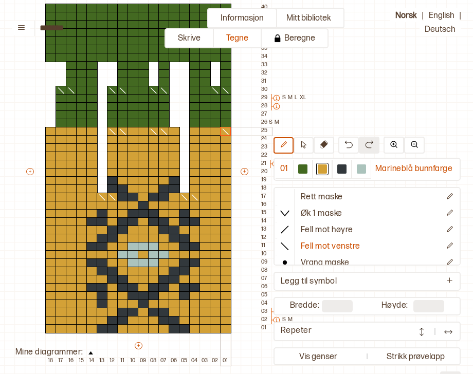
click at [227, 129] on icon at bounding box center [226, 131] width 10 height 8
click at [286, 196] on icon at bounding box center [285, 197] width 10 height 10
click at [327, 144] on icon at bounding box center [324, 144] width 8 height 8
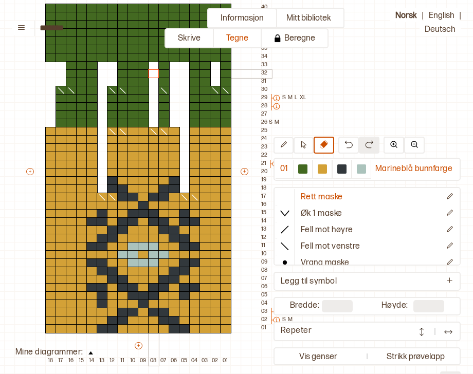
drag, startPoint x: 154, startPoint y: 122, endPoint x: 152, endPoint y: 69, distance: 53.0
click at [152, 69] on div "+ + + + 18 17 16 15 14 13 12 11 10 09 08 07 06 05 04 03 02 01 40 39 38 37 36 35…" at bounding box center [148, 176] width 247 height 378
drag, startPoint x: 111, startPoint y: 118, endPoint x: 109, endPoint y: 70, distance: 48.3
click at [109, 70] on div "+ + + + 18 17 16 15 14 13 12 11 10 09 08 07 06 05 04 03 02 01 40 39 38 37 36 35…" at bounding box center [148, 176] width 247 height 378
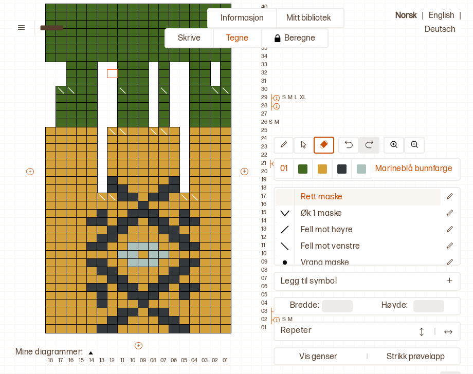
click at [285, 195] on icon at bounding box center [285, 197] width 10 height 10
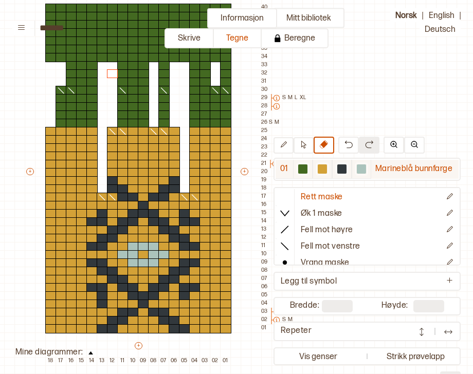
click at [307, 169] on div at bounding box center [302, 168] width 9 height 9
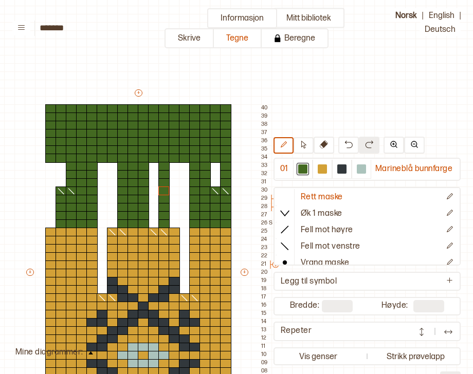
scroll to position [9, 99]
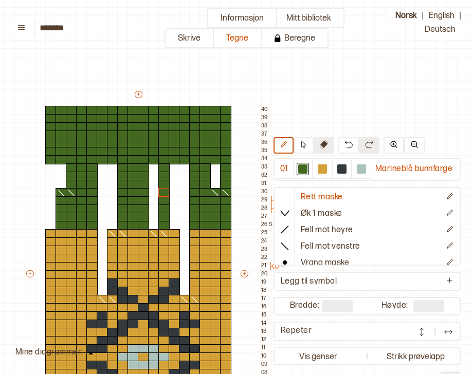
click at [329, 144] on button at bounding box center [324, 145] width 21 height 17
drag, startPoint x: 214, startPoint y: 161, endPoint x: 212, endPoint y: 111, distance: 50.4
click at [212, 111] on div "+ + + + 18 17 16 15 14 13 12 11 10 09 08 07 06 05 04 03 02 01 40 39 38 37 36 35…" at bounding box center [148, 278] width 247 height 378
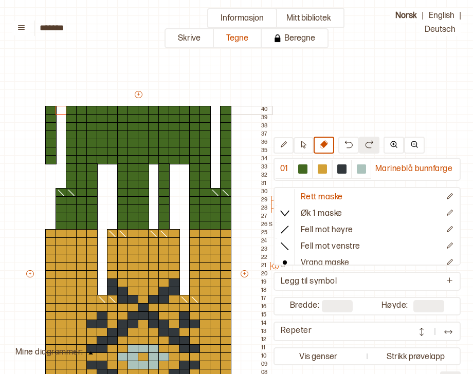
drag, startPoint x: 62, startPoint y: 173, endPoint x: 60, endPoint y: 111, distance: 61.7
click at [60, 111] on div "+ + + + 18 17 16 15 14 13 12 11 10 09 08 07 06 05 04 03 02 01 40 39 38 37 36 35…" at bounding box center [148, 278] width 247 height 378
click at [306, 170] on div at bounding box center [302, 168] width 9 height 9
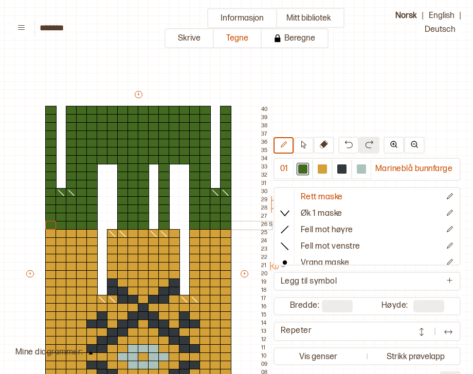
drag, startPoint x: 47, startPoint y: 161, endPoint x: 49, endPoint y: 225, distance: 63.8
click at [49, 225] on div "+ + + + 18 17 16 15 14 13 12 11 10 09 08 07 06 05 04 03 02 01 40 39 38 37 36 35…" at bounding box center [148, 278] width 247 height 378
click at [325, 146] on icon at bounding box center [324, 144] width 8 height 8
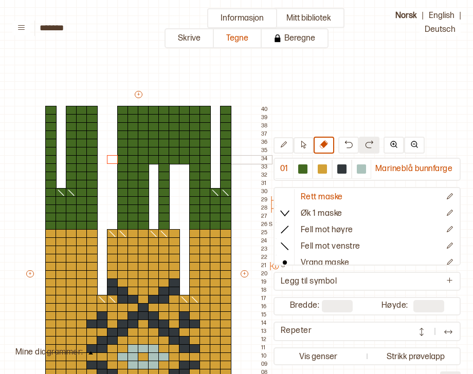
click at [109, 157] on div at bounding box center [112, 159] width 11 height 9
drag, startPoint x: 156, startPoint y: 161, endPoint x: 156, endPoint y: 104, distance: 56.5
click at [156, 104] on div "+ + + + 18 17 16 15 14 13 12 11 10 09 08 07 06 05 04 03 02 01 40 39 38 37 36 35…" at bounding box center [148, 278] width 247 height 378
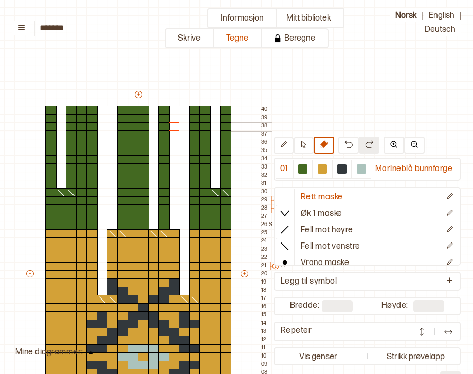
drag, startPoint x: 173, startPoint y: 107, endPoint x: 174, endPoint y: 129, distance: 21.1
click at [174, 129] on div "+ + + + 18 17 16 15 14 13 12 11 10 09 08 07 06 05 04 03 02 01 40 39 38 37 36 35…" at bounding box center [148, 278] width 247 height 378
click at [284, 244] on icon at bounding box center [285, 246] width 10 height 10
click at [134, 191] on div at bounding box center [132, 192] width 11 height 9
click at [340, 151] on button at bounding box center [348, 145] width 21 height 17
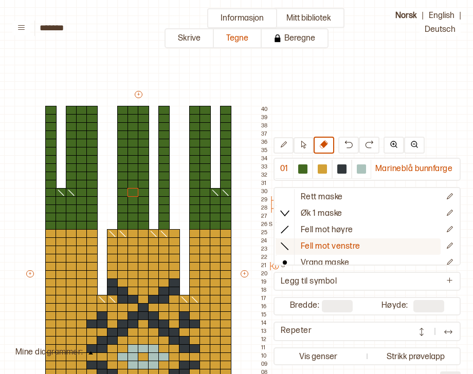
click at [288, 246] on line at bounding box center [284, 246] width 7 height 7
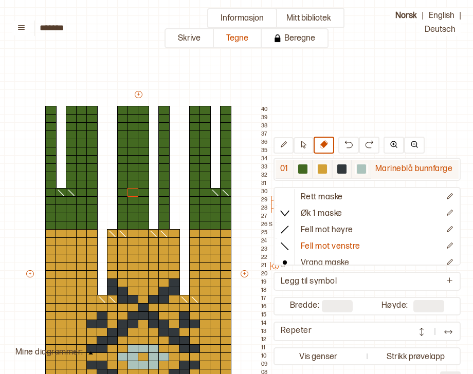
click at [301, 168] on div at bounding box center [302, 168] width 9 height 9
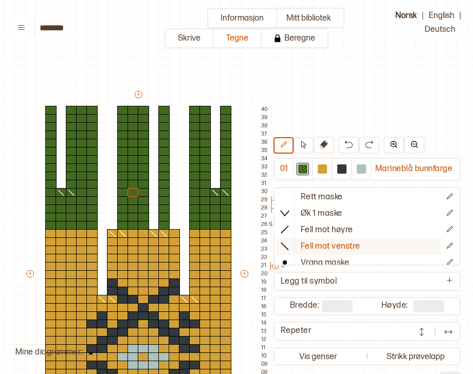
click at [287, 243] on icon at bounding box center [285, 246] width 10 height 10
click at [142, 190] on div at bounding box center [143, 192] width 11 height 9
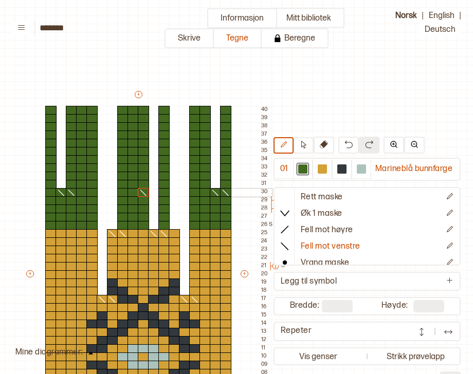
click at [134, 190] on div at bounding box center [132, 192] width 11 height 9
click at [326, 142] on icon at bounding box center [324, 144] width 8 height 8
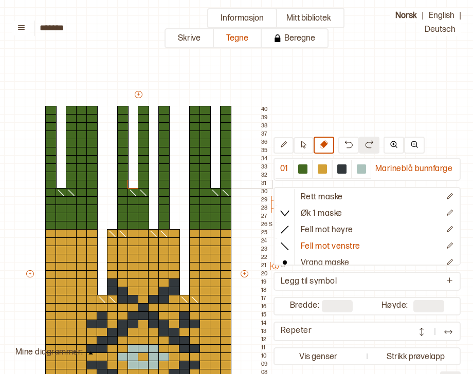
drag, startPoint x: 136, startPoint y: 108, endPoint x: 134, endPoint y: 182, distance: 73.5
click at [134, 182] on div "+ + + + 18 17 16 15 14 13 12 11 10 09 08 07 06 05 04 03 02 01 40 39 38 37 36 35…" at bounding box center [148, 278] width 247 height 378
click at [191, 65] on div "Mitt bibliotek 01 Marineblå bunnfarge Rett maske Øk 1 maske Fell mot høyre Fell…" at bounding box center [374, 365] width 946 height 748
click at [327, 171] on div at bounding box center [322, 168] width 9 height 9
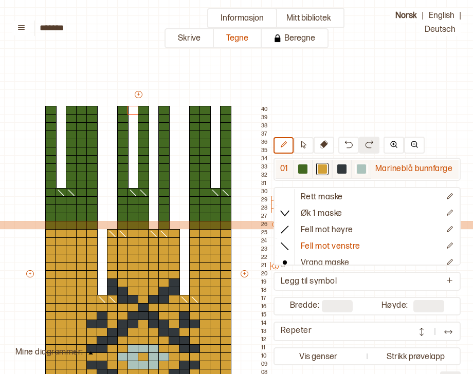
click at [306, 169] on div at bounding box center [302, 168] width 9 height 9
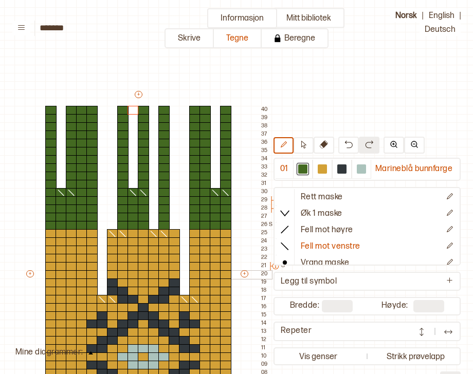
click at [228, 272] on div at bounding box center [225, 274] width 11 height 9
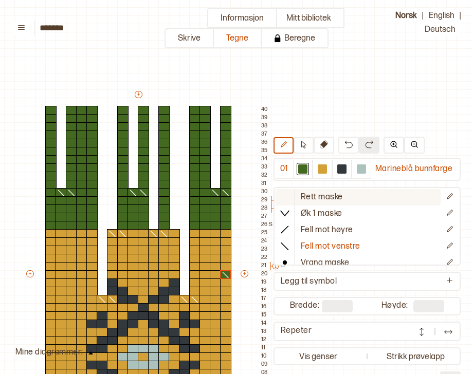
click at [306, 197] on p "Rett maske" at bounding box center [322, 197] width 42 height 11
click at [292, 194] on div at bounding box center [285, 196] width 19 height 15
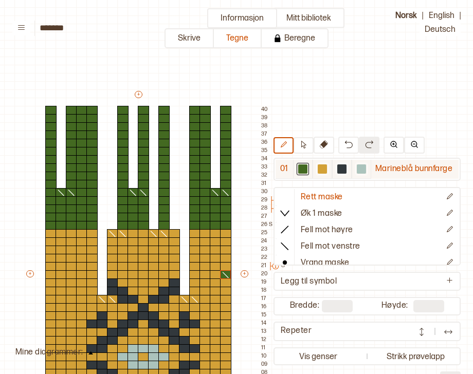
click at [302, 177] on div at bounding box center [303, 169] width 20 height 19
click at [303, 173] on div at bounding box center [302, 168] width 9 height 9
click at [304, 171] on div at bounding box center [302, 168] width 9 height 9
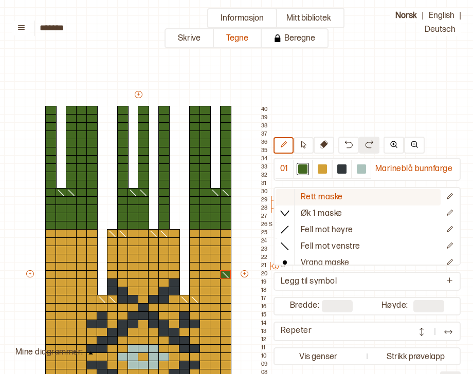
click at [284, 199] on icon at bounding box center [285, 197] width 10 height 10
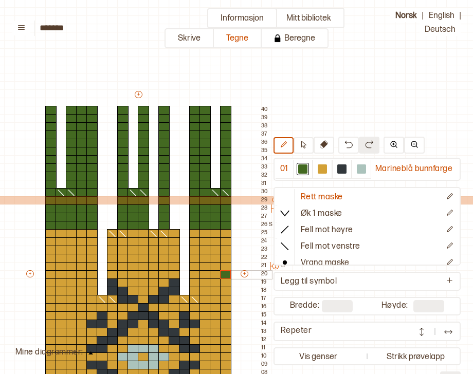
click at [205, 276] on div at bounding box center [204, 274] width 11 height 9
click at [175, 274] on div at bounding box center [174, 274] width 11 height 9
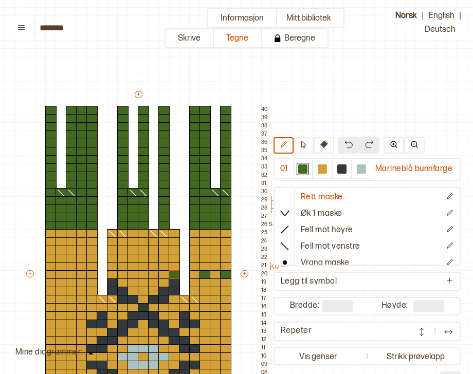
click at [350, 139] on button at bounding box center [348, 145] width 21 height 17
click at [344, 144] on button at bounding box center [348, 145] width 21 height 17
click at [348, 148] on img at bounding box center [348, 144] width 8 height 8
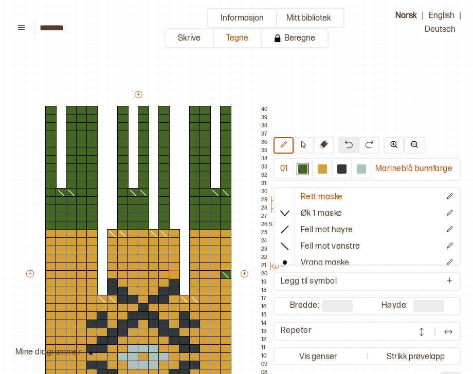
click at [347, 148] on img at bounding box center [348, 144] width 8 height 8
click at [214, 273] on div at bounding box center [215, 274] width 11 height 9
click at [193, 274] on div at bounding box center [194, 274] width 11 height 9
click at [162, 272] on div at bounding box center [163, 274] width 11 height 9
click at [142, 272] on div at bounding box center [143, 274] width 11 height 9
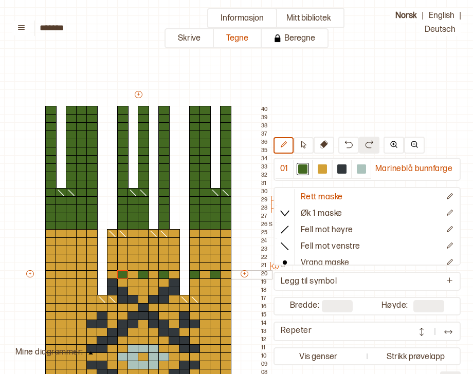
click at [119, 271] on div at bounding box center [122, 274] width 11 height 9
click at [93, 272] on div at bounding box center [91, 274] width 11 height 9
click at [72, 273] on div at bounding box center [71, 274] width 11 height 9
click at [50, 273] on div at bounding box center [50, 274] width 11 height 9
click at [61, 266] on div at bounding box center [61, 266] width 11 height 9
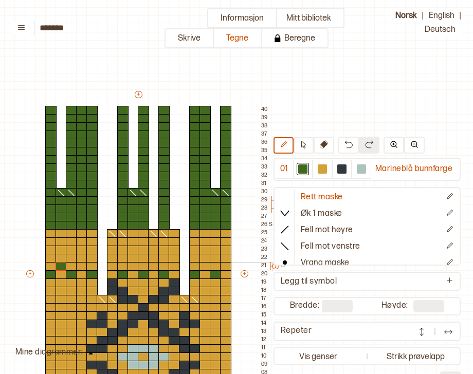
click at [80, 265] on div at bounding box center [81, 266] width 11 height 9
click at [114, 264] on div at bounding box center [112, 266] width 11 height 9
click at [137, 264] on div at bounding box center [132, 266] width 11 height 9
click at [154, 265] on div at bounding box center [153, 266] width 11 height 9
click at [173, 265] on div at bounding box center [174, 266] width 11 height 9
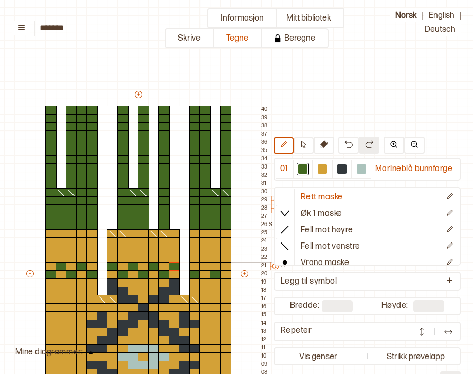
click at [205, 263] on div at bounding box center [204, 266] width 11 height 9
click at [226, 264] on div at bounding box center [225, 266] width 11 height 9
click at [216, 256] on div at bounding box center [215, 258] width 11 height 9
click at [196, 255] on div at bounding box center [194, 258] width 11 height 9
click at [166, 257] on div at bounding box center [163, 258] width 11 height 9
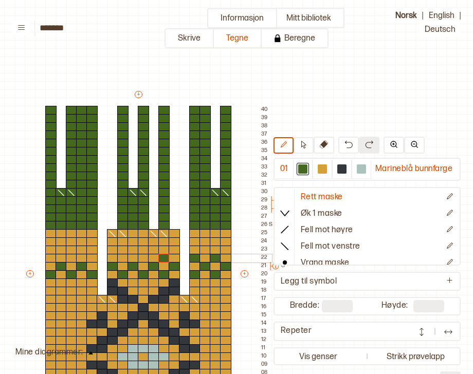
click at [141, 258] on div at bounding box center [143, 258] width 11 height 9
click at [122, 255] on div at bounding box center [122, 258] width 11 height 9
click at [89, 257] on div at bounding box center [91, 258] width 11 height 9
click at [68, 258] on div at bounding box center [71, 258] width 11 height 9
click at [48, 256] on div at bounding box center [50, 258] width 11 height 9
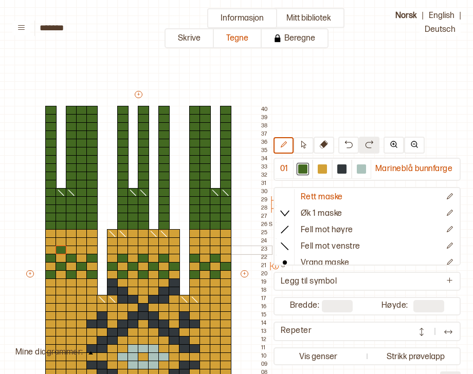
click at [62, 248] on div at bounding box center [61, 250] width 11 height 9
click at [80, 249] on div at bounding box center [81, 250] width 11 height 9
click at [111, 249] on div at bounding box center [112, 250] width 11 height 9
click at [134, 248] on div at bounding box center [132, 250] width 11 height 9
click at [153, 247] on div at bounding box center [153, 250] width 11 height 9
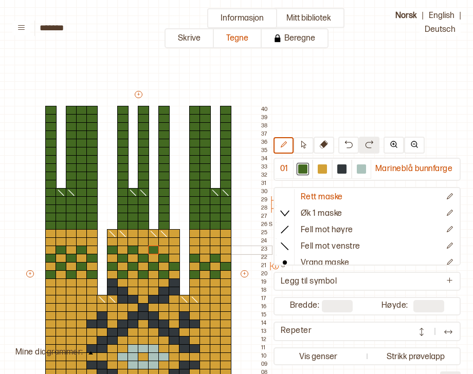
click at [173, 247] on div at bounding box center [174, 250] width 11 height 9
click at [204, 250] on div at bounding box center [204, 250] width 11 height 9
click at [226, 247] on div at bounding box center [225, 250] width 11 height 9
click at [212, 238] on div at bounding box center [215, 241] width 11 height 9
click at [191, 240] on div at bounding box center [194, 241] width 11 height 9
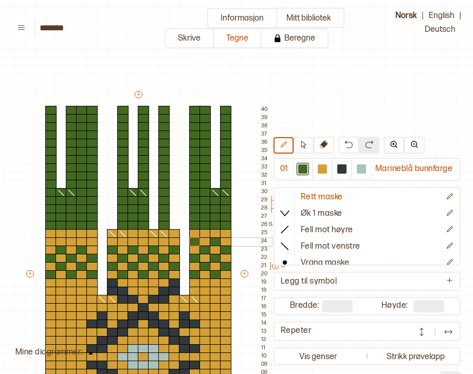
click at [167, 241] on div at bounding box center [163, 241] width 11 height 9
click at [141, 241] on div at bounding box center [143, 241] width 11 height 9
click at [122, 241] on div at bounding box center [122, 241] width 11 height 9
click at [88, 241] on div at bounding box center [91, 241] width 11 height 9
click at [70, 240] on div at bounding box center [71, 241] width 11 height 9
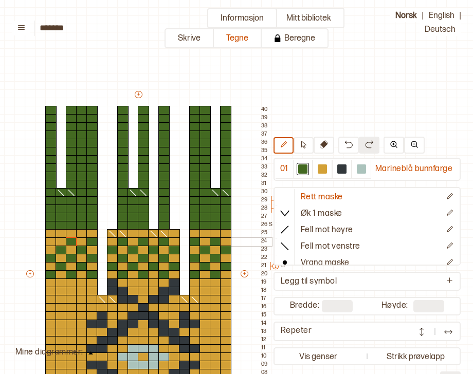
click at [70, 240] on div at bounding box center [71, 241] width 11 height 9
click at [50, 241] on div at bounding box center [50, 241] width 11 height 9
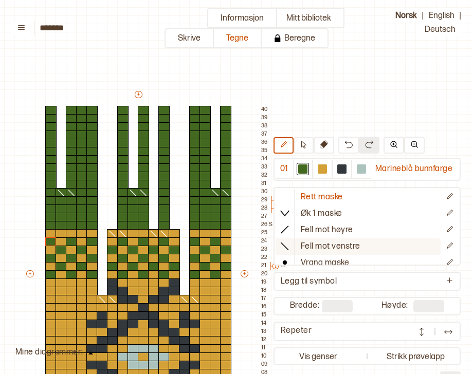
click at [290, 246] on icon at bounding box center [285, 246] width 10 height 10
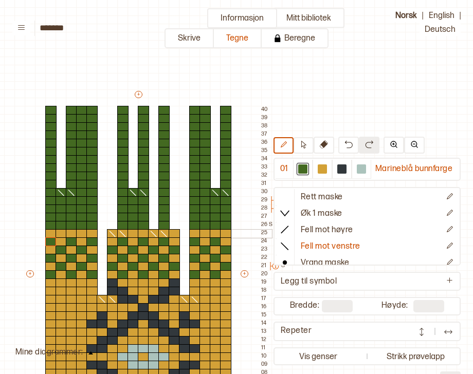
click at [121, 233] on icon at bounding box center [123, 234] width 10 height 8
click at [116, 233] on icon at bounding box center [112, 234] width 10 height 8
click at [164, 232] on icon at bounding box center [164, 234] width 10 height 8
click at [153, 232] on icon at bounding box center [154, 234] width 10 height 8
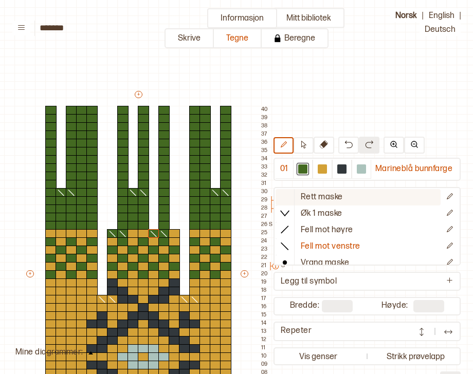
click at [287, 197] on icon at bounding box center [285, 197] width 10 height 10
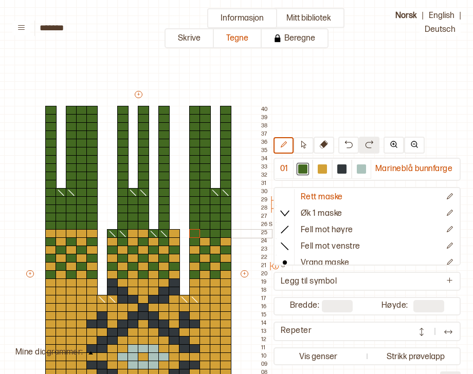
drag, startPoint x: 226, startPoint y: 233, endPoint x: 197, endPoint y: 232, distance: 29.3
click at [197, 232] on div "+ + + + 18 17 16 15 14 13 12 11 10 09 08 07 06 05 04 03 02 01 40 39 38 37 36 35…" at bounding box center [148, 278] width 247 height 378
click at [349, 152] on button at bounding box center [348, 145] width 21 height 17
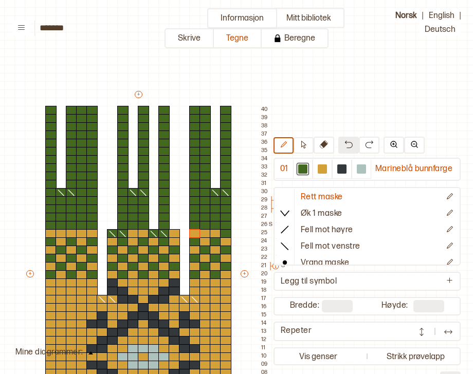
click at [349, 152] on button at bounding box center [348, 145] width 21 height 17
click at [213, 232] on div "+ + + + 18 17 16 15 14 13 12 11 10 09 08 07 06 05 04 03 02 01 40 39 38 37 36 35…" at bounding box center [148, 278] width 247 height 378
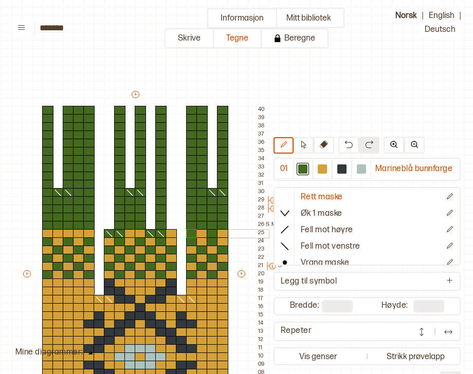
scroll to position [9, 102]
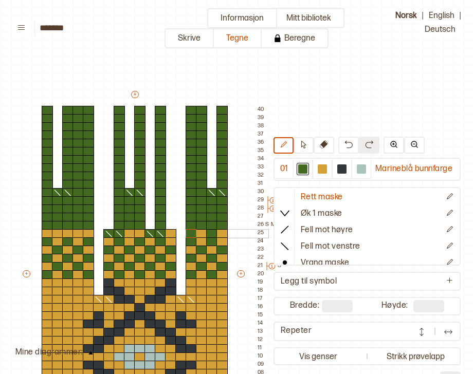
click at [195, 235] on div at bounding box center [191, 233] width 11 height 9
click at [49, 234] on div at bounding box center [47, 233] width 11 height 9
click at [64, 234] on div at bounding box center [67, 233] width 11 height 9
click at [86, 234] on div at bounding box center [88, 233] width 11 height 9
click at [223, 231] on div at bounding box center [221, 233] width 11 height 9
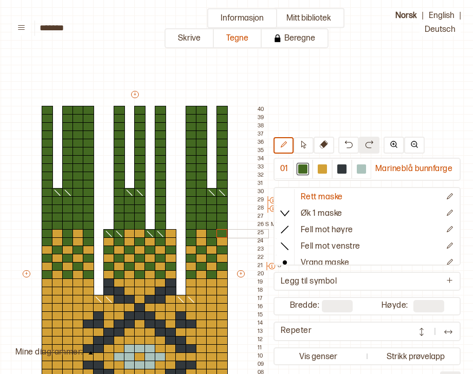
click at [203, 231] on div at bounding box center [201, 233] width 11 height 9
drag, startPoint x: 129, startPoint y: 234, endPoint x: 139, endPoint y: 234, distance: 9.8
click at [139, 234] on div "+ + + + 18 17 16 15 14 13 12 11 10 09 08 07 06 05 04 03 02 01 40 39 38 37 36 35…" at bounding box center [144, 278] width 247 height 378
click at [170, 234] on div at bounding box center [170, 233] width 11 height 9
click at [78, 232] on div at bounding box center [77, 233] width 11 height 9
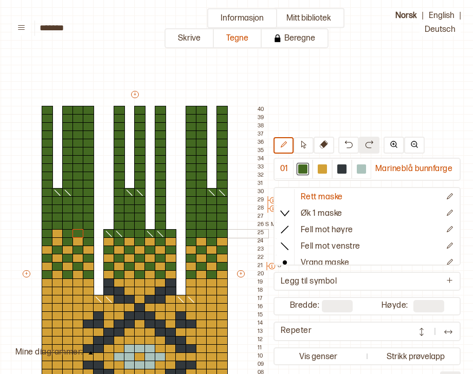
click at [58, 232] on div at bounding box center [57, 233] width 11 height 9
click at [328, 167] on div at bounding box center [322, 169] width 12 height 12
click at [222, 235] on div at bounding box center [221, 233] width 11 height 9
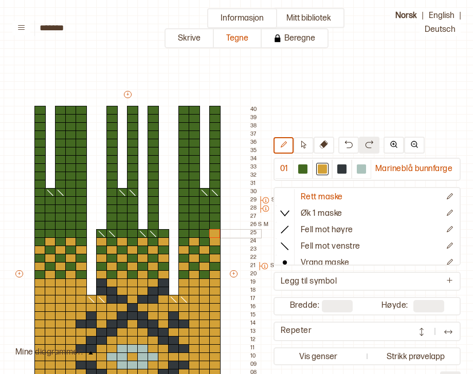
scroll to position [9, 111]
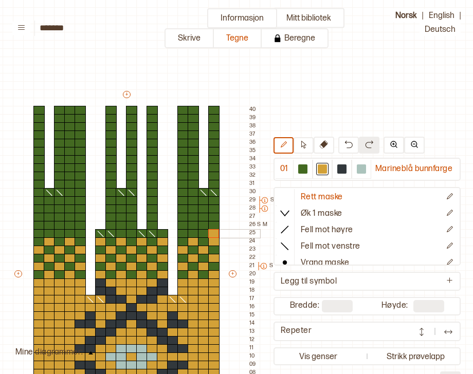
click at [192, 233] on div at bounding box center [193, 233] width 11 height 9
click at [123, 233] on div at bounding box center [121, 233] width 11 height 9
click at [163, 232] on div at bounding box center [162, 233] width 11 height 9
click at [70, 232] on div at bounding box center [69, 233] width 11 height 9
click at [48, 232] on div at bounding box center [49, 233] width 11 height 9
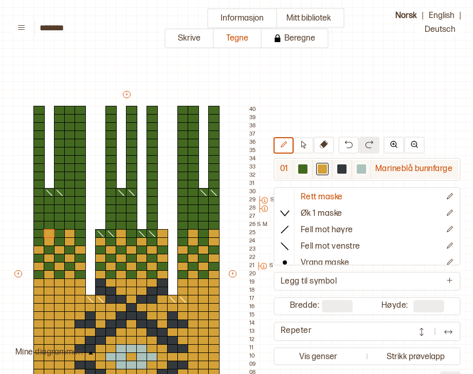
click at [304, 169] on div at bounding box center [302, 168] width 9 height 9
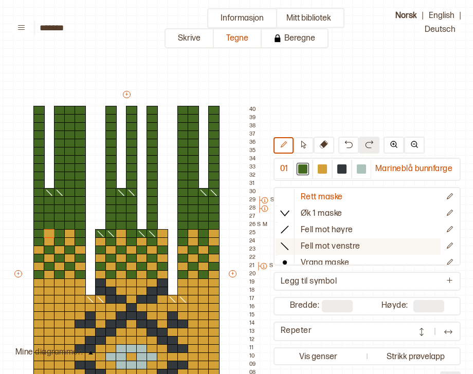
click at [288, 244] on icon at bounding box center [285, 246] width 10 height 10
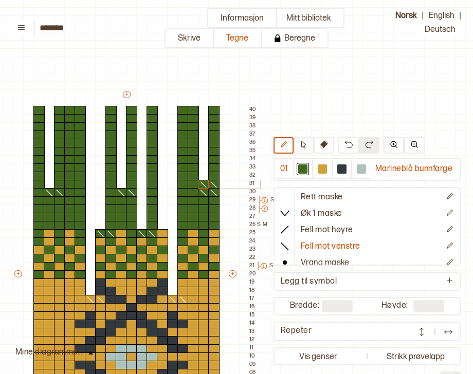
drag, startPoint x: 211, startPoint y: 183, endPoint x: 203, endPoint y: 183, distance: 8.2
click at [203, 183] on div "+ + + + 18 17 16 15 14 13 12 11 10 09 08 07 06 05 04 03 02 01 40 39 38 37 36 35…" at bounding box center [136, 278] width 247 height 378
drag, startPoint x: 130, startPoint y: 183, endPoint x: 124, endPoint y: 185, distance: 6.4
click at [121, 185] on div "+ + + + 18 17 16 15 14 13 12 11 10 09 08 07 06 05 04 03 02 01 40 39 38 37 36 35…" at bounding box center [136, 278] width 247 height 378
drag, startPoint x: 60, startPoint y: 182, endPoint x: 53, endPoint y: 182, distance: 6.7
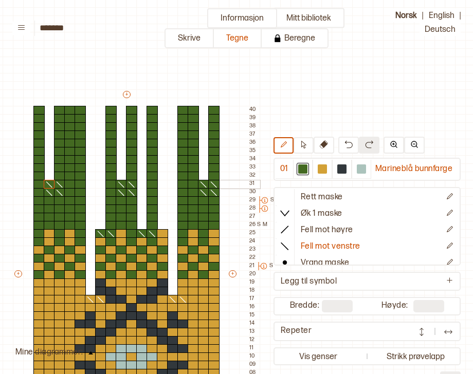
click at [50, 182] on div "+ + + + 18 17 16 15 14 13 12 11 10 09 08 07 06 05 04 03 02 01 40 39 38 37 36 35…" at bounding box center [136, 278] width 247 height 378
click at [286, 196] on icon at bounding box center [285, 197] width 10 height 10
drag, startPoint x: 45, startPoint y: 190, endPoint x: 58, endPoint y: 192, distance: 12.9
drag, startPoint x: 121, startPoint y: 193, endPoint x: 130, endPoint y: 193, distance: 8.7
drag, startPoint x: 203, startPoint y: 192, endPoint x: 213, endPoint y: 193, distance: 9.8
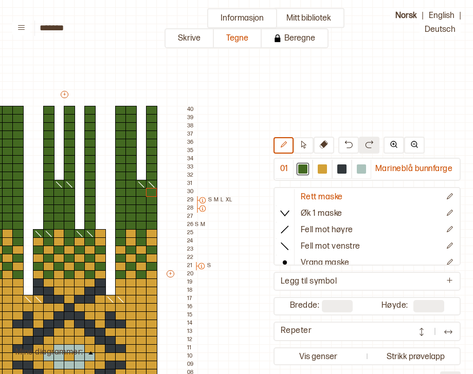
scroll to position [9, 174]
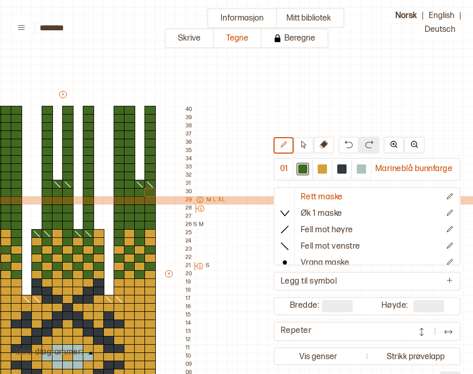
click at [208, 199] on p "M" at bounding box center [209, 200] width 5 height 8
click at [214, 199] on p "L" at bounding box center [214, 200] width 3 height 8
click at [220, 199] on p "XL" at bounding box center [221, 200] width 7 height 8
click at [198, 199] on icon at bounding box center [199, 199] width 7 height 7
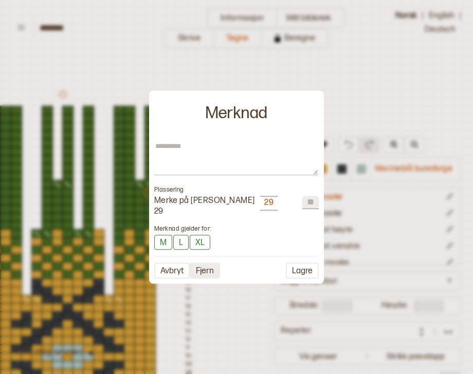
click at [206, 273] on button "Fjern" at bounding box center [205, 271] width 30 height 16
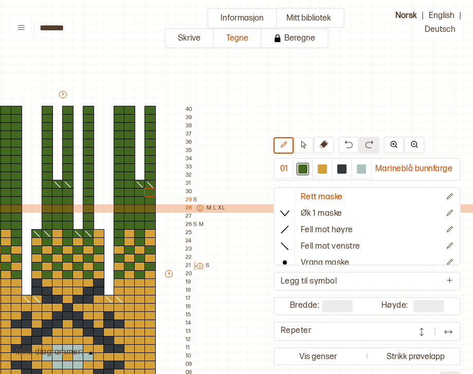
click at [198, 209] on icon at bounding box center [199, 208] width 7 height 7
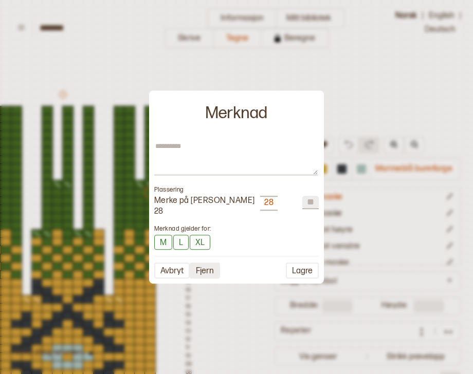
click at [200, 267] on button "Fjern" at bounding box center [205, 271] width 30 height 16
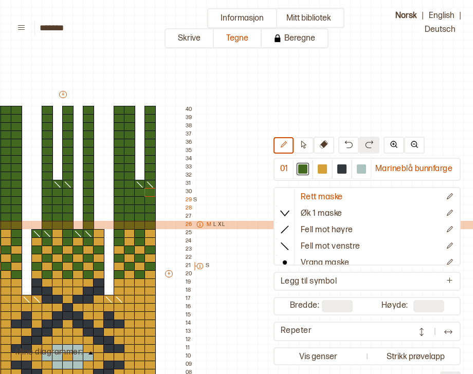
click at [199, 224] on icon at bounding box center [199, 225] width 6 height 6
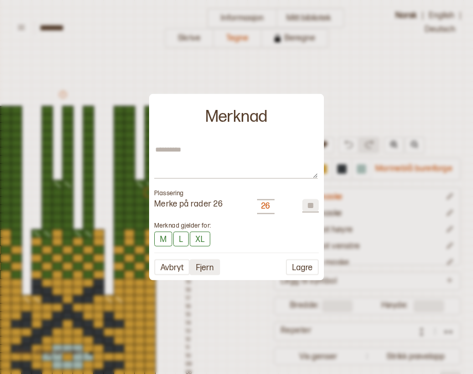
click at [206, 267] on button "Fjern" at bounding box center [205, 267] width 30 height 16
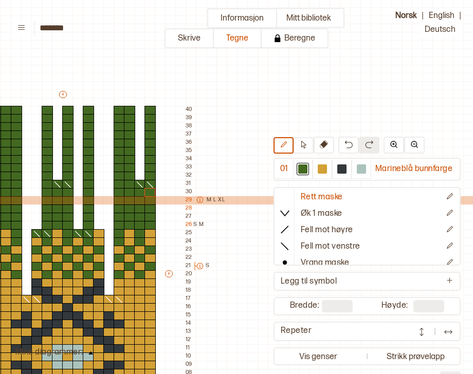
click at [199, 200] on icon at bounding box center [199, 199] width 7 height 7
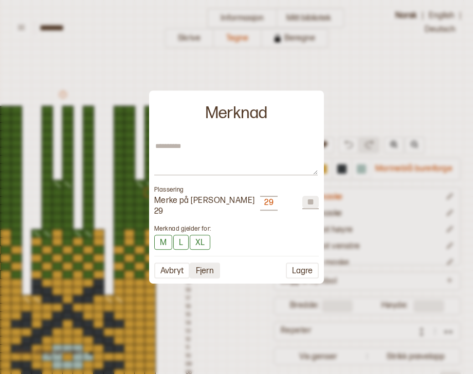
click at [199, 271] on button "Fjern" at bounding box center [205, 271] width 30 height 16
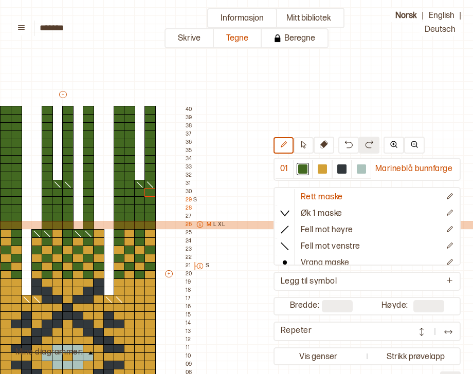
click at [197, 223] on icon at bounding box center [199, 225] width 6 height 6
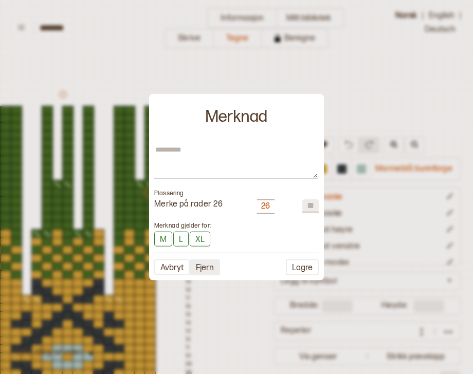
click at [200, 269] on button "Fjern" at bounding box center [205, 267] width 30 height 16
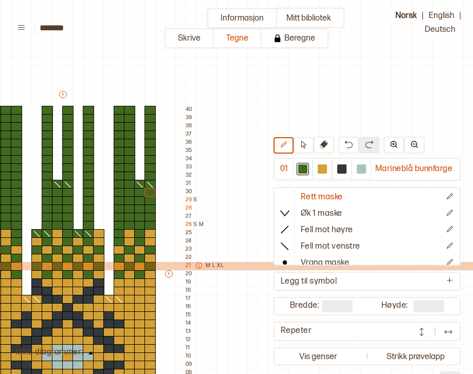
click at [199, 265] on icon at bounding box center [198, 265] width 7 height 7
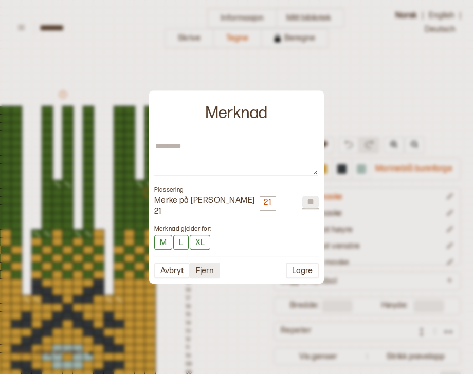
click at [203, 267] on button "Fjern" at bounding box center [205, 271] width 30 height 16
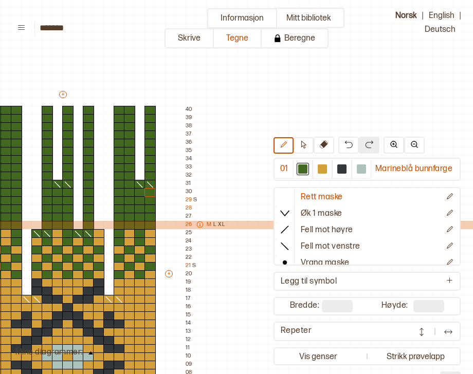
click at [202, 224] on icon at bounding box center [199, 224] width 7 height 7
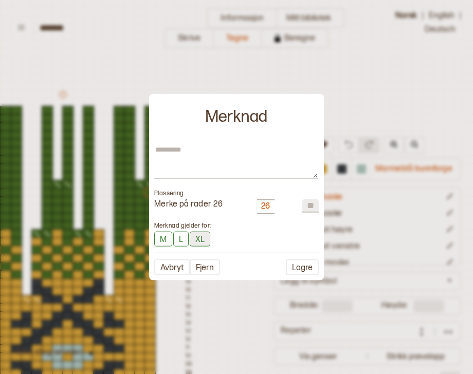
click at [197, 239] on button "XL" at bounding box center [200, 238] width 21 height 15
click at [178, 239] on button "L" at bounding box center [180, 238] width 15 height 15
click at [166, 238] on button "M" at bounding box center [163, 238] width 18 height 15
click at [197, 270] on button "Fjern" at bounding box center [205, 268] width 30 height 16
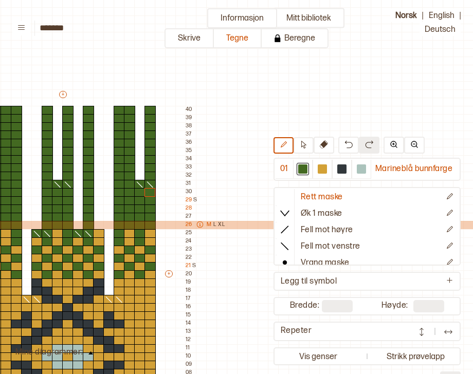
click at [196, 227] on icon at bounding box center [199, 224] width 7 height 7
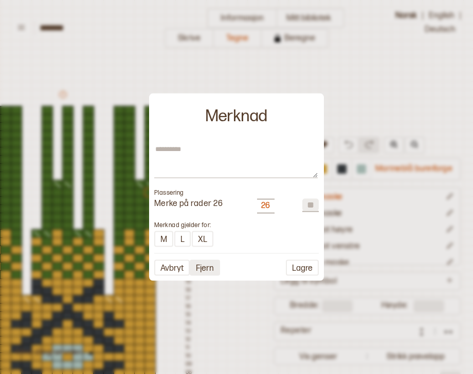
click at [205, 267] on button "Fjern" at bounding box center [205, 268] width 30 height 16
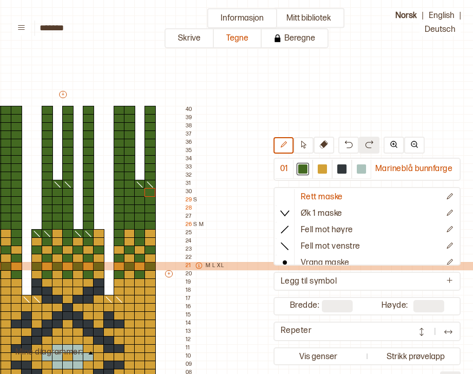
click at [195, 264] on icon at bounding box center [198, 265] width 7 height 7
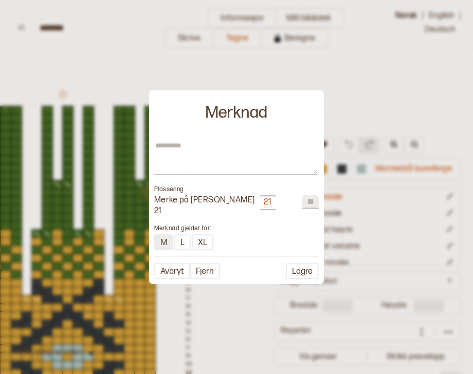
click at [171, 243] on button "M" at bounding box center [163, 242] width 19 height 16
click at [175, 243] on button "L" at bounding box center [181, 242] width 16 height 16
click at [188, 243] on button "L" at bounding box center [180, 242] width 15 height 15
click at [193, 242] on button "XL" at bounding box center [202, 242] width 22 height 16
click at [185, 240] on button "L" at bounding box center [181, 242] width 16 height 16
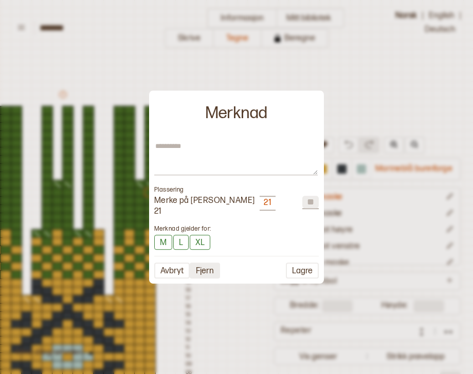
click at [202, 270] on button "Fjern" at bounding box center [205, 271] width 30 height 16
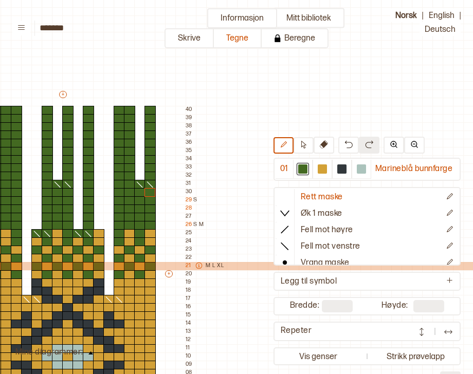
click at [191, 265] on div "M L XL" at bounding box center [207, 266] width 33 height 8
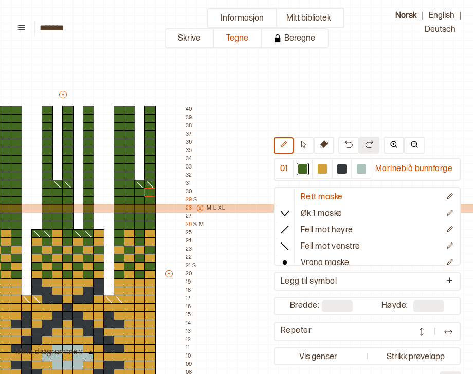
click at [200, 207] on icon at bounding box center [199, 208] width 7 height 7
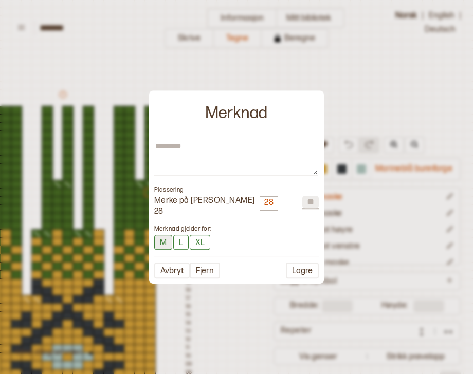
click at [164, 239] on button "M" at bounding box center [163, 242] width 18 height 15
click at [293, 270] on button "Lagre" at bounding box center [302, 271] width 33 height 16
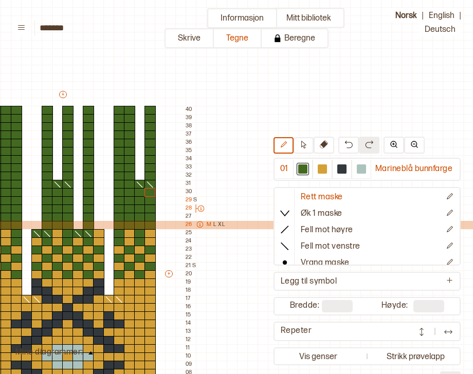
click at [189, 226] on div "26 M L XL" at bounding box center [206, 225] width 40 height 8
click at [196, 225] on icon at bounding box center [199, 225] width 6 height 6
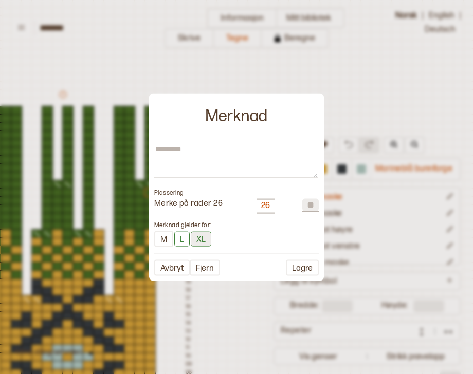
click at [201, 239] on button "XL" at bounding box center [201, 238] width 21 height 15
click at [179, 238] on button "L" at bounding box center [181, 238] width 15 height 15
click at [300, 269] on button "Lagre" at bounding box center [302, 268] width 33 height 16
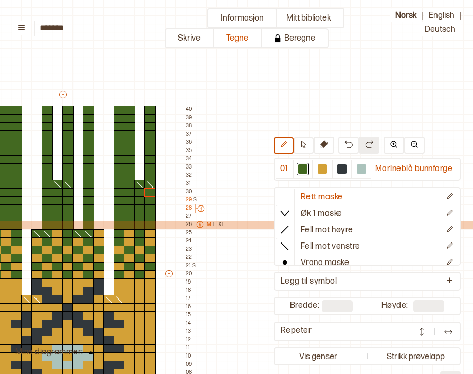
click at [200, 225] on icon at bounding box center [199, 224] width 7 height 7
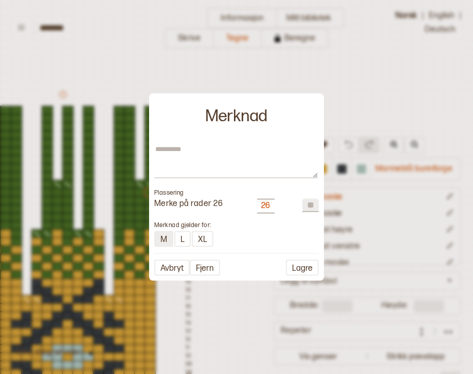
click at [158, 241] on button "M" at bounding box center [163, 239] width 19 height 16
click at [184, 241] on button "L" at bounding box center [181, 239] width 16 height 16
click at [198, 240] on button "XL" at bounding box center [201, 239] width 22 height 16
click at [304, 271] on button "Lagre" at bounding box center [302, 267] width 33 height 16
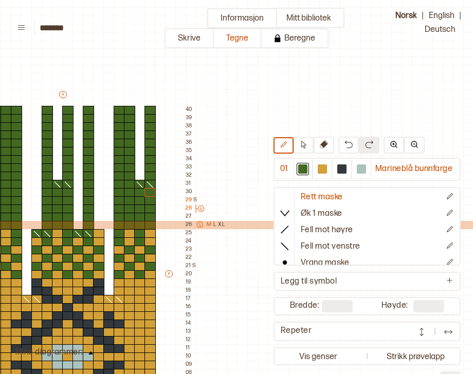
click at [198, 225] on icon at bounding box center [199, 224] width 7 height 7
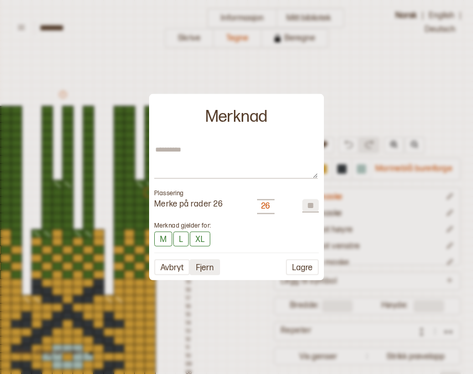
click at [207, 271] on button "Fjern" at bounding box center [205, 267] width 30 height 16
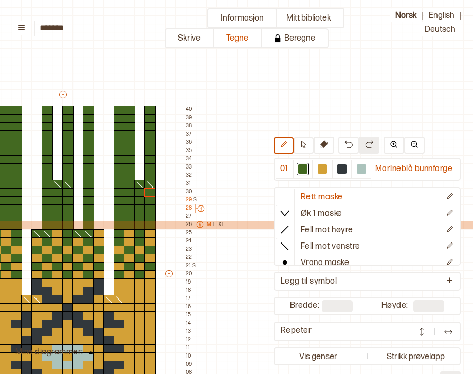
click at [198, 226] on icon at bounding box center [199, 224] width 7 height 7
type textarea "*"
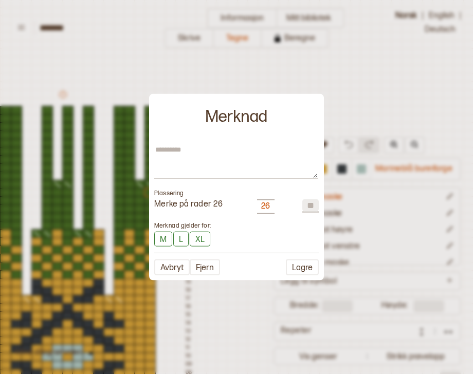
click at [264, 206] on div "26" at bounding box center [265, 207] width 9 height 11
click at [200, 266] on button "Fjern" at bounding box center [205, 267] width 30 height 16
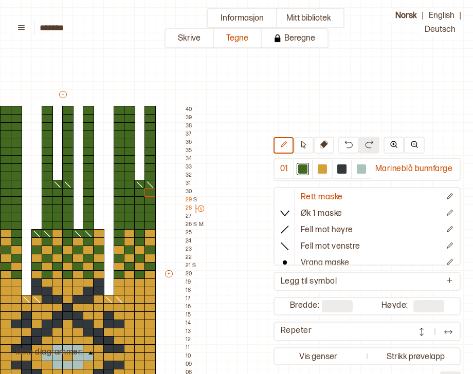
click at [236, 235] on div "Mitt bibliotek 01 Marineblå bunnfarge Rett maske Øk 1 maske Fell mot høyre Fell…" at bounding box center [299, 365] width 946 height 748
click at [194, 32] on button "Skrive" at bounding box center [188, 38] width 49 height 20
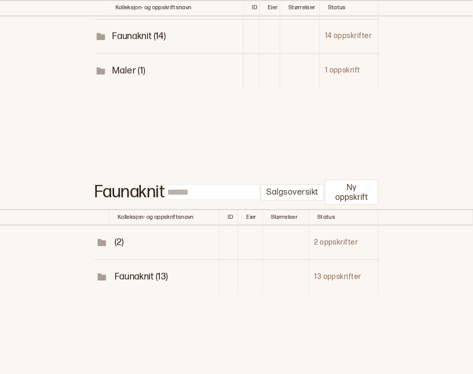
scroll to position [219, 0]
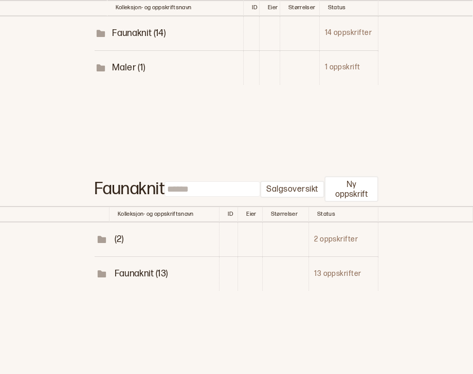
click at [147, 269] on span "Faunaknit (13)" at bounding box center [141, 273] width 53 height 11
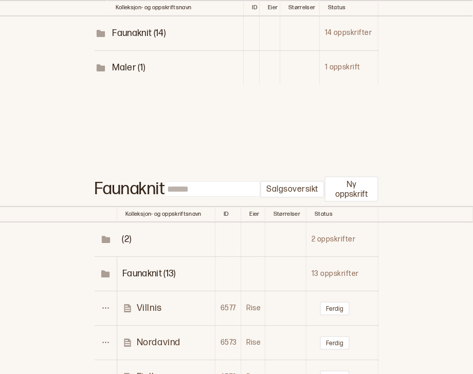
click at [154, 304] on p "Villnis" at bounding box center [149, 308] width 25 height 12
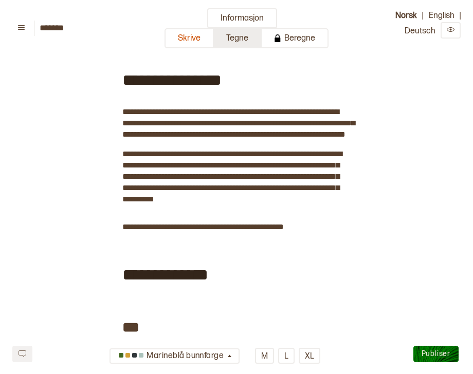
click at [236, 36] on button "Tegne" at bounding box center [238, 38] width 48 height 20
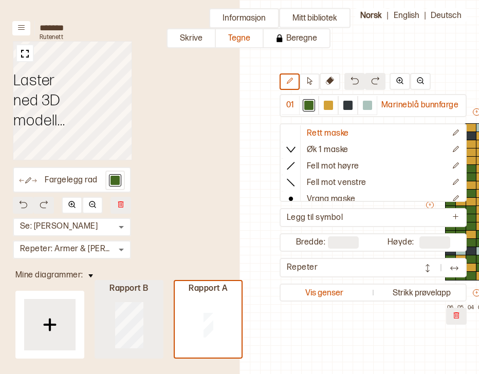
scroll to position [26, 192]
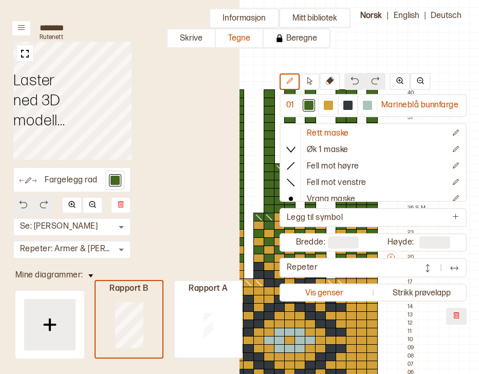
type input "**"
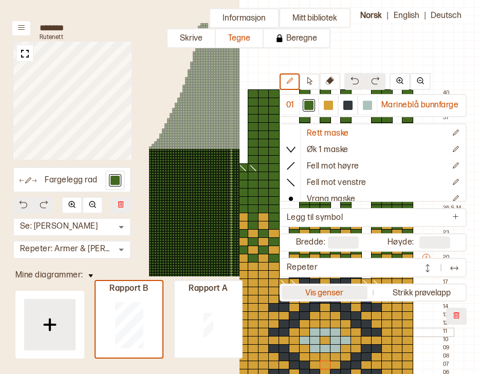
scroll to position [26, 124]
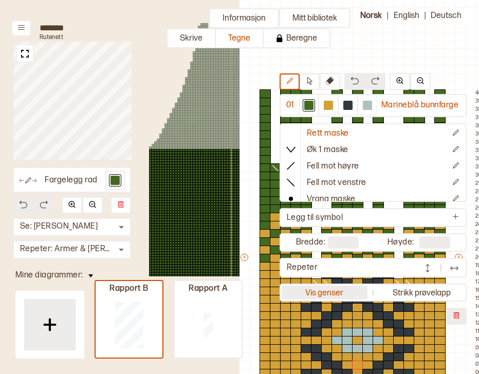
click at [337, 294] on button "Vis genser" at bounding box center [325, 293] width 86 height 14
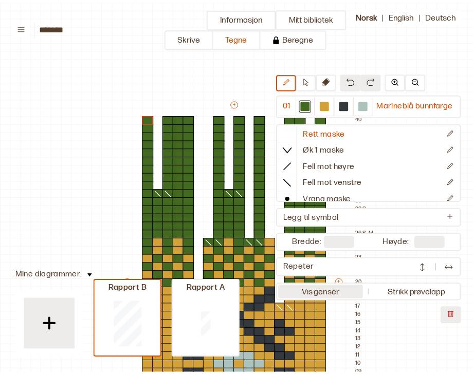
scroll to position [104, 10]
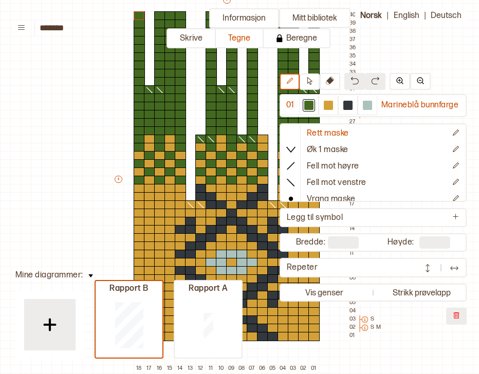
click at [88, 277] on img at bounding box center [90, 275] width 5 height 3
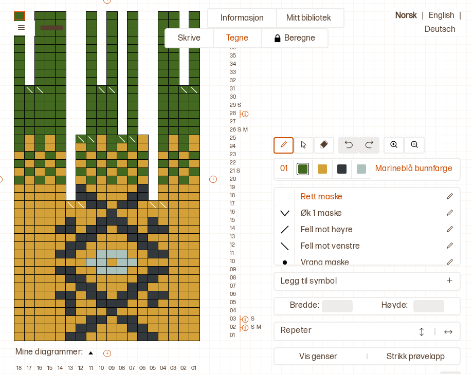
scroll to position [104, 136]
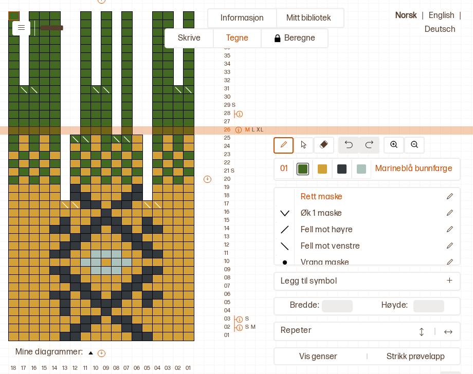
click at [238, 129] on icon at bounding box center [238, 129] width 7 height 7
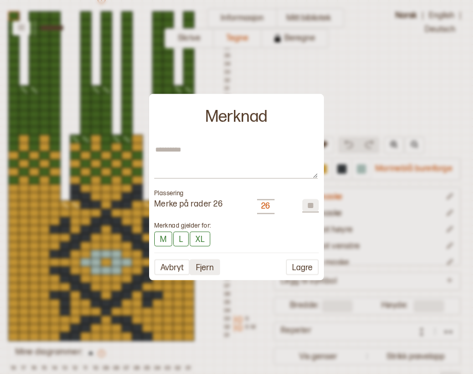
click at [208, 267] on button "Fjern" at bounding box center [205, 267] width 30 height 16
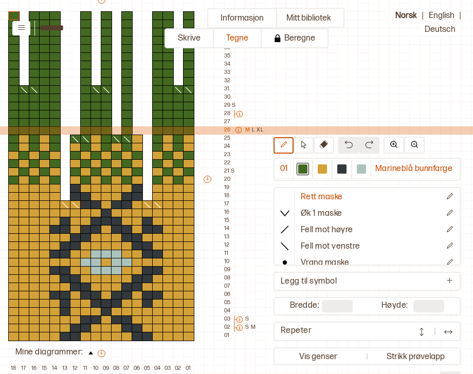
click at [236, 131] on icon at bounding box center [238, 129] width 7 height 7
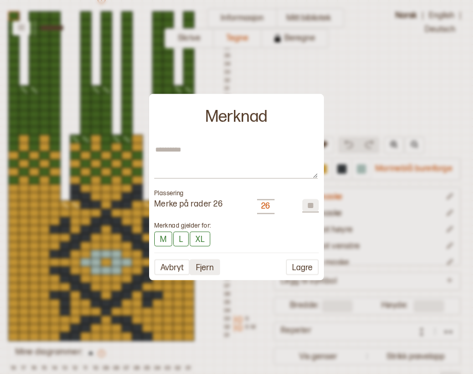
click at [207, 266] on button "Fjern" at bounding box center [205, 267] width 30 height 16
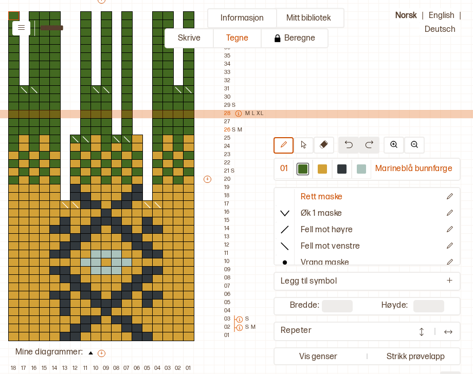
click at [247, 112] on p "M" at bounding box center [247, 114] width 5 height 8
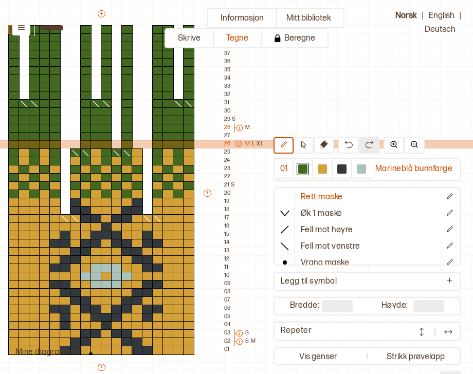
scroll to position [89, 136]
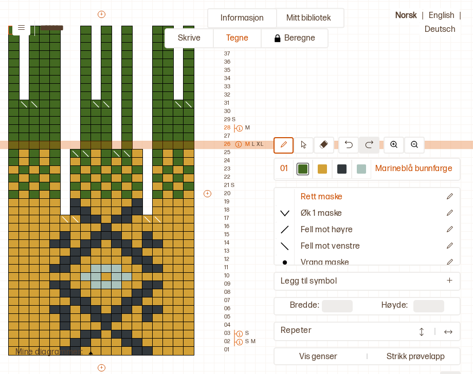
click at [249, 143] on div "M L XL" at bounding box center [247, 145] width 33 height 8
click at [245, 143] on p "M" at bounding box center [247, 145] width 5 height 8
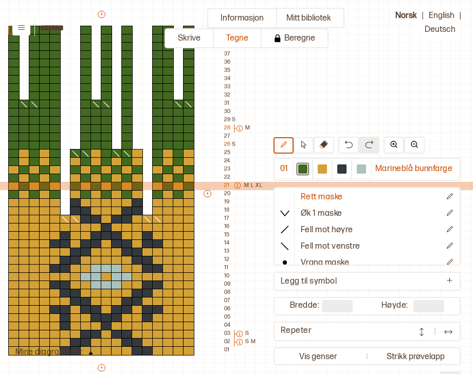
click at [225, 185] on div "21 M L XL" at bounding box center [243, 186] width 39 height 8
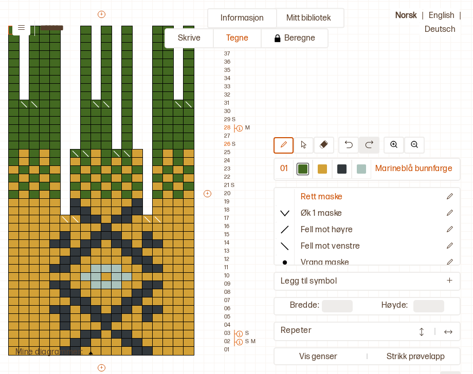
drag, startPoint x: 291, startPoint y: 370, endPoint x: 271, endPoint y: 372, distance: 20.2
click at [271, 372] on div "Mitt bibliotek 01 Marineblå bunnfarge Rett maske Øk 1 maske Fell mot høyre Fell…" at bounding box center [236, 187] width 473 height 374
click at [196, 37] on button "Skrive" at bounding box center [188, 38] width 49 height 20
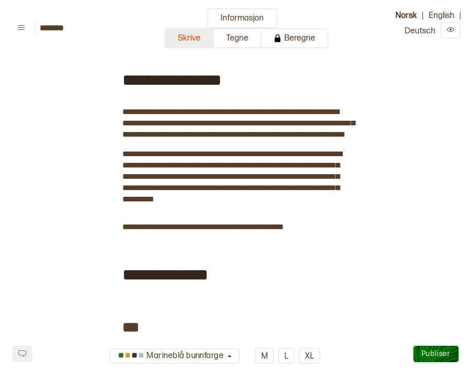
click at [185, 41] on button "Skrive" at bounding box center [188, 38] width 49 height 20
click at [245, 41] on button "Tegne" at bounding box center [238, 38] width 48 height 20
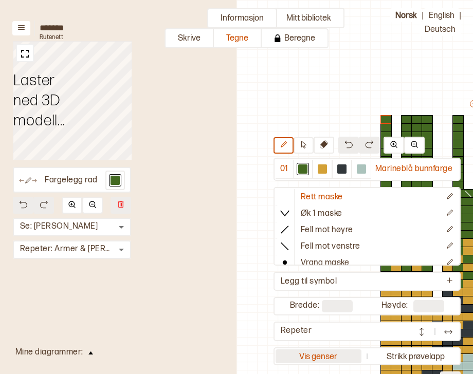
scroll to position [104, 230]
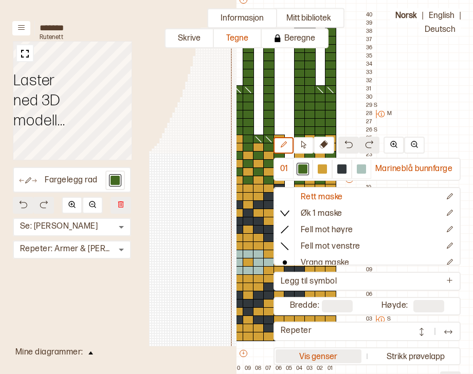
click at [321, 354] on button "Vis genser" at bounding box center [319, 357] width 86 height 14
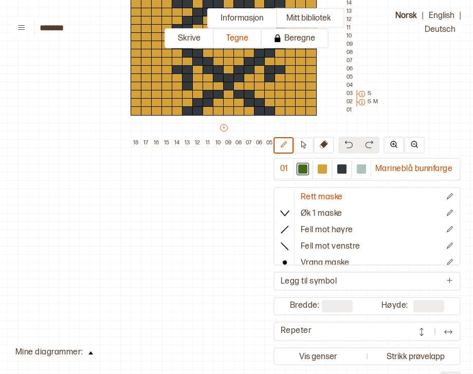
scroll to position [332, 13]
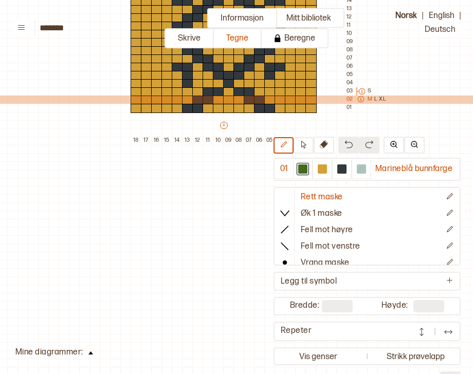
click at [374, 100] on p "L" at bounding box center [375, 100] width 3 height 8
click at [360, 100] on icon at bounding box center [360, 99] width 7 height 7
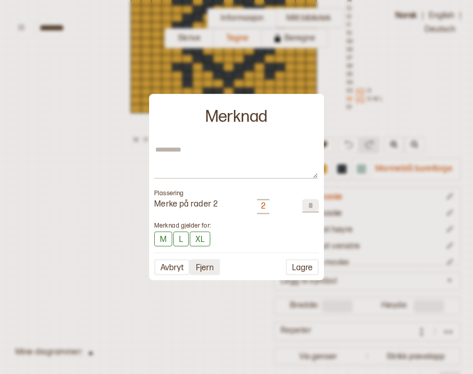
click at [207, 267] on button "Fjern" at bounding box center [205, 267] width 30 height 16
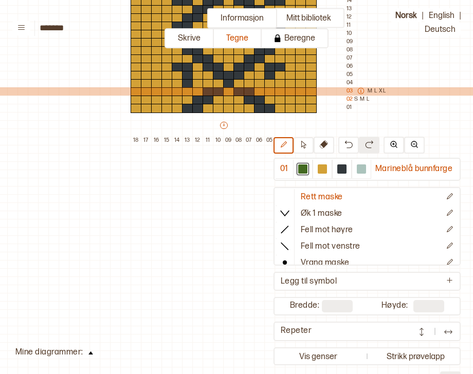
click at [359, 92] on icon at bounding box center [360, 90] width 7 height 7
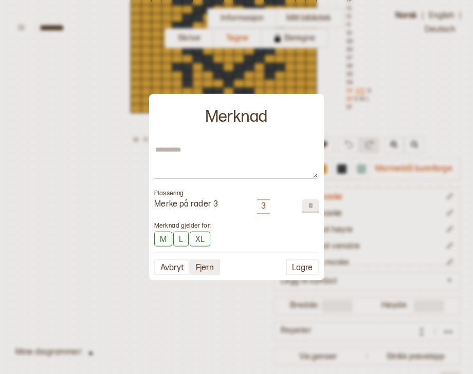
click at [208, 268] on button "Fjern" at bounding box center [205, 267] width 30 height 16
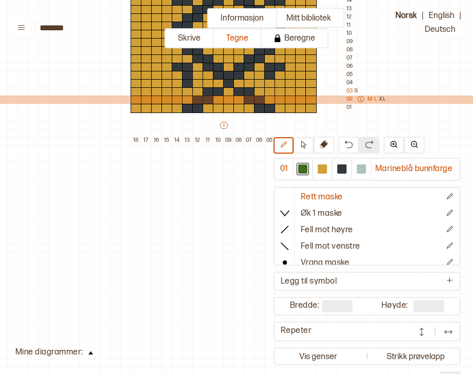
click at [371, 100] on p "M" at bounding box center [370, 100] width 5 height 8
click at [374, 100] on p "L" at bounding box center [375, 100] width 3 height 8
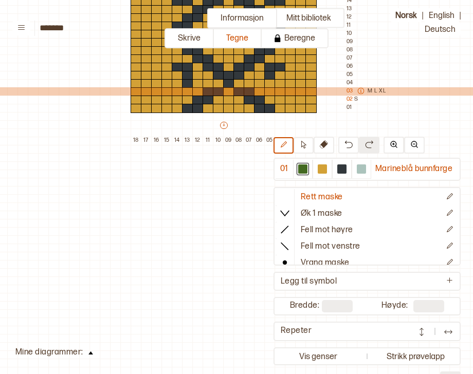
click at [370, 92] on p "M" at bounding box center [370, 91] width 5 height 8
click at [376, 91] on p "L" at bounding box center [375, 91] width 3 height 8
click at [380, 91] on p "XL" at bounding box center [382, 91] width 7 height 8
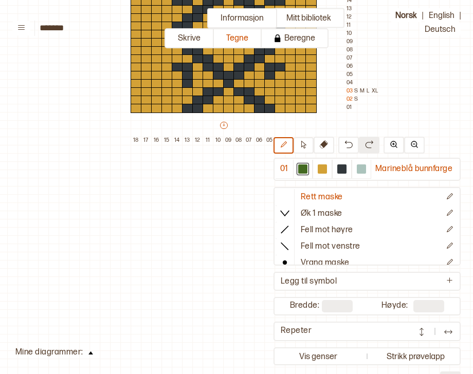
click at [382, 121] on div "Mitt bibliotek 01 Marineblå bunnfarge Rett maske Øk 1 maske Fell mot høyre Fell…" at bounding box center [460, 42] width 946 height 748
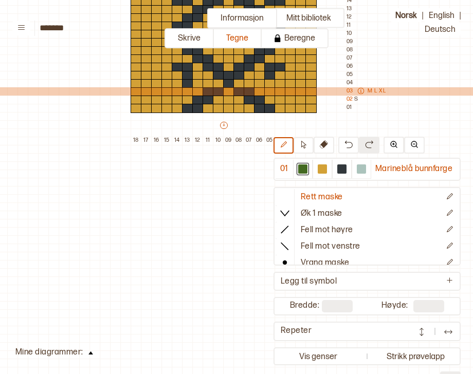
click at [356, 91] on div "M L XL" at bounding box center [369, 91] width 33 height 8
click at [360, 91] on icon at bounding box center [360, 91] width 6 height 6
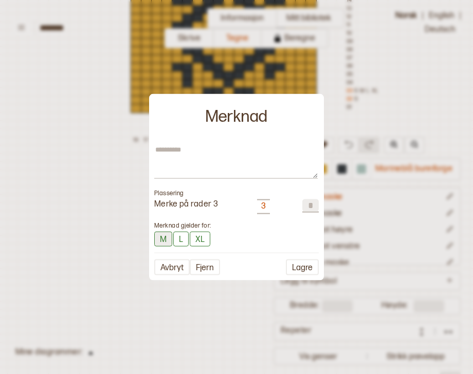
click at [171, 237] on button "M" at bounding box center [163, 238] width 18 height 15
click at [183, 239] on button "L" at bounding box center [181, 238] width 15 height 15
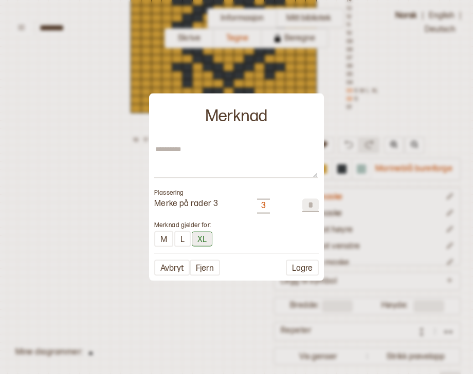
click at [196, 238] on button "XL" at bounding box center [202, 238] width 21 height 15
click at [292, 268] on button "Lagre" at bounding box center [302, 268] width 33 height 16
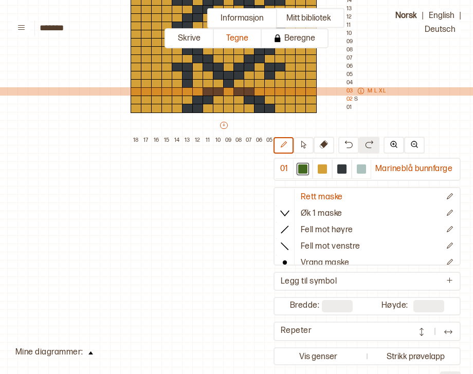
click at [359, 91] on icon at bounding box center [360, 90] width 7 height 7
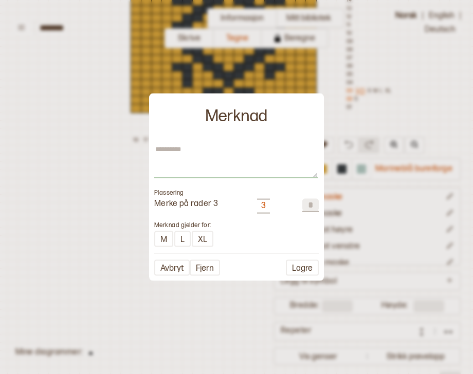
click at [220, 169] on textarea at bounding box center [235, 160] width 163 height 33
type textarea "*"
type textarea "**"
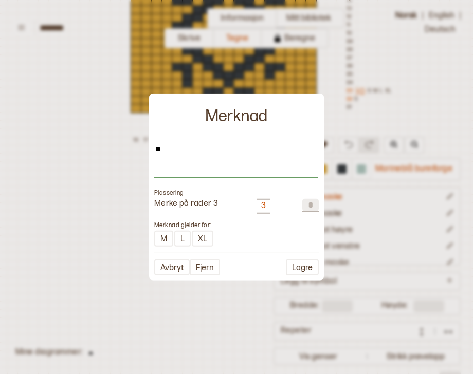
type textarea "*"
type textarea "**"
click at [295, 266] on button "Lagre" at bounding box center [302, 268] width 33 height 16
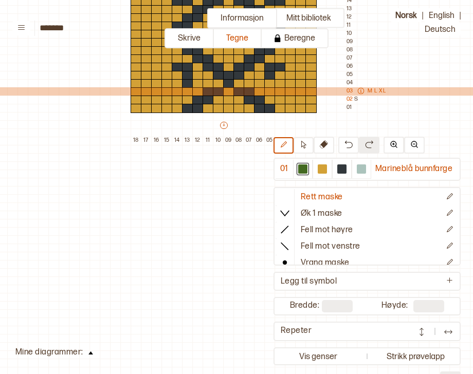
click at [359, 90] on icon at bounding box center [360, 90] width 7 height 7
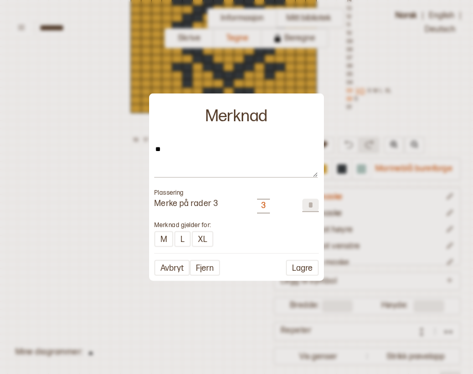
click at [389, 122] on div at bounding box center [236, 187] width 473 height 374
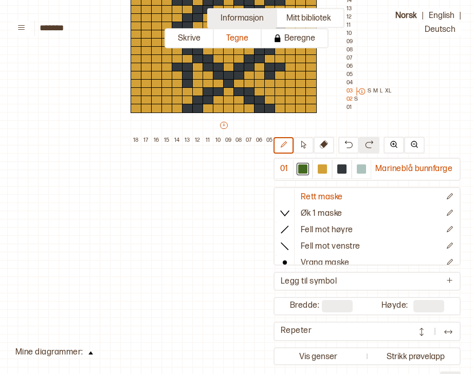
click at [240, 19] on button "Informasjon" at bounding box center [242, 18] width 70 height 20
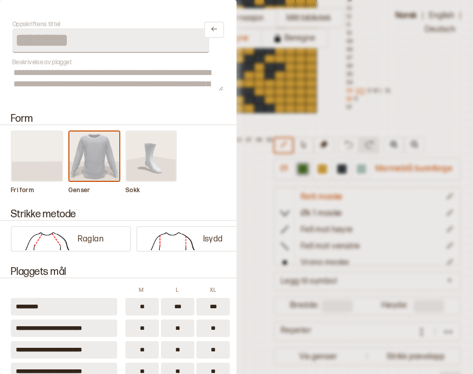
click at [278, 28] on div at bounding box center [236, 187] width 473 height 374
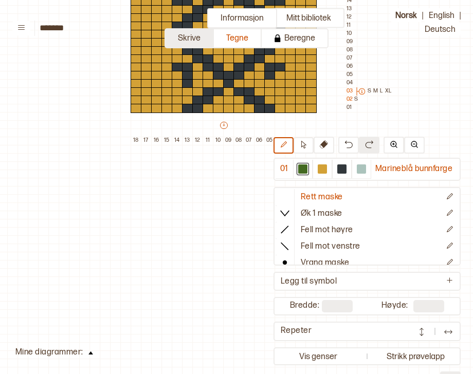
click at [194, 38] on button "Skrive" at bounding box center [188, 38] width 49 height 20
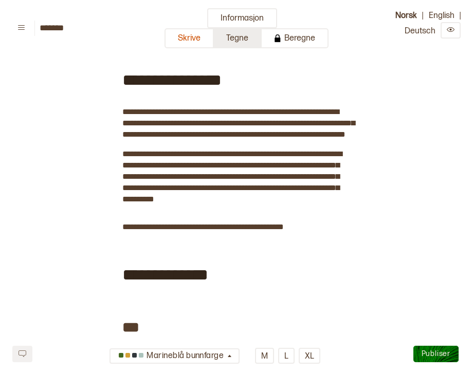
click at [248, 36] on button "Tegne" at bounding box center [238, 38] width 48 height 20
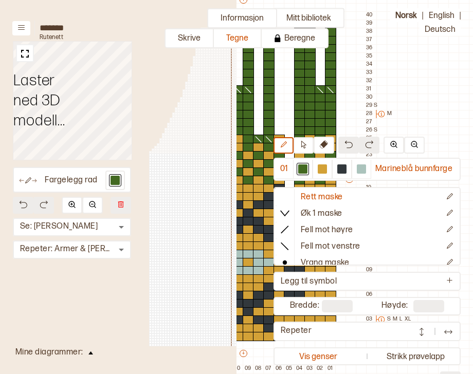
scroll to position [104, 227]
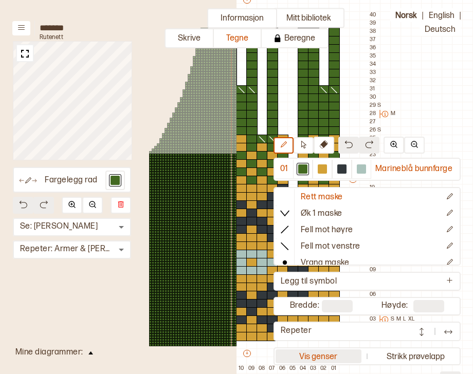
click at [323, 357] on button "Vis genser" at bounding box center [319, 357] width 86 height 14
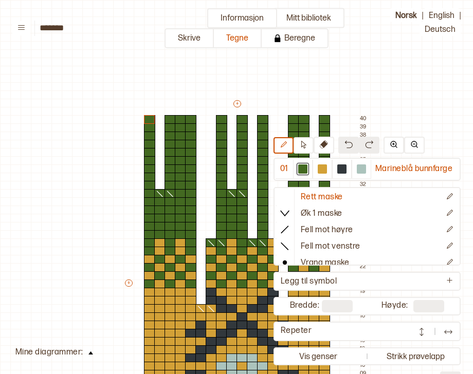
scroll to position [104, 13]
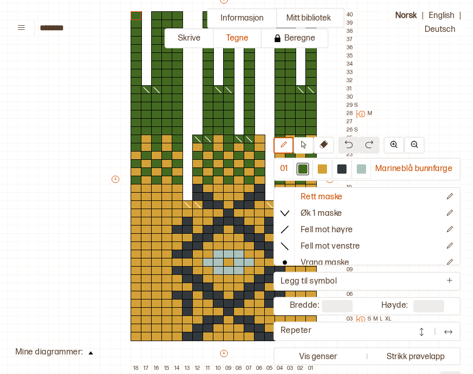
click at [441, 123] on div "Mitt bibliotek 01 Marineblå bunnfarge Rett maske Øk 1 maske Fell mot høyre Fell…" at bounding box center [460, 270] width 946 height 748
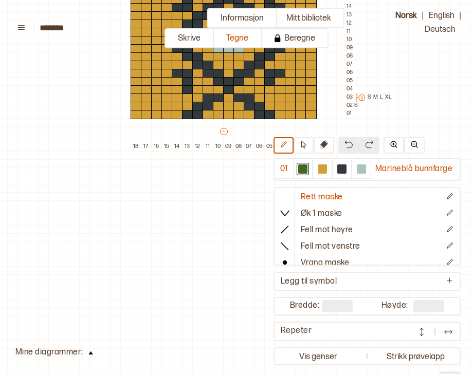
scroll to position [343, 13]
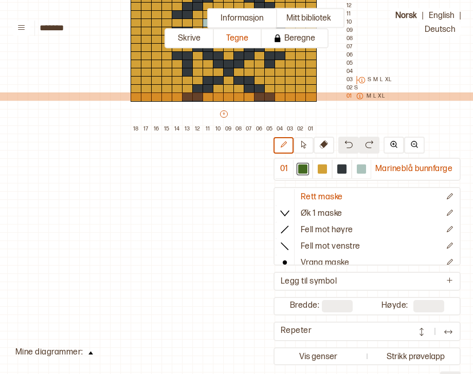
click at [358, 97] on icon at bounding box center [359, 96] width 7 height 7
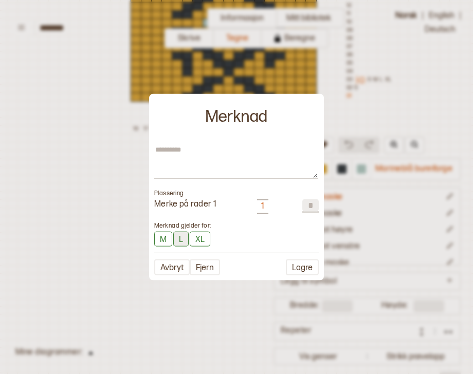
click at [180, 242] on button "L" at bounding box center [180, 238] width 15 height 15
click at [160, 240] on button "M" at bounding box center [163, 238] width 18 height 15
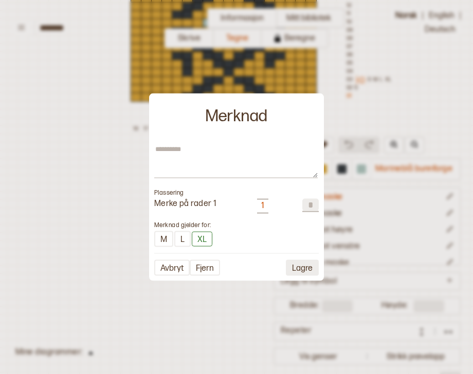
click at [296, 264] on button "Lagre" at bounding box center [302, 268] width 33 height 16
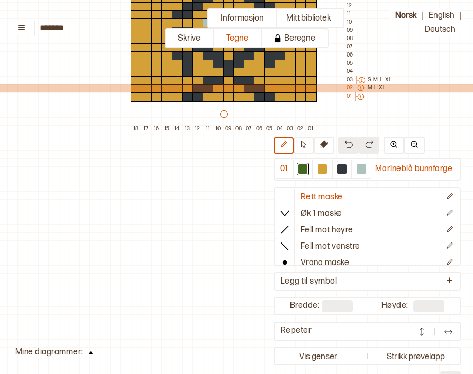
click at [369, 88] on p "M" at bounding box center [370, 88] width 5 height 8
click at [384, 87] on p "XL" at bounding box center [382, 88] width 7 height 8
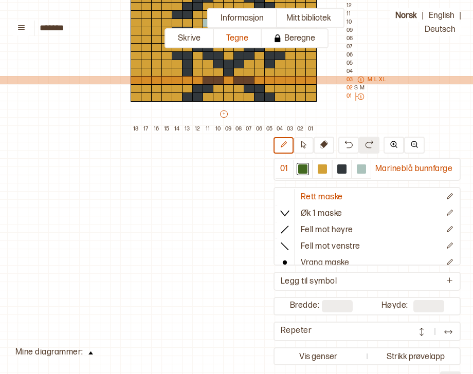
click at [362, 79] on icon at bounding box center [360, 79] width 7 height 7
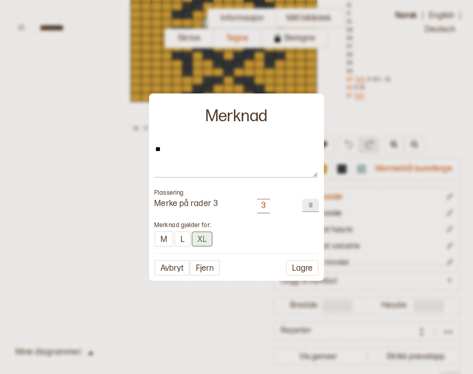
click at [202, 240] on button "XL" at bounding box center [202, 238] width 21 height 15
type textarea "*"
click at [294, 271] on button "Lagre" at bounding box center [302, 268] width 33 height 16
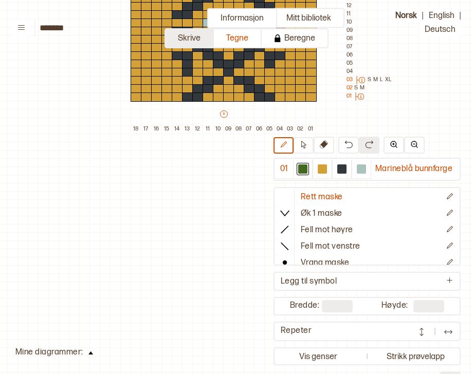
click at [193, 43] on button "Skrive" at bounding box center [188, 38] width 49 height 20
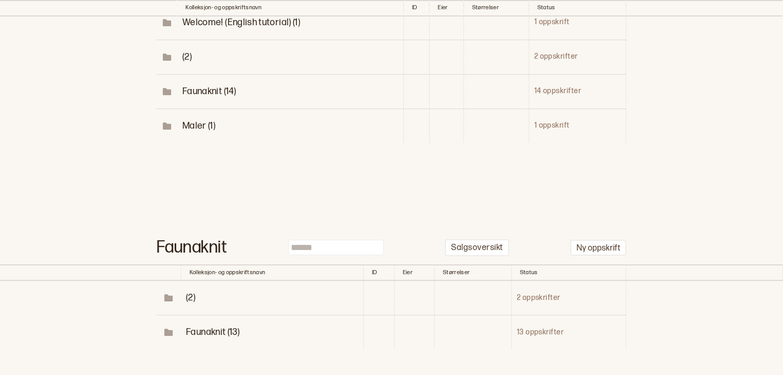
scroll to position [212, 0]
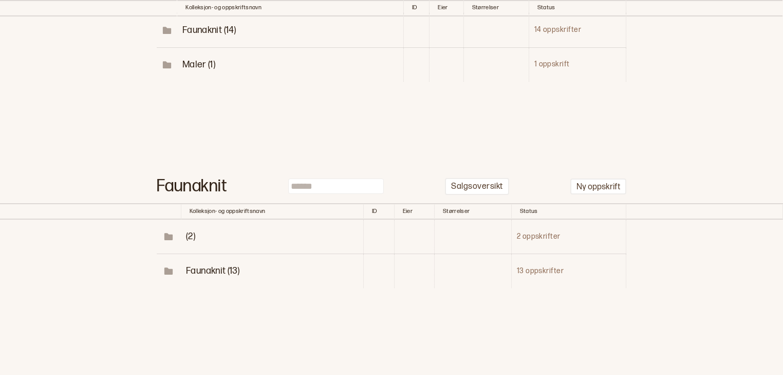
click at [232, 269] on span "Faunaknit (13)" at bounding box center [212, 270] width 53 height 11
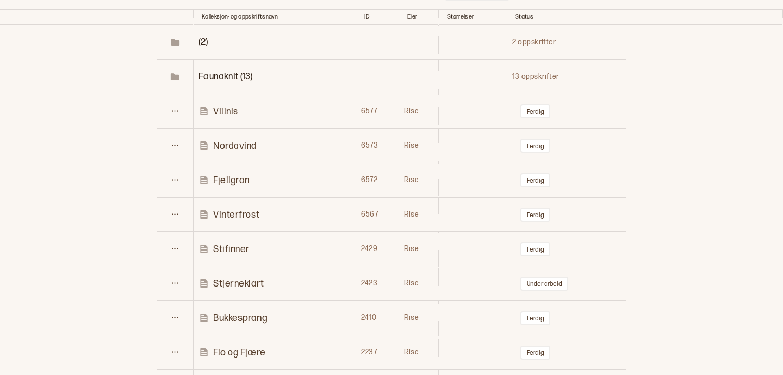
scroll to position [422, 0]
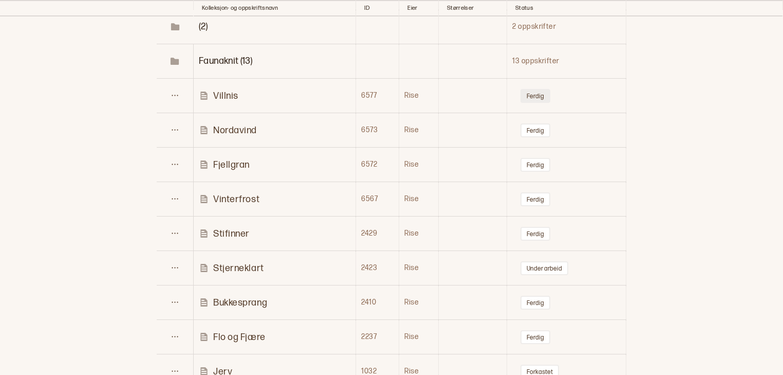
click at [533, 97] on button "Ferdig" at bounding box center [536, 96] width 30 height 14
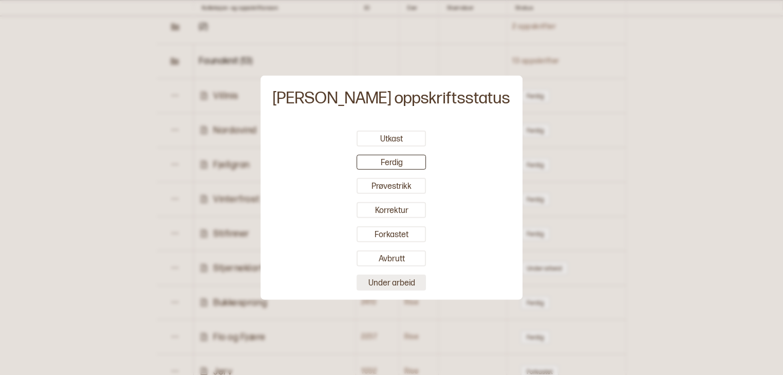
click at [387, 282] on button "Under arbeid" at bounding box center [391, 282] width 69 height 16
click at [309, 67] on div at bounding box center [391, 187] width 783 height 375
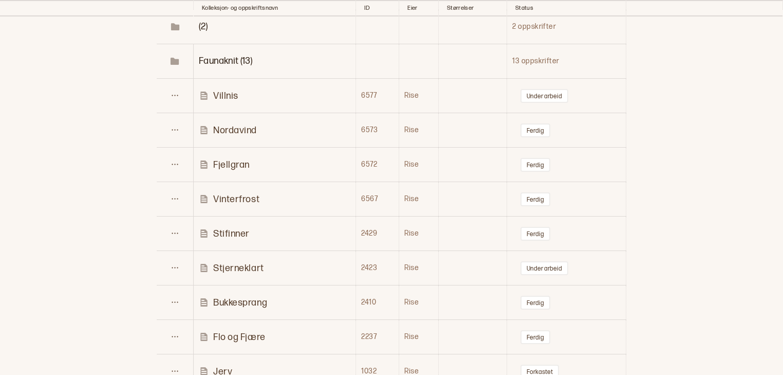
click at [225, 99] on p "Villnis" at bounding box center [225, 96] width 25 height 12
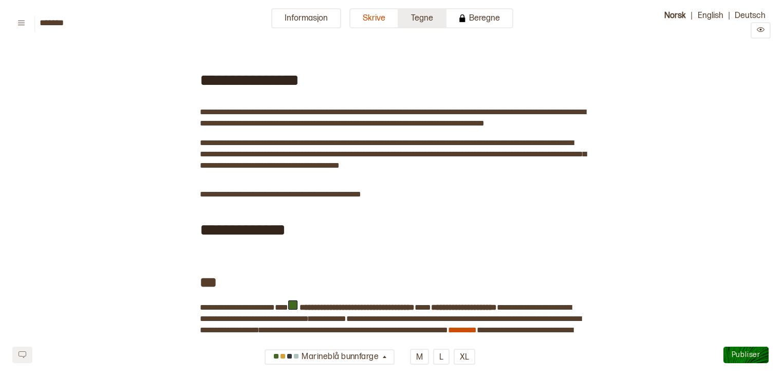
click at [414, 14] on button "Tegne" at bounding box center [423, 18] width 48 height 20
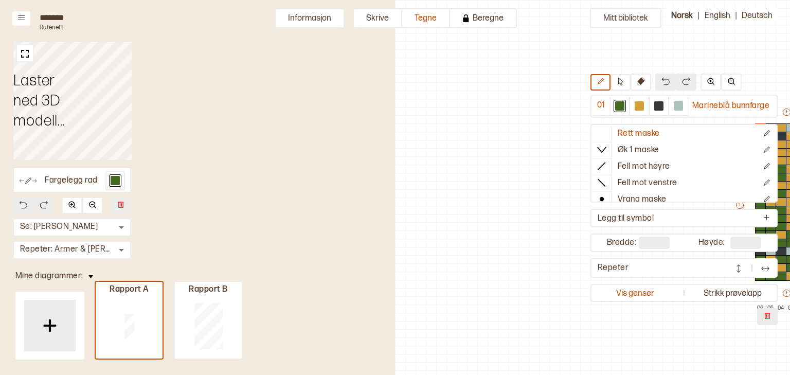
scroll to position [26, 268]
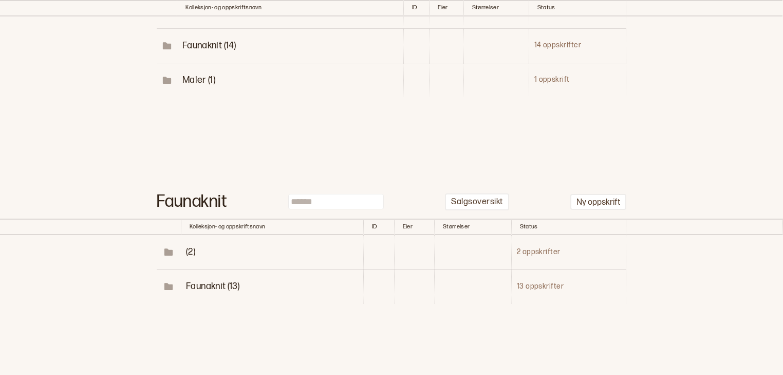
scroll to position [212, 0]
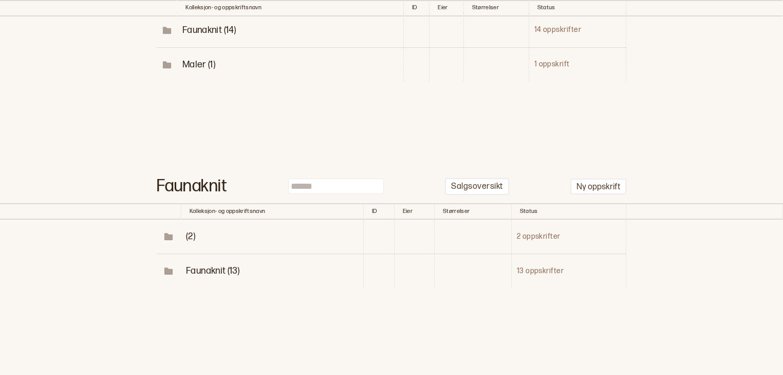
click at [207, 273] on span "Faunaknit (13)" at bounding box center [212, 270] width 53 height 11
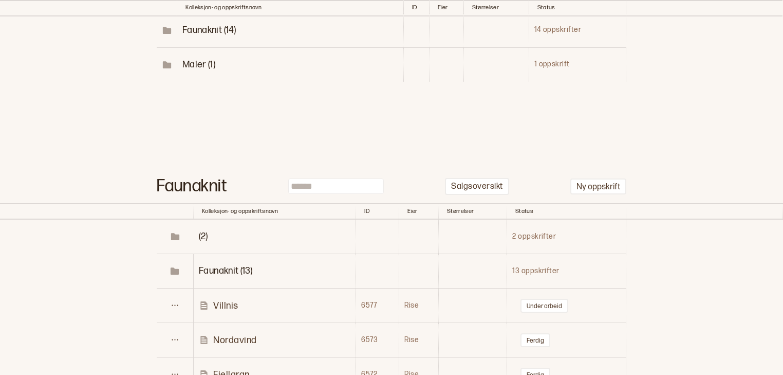
click at [236, 303] on p "Villnis" at bounding box center [225, 306] width 25 height 12
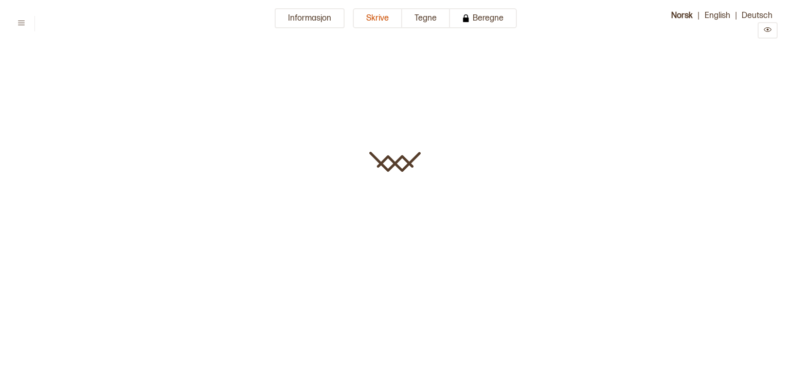
type input "*******"
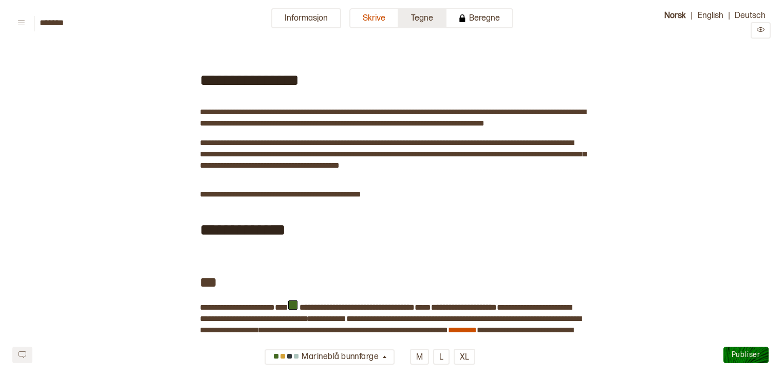
click at [416, 23] on button "Tegne" at bounding box center [423, 18] width 48 height 20
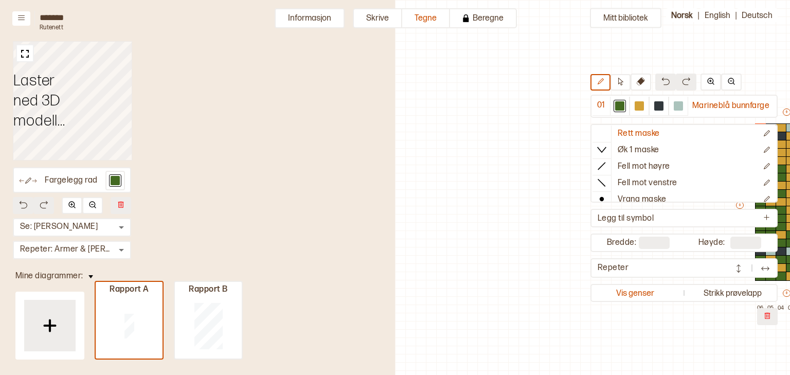
scroll to position [26, 268]
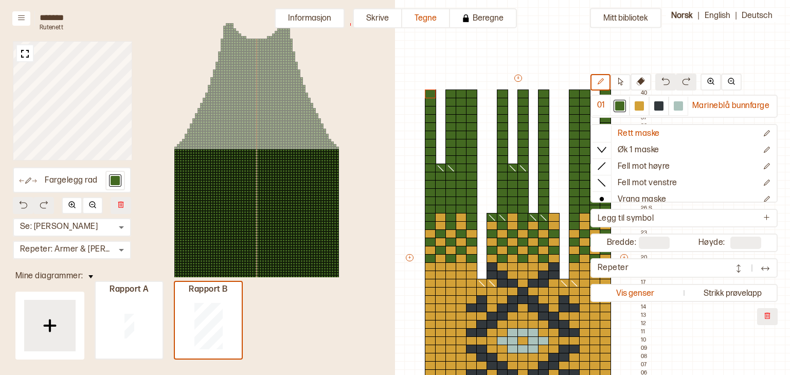
type input "**"
click at [635, 291] on button "Vis genser" at bounding box center [635, 293] width 86 height 14
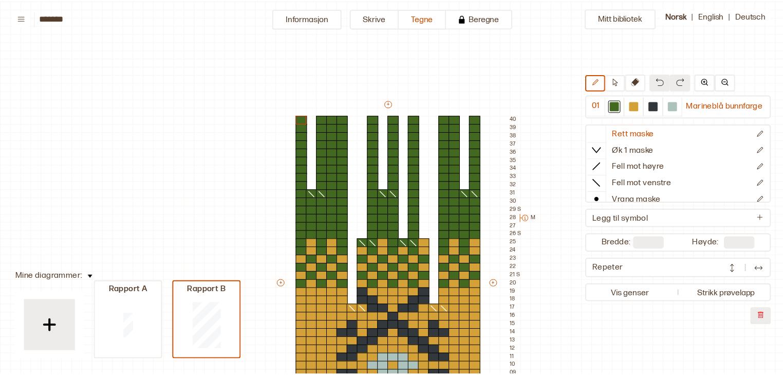
scroll to position [104, 9]
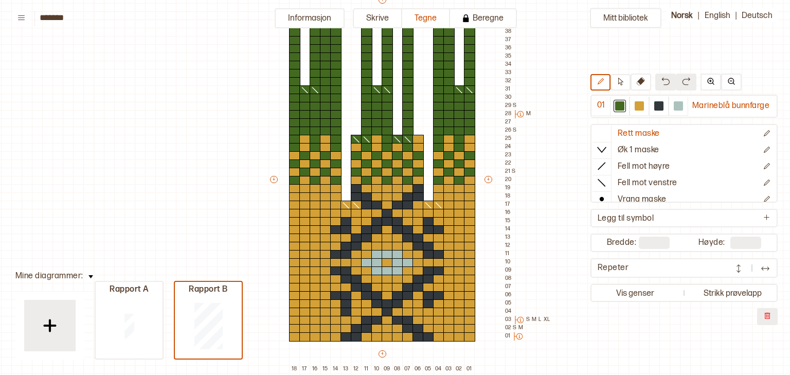
click at [601, 337] on div "Mitt bibliotek 01 Marineblå bunnfarge Rett maske Øk 1 maske Fell mot høyre Fell…" at bounding box center [780, 270] width 1579 height 749
click at [613, 113] on div at bounding box center [620, 106] width 20 height 19
click at [438, 111] on div at bounding box center [438, 114] width 11 height 9
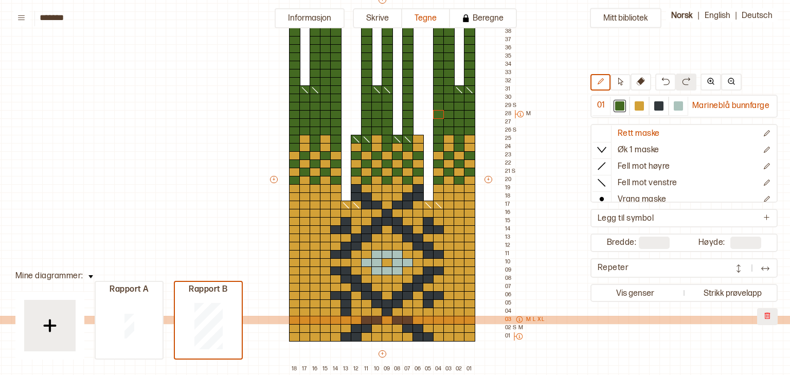
click at [527, 321] on p "M" at bounding box center [528, 320] width 5 height 8
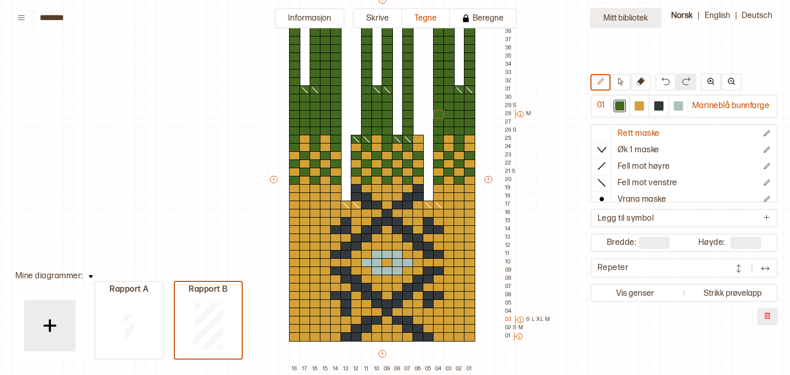
click at [625, 13] on button "Mitt bibliotek" at bounding box center [625, 18] width 71 height 20
type input "*"
type input "**"
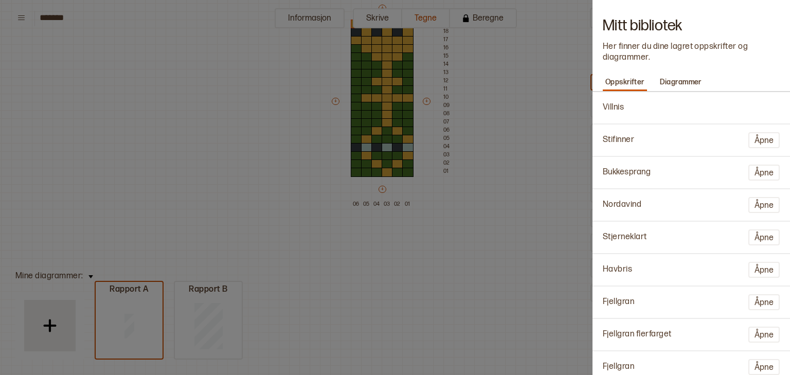
click at [507, 107] on div at bounding box center [395, 187] width 790 height 375
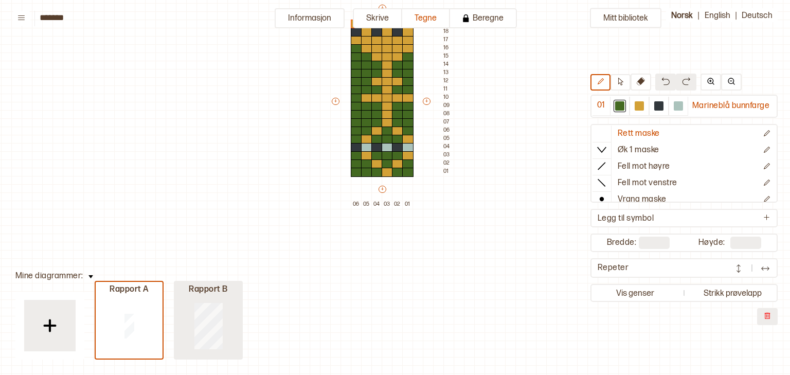
type input "**"
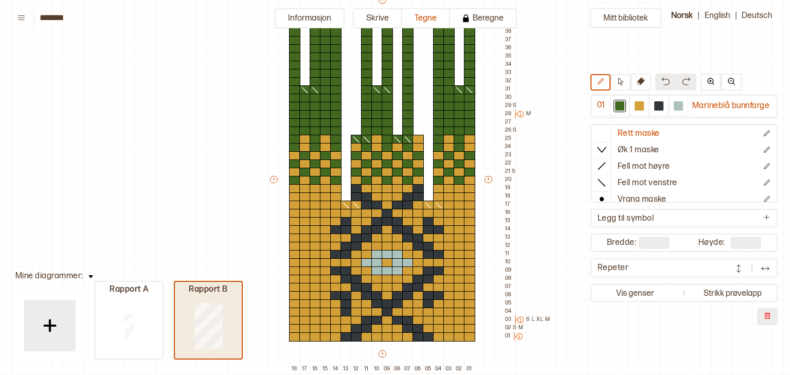
click at [192, 288] on div "Rapport B" at bounding box center [208, 289] width 67 height 11
click at [215, 298] on div at bounding box center [208, 325] width 67 height 66
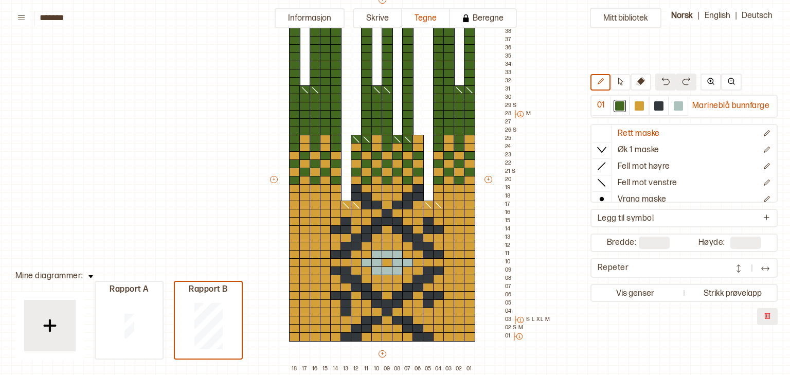
click at [219, 247] on div "Mitt bibliotek 01 Marineblå bunnfarge Rett maske Øk 1 maske Fell mot høyre Fell…" at bounding box center [780, 270] width 1579 height 749
drag, startPoint x: 206, startPoint y: 294, endPoint x: 206, endPoint y: 258, distance: 36.0
click at [206, 258] on div "******* Informasjon Skrive Tegne Beregne Norsk | English | Deutsch Mitt bibliot…" at bounding box center [395, 187] width 790 height 375
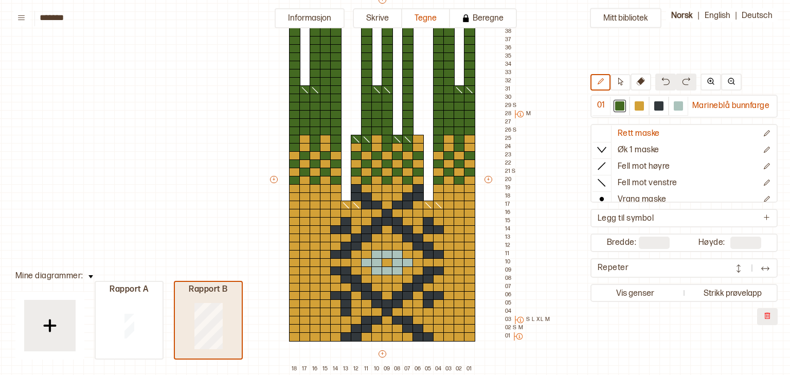
click at [177, 284] on div "Rapport B" at bounding box center [208, 289] width 67 height 11
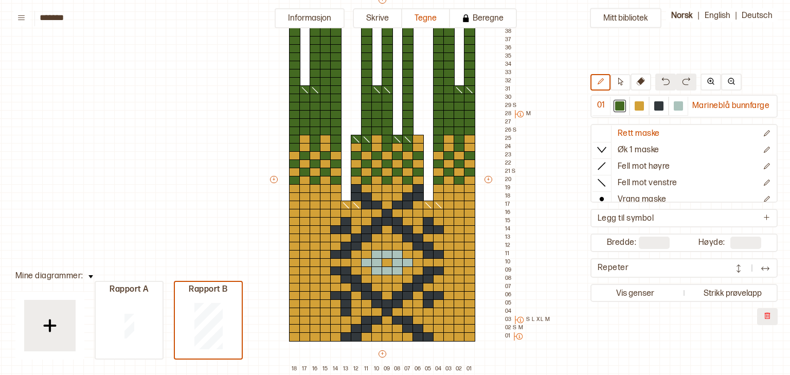
click at [245, 199] on div "Mitt bibliotek 01 Marineblå bunnfarge Rett maske Øk 1 maske Fell mot høyre Fell…" at bounding box center [780, 270] width 1579 height 749
click at [379, 20] on button "Skrive" at bounding box center [377, 18] width 49 height 20
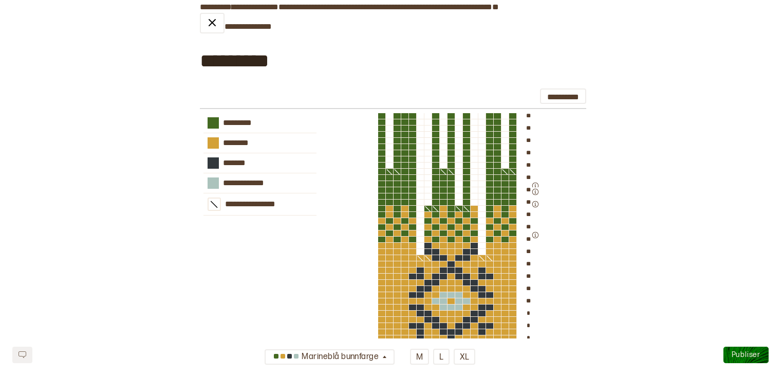
scroll to position [990, 0]
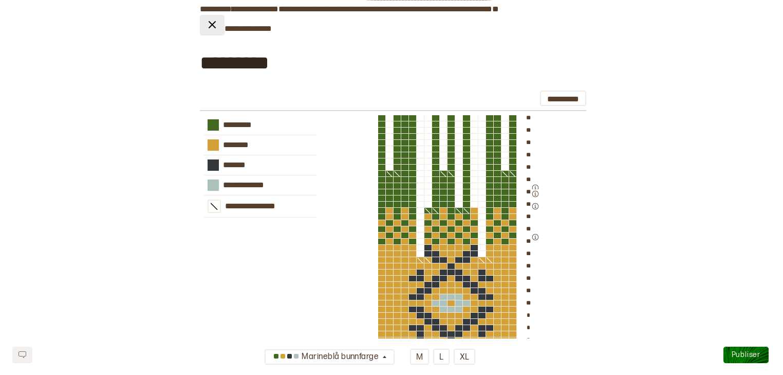
click at [212, 31] on img at bounding box center [212, 25] width 12 height 12
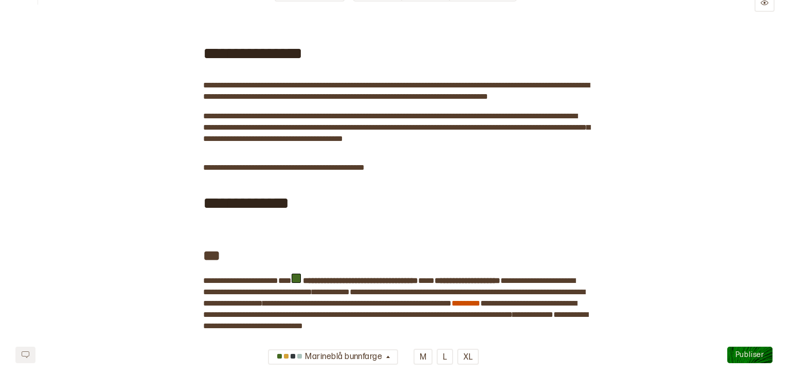
scroll to position [0, 0]
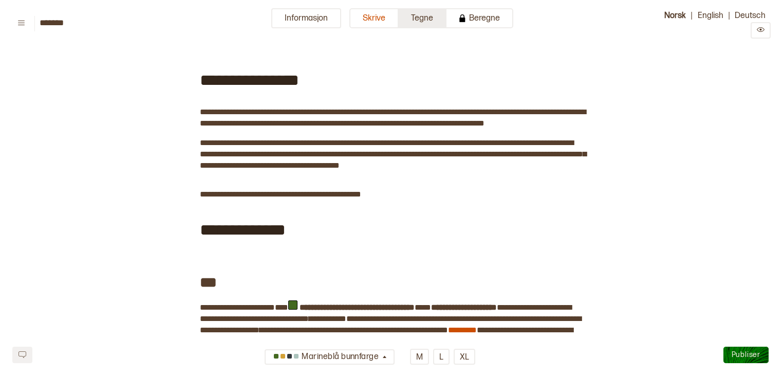
click at [424, 25] on button "Tegne" at bounding box center [423, 18] width 48 height 20
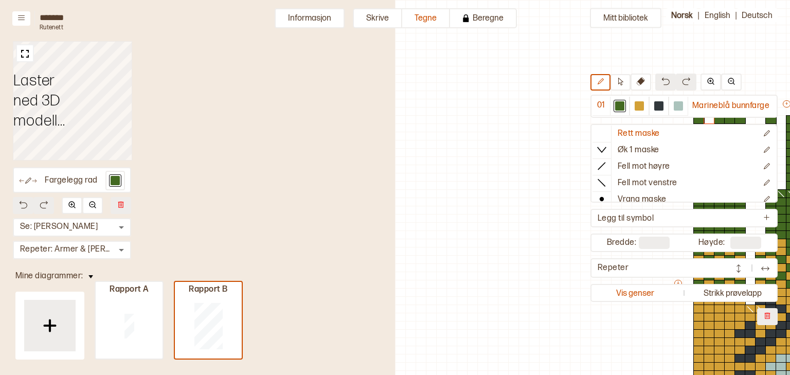
scroll to position [104, 330]
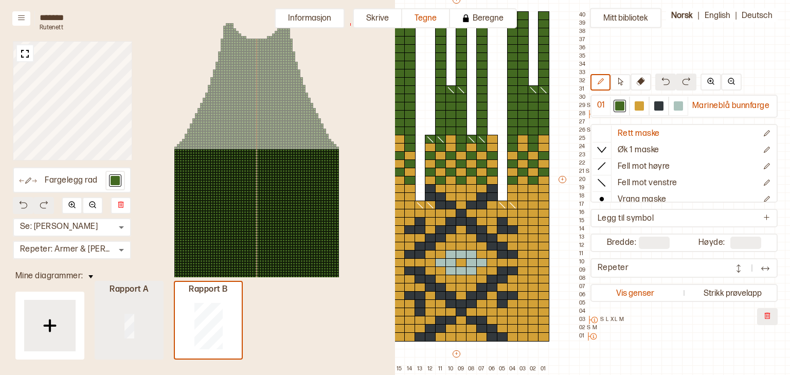
click at [132, 305] on div at bounding box center [129, 325] width 67 height 66
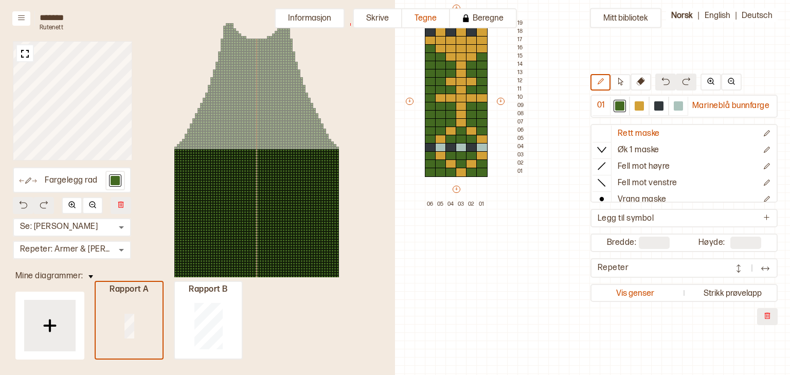
type input "*"
type input "**"
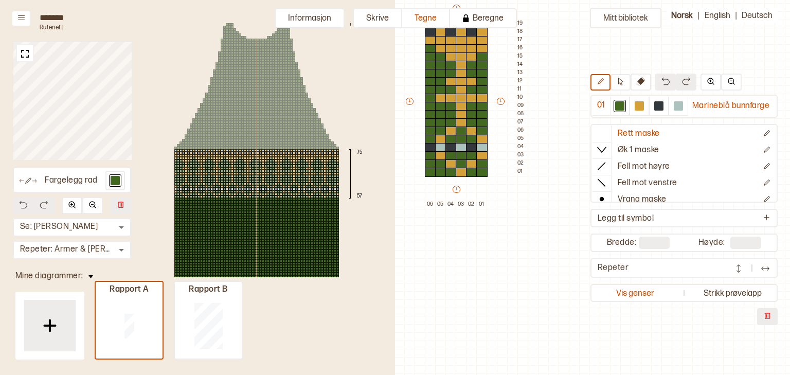
click at [182, 174] on div at bounding box center [183, 173] width 3 height 3
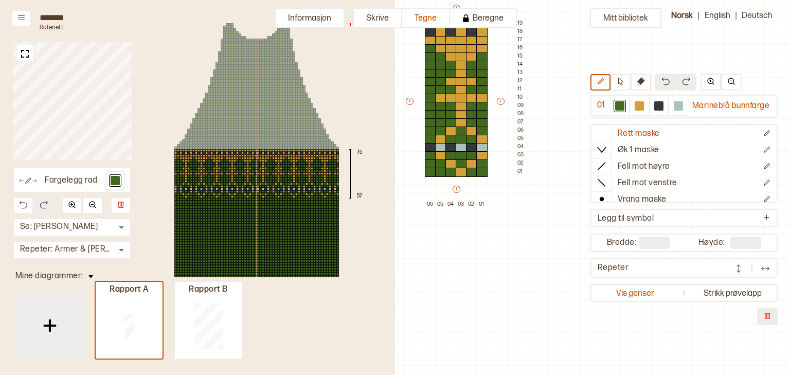
click at [60, 318] on img at bounding box center [50, 326] width 26 height 26
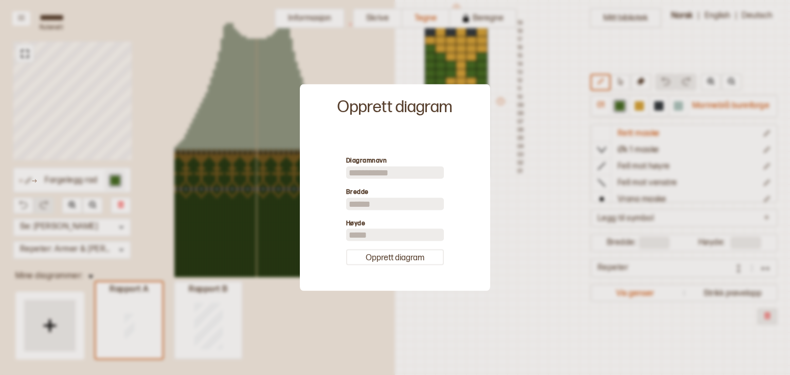
drag, startPoint x: 399, startPoint y: 207, endPoint x: 340, endPoint y: 204, distance: 59.2
click at [340, 204] on div "Diagramnavn [PERSON_NAME] ** Høyde ** Opprett diagram" at bounding box center [395, 210] width 180 height 151
type input "**"
click at [407, 232] on input "**" at bounding box center [395, 235] width 98 height 12
type input "*"
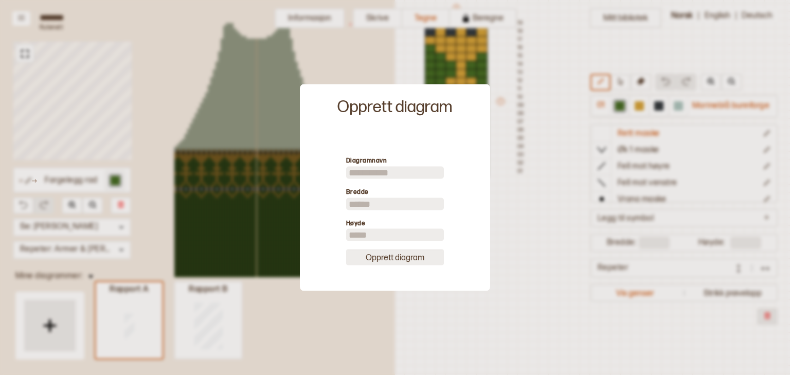
type input "**"
click at [408, 260] on button "Opprett diagram" at bounding box center [395, 257] width 98 height 16
type input "**"
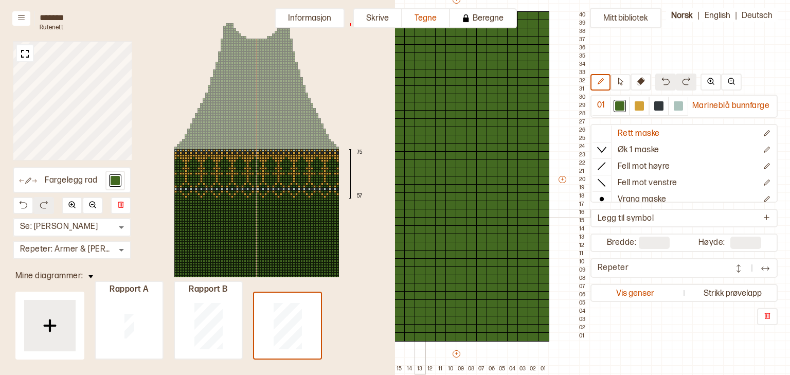
drag, startPoint x: 419, startPoint y: 214, endPoint x: 464, endPoint y: 195, distance: 48.1
click at [419, 214] on div at bounding box center [419, 213] width 11 height 9
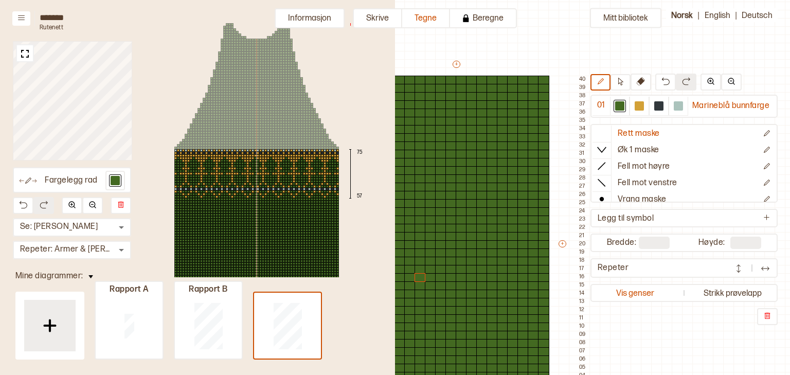
scroll to position [0, 330]
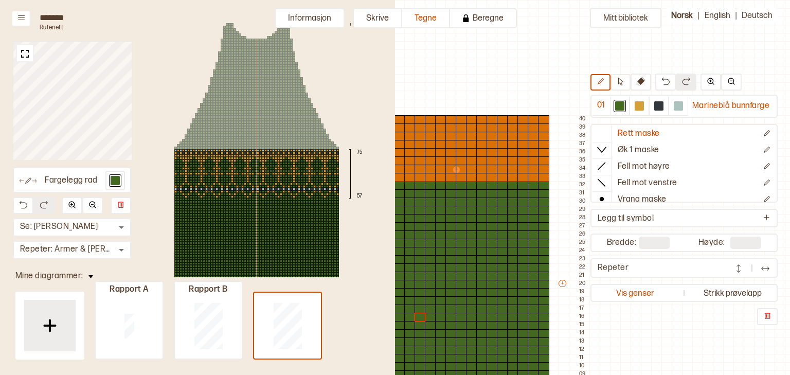
type input "**"
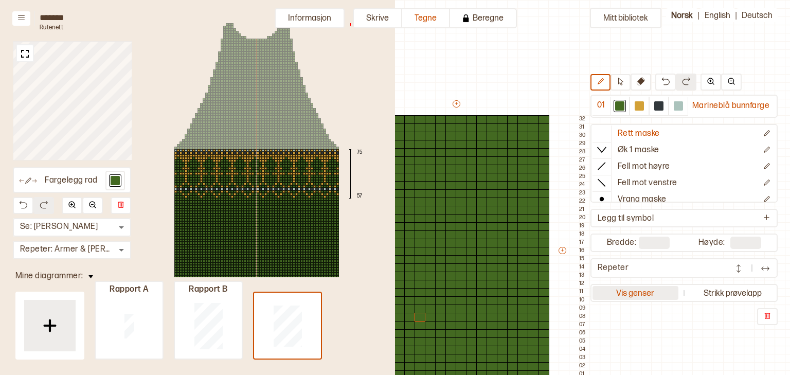
click at [647, 292] on button "Vis genser" at bounding box center [635, 293] width 86 height 14
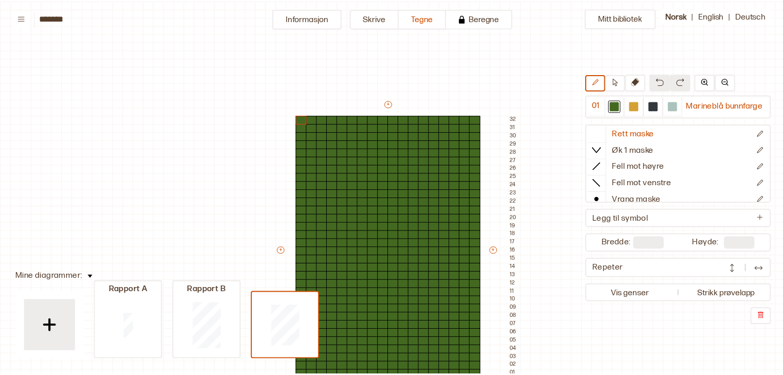
scroll to position [71, 9]
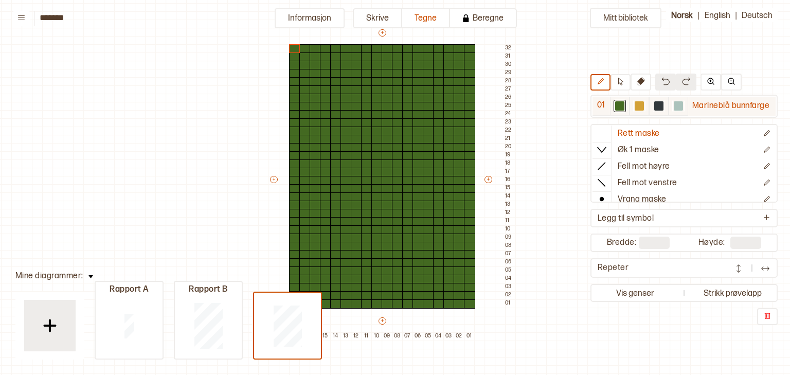
click at [641, 106] on div at bounding box center [638, 105] width 9 height 9
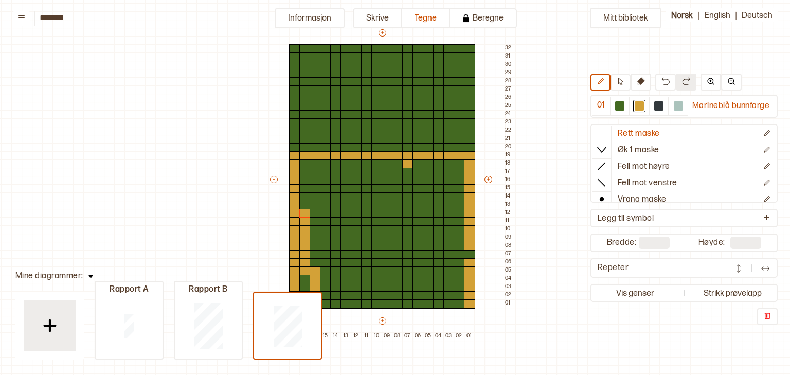
drag, startPoint x: 467, startPoint y: 303, endPoint x: 307, endPoint y: 193, distance: 194.1
click at [307, 193] on div "+ + + + 18 17 16 15 14 13 12 11 10 09 08 07 06 05 04 03 02 01 32 31 30 29 28 27…" at bounding box center [391, 184] width 247 height 313
click at [89, 277] on img at bounding box center [90, 276] width 5 height 3
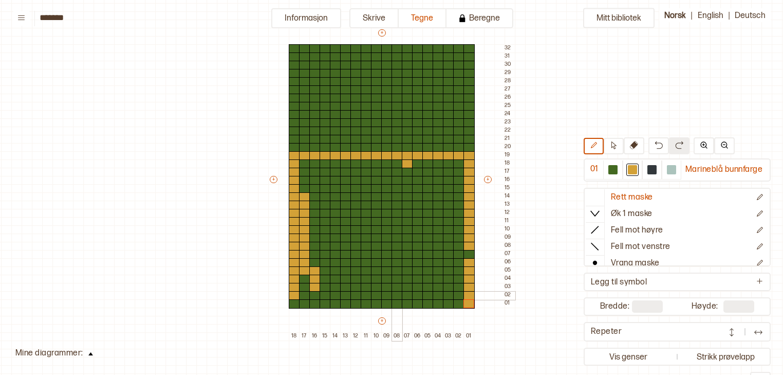
drag, startPoint x: 466, startPoint y: 301, endPoint x: 391, endPoint y: 299, distance: 75.1
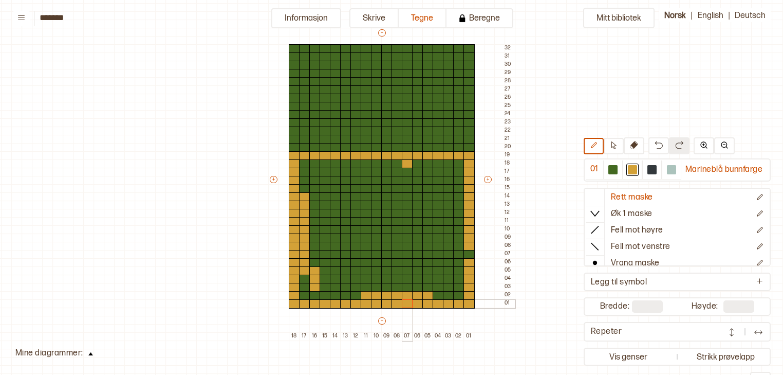
drag, startPoint x: 293, startPoint y: 303, endPoint x: 404, endPoint y: 304, distance: 111.0
click at [404, 304] on div "+ + + + 18 17 16 15 14 13 12 11 10 09 08 07 06 05 04 03 02 01 32 31 30 29 28 27…" at bounding box center [391, 184] width 247 height 313
click at [459, 295] on div at bounding box center [458, 295] width 11 height 9
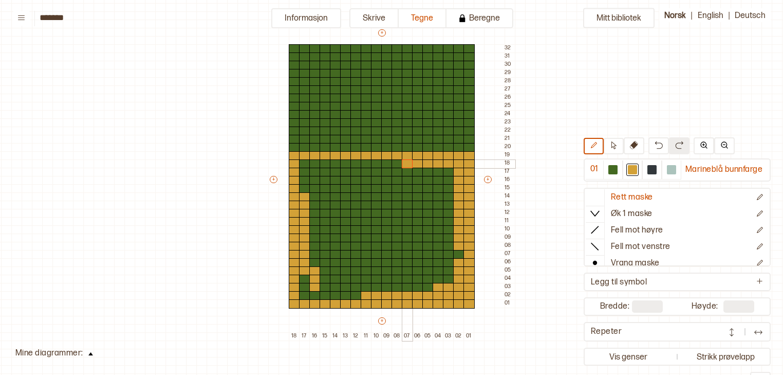
drag, startPoint x: 459, startPoint y: 295, endPoint x: 403, endPoint y: 162, distance: 143.5
click at [403, 162] on div "+ + + + 18 17 16 15 14 13 12 11 10 09 08 07 06 05 04 03 02 01 32 31 30 29 28 27…" at bounding box center [391, 184] width 247 height 313
drag, startPoint x: 324, startPoint y: 170, endPoint x: 407, endPoint y: 245, distance: 111.3
click at [407, 245] on div "+ + + + 18 17 16 15 14 13 12 11 10 09 08 07 06 05 04 03 02 01 32 31 30 29 28 27…" at bounding box center [391, 184] width 247 height 313
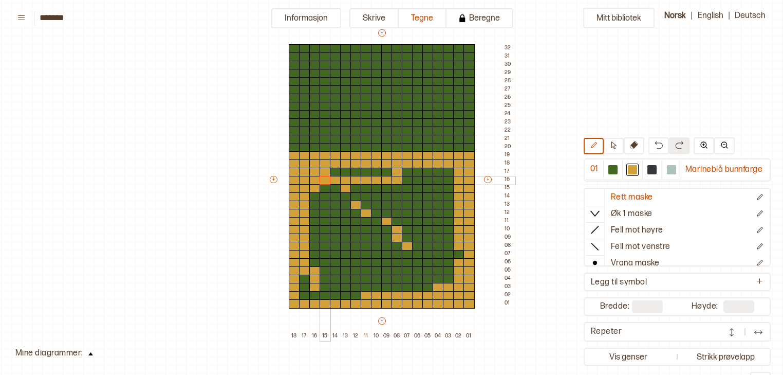
drag, startPoint x: 304, startPoint y: 164, endPoint x: 360, endPoint y: 170, distance: 56.3
click at [360, 170] on div "+ + + + 18 17 16 15 14 13 12 11 10 09 08 07 06 05 04 03 02 01 32 31 30 29 28 27…" at bounding box center [391, 184] width 247 height 313
click at [611, 150] on button at bounding box center [614, 146] width 20 height 16
drag, startPoint x: 328, startPoint y: 170, endPoint x: 449, endPoint y: 275, distance: 160.3
click at [449, 275] on div "+ + + + 18 17 16 15 14 13 12 11 10 09 08 07 06 05 04 03 02 01 32 31 30 29 28 27…" at bounding box center [391, 184] width 247 height 313
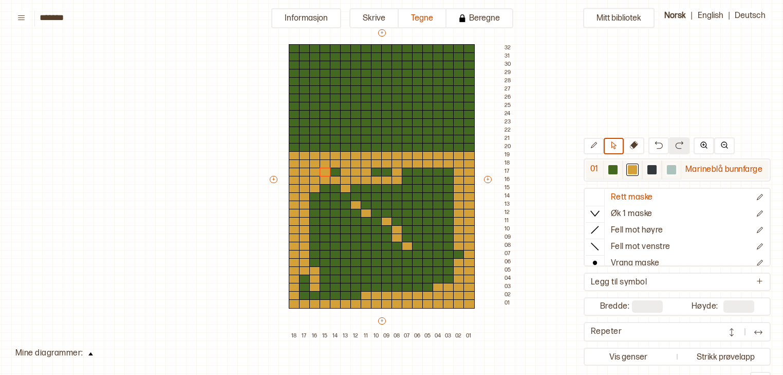
click at [632, 173] on div at bounding box center [632, 169] width 9 height 9
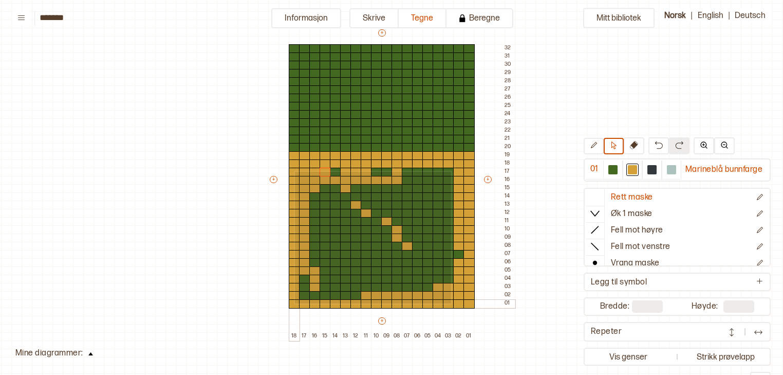
drag, startPoint x: 450, startPoint y: 171, endPoint x: 294, endPoint y: 302, distance: 204.0
click at [294, 302] on div "+ + + + 18 17 16 15 14 13 12 11 10 09 08 07 06 05 04 03 02 01 32 31 30 29 28 27…" at bounding box center [391, 184] width 247 height 313
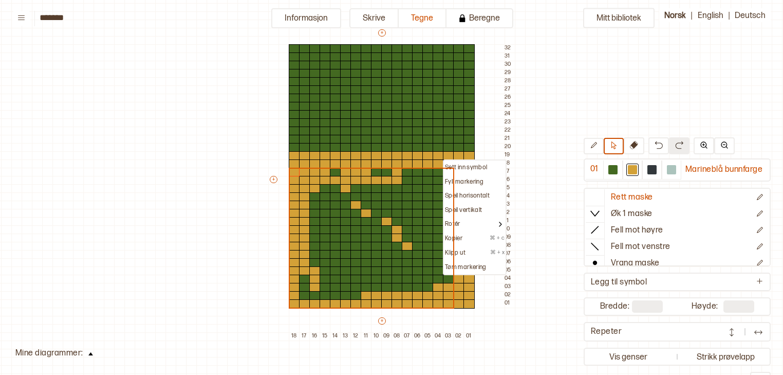
click at [446, 163] on p "Sett inn symbol" at bounding box center [466, 167] width 42 height 8
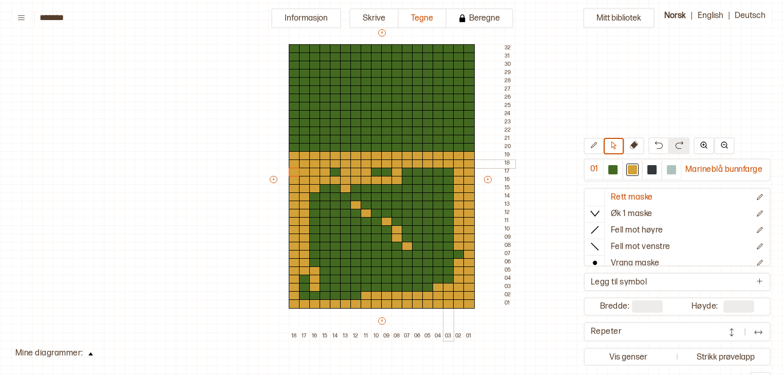
click at [446, 163] on div at bounding box center [448, 163] width 11 height 9
drag, startPoint x: 453, startPoint y: 170, endPoint x: 296, endPoint y: 298, distance: 202.5
click at [296, 298] on div "+ + + + 18 17 16 15 14 13 12 11 10 09 08 07 06 05 04 03 02 01 32 31 30 29 28 27…" at bounding box center [391, 184] width 247 height 313
drag, startPoint x: 384, startPoint y: 174, endPoint x: 386, endPoint y: 217, distance: 43.2
click at [596, 148] on icon at bounding box center [594, 145] width 8 height 8
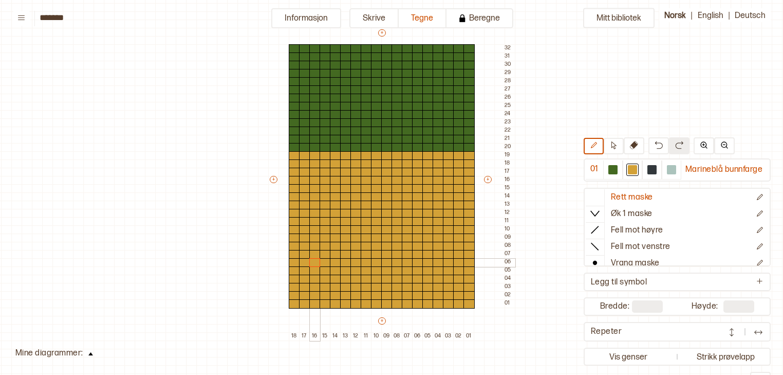
drag, startPoint x: 387, startPoint y: 171, endPoint x: 313, endPoint y: 263, distance: 118.4
click at [313, 263] on div "+ + + + 18 17 16 15 14 13 12 11 10 09 08 07 06 05 04 03 02 01 32 31 30 29 28 27…" at bounding box center [391, 184] width 247 height 313
click at [651, 173] on div at bounding box center [652, 169] width 9 height 9
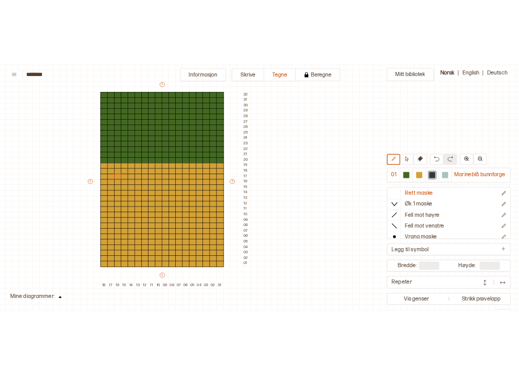
scroll to position [71, 151]
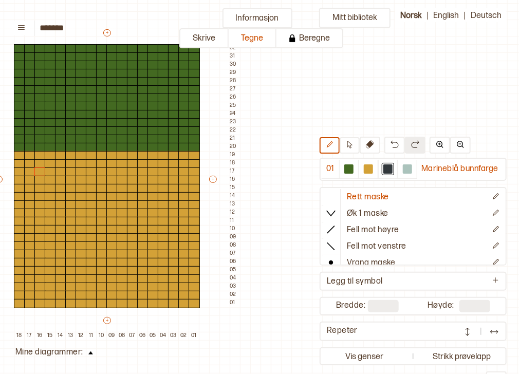
drag, startPoint x: 329, startPoint y: 369, endPoint x: 292, endPoint y: 379, distance: 37.8
click at [292, 374] on html "**********" at bounding box center [259, 187] width 519 height 374
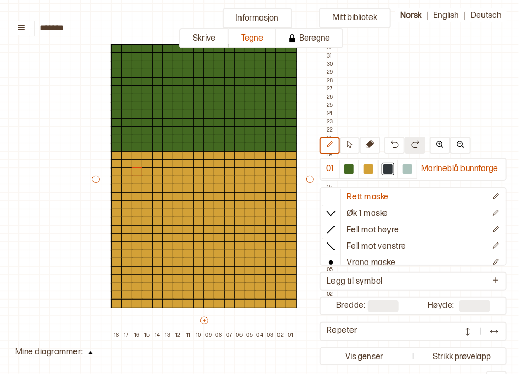
scroll to position [71, 62]
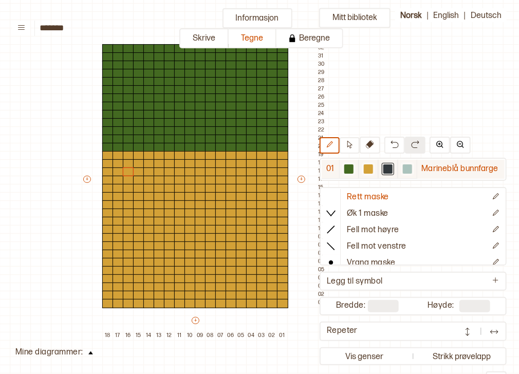
click at [388, 170] on div at bounding box center [387, 168] width 9 height 9
click at [230, 304] on div at bounding box center [231, 303] width 11 height 9
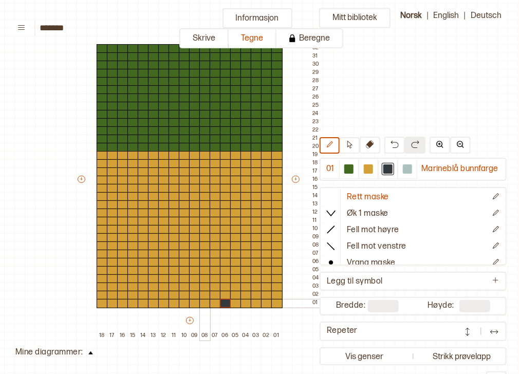
scroll to position [71, 68]
click at [173, 304] on div at bounding box center [174, 303] width 11 height 9
click at [163, 304] on div at bounding box center [163, 303] width 11 height 9
click at [215, 304] on div at bounding box center [215, 303] width 11 height 9
click at [367, 168] on div at bounding box center [368, 168] width 9 height 9
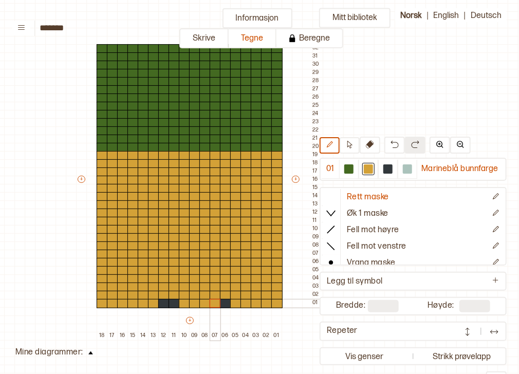
click at [212, 301] on div at bounding box center [215, 303] width 11 height 9
click at [176, 303] on div at bounding box center [174, 303] width 11 height 9
click at [389, 172] on div at bounding box center [387, 168] width 9 height 9
click at [238, 304] on div at bounding box center [235, 303] width 11 height 9
click at [152, 304] on div at bounding box center [153, 303] width 11 height 9
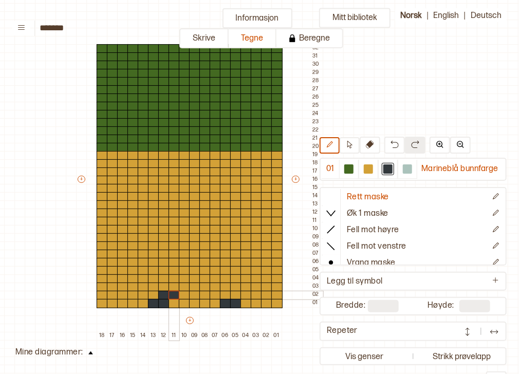
drag, startPoint x: 162, startPoint y: 297, endPoint x: 172, endPoint y: 294, distance: 10.6
click at [172, 294] on div "+ + + + 18 17 16 15 14 13 12 11 10 09 08 07 06 05 04 03 02 01 32 31 30 29 28 27…" at bounding box center [199, 184] width 247 height 313
drag, startPoint x: 174, startPoint y: 288, endPoint x: 180, endPoint y: 288, distance: 6.7
click at [180, 288] on div "+ + + + 18 17 16 15 14 13 12 11 10 09 08 07 06 05 04 03 02 01 32 31 30 29 28 27…" at bounding box center [199, 184] width 247 height 313
click at [216, 295] on div "+ + + + 18 17 16 15 14 13 12 11 10 09 08 07 06 05 04 03 02 01 32 31 30 29 28 27…" at bounding box center [199, 184] width 247 height 313
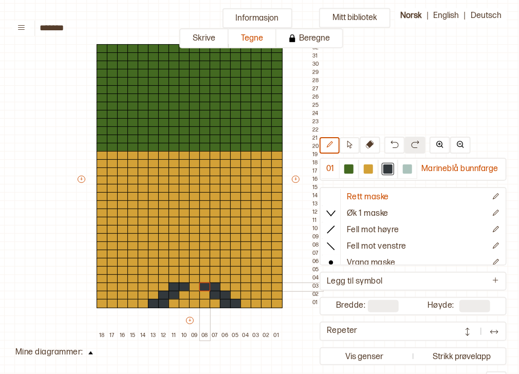
drag, startPoint x: 213, startPoint y: 286, endPoint x: 204, endPoint y: 284, distance: 9.5
click at [204, 284] on div "+ + + + 18 17 16 15 14 13 12 11 10 09 08 07 06 05 04 03 02 01 32 31 30 29 28 27…" at bounding box center [199, 184] width 247 height 313
click at [191, 277] on div at bounding box center [194, 278] width 11 height 9
drag, startPoint x: 181, startPoint y: 269, endPoint x: 203, endPoint y: 269, distance: 22.1
click at [203, 269] on div "+ + + + 18 17 16 15 14 13 12 11 10 09 08 07 06 05 04 03 02 01 32 31 30 29 28 27…" at bounding box center [199, 184] width 247 height 313
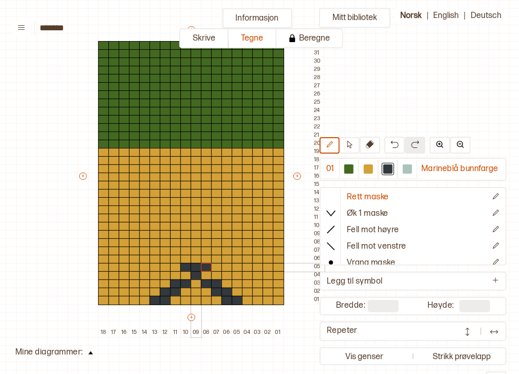
scroll to position [74, 66]
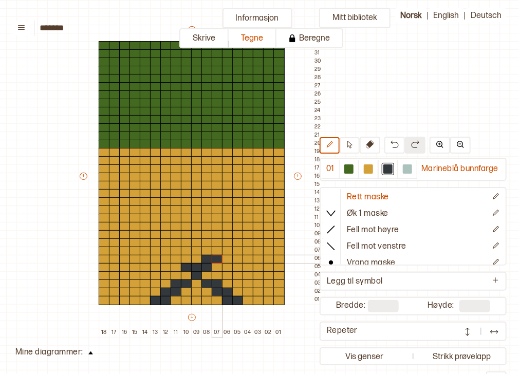
drag, startPoint x: 206, startPoint y: 257, endPoint x: 214, endPoint y: 257, distance: 8.2
click at [214, 257] on div "+ + + + 18 17 16 15 14 13 12 11 10 09 08 07 06 05 04 03 02 01 32 31 30 29 28 27…" at bounding box center [201, 181] width 247 height 313
drag, startPoint x: 215, startPoint y: 253, endPoint x: 225, endPoint y: 253, distance: 9.3
click at [225, 253] on div "+ + + + 18 17 16 15 14 13 12 11 10 09 08 07 06 05 04 03 02 01 32 31 30 29 28 27…" at bounding box center [201, 181] width 247 height 313
drag, startPoint x: 226, startPoint y: 245, endPoint x: 232, endPoint y: 244, distance: 6.8
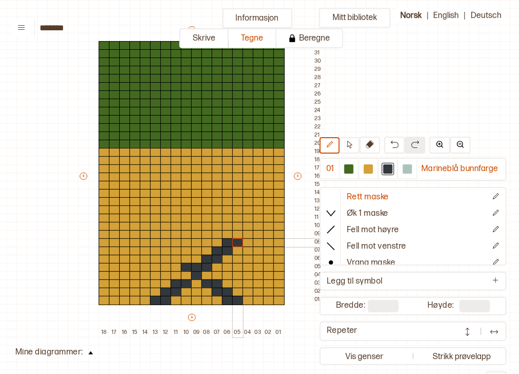
click at [232, 244] on div "+ + + + 18 17 16 15 14 13 12 11 10 09 08 07 06 05 04 03 02 01 32 31 30 29 28 27…" at bounding box center [201, 181] width 247 height 313
click at [241, 232] on div at bounding box center [237, 234] width 11 height 9
click at [396, 139] on button at bounding box center [394, 145] width 21 height 17
drag, startPoint x: 183, startPoint y: 259, endPoint x: 176, endPoint y: 259, distance: 7.2
click at [176, 259] on div "+ + + + 18 17 16 15 14 13 12 11 10 09 08 07 06 05 04 03 02 01 32 31 30 29 28 27…" at bounding box center [201, 181] width 247 height 313
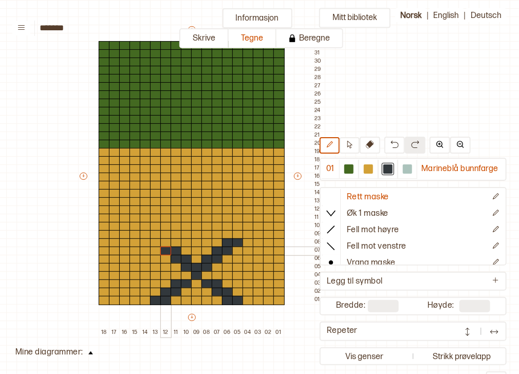
drag, startPoint x: 172, startPoint y: 251, endPoint x: 167, endPoint y: 250, distance: 5.7
click at [167, 250] on div "+ + + + 18 17 16 15 14 13 12 11 10 09 08 07 06 05 04 03 02 01 32 31 30 29 28 27…" at bounding box center [201, 181] width 247 height 313
drag, startPoint x: 164, startPoint y: 242, endPoint x: 156, endPoint y: 242, distance: 7.7
click at [156, 242] on div "+ + + + 18 17 16 15 14 13 12 11 10 09 08 07 06 05 04 03 02 01 32 31 30 29 28 27…" at bounding box center [201, 181] width 247 height 313
click at [148, 232] on div "+ + + + 18 17 16 15 14 13 12 11 10 09 08 07 06 05 04 03 02 01 32 31 30 29 28 27…" at bounding box center [201, 181] width 247 height 313
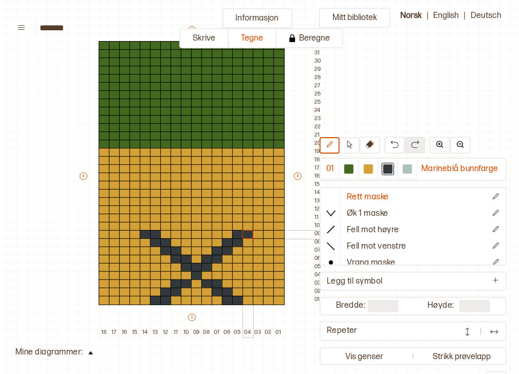
drag, startPoint x: 235, startPoint y: 233, endPoint x: 244, endPoint y: 234, distance: 8.8
click at [244, 234] on div "+ + + + 18 17 16 15 14 13 12 11 10 09 08 07 06 05 04 03 02 01 32 31 30 29 28 27…" at bounding box center [201, 181] width 247 height 313
click at [407, 168] on div at bounding box center [407, 168] width 9 height 9
drag, startPoint x: 187, startPoint y: 234, endPoint x: 204, endPoint y: 233, distance: 17.0
click at [204, 233] on div "+ + + + 18 17 16 15 14 13 12 11 10 09 08 07 06 05 04 03 02 01 32 31 30 29 28 27…" at bounding box center [201, 181] width 247 height 313
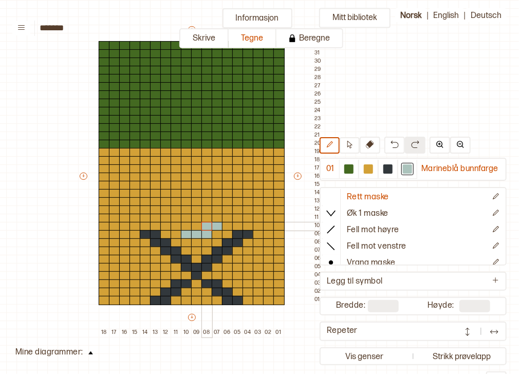
drag, startPoint x: 215, startPoint y: 228, endPoint x: 208, endPoint y: 227, distance: 7.4
click at [208, 227] on div "+ + + + 18 17 16 15 14 13 12 11 10 09 08 07 06 05 04 03 02 01 32 31 30 29 28 27…" at bounding box center [201, 181] width 247 height 313
drag, startPoint x: 187, startPoint y: 226, endPoint x: 179, endPoint y: 224, distance: 8.6
click at [179, 224] on div "+ + + + 18 17 16 15 14 13 12 11 10 09 08 07 06 05 04 03 02 01 32 31 30 29 28 27…" at bounding box center [201, 181] width 247 height 313
drag, startPoint x: 189, startPoint y: 219, endPoint x: 204, endPoint y: 218, distance: 14.4
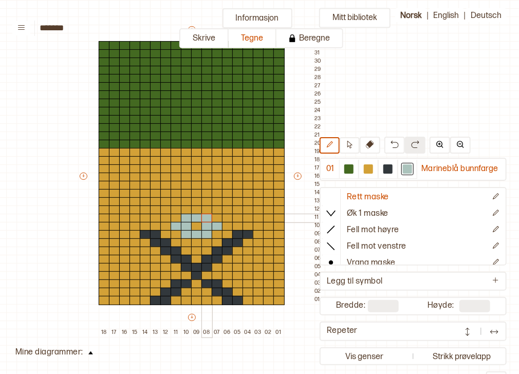
click at [204, 218] on div "+ + + + 18 17 16 15 14 13 12 11 10 09 08 07 06 05 04 03 02 01 32 31 30 29 28 27…" at bounding box center [201, 181] width 247 height 313
click at [389, 168] on div at bounding box center [387, 168] width 9 height 9
drag, startPoint x: 250, startPoint y: 217, endPoint x: 241, endPoint y: 217, distance: 8.7
click at [241, 217] on div "+ + + + 18 17 16 15 14 13 12 11 10 09 08 07 06 05 04 03 02 01 32 31 30 29 28 27…" at bounding box center [201, 181] width 247 height 313
drag, startPoint x: 236, startPoint y: 211, endPoint x: 230, endPoint y: 208, distance: 6.2
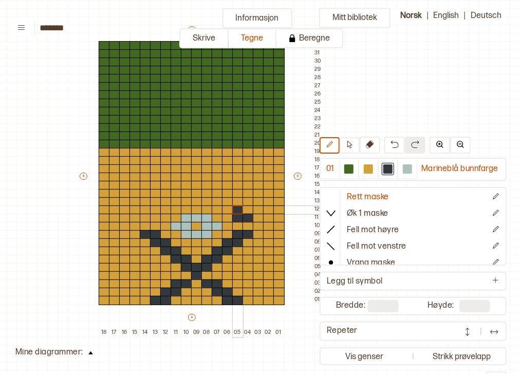
click at [230, 208] on div "+ + + + 18 17 16 15 14 13 12 11 10 09 08 07 06 05 04 03 02 01 32 31 30 29 28 27…" at bounding box center [201, 181] width 247 height 313
drag, startPoint x: 224, startPoint y: 202, endPoint x: 218, endPoint y: 202, distance: 5.7
click at [218, 202] on div "+ + + + 18 17 16 15 14 13 12 11 10 09 08 07 06 05 04 03 02 01 32 31 30 29 28 27…" at bounding box center [201, 181] width 247 height 313
click at [152, 215] on div "+ + + + 18 17 16 15 14 13 12 11 10 09 08 07 06 05 04 03 02 01 32 31 30 29 28 27…" at bounding box center [201, 181] width 247 height 313
drag, startPoint x: 155, startPoint y: 208, endPoint x: 161, endPoint y: 208, distance: 5.7
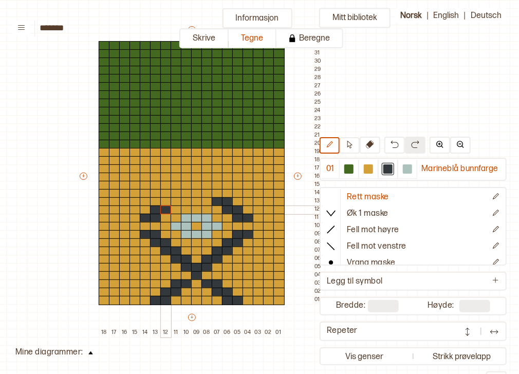
click at [161, 208] on div "+ + + + 18 17 16 15 14 13 12 11 10 09 08 07 06 05 04 03 02 01 32 31 30 29 28 27…" at bounding box center [201, 181] width 247 height 313
drag, startPoint x: 164, startPoint y: 200, endPoint x: 171, endPoint y: 202, distance: 6.8
click at [171, 202] on div "+ + + + 18 17 16 15 14 13 12 11 10 09 08 07 06 05 04 03 02 01 32 31 30 29 28 27…" at bounding box center [201, 181] width 247 height 313
drag, startPoint x: 176, startPoint y: 194, endPoint x: 185, endPoint y: 194, distance: 8.8
click at [185, 194] on div "+ + + + 18 17 16 15 14 13 12 11 10 09 08 07 06 05 04 03 02 01 32 31 30 29 28 27…" at bounding box center [201, 181] width 247 height 313
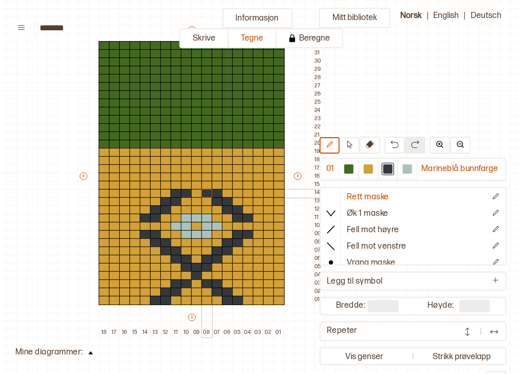
drag, startPoint x: 214, startPoint y: 192, endPoint x: 205, endPoint y: 191, distance: 9.8
click at [205, 191] on div "+ + + + 18 17 16 15 14 13 12 11 10 09 08 07 06 05 04 03 02 01 32 31 30 29 28 27…" at bounding box center [201, 181] width 247 height 313
drag, startPoint x: 204, startPoint y: 182, endPoint x: 185, endPoint y: 183, distance: 18.5
click at [185, 183] on div "+ + + + 18 17 16 15 14 13 12 11 10 09 08 07 06 05 04 03 02 01 32 31 30 29 28 27…" at bounding box center [201, 181] width 247 height 313
click at [195, 177] on div at bounding box center [196, 177] width 11 height 9
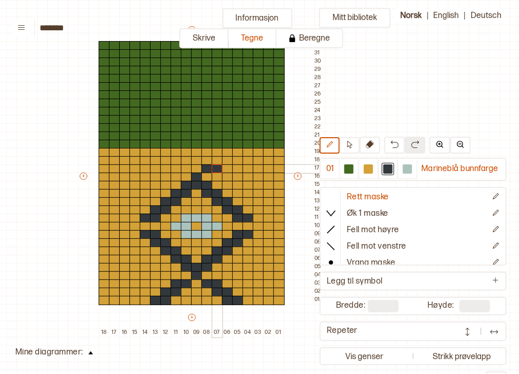
drag, startPoint x: 207, startPoint y: 168, endPoint x: 213, endPoint y: 168, distance: 6.2
click at [213, 168] on div "+ + + + 18 17 16 15 14 13 12 11 10 09 08 07 06 05 04 03 02 01 32 31 30 29 28 27…" at bounding box center [201, 181] width 247 height 313
drag, startPoint x: 214, startPoint y: 162, endPoint x: 219, endPoint y: 162, distance: 5.7
click at [219, 162] on div at bounding box center [217, 160] width 11 height 9
click at [225, 162] on div at bounding box center [227, 160] width 11 height 9
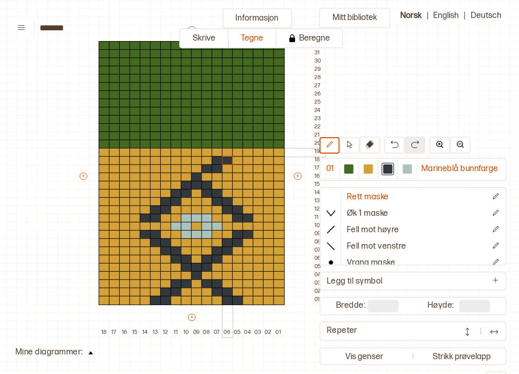
click at [225, 150] on div at bounding box center [227, 152] width 11 height 9
drag, startPoint x: 185, startPoint y: 167, endPoint x: 176, endPoint y: 167, distance: 8.7
click at [176, 167] on div "+ + + + 18 17 16 15 14 13 12 11 10 09 08 07 06 05 04 03 02 01 32 31 30 29 28 27…" at bounding box center [201, 181] width 247 height 313
drag, startPoint x: 174, startPoint y: 161, endPoint x: 167, endPoint y: 160, distance: 6.8
click at [167, 160] on div "+ + + + 18 17 16 15 14 13 12 11 10 09 08 07 06 05 04 03 02 01 32 31 30 29 28 27…" at bounding box center [201, 181] width 247 height 313
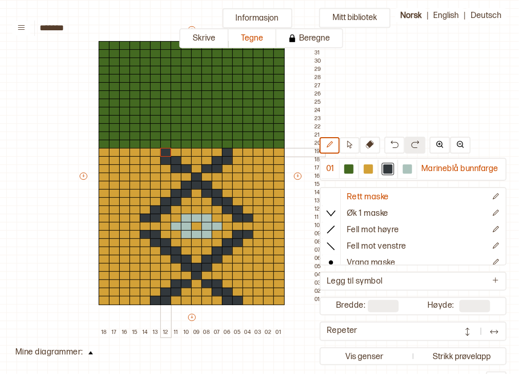
click at [164, 152] on div at bounding box center [165, 152] width 11 height 9
drag, startPoint x: 237, startPoint y: 187, endPoint x: 243, endPoint y: 192, distance: 7.3
click at [243, 192] on div "+ + + + 18 17 16 15 14 13 12 11 10 09 08 07 06 05 04 03 02 01 32 31 30 29 28 27…" at bounding box center [201, 181] width 247 height 313
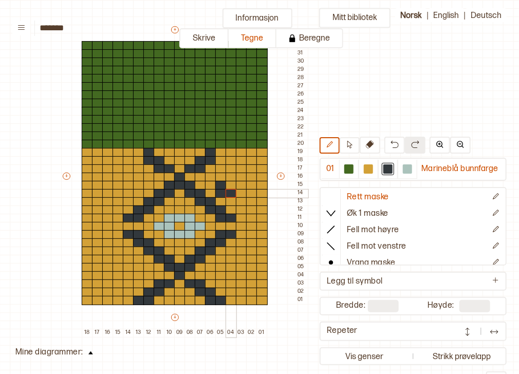
scroll to position [74, 83]
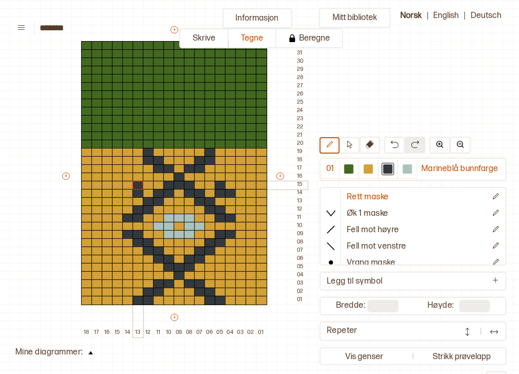
drag, startPoint x: 138, startPoint y: 194, endPoint x: 138, endPoint y: 187, distance: 7.7
click at [138, 187] on div "+ + + + 18 17 16 15 14 13 12 11 10 09 08 07 06 05 04 03 02 01 32 31 30 29 28 27…" at bounding box center [184, 181] width 247 height 313
click at [125, 195] on div at bounding box center [127, 193] width 11 height 9
drag, startPoint x: 216, startPoint y: 259, endPoint x: 217, endPoint y: 267, distance: 7.8
click at [217, 267] on div "+ + + + 18 17 16 15 14 13 12 11 10 09 08 07 06 05 04 03 02 01 32 31 30 29 28 27…" at bounding box center [184, 181] width 247 height 313
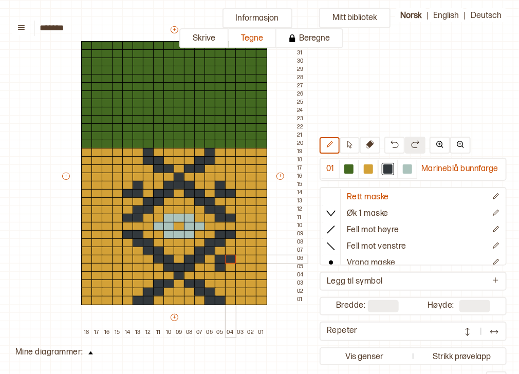
click at [233, 258] on div at bounding box center [230, 259] width 11 height 9
drag, startPoint x: 141, startPoint y: 259, endPoint x: 140, endPoint y: 266, distance: 7.3
click at [140, 266] on div "+ + + + 18 17 16 15 14 13 12 11 10 09 08 07 06 05 04 03 02 01 32 31 30 29 28 27…" at bounding box center [184, 181] width 247 height 313
drag, startPoint x: 123, startPoint y: 256, endPoint x: 117, endPoint y: 256, distance: 6.2
click at [117, 256] on div "+ + + + 18 17 16 15 14 13 12 11 10 09 08 07 06 05 04 03 02 01 32 31 30 29 28 27…" at bounding box center [184, 181] width 247 height 313
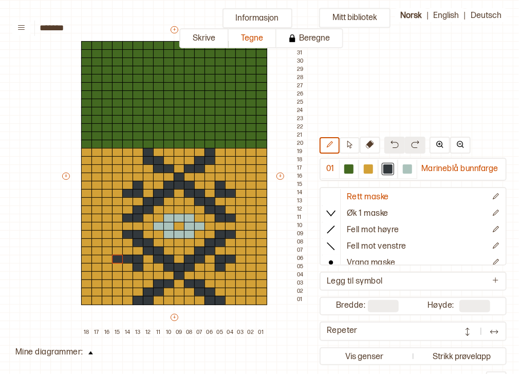
click at [396, 145] on img at bounding box center [395, 144] width 8 height 8
drag, startPoint x: 106, startPoint y: 231, endPoint x: 106, endPoint y: 239, distance: 8.2
click at [106, 239] on div "+ + + + 18 17 16 15 14 13 12 11 10 09 08 07 06 05 04 03 02 01 32 31 30 29 28 27…" at bounding box center [184, 181] width 247 height 313
click at [95, 247] on div "+ + + + 18 17 16 15 14 13 12 11 10 09 08 07 06 05 04 03 02 01 32 31 30 29 28 27…" at bounding box center [184, 181] width 247 height 313
drag, startPoint x: 107, startPoint y: 216, endPoint x: 107, endPoint y: 210, distance: 6.2
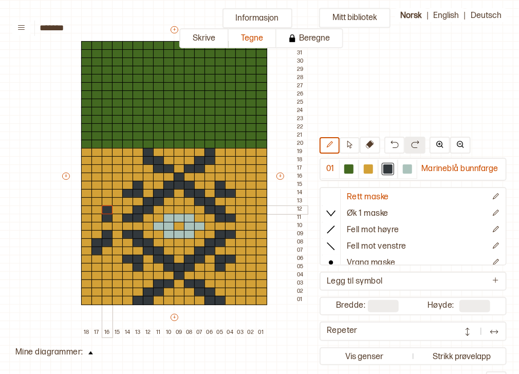
click at [107, 210] on div "+ + + + 18 17 16 15 14 13 12 11 10 09 08 07 06 05 04 03 02 01 32 31 30 29 28 27…" at bounding box center [184, 181] width 247 height 313
drag, startPoint x: 99, startPoint y: 203, endPoint x: 98, endPoint y: 195, distance: 7.3
click at [98, 195] on div "+ + + + 18 17 16 15 14 13 12 11 10 09 08 07 06 05 04 03 02 01 32 31 30 29 28 27…" at bounding box center [184, 181] width 247 height 313
drag, startPoint x: 251, startPoint y: 217, endPoint x: 252, endPoint y: 212, distance: 5.2
click at [252, 212] on div "+ + + + 18 17 16 15 14 13 12 11 10 09 08 07 06 05 04 03 02 01 32 31 30 29 28 27…" at bounding box center [184, 181] width 247 height 313
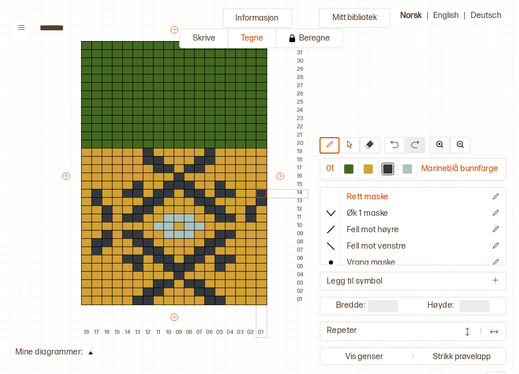
drag, startPoint x: 261, startPoint y: 202, endPoint x: 261, endPoint y: 196, distance: 5.7
click at [261, 196] on div "+ + + + 18 17 16 15 14 13 12 11 10 09 08 07 06 05 04 03 02 01 32 31 30 29 28 27…" at bounding box center [184, 181] width 247 height 313
drag, startPoint x: 249, startPoint y: 236, endPoint x: 249, endPoint y: 242, distance: 5.7
click at [249, 242] on div "+ + + + 18 17 16 15 14 13 12 11 10 09 08 07 06 05 04 03 02 01 32 31 30 29 28 27…" at bounding box center [184, 181] width 247 height 313
drag, startPoint x: 258, startPoint y: 243, endPoint x: 260, endPoint y: 252, distance: 9.5
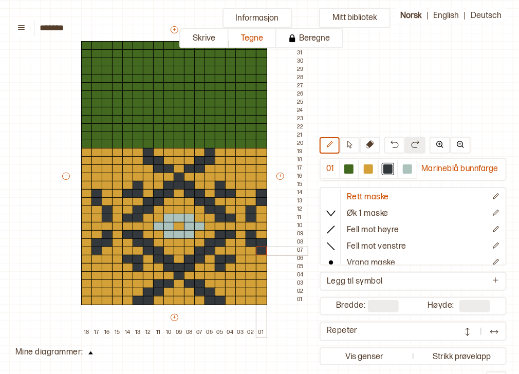
click at [260, 252] on div "+ + + + 18 17 16 15 14 13 12 11 10 09 08 07 06 05 04 03 02 01 32 31 30 29 28 27…" at bounding box center [184, 181] width 247 height 313
click at [262, 207] on div at bounding box center [261, 210] width 11 height 9
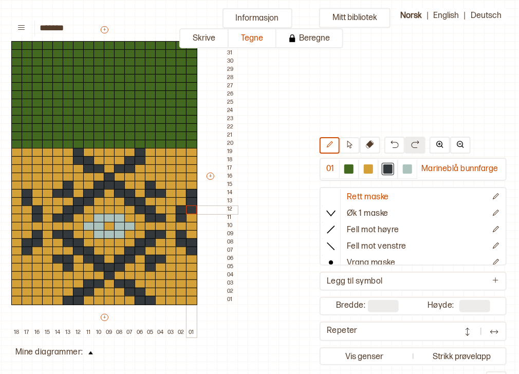
scroll to position [74, 154]
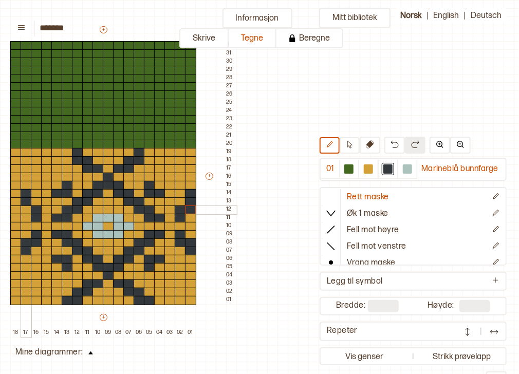
click at [27, 207] on div at bounding box center [26, 210] width 11 height 9
click at [368, 171] on div at bounding box center [368, 168] width 9 height 9
click at [23, 194] on div at bounding box center [26, 193] width 11 height 9
click at [192, 190] on div at bounding box center [190, 193] width 11 height 9
drag, startPoint x: 211, startPoint y: 367, endPoint x: 190, endPoint y: 369, distance: 21.1
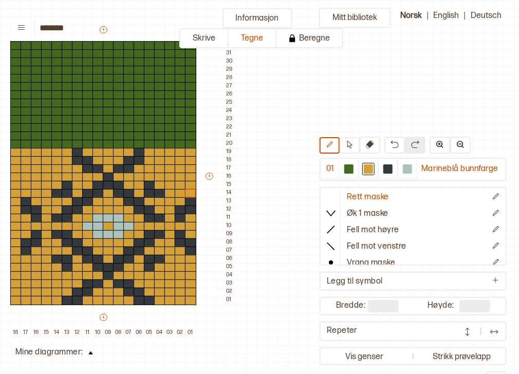
click at [190, 369] on div "Mitt bibliotek 01 Marineblå bunnfarge Rett maske Øk 1 maske Fell mot høyre Fell…" at bounding box center [259, 187] width 519 height 374
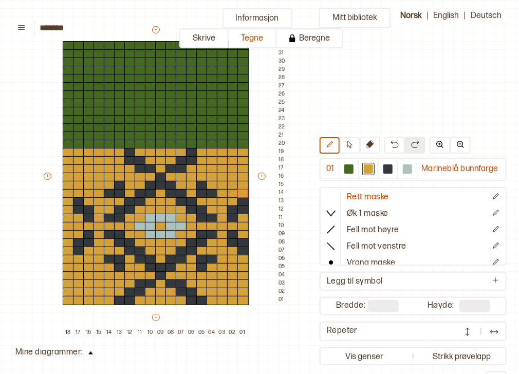
scroll to position [74, 71]
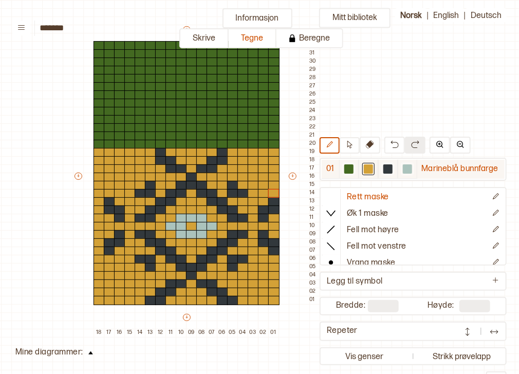
click at [416, 173] on div at bounding box center [408, 169] width 20 height 19
click at [410, 170] on div at bounding box center [407, 168] width 9 height 9
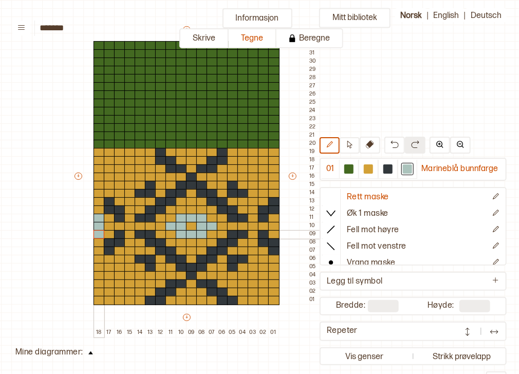
drag, startPoint x: 96, startPoint y: 216, endPoint x: 97, endPoint y: 231, distance: 15.4
click at [97, 231] on div "+ + + + 18 17 16 15 14 13 12 11 10 09 08 07 06 05 04 03 02 01 32 31 30 29 28 27…" at bounding box center [196, 181] width 247 height 313
click at [107, 227] on div at bounding box center [109, 226] width 11 height 9
click at [272, 225] on div at bounding box center [273, 226] width 11 height 9
click at [393, 167] on div at bounding box center [387, 168] width 9 height 9
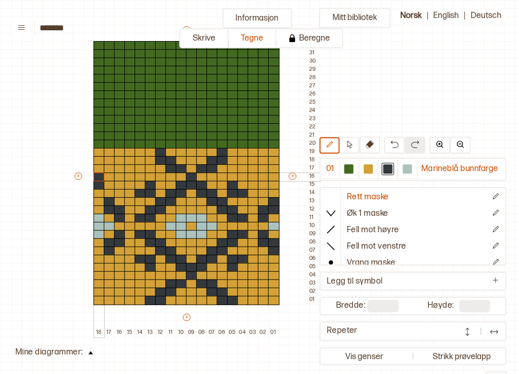
drag, startPoint x: 97, startPoint y: 187, endPoint x: 97, endPoint y: 177, distance: 9.8
click at [97, 177] on div "+ + + + 18 17 16 15 14 13 12 11 10 09 08 07 06 05 04 03 02 01 32 31 30 29 28 27…" at bounding box center [196, 181] width 247 height 313
drag, startPoint x: 95, startPoint y: 265, endPoint x: 95, endPoint y: 274, distance: 9.8
click at [95, 274] on div "+ + + + 18 17 16 15 14 13 12 11 10 09 08 07 06 05 04 03 02 01 32 31 30 29 28 27…" at bounding box center [196, 181] width 247 height 313
click at [367, 167] on div at bounding box center [368, 168] width 9 height 9
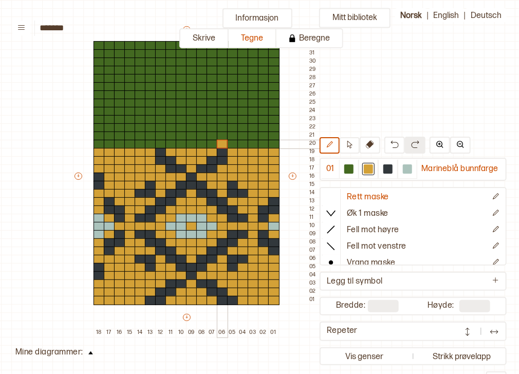
click at [221, 143] on div at bounding box center [222, 144] width 11 height 9
click at [240, 143] on div at bounding box center [242, 144] width 11 height 9
click at [259, 144] on div at bounding box center [263, 144] width 11 height 9
click at [201, 143] on div at bounding box center [201, 144] width 11 height 9
click at [178, 142] on div at bounding box center [181, 144] width 11 height 9
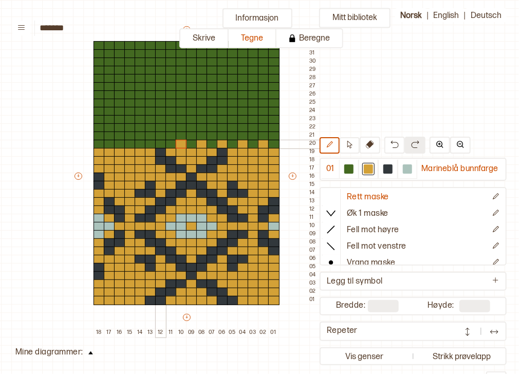
click at [160, 142] on div at bounding box center [160, 144] width 11 height 9
click at [141, 141] on div at bounding box center [140, 144] width 11 height 9
click at [120, 144] on div at bounding box center [119, 144] width 11 height 9
click at [97, 142] on div at bounding box center [99, 144] width 11 height 9
click at [105, 134] on div at bounding box center [109, 136] width 11 height 9
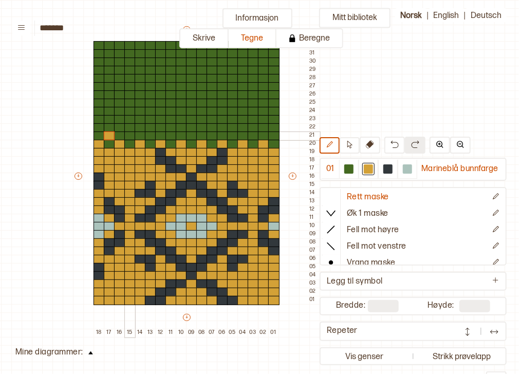
click at [128, 132] on div at bounding box center [129, 136] width 11 height 9
click at [150, 134] on div at bounding box center [150, 136] width 11 height 9
click at [166, 135] on div at bounding box center [171, 136] width 11 height 9
click at [189, 135] on div at bounding box center [191, 136] width 11 height 9
click at [210, 135] on div at bounding box center [212, 136] width 11 height 9
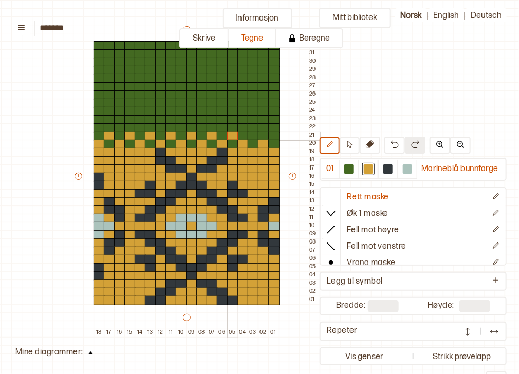
click at [231, 136] on div at bounding box center [232, 136] width 11 height 9
click at [252, 135] on div at bounding box center [253, 136] width 11 height 9
click at [271, 135] on div at bounding box center [273, 136] width 11 height 9
click at [260, 122] on div at bounding box center [263, 119] width 11 height 9
click at [393, 151] on button at bounding box center [394, 145] width 21 height 17
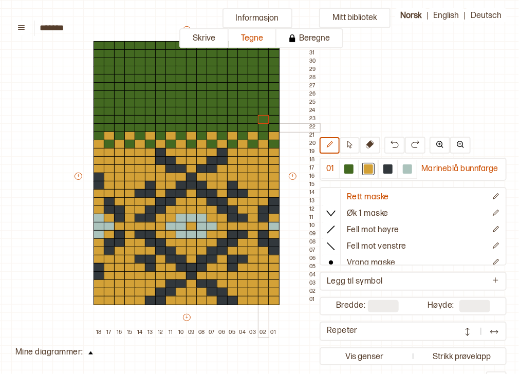
click at [264, 125] on div at bounding box center [263, 127] width 11 height 9
click at [240, 125] on div at bounding box center [242, 127] width 11 height 9
click at [222, 129] on div at bounding box center [222, 127] width 11 height 9
click at [200, 125] on div at bounding box center [201, 127] width 11 height 9
click at [177, 123] on div at bounding box center [181, 127] width 11 height 9
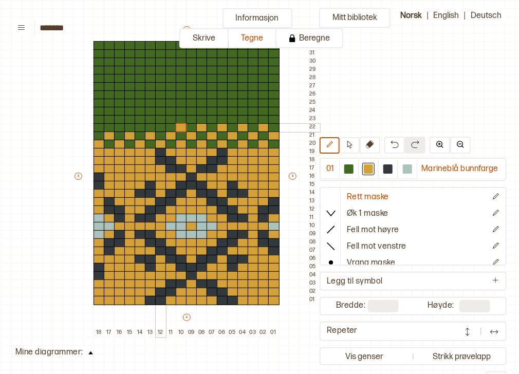
click at [160, 127] on div at bounding box center [160, 127] width 11 height 9
click at [140, 125] on div at bounding box center [140, 127] width 11 height 9
click at [119, 125] on div at bounding box center [119, 127] width 11 height 9
click at [98, 125] on div at bounding box center [99, 127] width 11 height 9
click at [109, 118] on div at bounding box center [109, 119] width 11 height 9
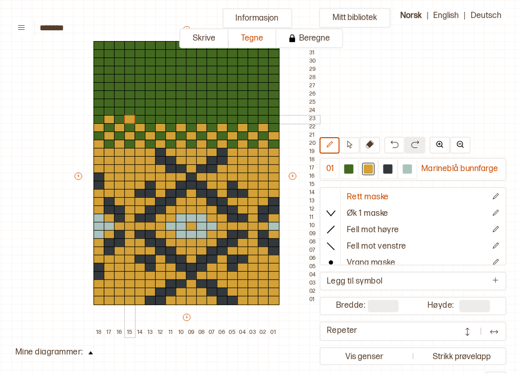
click at [129, 117] on div at bounding box center [129, 119] width 11 height 9
click at [151, 118] on div at bounding box center [150, 119] width 11 height 9
click at [172, 118] on div at bounding box center [171, 119] width 11 height 9
click at [189, 118] on div at bounding box center [191, 119] width 11 height 9
click at [211, 118] on div at bounding box center [212, 119] width 11 height 9
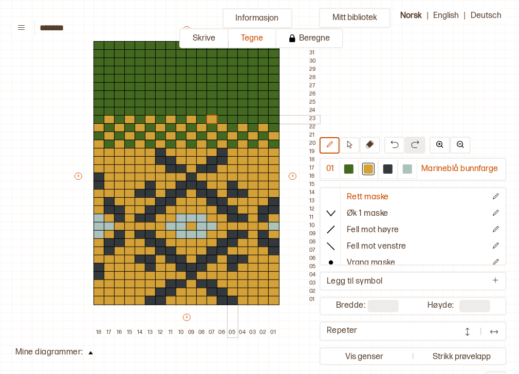
click at [232, 119] on div at bounding box center [232, 119] width 11 height 9
click at [252, 119] on div at bounding box center [253, 119] width 11 height 9
click at [274, 117] on div at bounding box center [273, 119] width 11 height 9
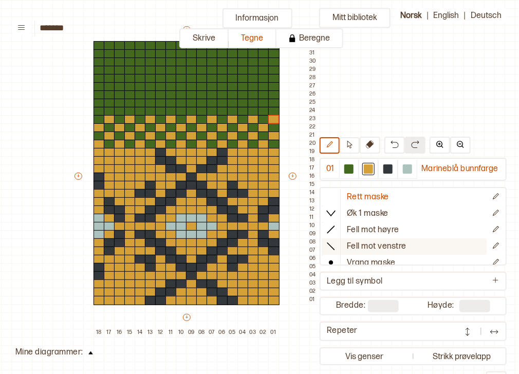
click at [332, 246] on icon at bounding box center [331, 246] width 10 height 10
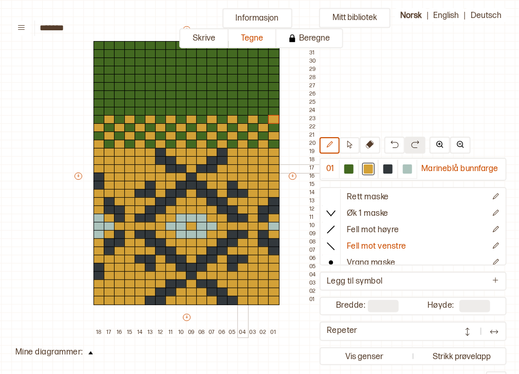
click at [240, 169] on div at bounding box center [242, 168] width 11 height 9
click at [252, 168] on div at bounding box center [253, 168] width 11 height 9
click at [140, 168] on div at bounding box center [140, 168] width 11 height 9
click at [126, 168] on div at bounding box center [129, 168] width 11 height 9
click at [375, 149] on button at bounding box center [370, 145] width 21 height 17
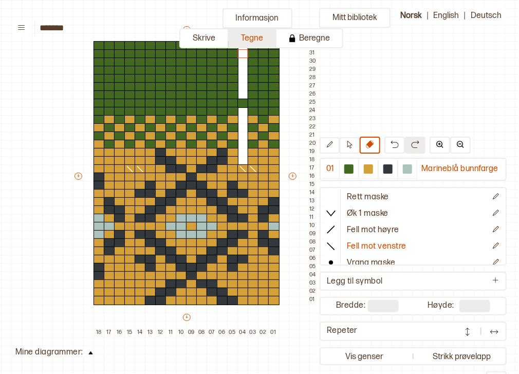
drag, startPoint x: 241, startPoint y: 161, endPoint x: 241, endPoint y: 45, distance: 116.2
click at [241, 45] on div "******* Informasjon Skrive Tegne Beregne Norsk | English | Deutsch Mitt bibliot…" at bounding box center [259, 187] width 519 height 374
click at [245, 103] on div at bounding box center [242, 103] width 11 height 9
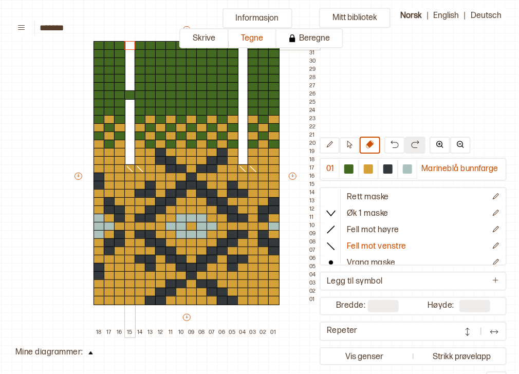
drag, startPoint x: 126, startPoint y: 161, endPoint x: 129, endPoint y: 45, distance: 116.2
click at [129, 45] on div "+ + + + 18 17 16 15 14 13 12 11 10 09 08 07 06 05 04 03 02 01 32 31 30 29 28 27…" at bounding box center [196, 181] width 247 height 313
click at [130, 95] on div at bounding box center [129, 94] width 11 height 9
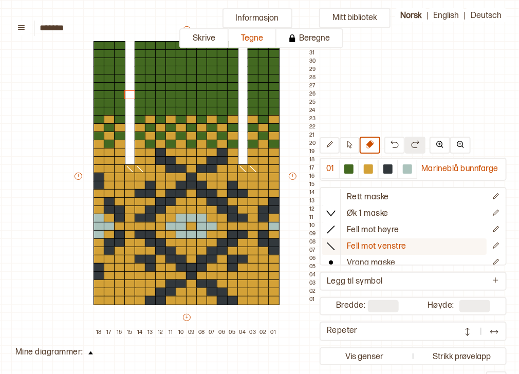
click at [332, 243] on icon at bounding box center [331, 246] width 10 height 10
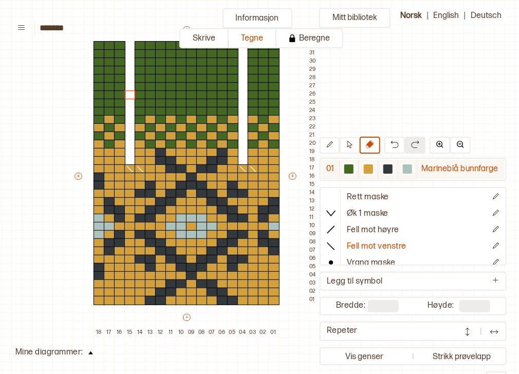
click at [351, 166] on div at bounding box center [348, 168] width 9 height 9
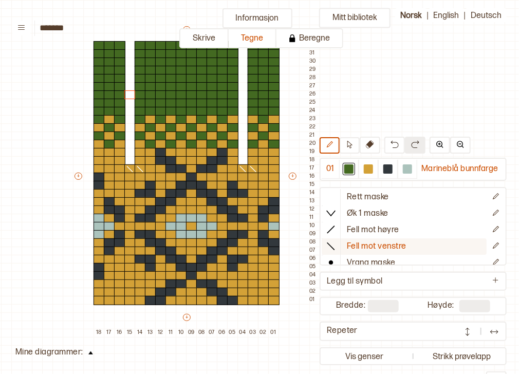
click at [332, 245] on line at bounding box center [330, 246] width 7 height 7
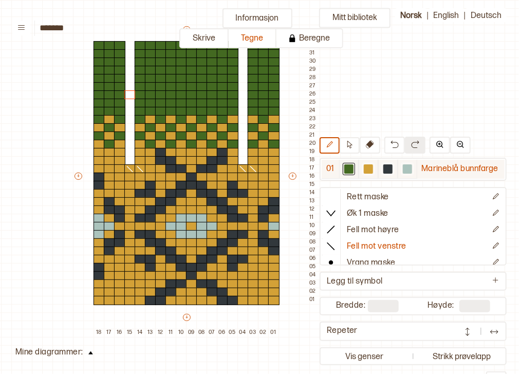
click at [363, 170] on div at bounding box center [369, 169] width 20 height 19
click at [273, 113] on div at bounding box center [273, 111] width 11 height 9
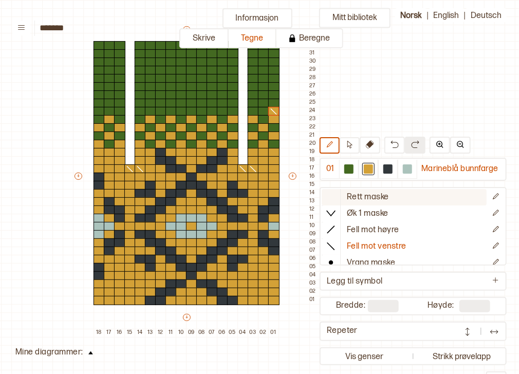
click at [333, 195] on icon at bounding box center [331, 197] width 10 height 10
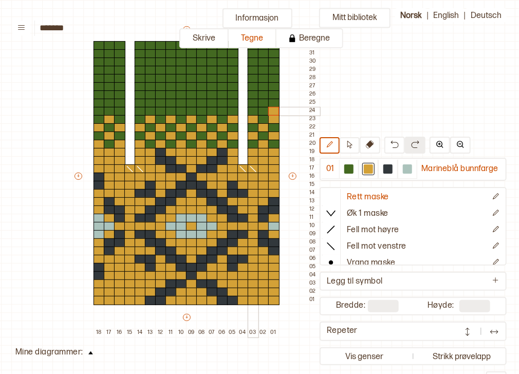
click at [249, 113] on div at bounding box center [253, 111] width 11 height 9
click at [349, 167] on div at bounding box center [348, 168] width 9 height 9
drag, startPoint x: 274, startPoint y: 111, endPoint x: 268, endPoint y: 117, distance: 8.7
click at [273, 119] on div "+ + + + 18 17 16 15 14 13 12 11 10 09 08 07 06 05 04 03 02 01 32 31 30 29 28 27…" at bounding box center [196, 181] width 247 height 313
drag, startPoint x: 252, startPoint y: 115, endPoint x: 251, endPoint y: 109, distance: 5.7
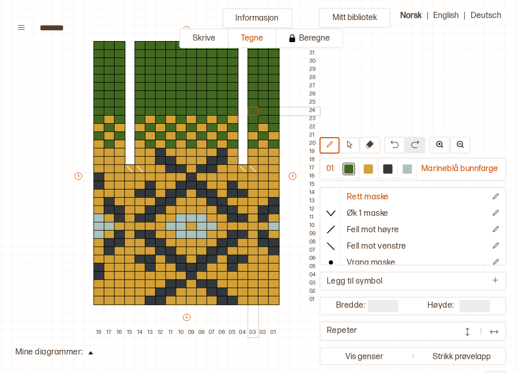
click at [251, 109] on div "+ + + + 18 17 16 15 14 13 12 11 10 09 08 07 06 05 04 03 02 01 32 31 30 29 28 27…" at bounding box center [196, 181] width 247 height 313
drag, startPoint x: 142, startPoint y: 119, endPoint x: 193, endPoint y: 120, distance: 51.4
click at [193, 120] on div "+ + + + 18 17 16 15 14 13 12 11 10 09 08 07 06 05 04 03 02 01 32 31 30 29 28 27…" at bounding box center [196, 181] width 247 height 313
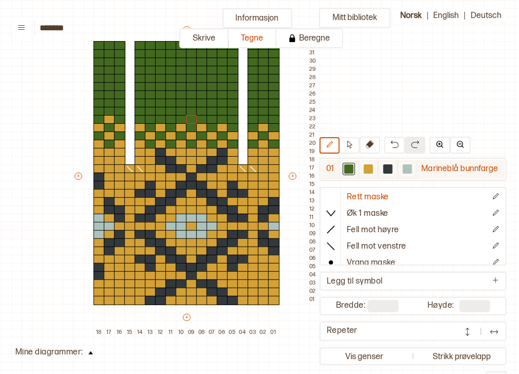
click at [373, 168] on div at bounding box center [368, 168] width 9 height 9
click at [142, 118] on div at bounding box center [140, 119] width 11 height 9
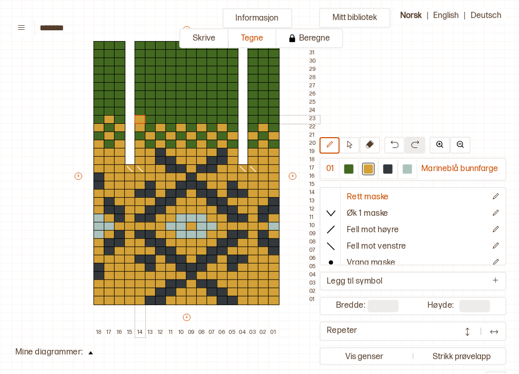
click at [142, 118] on div at bounding box center [140, 119] width 11 height 9
click at [350, 166] on div at bounding box center [348, 168] width 9 height 9
click at [140, 125] on div at bounding box center [140, 127] width 11 height 9
click at [117, 125] on div at bounding box center [119, 127] width 11 height 9
drag, startPoint x: 99, startPoint y: 125, endPoint x: 100, endPoint y: 143, distance: 17.5
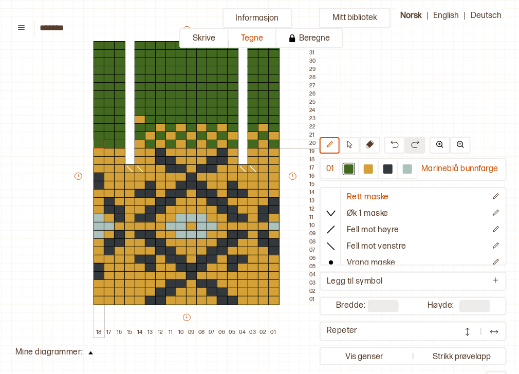
click at [100, 143] on div "+ + + + 18 17 16 15 14 13 12 11 10 09 08 07 06 05 04 03 02 01 32 31 30 29 28 27…" at bounding box center [196, 181] width 247 height 313
click at [370, 174] on div at bounding box center [368, 169] width 12 height 12
click at [111, 145] on div at bounding box center [109, 144] width 11 height 9
click at [97, 134] on div at bounding box center [99, 136] width 11 height 9
click at [117, 135] on div at bounding box center [119, 136] width 11 height 9
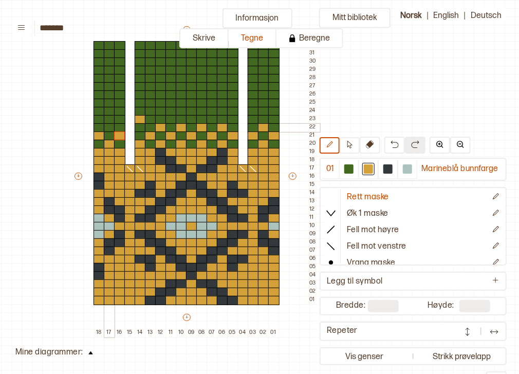
click at [109, 124] on div at bounding box center [109, 127] width 11 height 9
click at [100, 117] on div at bounding box center [99, 119] width 11 height 9
click at [117, 118] on div at bounding box center [119, 119] width 11 height 9
click at [347, 167] on div at bounding box center [348, 168] width 9 height 9
click at [140, 120] on div at bounding box center [140, 119] width 11 height 9
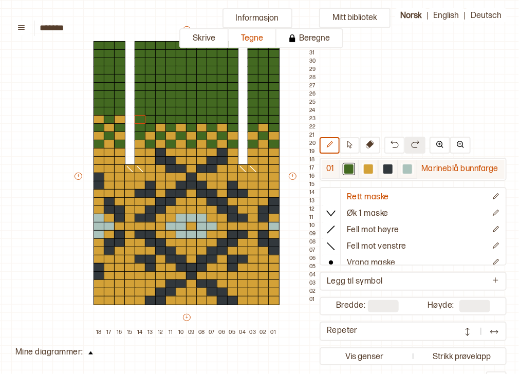
click at [362, 171] on div at bounding box center [369, 169] width 20 height 19
click at [139, 128] on div at bounding box center [140, 127] width 11 height 9
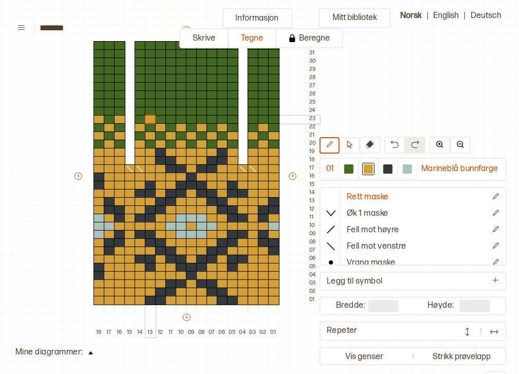
click at [148, 118] on div at bounding box center [150, 119] width 11 height 9
drag, startPoint x: 170, startPoint y: 119, endPoint x: 193, endPoint y: 120, distance: 23.7
click at [193, 120] on div "+ + + + 18 17 16 15 14 13 12 11 10 09 08 07 06 05 04 03 02 01 32 31 30 29 28 27…" at bounding box center [196, 181] width 247 height 313
click at [193, 120] on div at bounding box center [191, 119] width 11 height 9
click at [349, 168] on div at bounding box center [348, 168] width 9 height 9
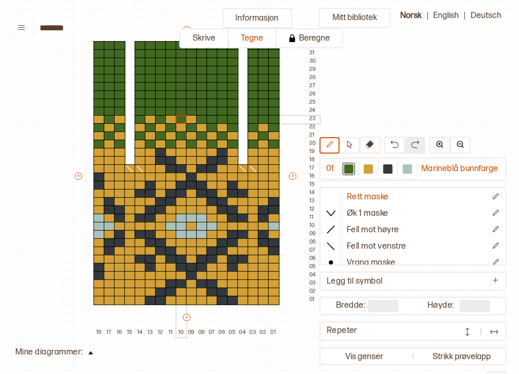
click at [181, 117] on div at bounding box center [181, 119] width 11 height 9
click at [363, 173] on div at bounding box center [369, 169] width 20 height 19
click at [210, 118] on div at bounding box center [212, 119] width 11 height 9
click at [231, 119] on div at bounding box center [232, 119] width 11 height 9
click at [262, 121] on div at bounding box center [263, 119] width 11 height 9
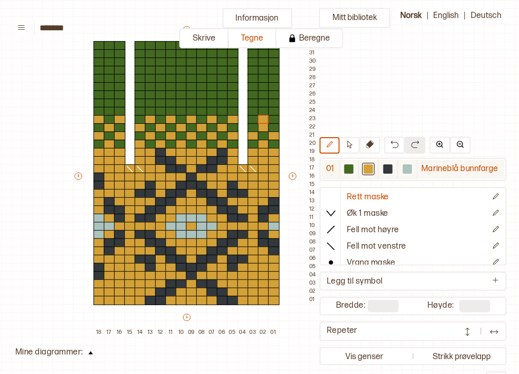
click at [354, 170] on div at bounding box center [348, 168] width 9 height 9
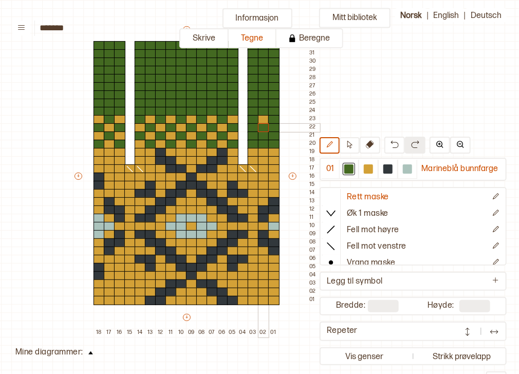
drag, startPoint x: 253, startPoint y: 129, endPoint x: 262, endPoint y: 126, distance: 9.8
click at [262, 126] on div "+ + + + 18 17 16 15 14 13 12 11 10 09 08 07 06 05 04 03 02 01 32 31 30 29 28 27…" at bounding box center [196, 181] width 247 height 313
click at [370, 171] on div at bounding box center [368, 168] width 9 height 9
click at [253, 126] on div at bounding box center [253, 127] width 11 height 9
click at [269, 130] on div at bounding box center [273, 127] width 11 height 9
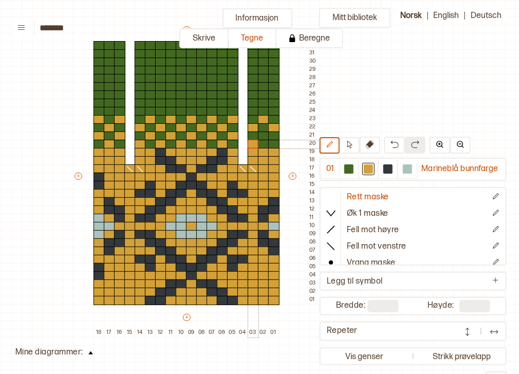
click at [254, 141] on div at bounding box center [253, 144] width 11 height 9
click at [263, 136] on div at bounding box center [263, 136] width 11 height 9
click at [271, 144] on div at bounding box center [273, 144] width 11 height 9
click at [261, 112] on div at bounding box center [263, 111] width 11 height 9
click at [229, 111] on div at bounding box center [232, 111] width 11 height 9
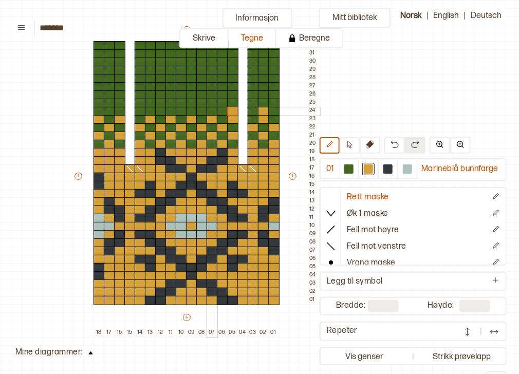
click at [211, 109] on div at bounding box center [212, 111] width 11 height 9
click at [193, 108] on div at bounding box center [191, 111] width 11 height 9
click at [169, 109] on div at bounding box center [171, 111] width 11 height 9
click at [151, 109] on div at bounding box center [150, 111] width 11 height 9
click at [118, 113] on div at bounding box center [119, 111] width 11 height 9
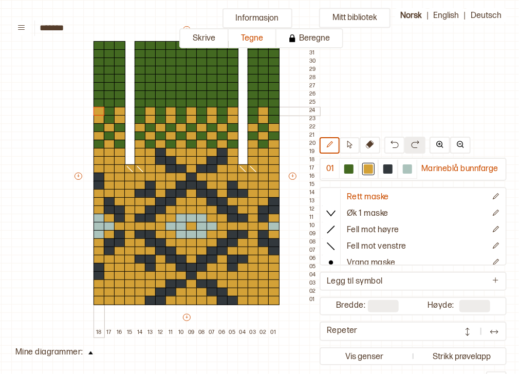
click at [97, 111] on div at bounding box center [99, 111] width 11 height 9
click at [334, 241] on icon at bounding box center [331, 246] width 10 height 10
click at [274, 101] on div at bounding box center [273, 103] width 11 height 9
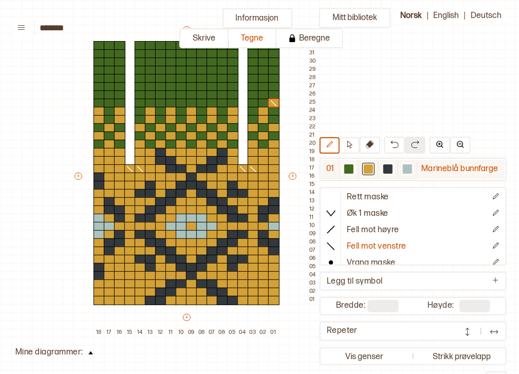
click at [352, 173] on div at bounding box center [348, 168] width 9 height 9
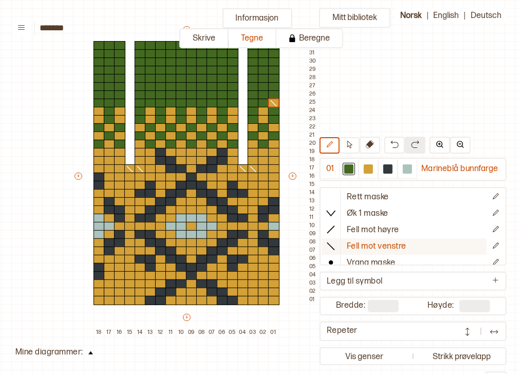
click at [334, 246] on line at bounding box center [330, 246] width 7 height 7
click at [272, 101] on icon at bounding box center [274, 103] width 10 height 8
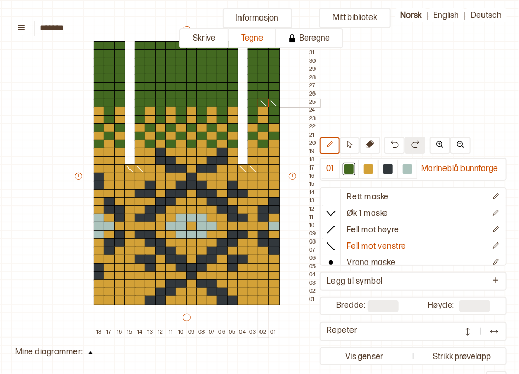
click at [261, 101] on div at bounding box center [263, 103] width 11 height 9
click at [230, 102] on div at bounding box center [232, 103] width 11 height 9
click at [224, 103] on div at bounding box center [222, 103] width 11 height 9
click at [112, 103] on div at bounding box center [109, 103] width 11 height 9
click at [123, 103] on div at bounding box center [119, 103] width 11 height 9
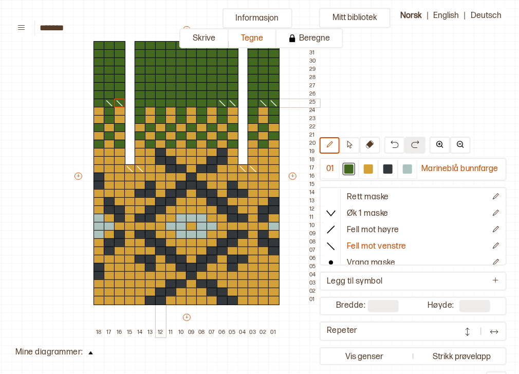
click at [162, 101] on div at bounding box center [160, 103] width 11 height 9
click at [169, 102] on div at bounding box center [171, 103] width 11 height 9
click at [373, 145] on icon at bounding box center [370, 144] width 8 height 8
drag, startPoint x: 262, startPoint y: 95, endPoint x: 263, endPoint y: 53, distance: 41.6
click at [263, 53] on div "+ + + + 18 17 16 15 14 13 12 11 10 09 08 07 06 05 04 03 02 01 32 31 30 29 28 27…" at bounding box center [196, 181] width 247 height 313
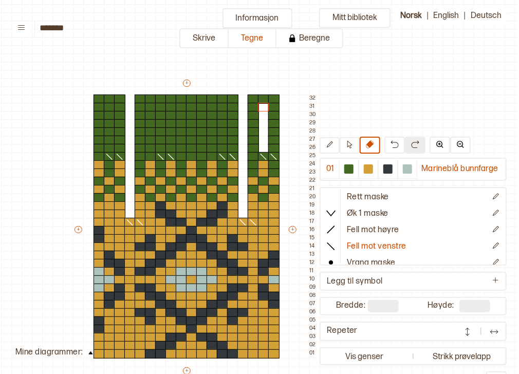
scroll to position [19, 71]
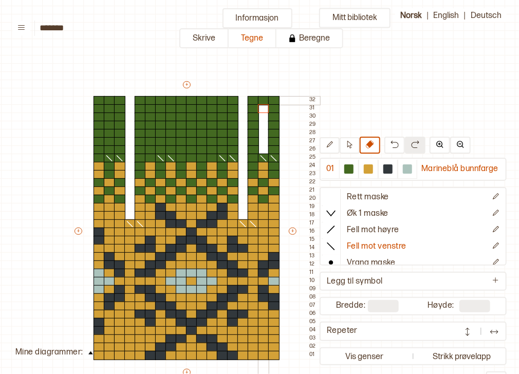
click at [265, 99] on div at bounding box center [263, 100] width 11 height 9
drag, startPoint x: 221, startPoint y: 147, endPoint x: 220, endPoint y: 99, distance: 48.3
click at [220, 99] on div "+ + + + 18 17 16 15 14 13 12 11 10 09 08 07 06 05 04 03 02 01 32 31 30 29 28 27…" at bounding box center [196, 236] width 247 height 313
drag, startPoint x: 158, startPoint y: 149, endPoint x: 158, endPoint y: 96, distance: 52.9
click at [158, 96] on div "+ + + + 18 17 16 15 14 13 12 11 10 09 08 07 06 05 04 03 02 01 32 31 30 29 28 27…" at bounding box center [196, 236] width 247 height 313
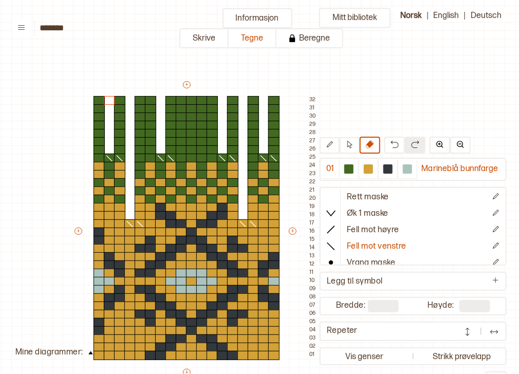
drag, startPoint x: 108, startPoint y: 149, endPoint x: 107, endPoint y: 89, distance: 60.2
click at [107, 89] on div "+ + + + 18 17 16 15 14 13 12 11 10 09 08 07 06 05 04 03 02 01 32 31 30 29 28 27…" at bounding box center [196, 236] width 247 height 313
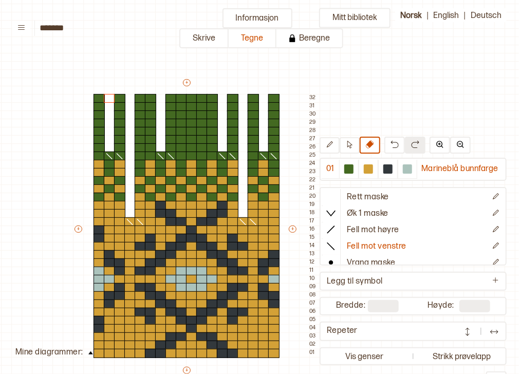
scroll to position [0, 71]
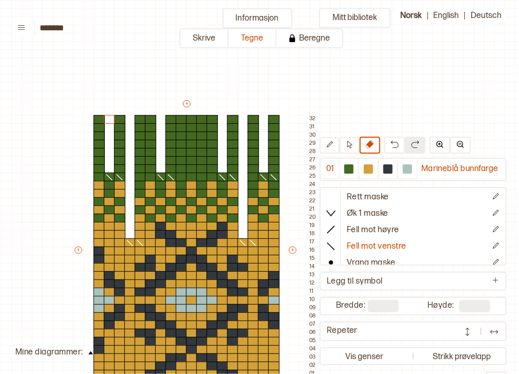
click at [88, 353] on img at bounding box center [90, 353] width 5 height 3
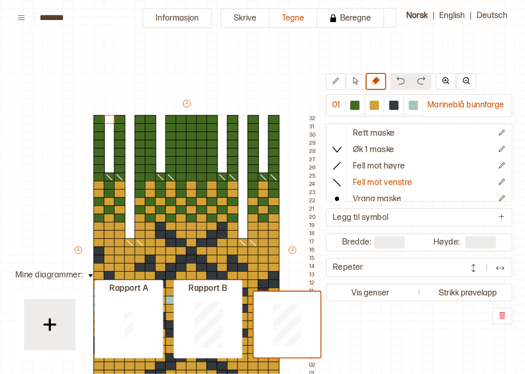
click at [288, 137] on div "+ + + + 18 17 16 15 14 13 12 11 10 09 08 07 06 05 04 03 02 01 32 31 30 29 28 27…" at bounding box center [196, 255] width 247 height 313
click at [286, 88] on div "Mitt bibliotek 01 Marineblå bunnfarge Rett maske Øk 1 maske Fell mot høyre Fell…" at bounding box center [454, 374] width 1051 height 748
click at [85, 278] on button at bounding box center [90, 275] width 15 height 14
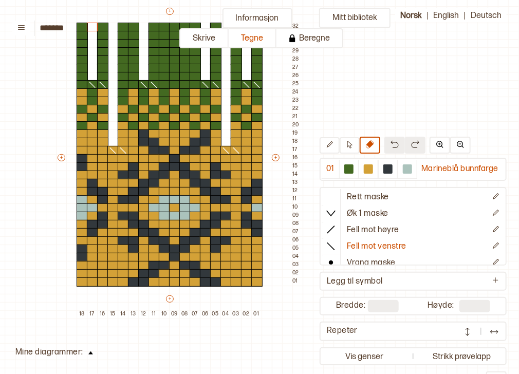
scroll to position [93, 101]
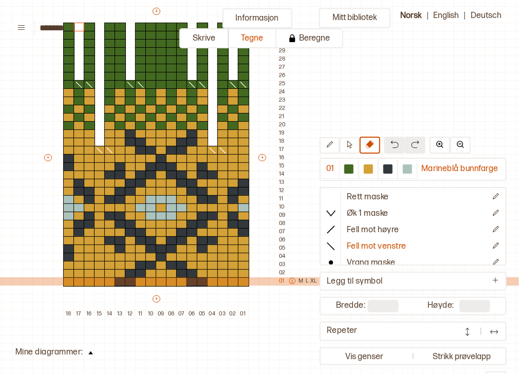
click at [290, 282] on icon at bounding box center [292, 281] width 7 height 7
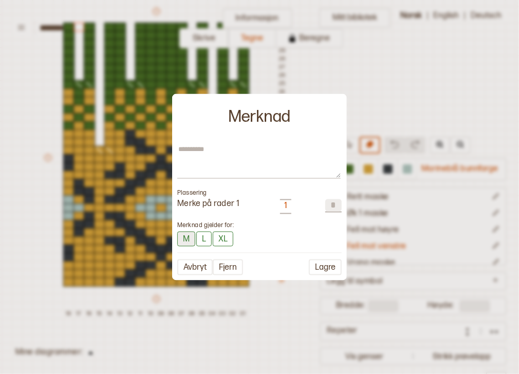
click at [185, 242] on button "M" at bounding box center [186, 238] width 18 height 15
click at [185, 242] on button "M" at bounding box center [186, 239] width 19 height 16
click at [202, 237] on button "L" at bounding box center [203, 238] width 15 height 15
click at [217, 241] on button "XL" at bounding box center [224, 238] width 21 height 15
click at [217, 241] on button "XL" at bounding box center [225, 239] width 22 height 16
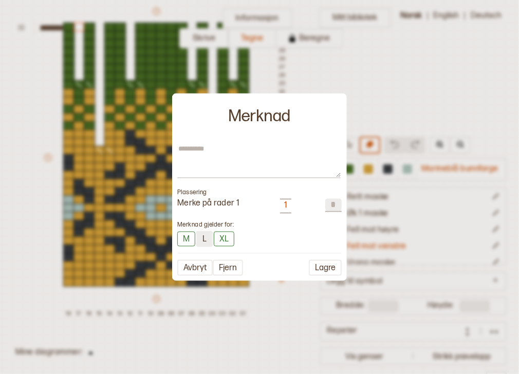
click at [203, 240] on button "L" at bounding box center [204, 239] width 16 height 16
click at [186, 240] on button "M" at bounding box center [186, 238] width 18 height 15
click at [321, 266] on button "Lagre" at bounding box center [325, 268] width 33 height 16
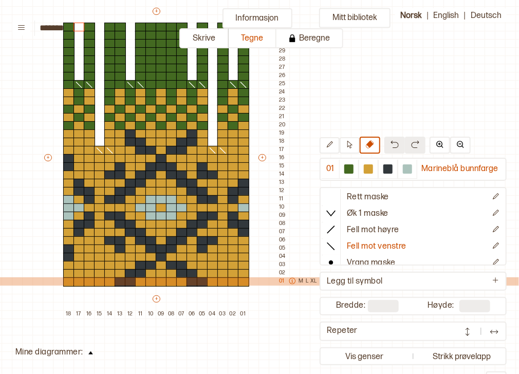
click at [286, 284] on div "M L XL" at bounding box center [301, 282] width 33 height 8
click at [292, 281] on icon at bounding box center [292, 281] width 6 height 6
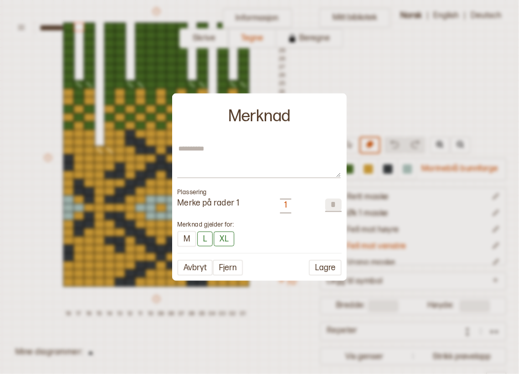
click at [283, 309] on div at bounding box center [259, 187] width 519 height 374
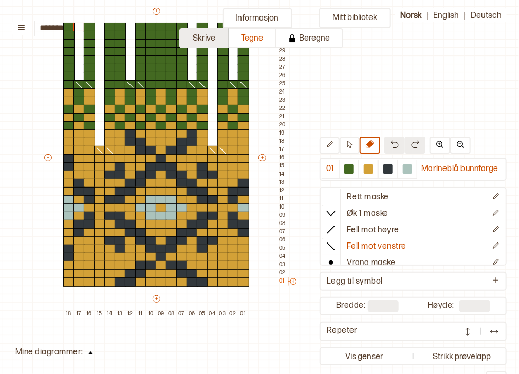
click at [212, 40] on button "Skrive" at bounding box center [203, 38] width 49 height 20
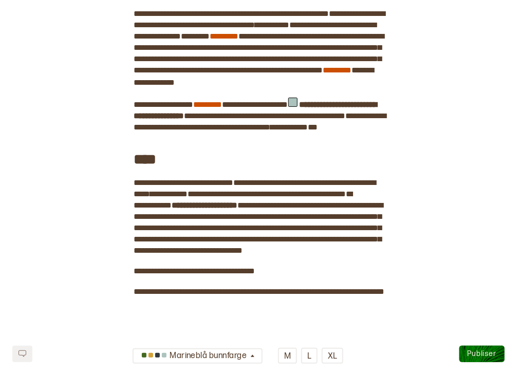
scroll to position [988, 0]
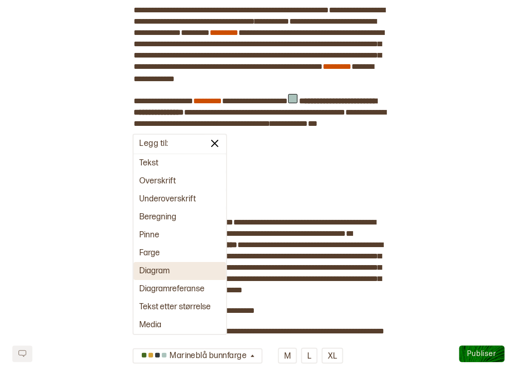
click at [165, 276] on button "Diagram" at bounding box center [180, 271] width 93 height 18
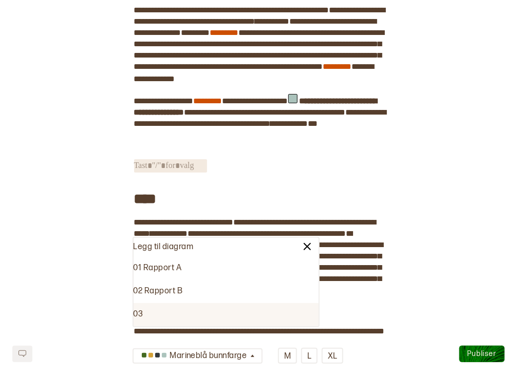
click at [170, 315] on div "03" at bounding box center [226, 314] width 185 height 23
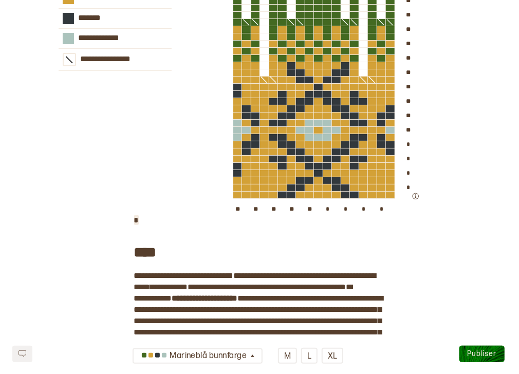
scroll to position [1257, 0]
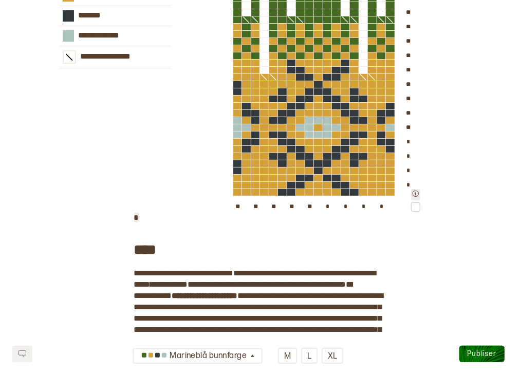
click at [416, 197] on icon "button" at bounding box center [415, 193] width 7 height 7
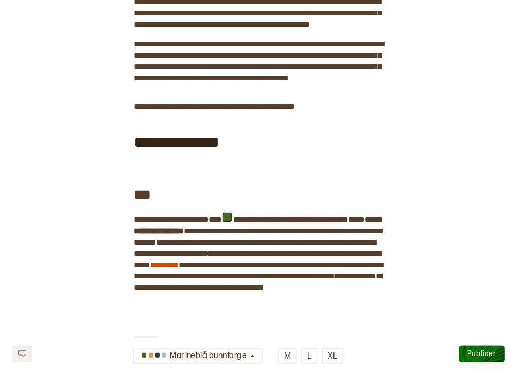
scroll to position [0, 0]
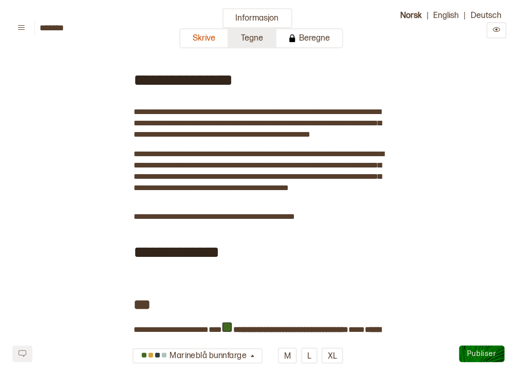
click at [243, 36] on button "Tegne" at bounding box center [253, 38] width 48 height 20
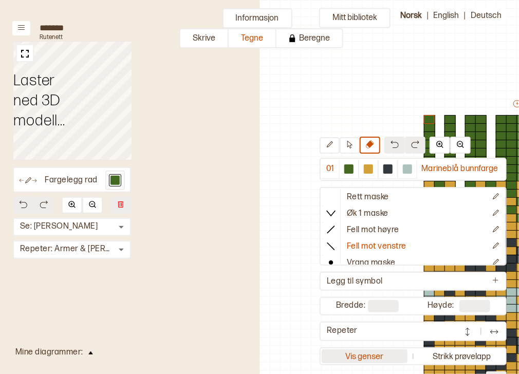
scroll to position [71, 253]
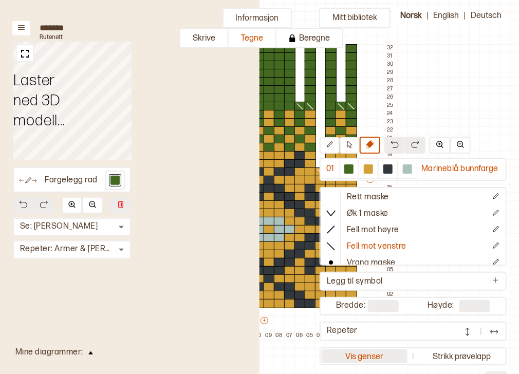
click at [358, 357] on button "Vis genser" at bounding box center [365, 357] width 86 height 14
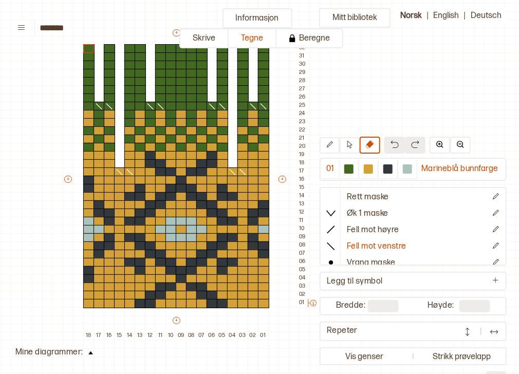
scroll to position [71, 148]
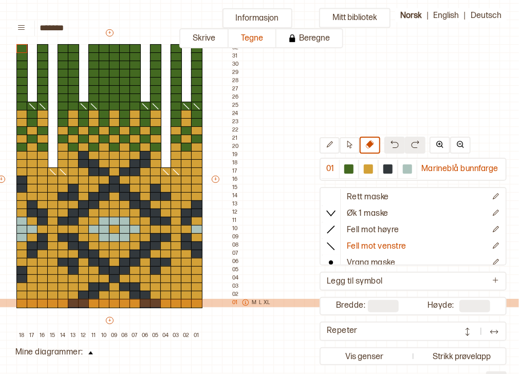
click at [246, 302] on icon at bounding box center [245, 302] width 7 height 7
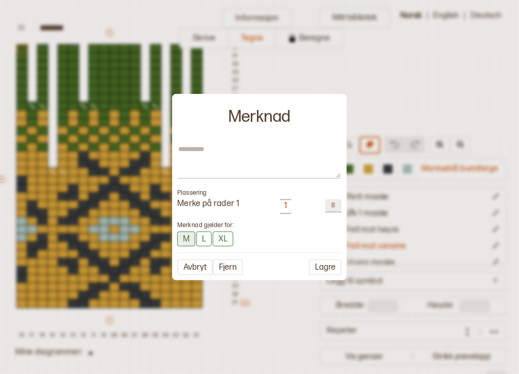
click at [189, 238] on button "M" at bounding box center [186, 238] width 18 height 15
type textarea "*"
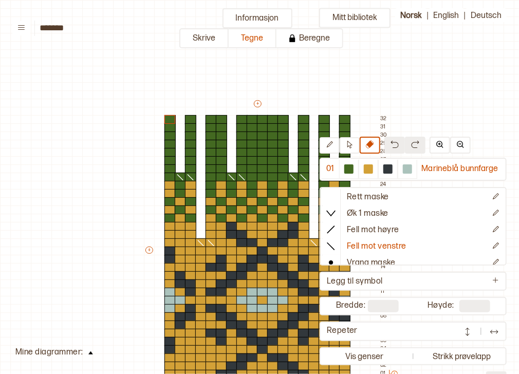
scroll to position [71, 148]
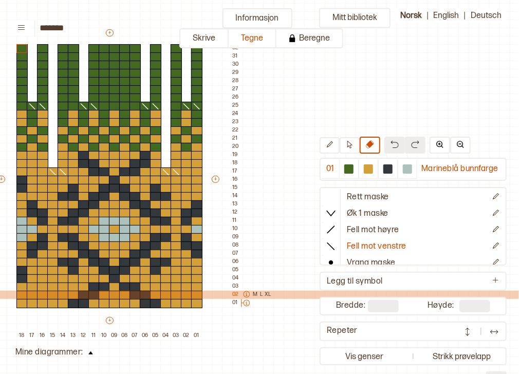
click at [247, 296] on icon at bounding box center [246, 294] width 7 height 7
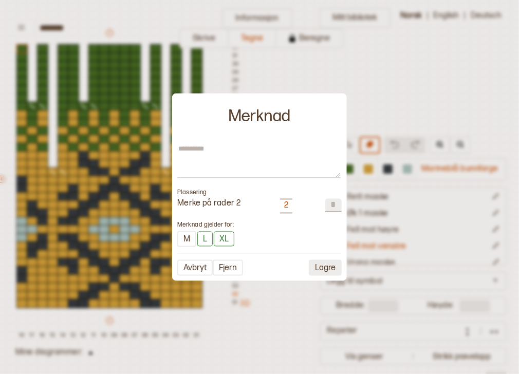
click at [320, 263] on button "Lagre" at bounding box center [325, 268] width 33 height 16
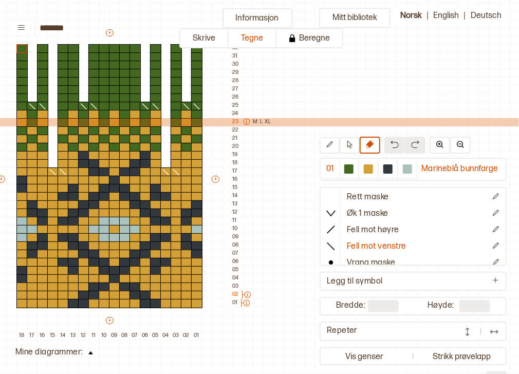
click at [247, 121] on icon at bounding box center [246, 121] width 7 height 7
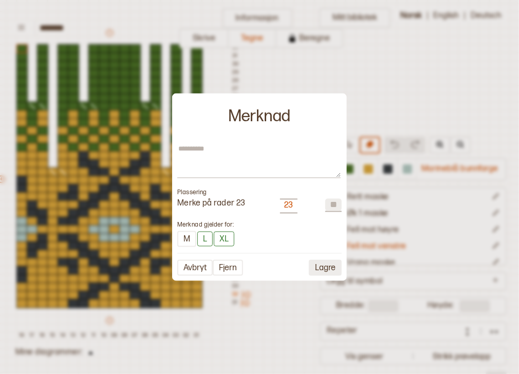
click at [319, 271] on button "Lagre" at bounding box center [325, 268] width 33 height 16
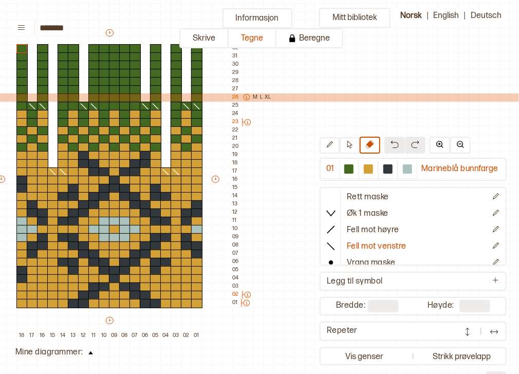
click at [244, 98] on icon at bounding box center [246, 97] width 7 height 7
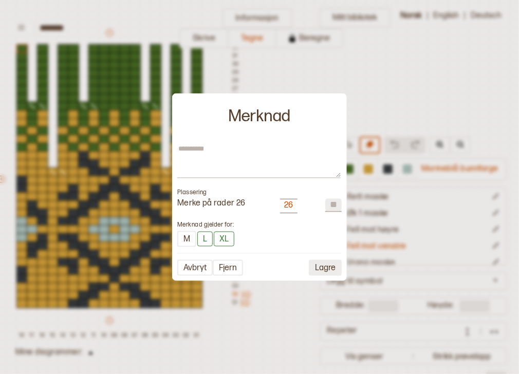
click at [324, 265] on button "Lagre" at bounding box center [325, 268] width 33 height 16
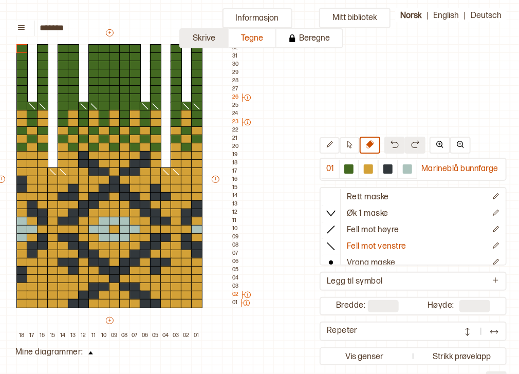
click at [219, 42] on button "Skrive" at bounding box center [203, 38] width 49 height 20
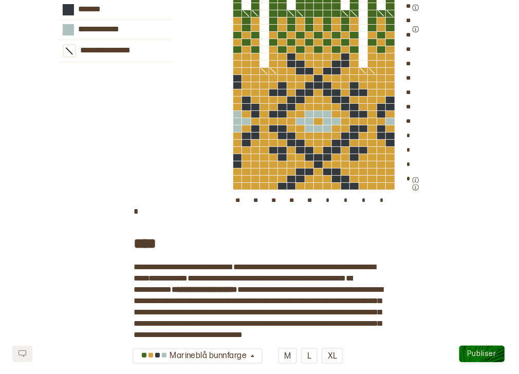
scroll to position [1274, 0]
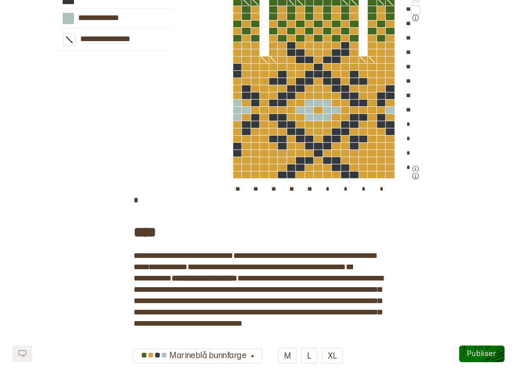
click at [414, 14] on div at bounding box center [415, 9] width 9 height 9
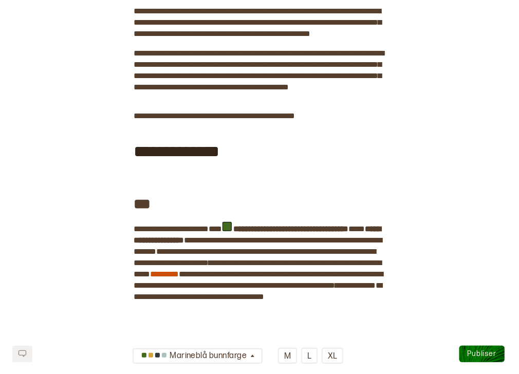
scroll to position [0, 0]
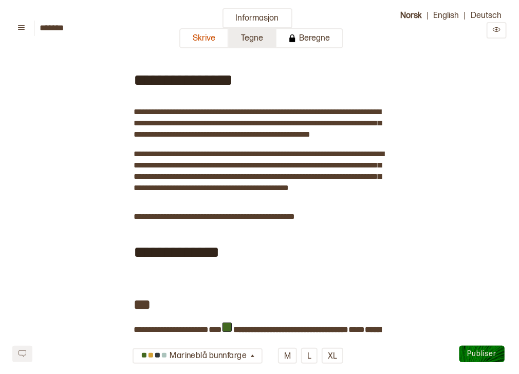
click at [261, 34] on button "Tegne" at bounding box center [253, 38] width 48 height 20
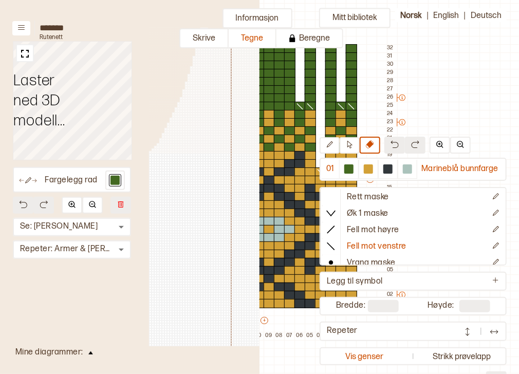
scroll to position [71, 250]
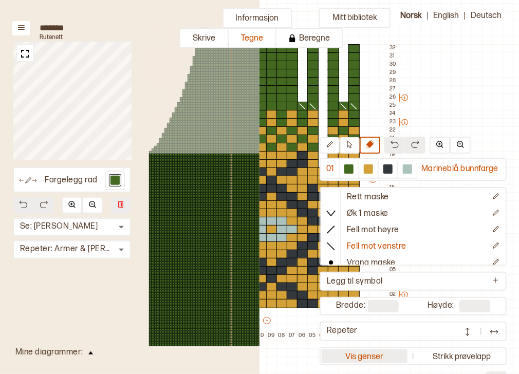
click at [372, 352] on button "Vis genser" at bounding box center [365, 357] width 86 height 14
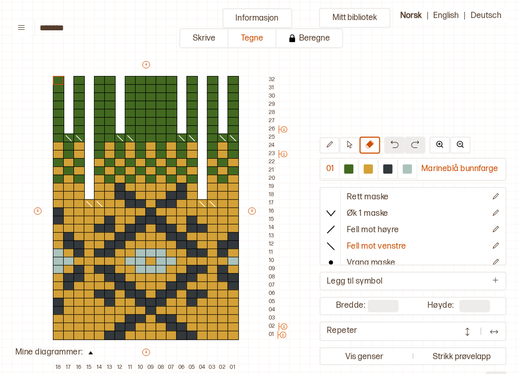
scroll to position [37, 112]
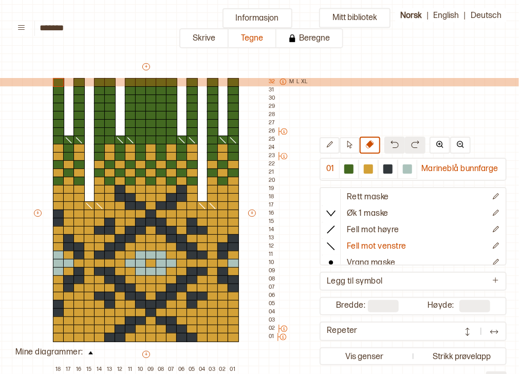
click at [291, 82] on p "M" at bounding box center [292, 82] width 5 height 8
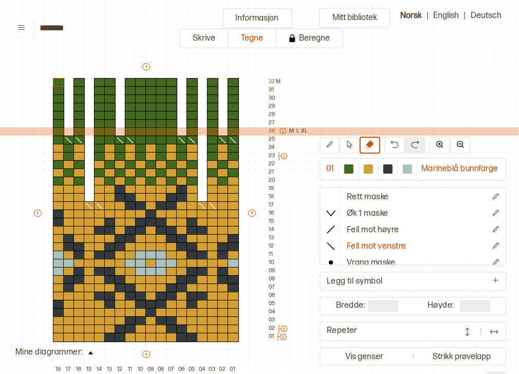
click at [290, 132] on p "M" at bounding box center [292, 131] width 5 height 8
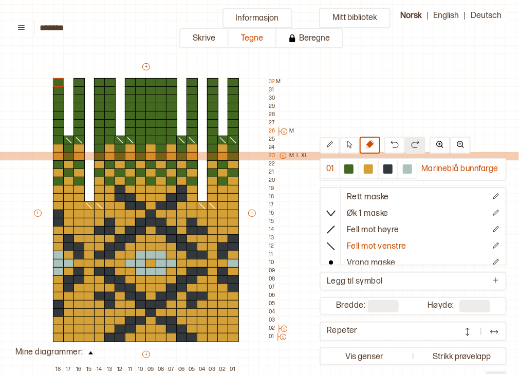
click at [290, 158] on p "M" at bounding box center [292, 156] width 5 height 8
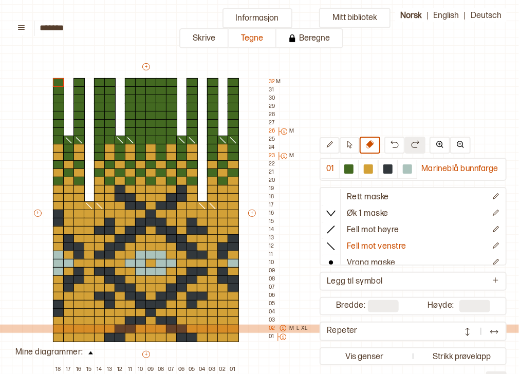
click at [290, 328] on p "M" at bounding box center [292, 329] width 5 height 8
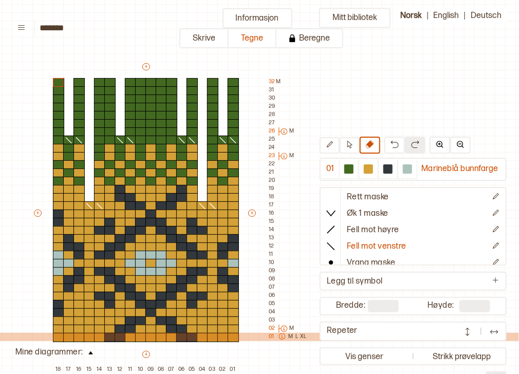
click at [289, 336] on p "M" at bounding box center [291, 337] width 5 height 8
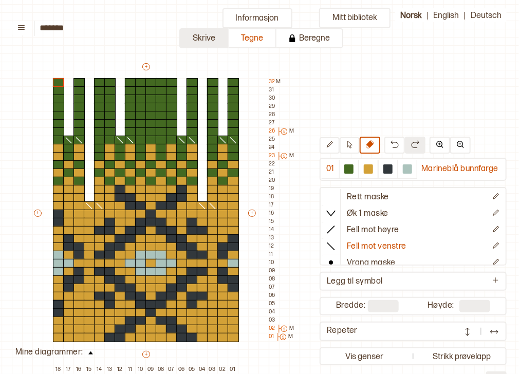
click at [218, 37] on button "Skrive" at bounding box center [203, 38] width 49 height 20
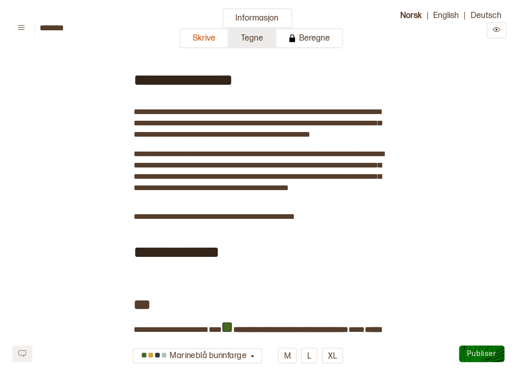
click at [263, 38] on button "Tegne" at bounding box center [253, 38] width 48 height 20
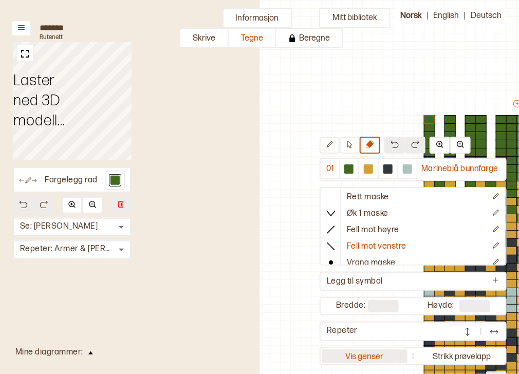
scroll to position [71, 253]
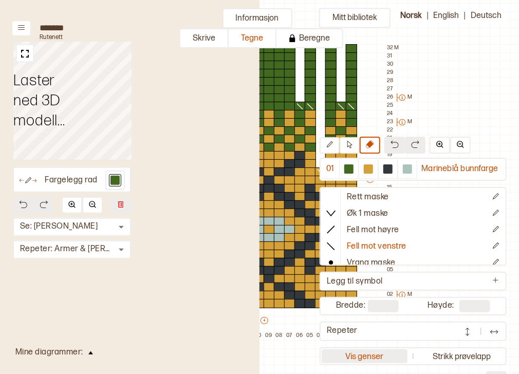
click at [368, 351] on button "Vis genser" at bounding box center [365, 357] width 86 height 14
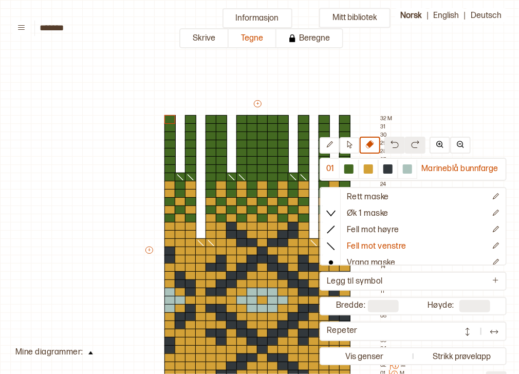
scroll to position [71, 11]
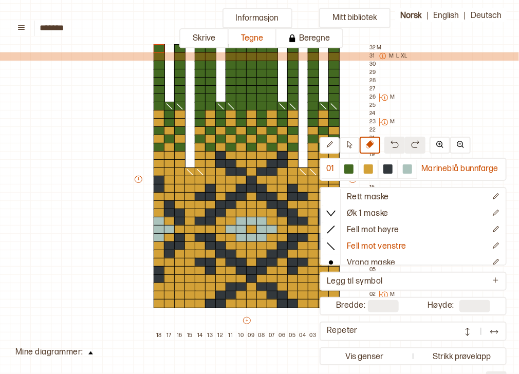
click at [382, 56] on icon at bounding box center [382, 56] width 6 height 6
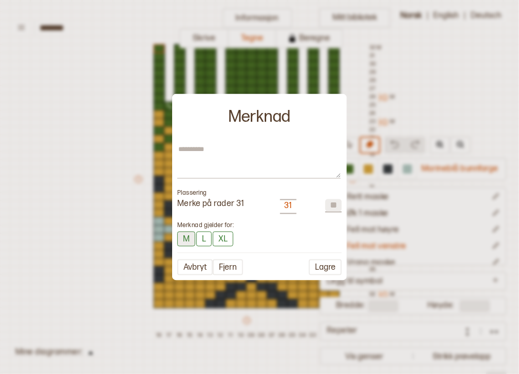
click at [186, 239] on button "M" at bounding box center [186, 238] width 18 height 15
click at [317, 264] on button "Lagre" at bounding box center [325, 268] width 33 height 16
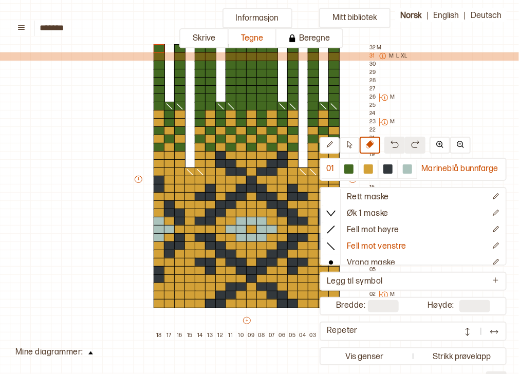
click at [391, 56] on p "M" at bounding box center [392, 56] width 5 height 8
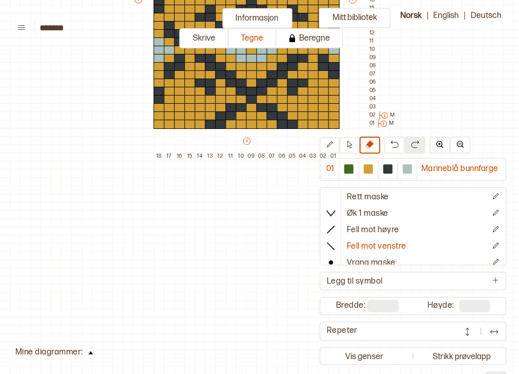
scroll to position [276, 11]
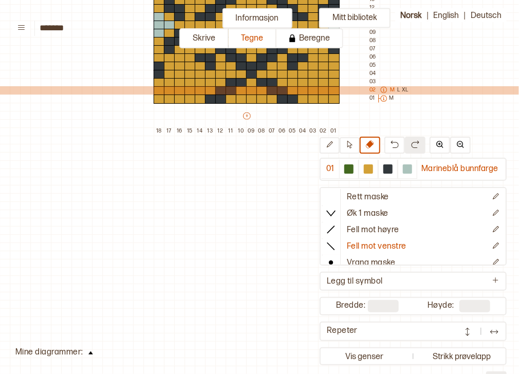
click at [395, 89] on div "M L XL" at bounding box center [392, 90] width 33 height 8
click at [392, 89] on p "M" at bounding box center [393, 90] width 5 height 8
click at [384, 88] on icon at bounding box center [383, 89] width 7 height 7
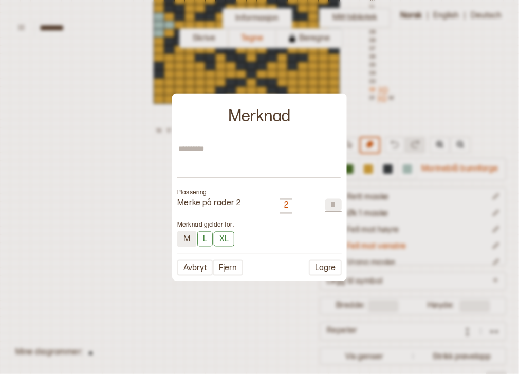
click at [187, 241] on button "M" at bounding box center [186, 239] width 19 height 16
click at [318, 269] on button "Lagre" at bounding box center [325, 267] width 33 height 16
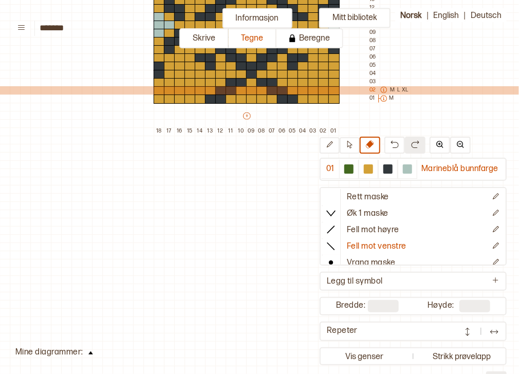
click at [384, 88] on icon at bounding box center [383, 89] width 7 height 7
type textarea "*"
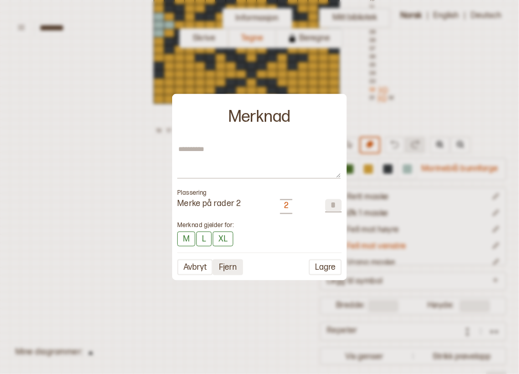
click at [233, 265] on button "Fjern" at bounding box center [228, 267] width 30 height 16
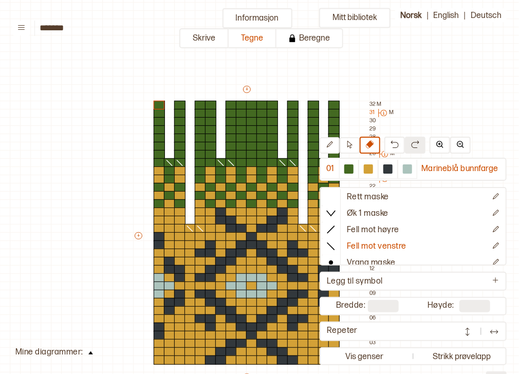
scroll to position [0, 11]
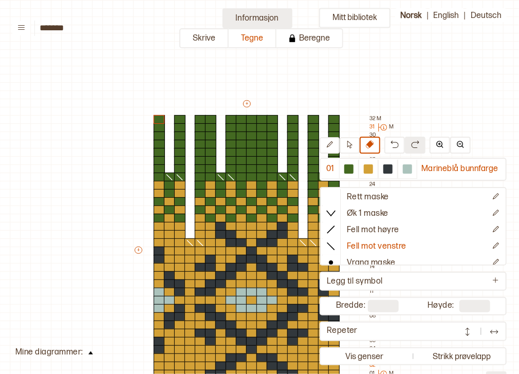
click at [247, 15] on button "Informasjon" at bounding box center [258, 18] width 70 height 20
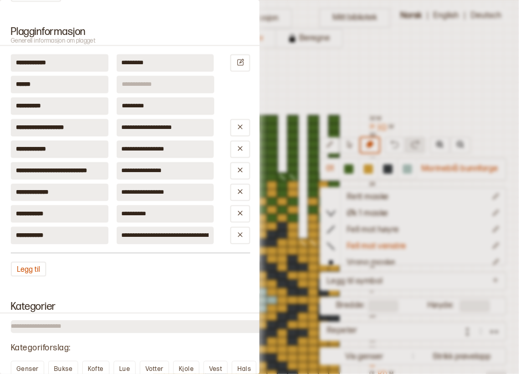
scroll to position [657, 0]
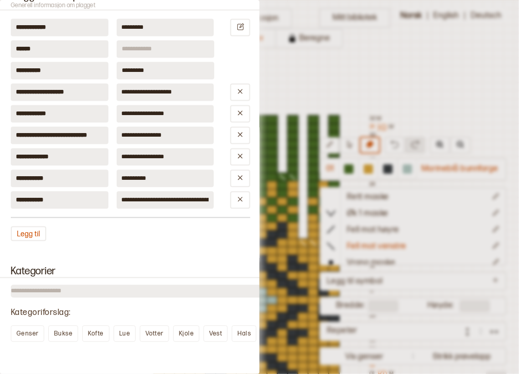
click at [140, 199] on input "**********" at bounding box center [166, 199] width 98 height 17
type input "**********"
click at [306, 76] on div at bounding box center [259, 187] width 519 height 374
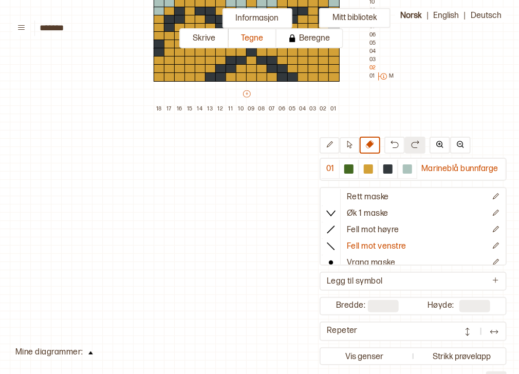
scroll to position [298, 11]
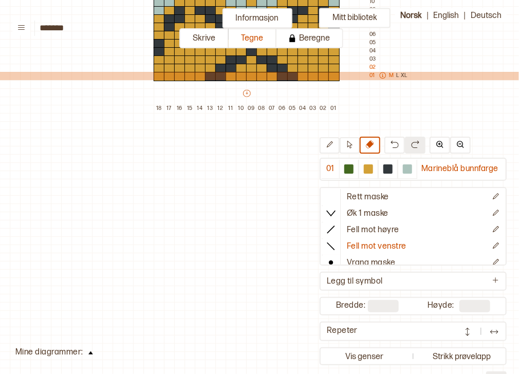
click at [391, 76] on p "M" at bounding box center [392, 76] width 5 height 8
click at [381, 76] on icon at bounding box center [382, 75] width 7 height 7
type textarea "*"
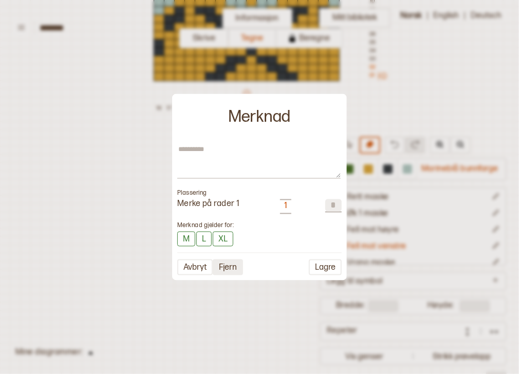
click at [228, 268] on button "Fjern" at bounding box center [228, 267] width 30 height 16
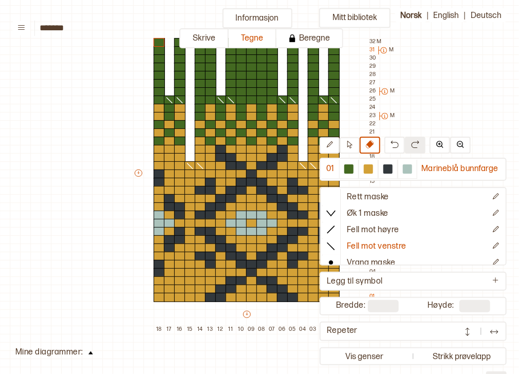
scroll to position [78, 11]
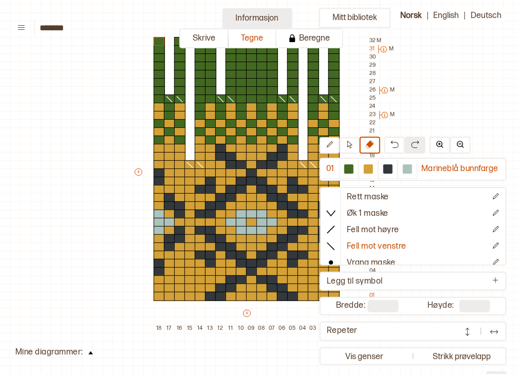
click at [260, 14] on button "Informasjon" at bounding box center [258, 18] width 70 height 20
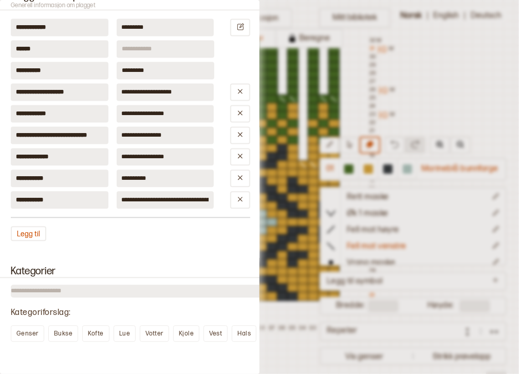
click at [142, 197] on input "**********" at bounding box center [166, 199] width 98 height 17
type input "**********"
click at [441, 65] on div at bounding box center [259, 187] width 519 height 374
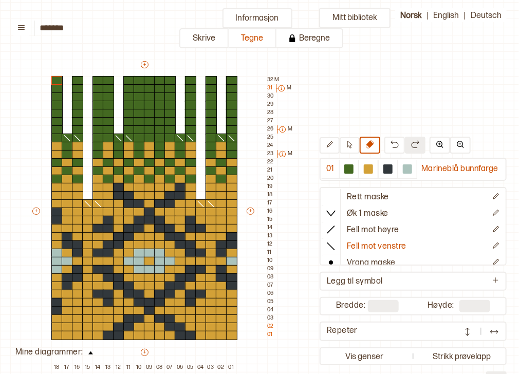
scroll to position [32, 113]
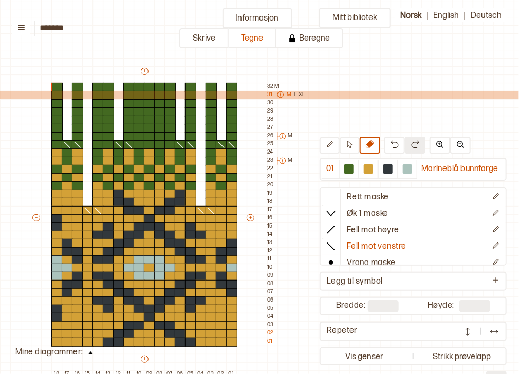
click at [296, 94] on div "M L XL" at bounding box center [289, 95] width 33 height 8
click at [294, 95] on p "L" at bounding box center [295, 95] width 3 height 8
click at [280, 95] on icon at bounding box center [280, 94] width 7 height 7
type textarea "*"
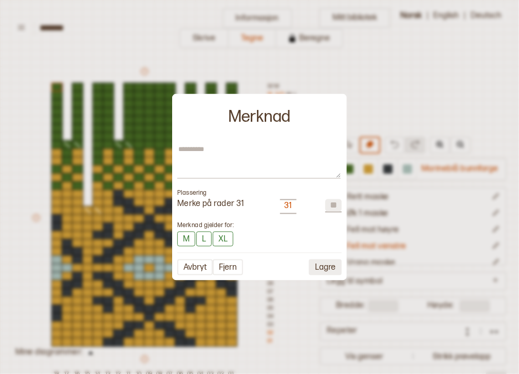
click at [325, 266] on button "Lagre" at bounding box center [325, 267] width 33 height 16
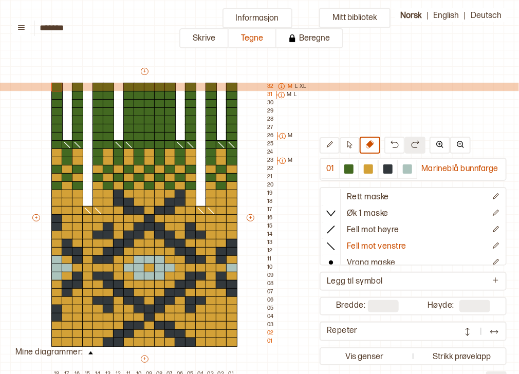
click at [296, 86] on p "L" at bounding box center [296, 87] width 3 height 8
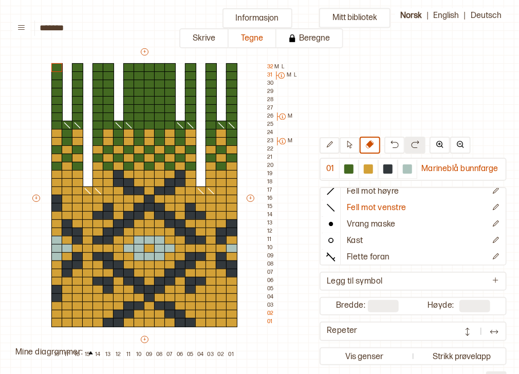
scroll to position [40, 0]
click at [492, 222] on icon "Rediger symbol" at bounding box center [496, 222] width 8 height 8
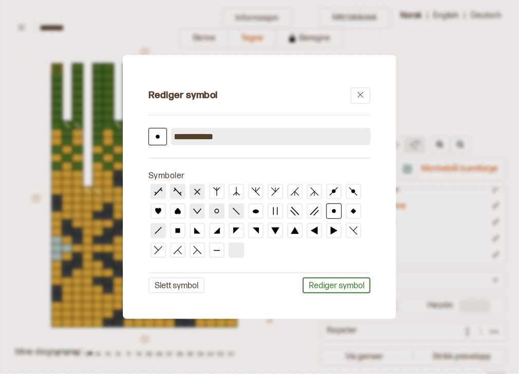
click at [199, 193] on line at bounding box center [198, 192] width 6 height 6
drag, startPoint x: 226, startPoint y: 134, endPoint x: 175, endPoint y: 130, distance: 51.6
click at [175, 130] on input "**********" at bounding box center [270, 136] width 199 height 17
type input "**********"
click at [339, 286] on button "Rediger symbol" at bounding box center [337, 286] width 68 height 16
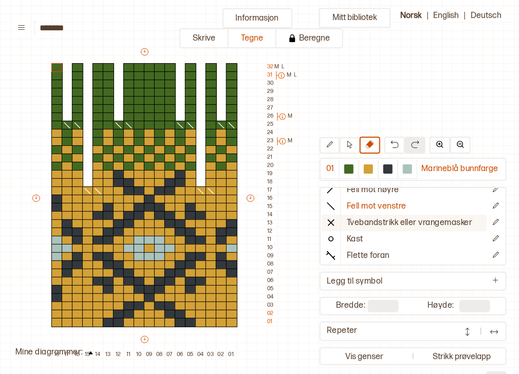
click at [336, 224] on icon at bounding box center [331, 222] width 10 height 10
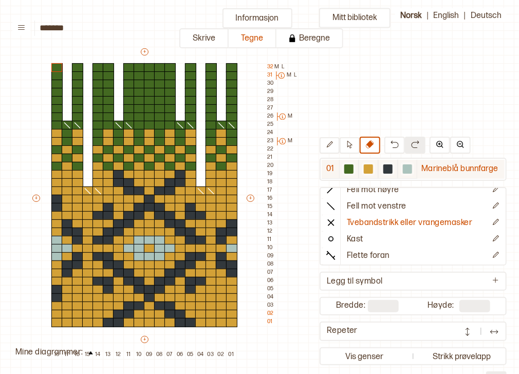
click at [352, 169] on div at bounding box center [348, 168] width 9 height 9
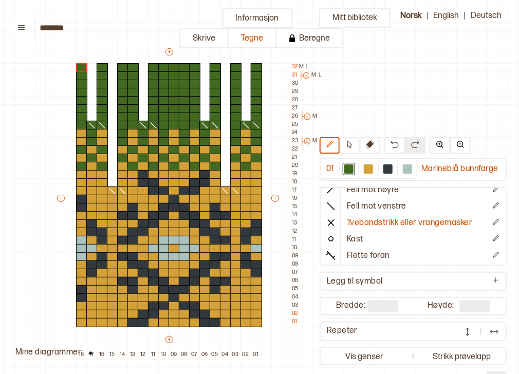
scroll to position [52, 74]
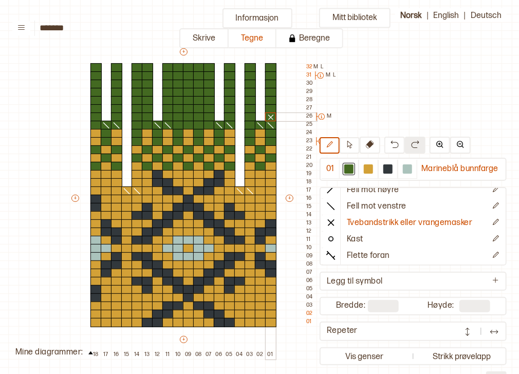
click at [270, 117] on div at bounding box center [270, 117] width 11 height 9
click at [270, 109] on div at bounding box center [270, 108] width 11 height 9
click at [270, 101] on div at bounding box center [270, 100] width 11 height 9
click at [394, 142] on img at bounding box center [395, 144] width 8 height 8
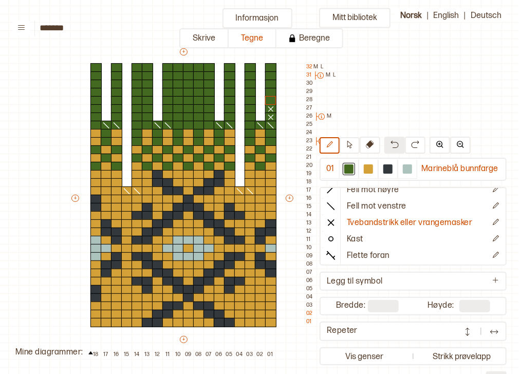
click at [394, 142] on img at bounding box center [395, 144] width 8 height 8
click at [393, 143] on img at bounding box center [395, 144] width 8 height 8
click at [270, 106] on div at bounding box center [270, 108] width 11 height 9
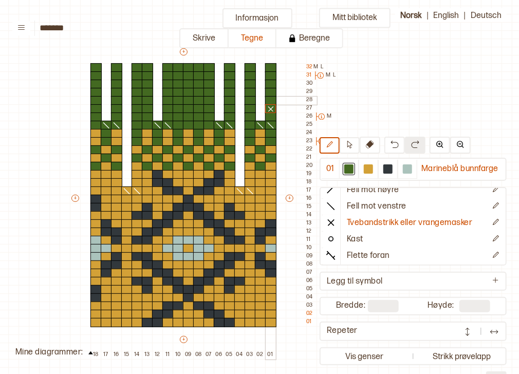
click at [270, 100] on div at bounding box center [270, 100] width 11 height 9
click at [270, 93] on div at bounding box center [270, 92] width 11 height 9
drag, startPoint x: 253, startPoint y: 93, endPoint x: 252, endPoint y: 104, distance: 11.3
click at [252, 105] on div "+ + + + 18 17 16 15 14 13 12 11 10 09 08 07 06 05 04 03 02 01 32 M L 31 M L 30 …" at bounding box center [193, 203] width 247 height 313
drag, startPoint x: 228, startPoint y: 91, endPoint x: 228, endPoint y: 105, distance: 13.9
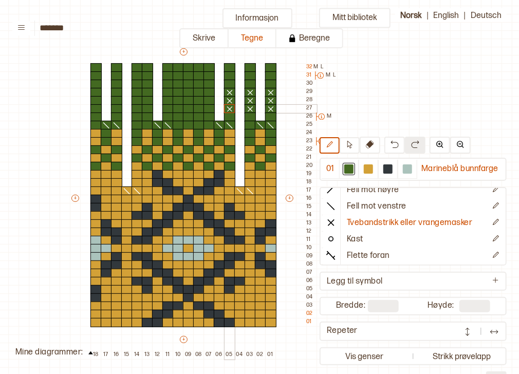
click at [228, 105] on div "+ + + + 18 17 16 15 14 13 12 11 10 09 08 07 06 05 04 03 02 01 32 M L 31 M L 30 …" at bounding box center [193, 203] width 247 height 313
drag, startPoint x: 209, startPoint y: 91, endPoint x: 169, endPoint y: 106, distance: 42.8
click at [169, 106] on div "+ + + + 18 17 16 15 14 13 12 11 10 09 08 07 06 05 04 03 02 01 32 M L 31 M L 30 …" at bounding box center [193, 203] width 247 height 313
drag, startPoint x: 150, startPoint y: 107, endPoint x: 139, endPoint y: 107, distance: 10.8
click at [139, 107] on div "+ + + + 18 17 16 15 14 13 12 11 10 09 08 07 06 05 04 03 02 01 32 M L 31 M L 30 …" at bounding box center [193, 203] width 247 height 313
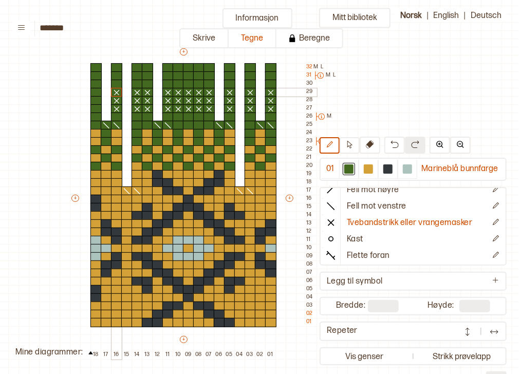
drag, startPoint x: 120, startPoint y: 104, endPoint x: 112, endPoint y: 94, distance: 13.9
click at [116, 94] on div "+ + + + 18 17 16 15 14 13 12 11 10 09 08 07 06 05 04 03 02 01 32 M L 31 M L 30 …" at bounding box center [193, 203] width 247 height 313
drag, startPoint x: 98, startPoint y: 91, endPoint x: 98, endPoint y: 105, distance: 13.9
click at [98, 107] on div "+ + + + 18 17 16 15 14 13 12 11 10 09 08 07 06 05 04 03 02 01 32 M L 31 M L 30 …" at bounding box center [193, 203] width 247 height 313
click at [333, 208] on icon at bounding box center [331, 206] width 10 height 10
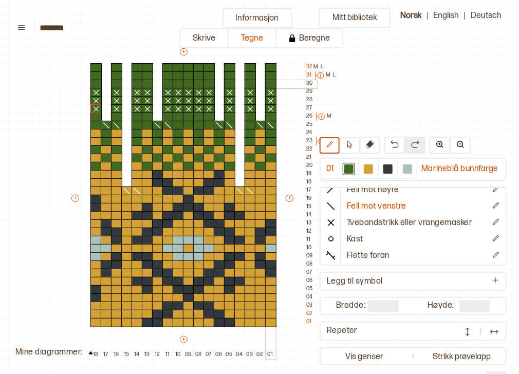
click at [271, 83] on div at bounding box center [270, 84] width 11 height 9
click at [253, 84] on div at bounding box center [250, 84] width 11 height 9
click at [210, 84] on div at bounding box center [209, 84] width 11 height 9
click at [196, 83] on div at bounding box center [198, 84] width 11 height 9
click at [179, 83] on div at bounding box center [178, 84] width 11 height 9
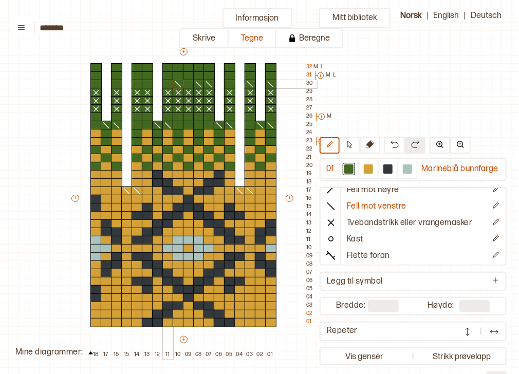
click at [167, 81] on div at bounding box center [167, 84] width 11 height 9
click at [140, 82] on div at bounding box center [137, 84] width 11 height 9
click at [115, 83] on div at bounding box center [116, 84] width 11 height 9
click at [370, 145] on icon at bounding box center [370, 144] width 8 height 8
drag, startPoint x: 250, startPoint y: 67, endPoint x: 250, endPoint y: 76, distance: 8.7
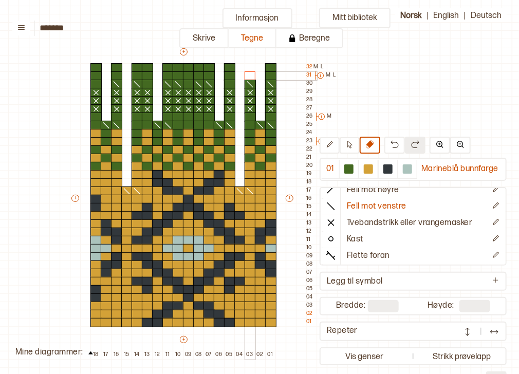
click at [250, 76] on div "+ + + + 18 17 16 15 14 13 12 11 10 09 08 07 06 05 04 03 02 01 32 M L 31 M L 30 …" at bounding box center [193, 203] width 247 height 313
drag, startPoint x: 199, startPoint y: 66, endPoint x: 199, endPoint y: 74, distance: 8.2
click at [199, 74] on div "+ + + + 18 17 16 15 14 13 12 11 10 09 08 07 06 05 04 03 02 01 32 M L 31 M L 30 …" at bounding box center [193, 203] width 247 height 313
drag, startPoint x: 169, startPoint y: 64, endPoint x: 169, endPoint y: 72, distance: 8.2
click at [169, 72] on div "+ + + + 18 17 16 15 14 13 12 11 10 09 08 07 06 05 04 03 02 01 32 M L 31 M L 30 …" at bounding box center [193, 203] width 247 height 313
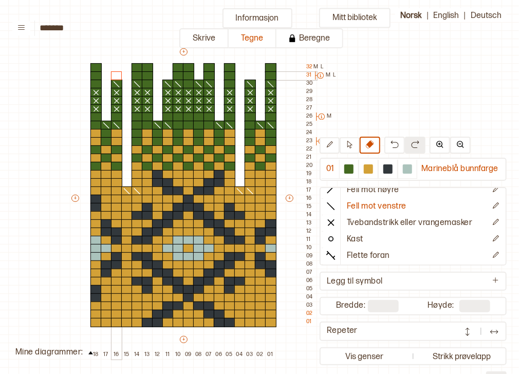
drag, startPoint x: 117, startPoint y: 66, endPoint x: 117, endPoint y: 72, distance: 6.7
click at [117, 72] on div "+ + + + 18 17 16 15 14 13 12 11 10 09 08 07 06 05 04 03 02 01 32 M L 31 M L 30 …" at bounding box center [193, 203] width 247 height 313
click at [212, 39] on button "Skrive" at bounding box center [203, 38] width 49 height 20
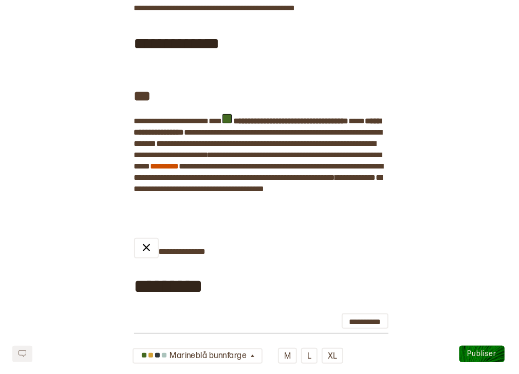
scroll to position [266, 0]
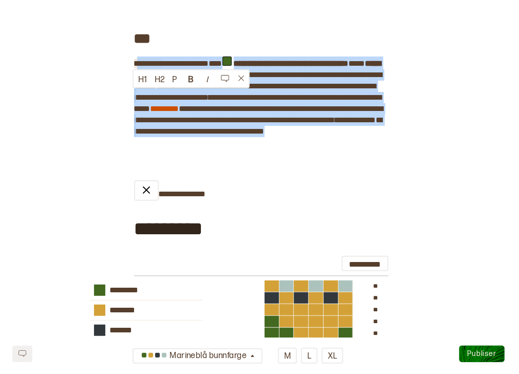
drag, startPoint x: 212, startPoint y: 176, endPoint x: 135, endPoint y: 98, distance: 110.1
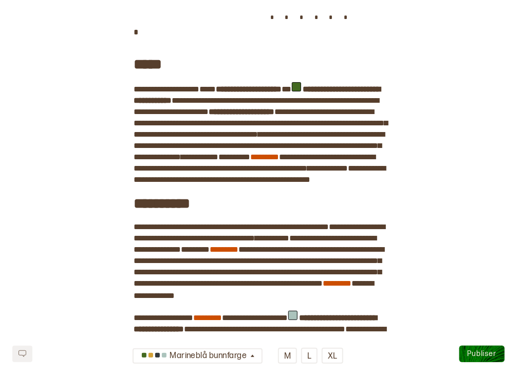
scroll to position [788, 0]
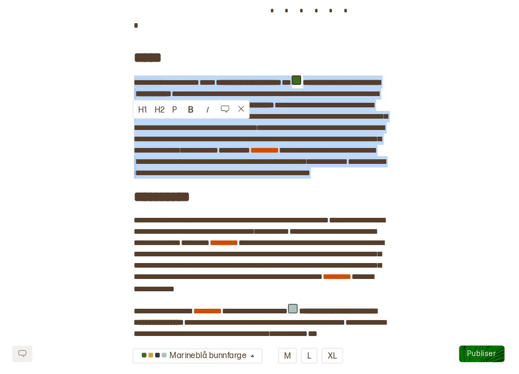
drag, startPoint x: 318, startPoint y: 229, endPoint x: 133, endPoint y: 126, distance: 211.7
click at [134, 126] on div "**********" at bounding box center [259, 71] width 251 height 1617
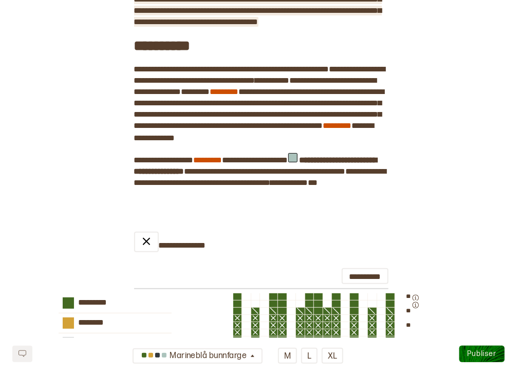
scroll to position [928, 0]
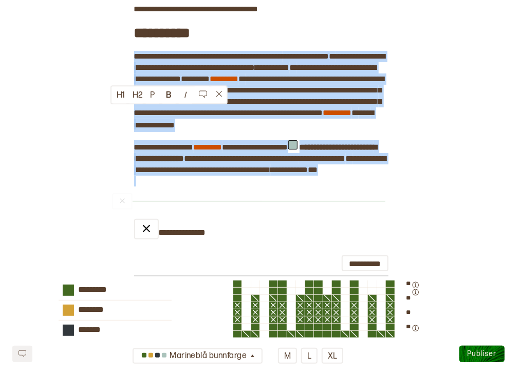
drag, startPoint x: 132, startPoint y: 111, endPoint x: 261, endPoint y: 262, distance: 198.3
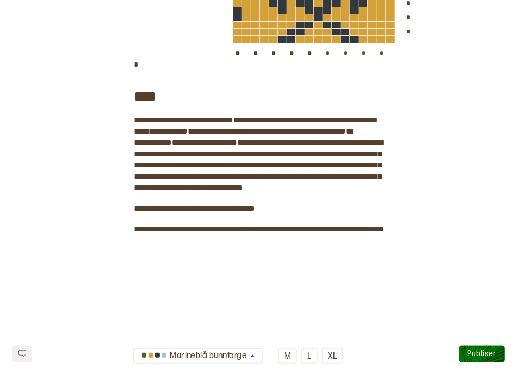
scroll to position [1377, 0]
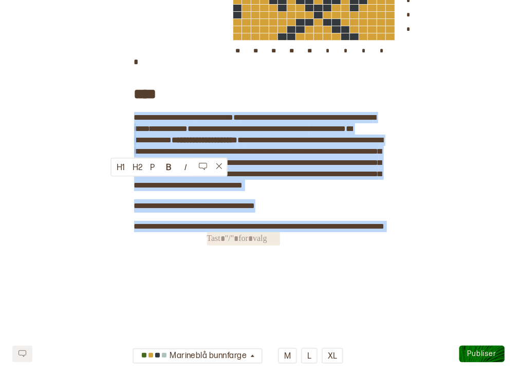
drag, startPoint x: 133, startPoint y: 187, endPoint x: 322, endPoint y: 305, distance: 223.2
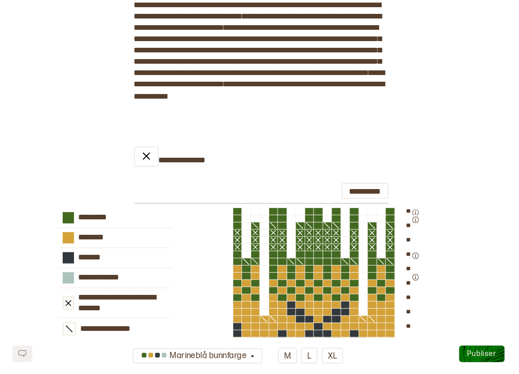
scroll to position [975, 0]
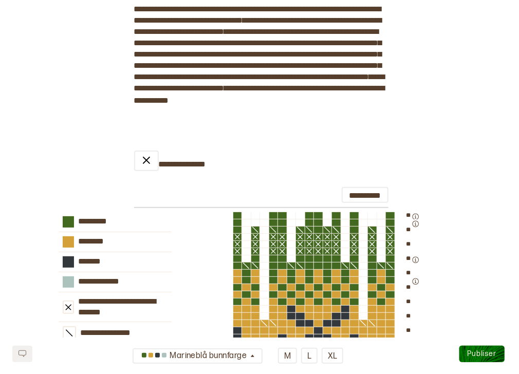
click at [380, 104] on span "**********" at bounding box center [259, 94] width 251 height 20
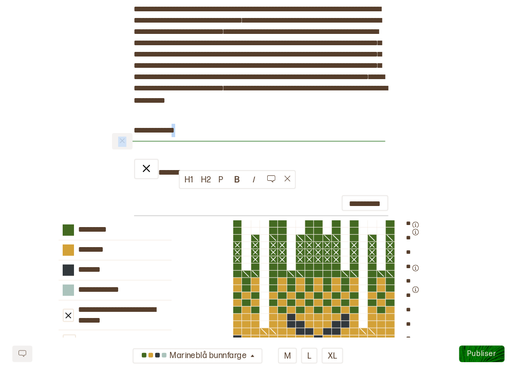
drag, startPoint x: 180, startPoint y: 197, endPoint x: 129, endPoint y: 200, distance: 52.0
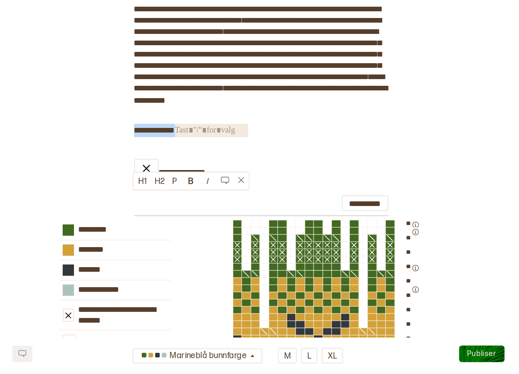
drag, startPoint x: 134, startPoint y: 199, endPoint x: 188, endPoint y: 197, distance: 54.0
click at [189, 186] on button "B" at bounding box center [191, 181] width 16 height 16
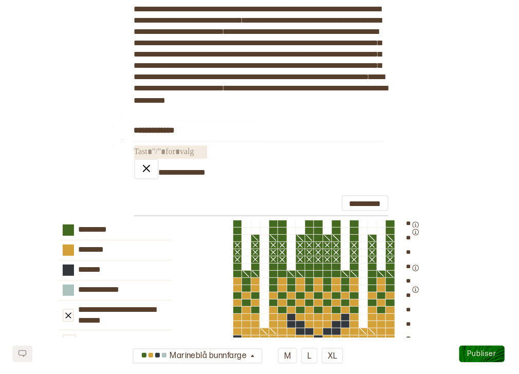
click at [194, 159] on span "﻿" at bounding box center [170, 151] width 73 height 13
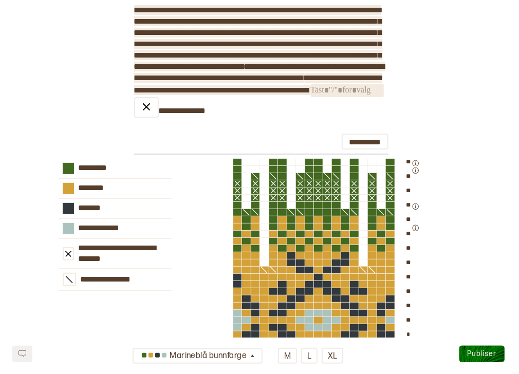
scroll to position [1113, 0]
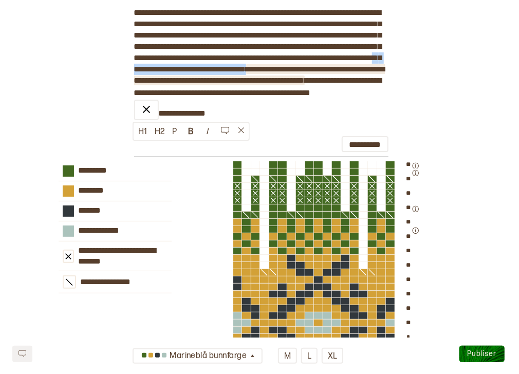
drag, startPoint x: 292, startPoint y: 149, endPoint x: 209, endPoint y: 162, distance: 84.8
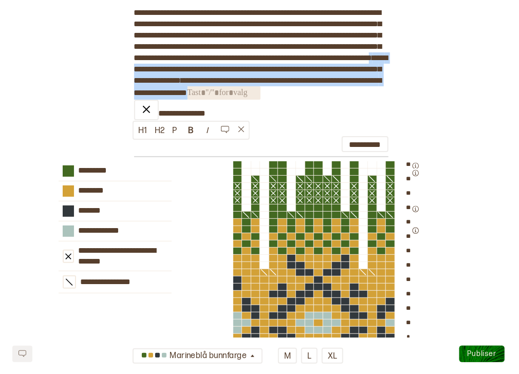
drag, startPoint x: 291, startPoint y: 147, endPoint x: 298, endPoint y: 184, distance: 37.6
copy div "**********"
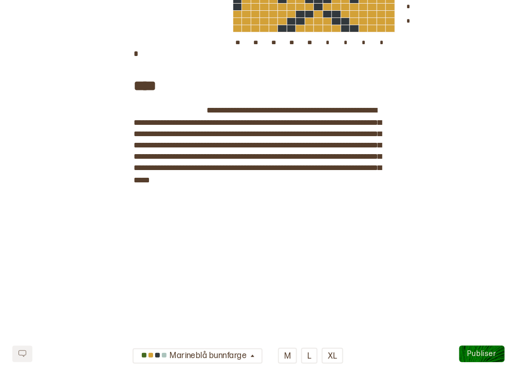
scroll to position [1519, 0]
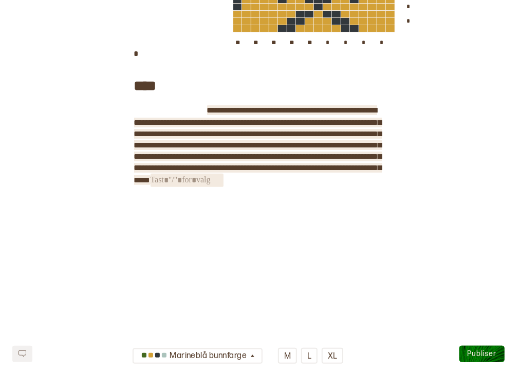
click at [224, 187] on span "﻿" at bounding box center [187, 180] width 73 height 13
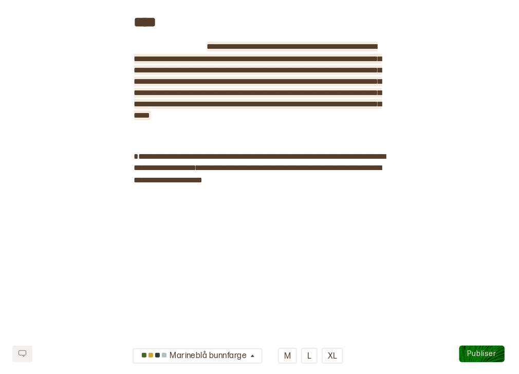
click at [207, 118] on span "**********" at bounding box center [258, 81] width 248 height 77
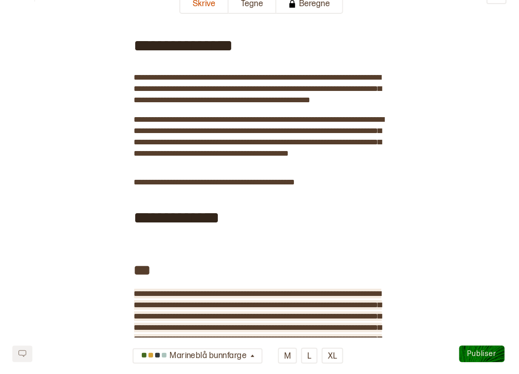
scroll to position [41, 0]
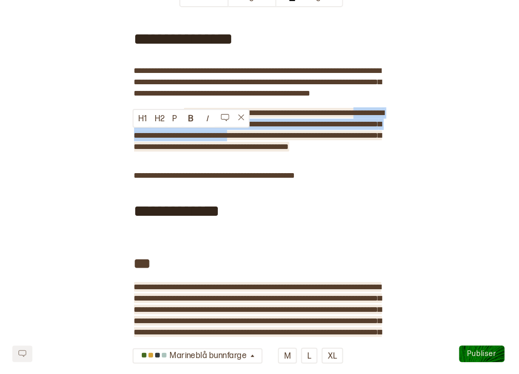
drag, startPoint x: 132, startPoint y: 135, endPoint x: 327, endPoint y: 147, distance: 195.7
click at [327, 147] on span "**********" at bounding box center [259, 130] width 250 height 42
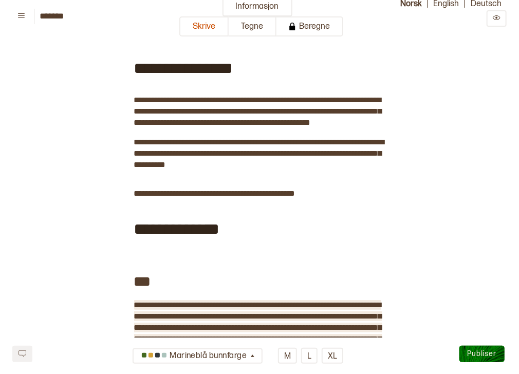
scroll to position [0, 0]
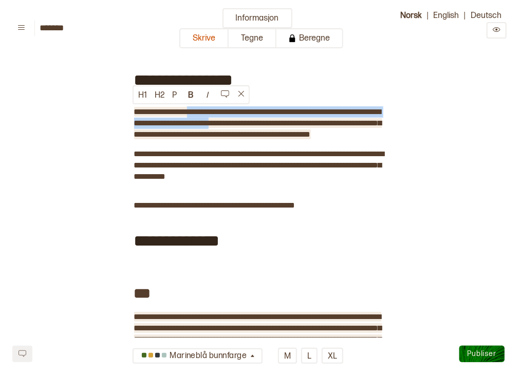
drag, startPoint x: 254, startPoint y: 126, endPoint x: 195, endPoint y: 114, distance: 60.4
click at [195, 114] on span "**********" at bounding box center [258, 123] width 248 height 30
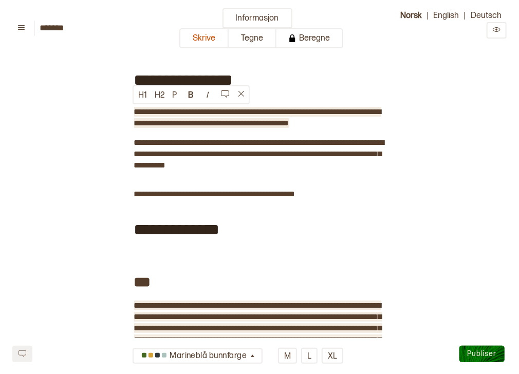
click at [135, 111] on span "**********" at bounding box center [257, 117] width 247 height 19
click at [226, 112] on span "**********" at bounding box center [257, 117] width 247 height 19
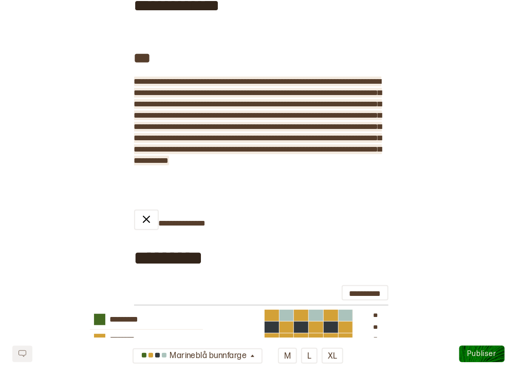
scroll to position [270, 0]
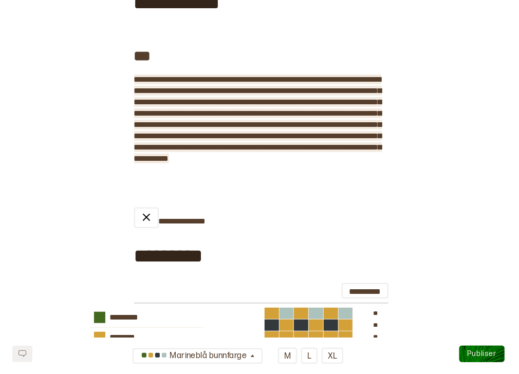
click at [221, 102] on span "**********" at bounding box center [258, 119] width 248 height 87
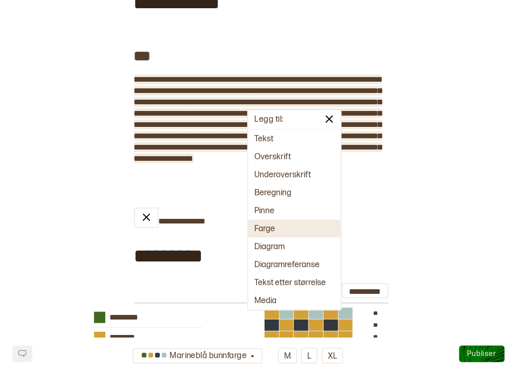
click at [268, 224] on button "Farge" at bounding box center [294, 229] width 93 height 18
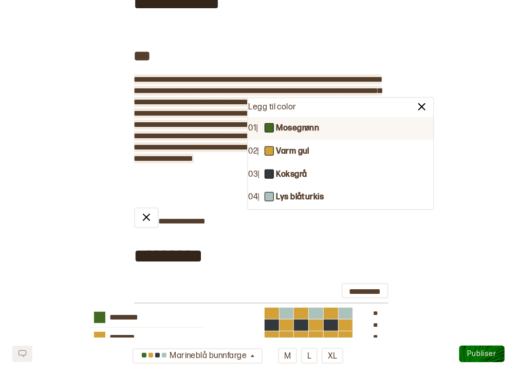
click at [298, 130] on b "Mosegrønn" at bounding box center [297, 128] width 43 height 11
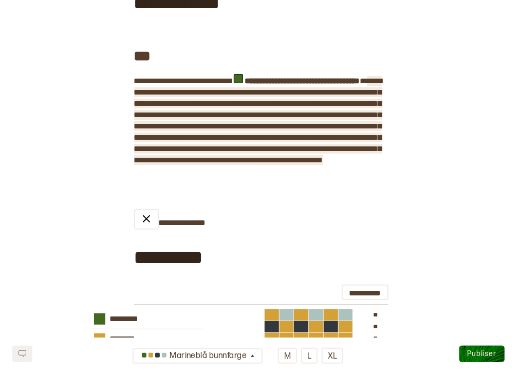
click at [233, 115] on span "**********" at bounding box center [258, 120] width 248 height 87
click at [199, 125] on span "**********" at bounding box center [258, 120] width 248 height 87
click at [335, 126] on span "**********" at bounding box center [258, 120] width 248 height 87
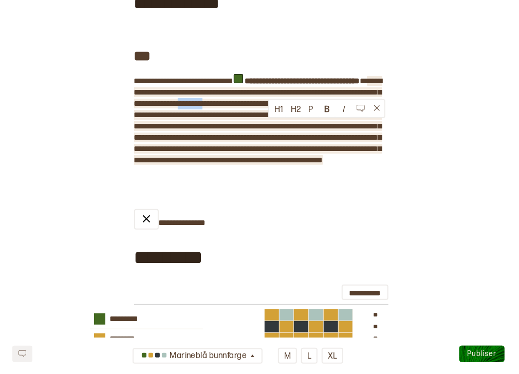
drag, startPoint x: 298, startPoint y: 126, endPoint x: 268, endPoint y: 127, distance: 29.8
click at [268, 127] on span "**********" at bounding box center [258, 120] width 248 height 87
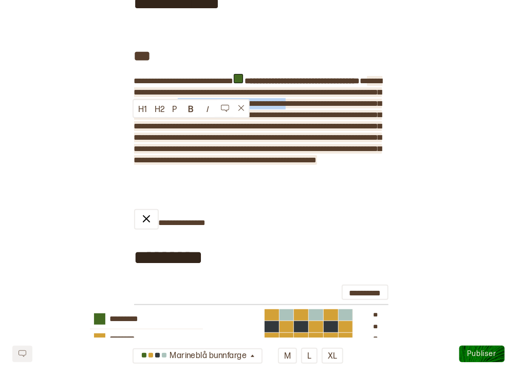
drag, startPoint x: 269, startPoint y: 124, endPoint x: 134, endPoint y: 134, distance: 135.0
click at [134, 134] on span "**********" at bounding box center [258, 120] width 248 height 87
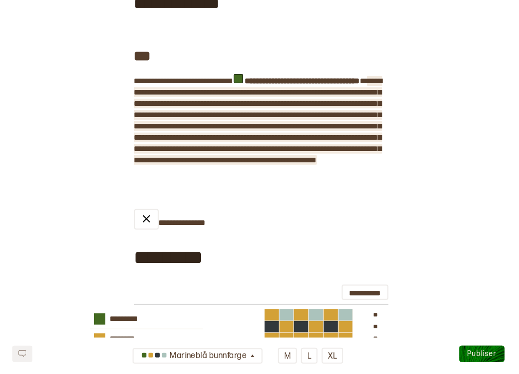
click at [192, 142] on span "**********" at bounding box center [258, 120] width 248 height 87
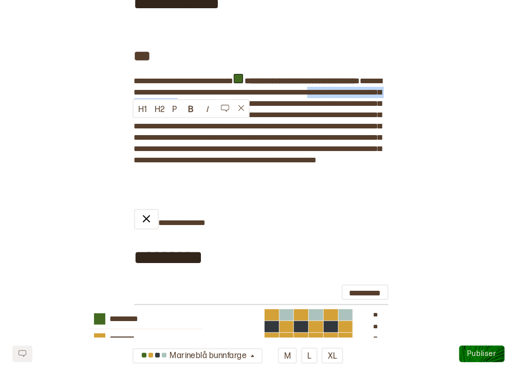
drag, startPoint x: 267, startPoint y: 126, endPoint x: 132, endPoint y: 125, distance: 135.7
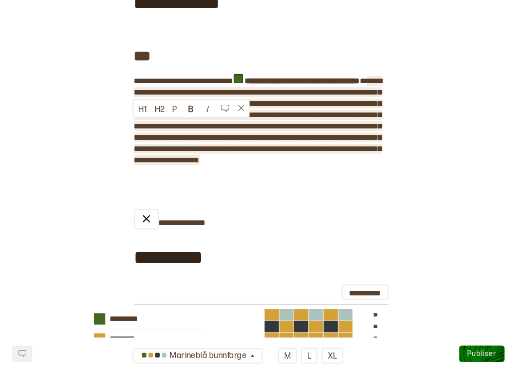
click at [193, 125] on span "**********" at bounding box center [258, 120] width 248 height 87
click at [159, 124] on span "**********" at bounding box center [258, 120] width 248 height 87
click at [178, 127] on span "**********" at bounding box center [258, 120] width 248 height 87
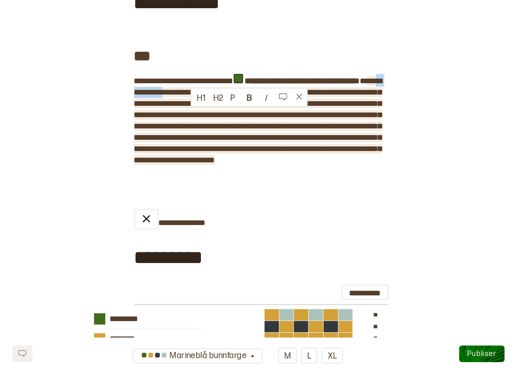
drag, startPoint x: 234, startPoint y: 114, endPoint x: 191, endPoint y: 115, distance: 43.7
click at [191, 115] on span "**********" at bounding box center [258, 120] width 248 height 87
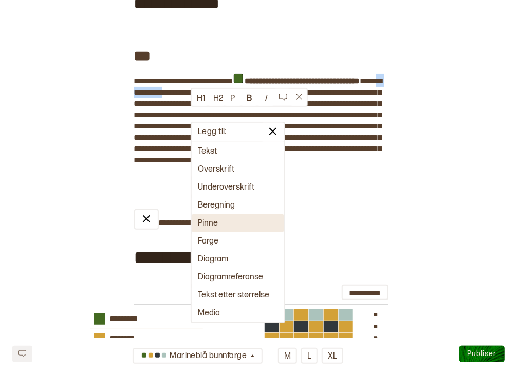
click at [230, 217] on button "Pinne" at bounding box center [238, 223] width 93 height 18
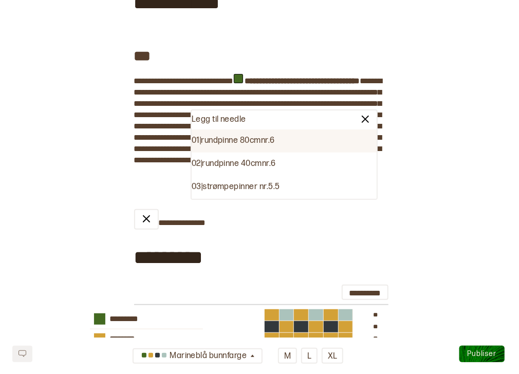
click at [277, 141] on div "01 | rundpinne 80cm nr. 6" at bounding box center [284, 141] width 185 height 23
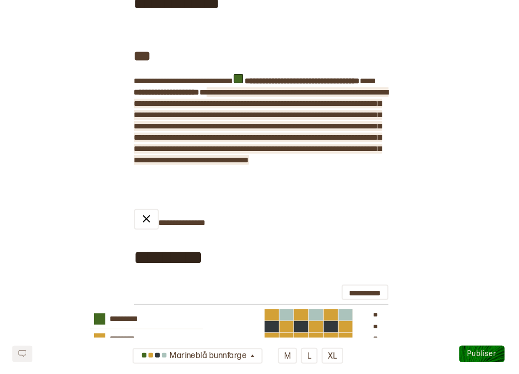
click at [346, 113] on span "**********" at bounding box center [261, 126] width 254 height 76
click at [316, 125] on span "**********" at bounding box center [261, 126] width 254 height 76
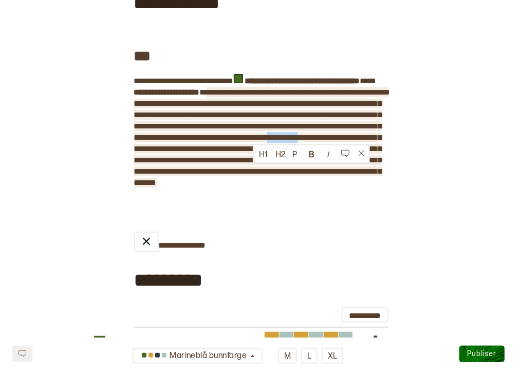
drag, startPoint x: 290, startPoint y: 171, endPoint x: 253, endPoint y: 175, distance: 37.2
click at [253, 175] on span "**********" at bounding box center [261, 137] width 254 height 98
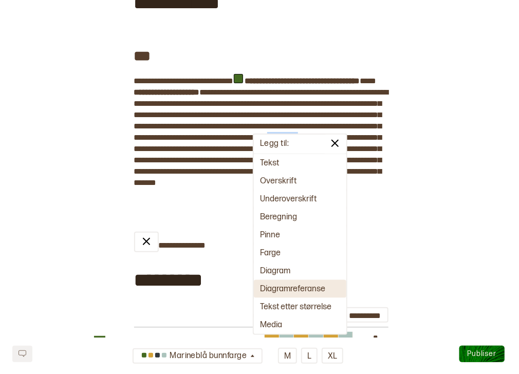
click at [281, 286] on button "Diagramreferanse" at bounding box center [300, 289] width 93 height 18
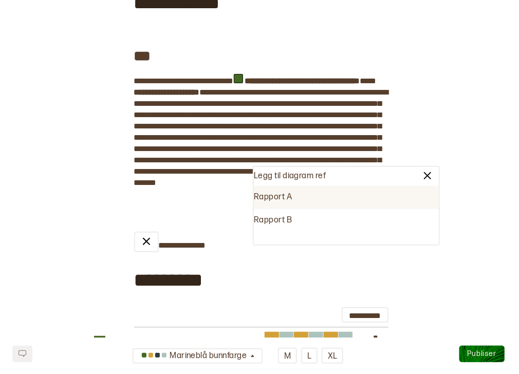
click at [282, 204] on div "Rapport A" at bounding box center [346, 197] width 185 height 23
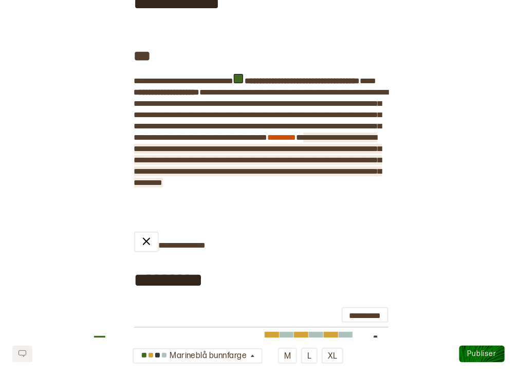
click at [249, 187] on span "**********" at bounding box center [258, 160] width 248 height 53
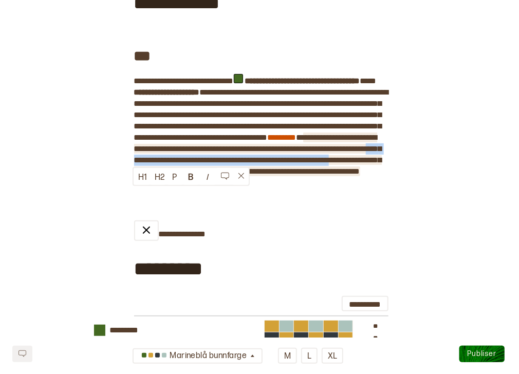
drag, startPoint x: 168, startPoint y: 204, endPoint x: 169, endPoint y: 193, distance: 11.4
click at [169, 175] on span "**********" at bounding box center [258, 155] width 248 height 42
copy span "**********"
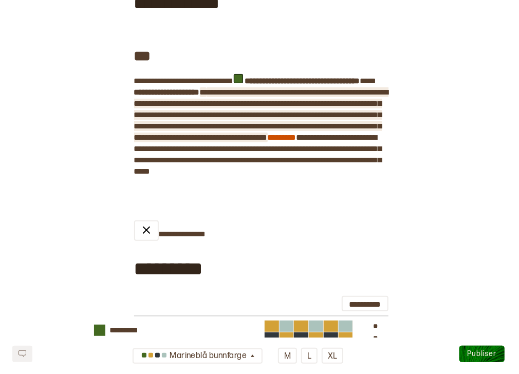
click at [274, 115] on span "**********" at bounding box center [261, 114] width 254 height 53
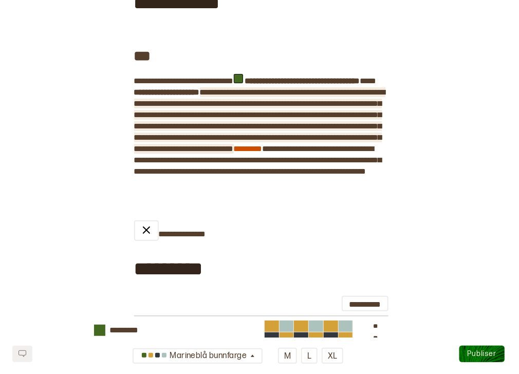
click at [373, 114] on span "**********" at bounding box center [259, 120] width 251 height 64
click at [204, 125] on span "**********" at bounding box center [259, 120] width 251 height 64
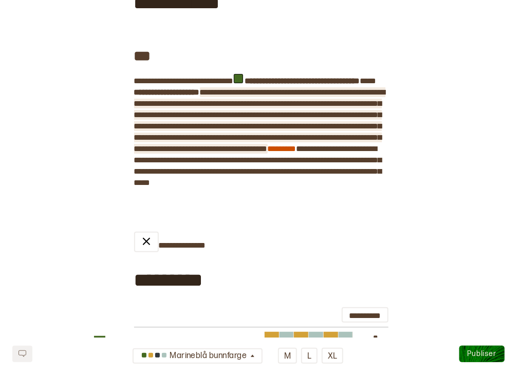
click at [318, 125] on span "**********" at bounding box center [259, 120] width 251 height 64
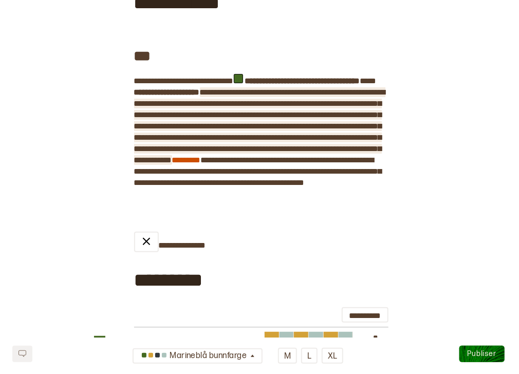
click at [249, 164] on span "**********" at bounding box center [259, 126] width 251 height 76
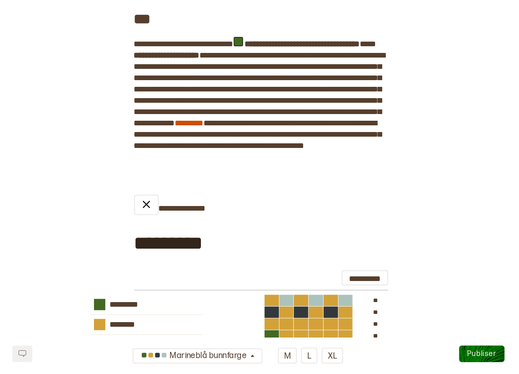
scroll to position [305, 0]
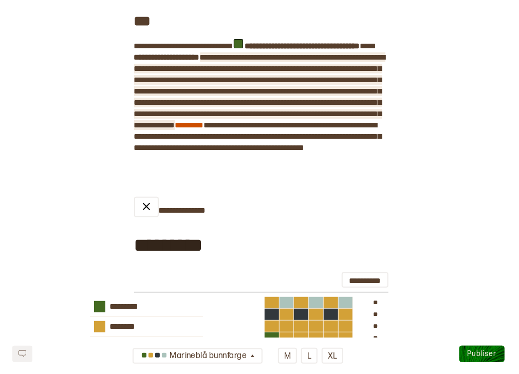
click at [333, 114] on span "**********" at bounding box center [259, 91] width 251 height 76
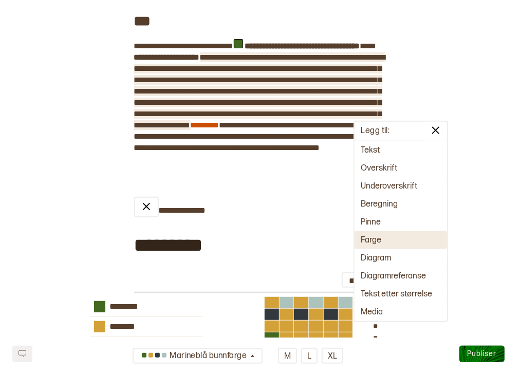
click at [372, 247] on button "Farge" at bounding box center [401, 240] width 93 height 18
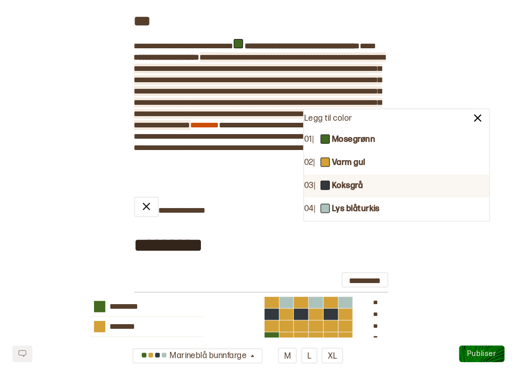
click at [352, 189] on b "Koksgrå" at bounding box center [347, 186] width 31 height 11
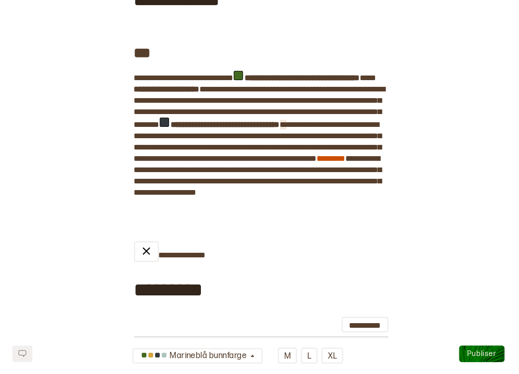
scroll to position [271, 0]
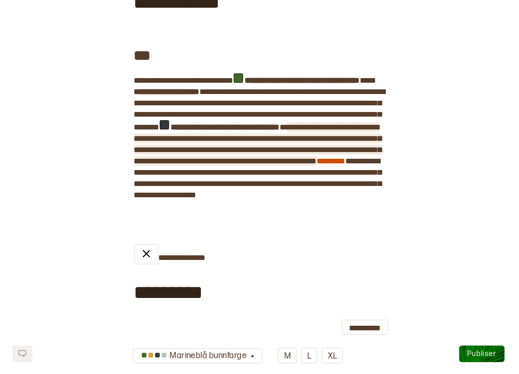
click at [259, 159] on span "**********" at bounding box center [258, 144] width 248 height 42
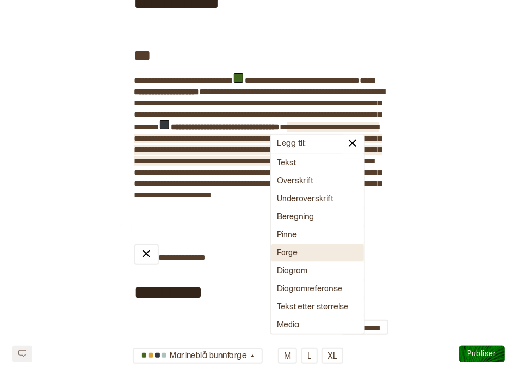
click at [295, 257] on button "Farge" at bounding box center [317, 253] width 93 height 18
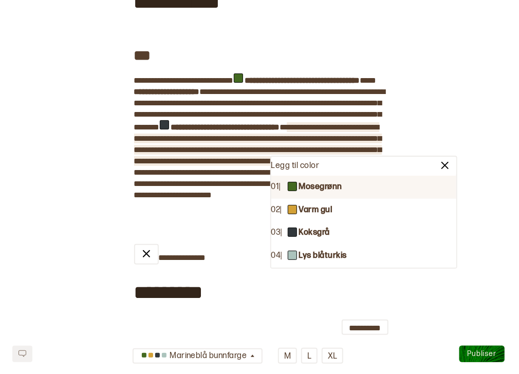
click at [303, 186] on b "Mosegrønn" at bounding box center [320, 187] width 43 height 11
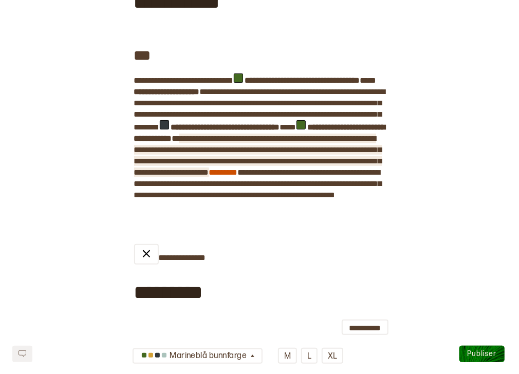
click at [243, 176] on span "**********" at bounding box center [258, 156] width 248 height 42
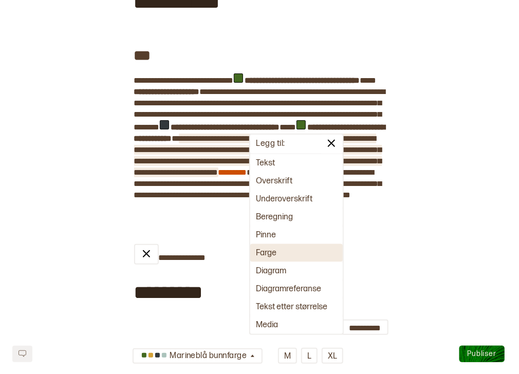
click at [273, 260] on button "Farge" at bounding box center [296, 253] width 93 height 18
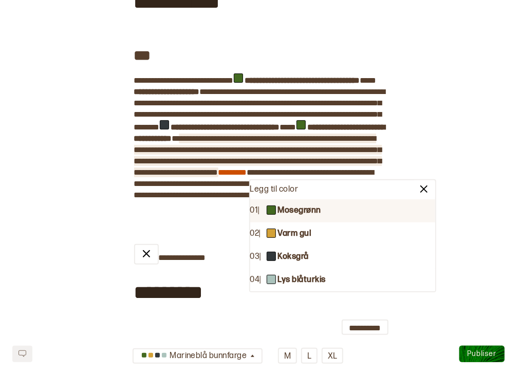
click at [291, 215] on b "Mosegrønn" at bounding box center [299, 211] width 43 height 11
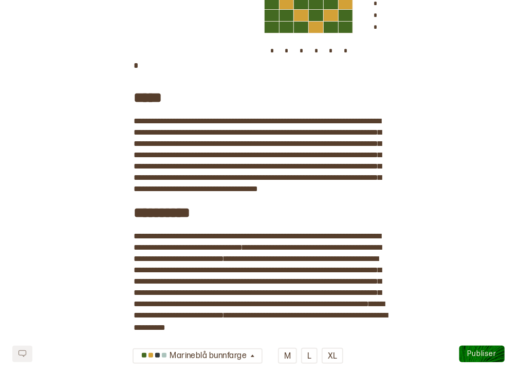
scroll to position [827, 0]
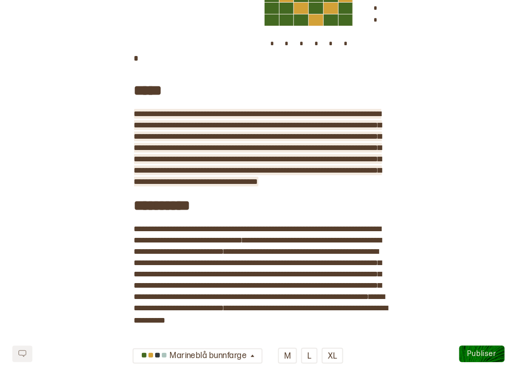
click at [214, 158] on span "**********" at bounding box center [258, 148] width 248 height 76
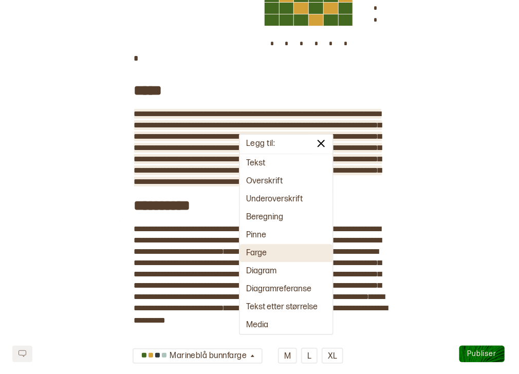
click at [258, 254] on button "Farge" at bounding box center [286, 253] width 93 height 18
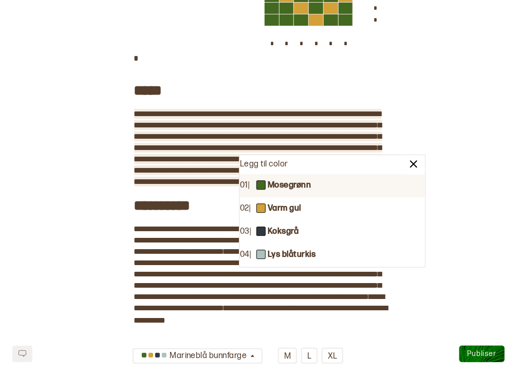
click at [287, 191] on b "Mosegrønn" at bounding box center [289, 185] width 43 height 11
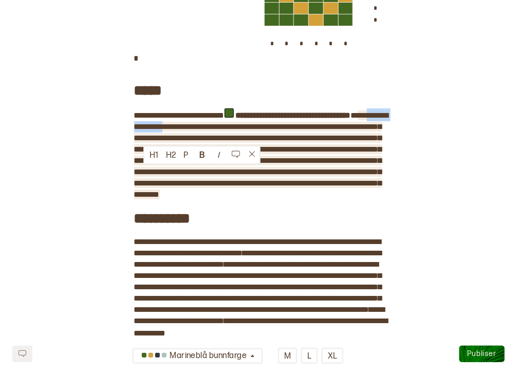
drag, startPoint x: 207, startPoint y: 171, endPoint x: 144, endPoint y: 172, distance: 62.7
click at [144, 172] on span "**********" at bounding box center [261, 155] width 254 height 87
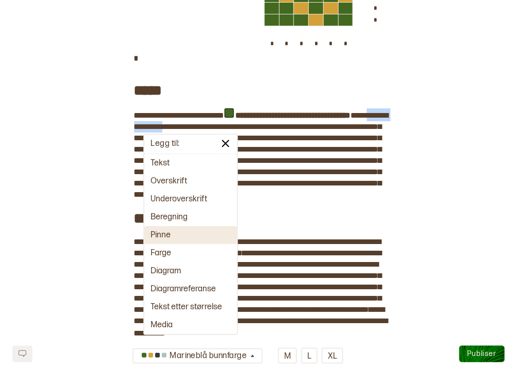
click at [181, 239] on button "Pinne" at bounding box center [190, 235] width 93 height 18
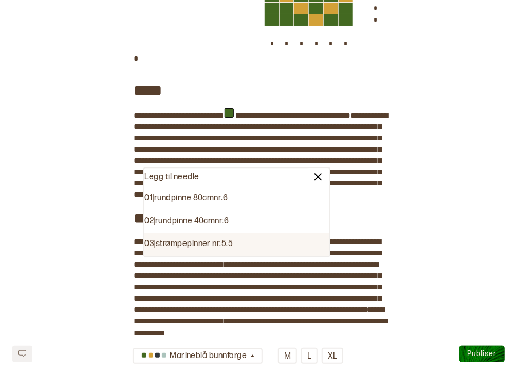
click at [215, 241] on div "03 | strømpepinner nr. 5.5" at bounding box center [236, 244] width 185 height 23
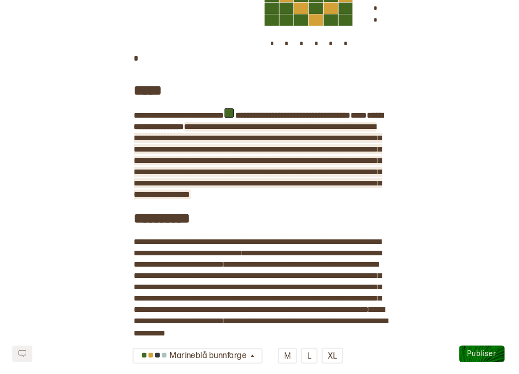
click at [304, 172] on span "**********" at bounding box center [258, 161] width 248 height 76
click at [202, 185] on span "**********" at bounding box center [258, 161] width 248 height 76
click at [158, 196] on span "**********" at bounding box center [258, 161] width 248 height 76
click at [224, 195] on span "**********" at bounding box center [258, 161] width 248 height 76
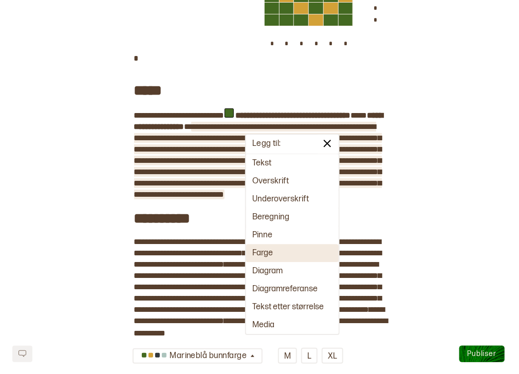
click at [277, 257] on button "Farge" at bounding box center [292, 253] width 93 height 18
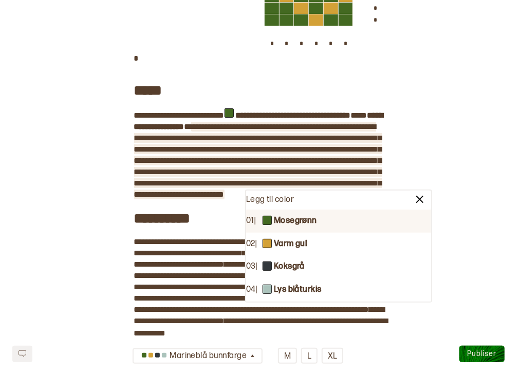
click at [286, 224] on b "Mosegrønn" at bounding box center [295, 221] width 43 height 11
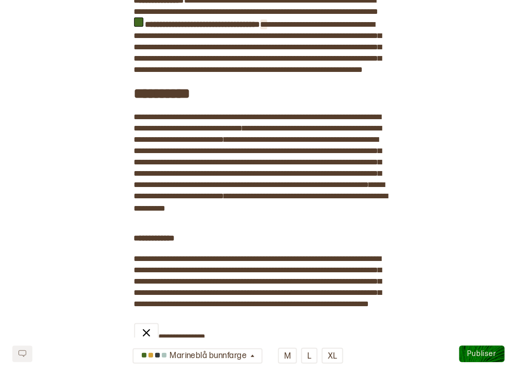
scroll to position [967, 0]
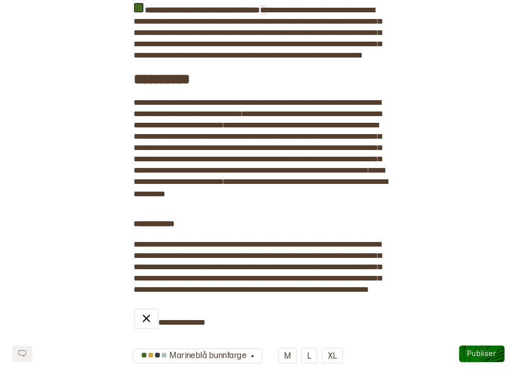
click at [261, 14] on span at bounding box center [264, 10] width 7 height 8
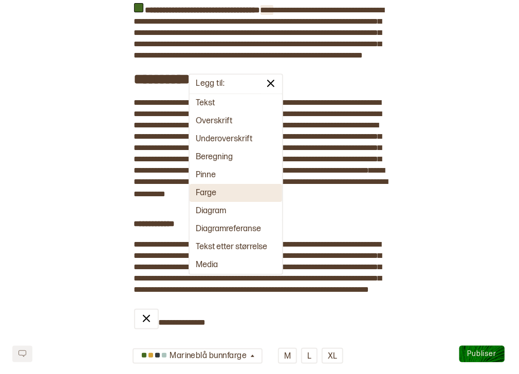
click at [212, 187] on button "Farge" at bounding box center [236, 193] width 93 height 18
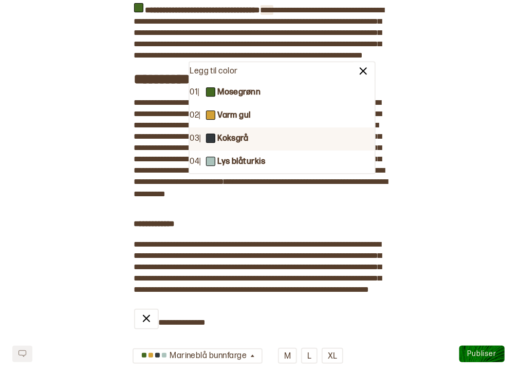
click at [241, 140] on b "Koksgrå" at bounding box center [232, 139] width 31 height 11
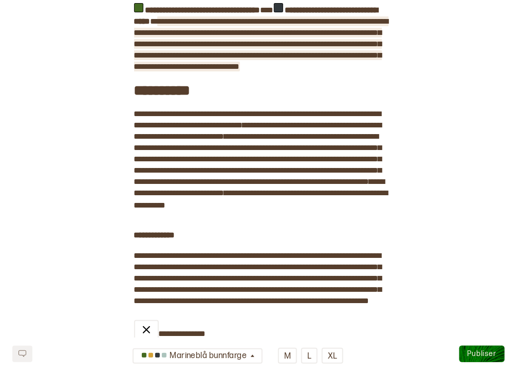
click at [214, 70] on span "**********" at bounding box center [261, 43] width 254 height 53
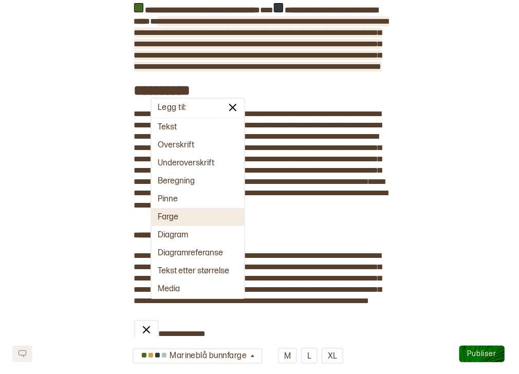
click at [180, 218] on button "Farge" at bounding box center [198, 217] width 93 height 18
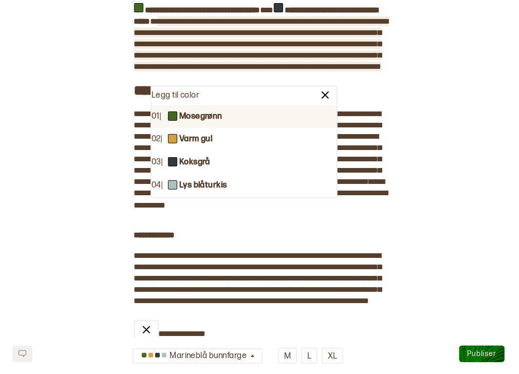
click at [219, 119] on b "Mosegrønn" at bounding box center [200, 117] width 43 height 11
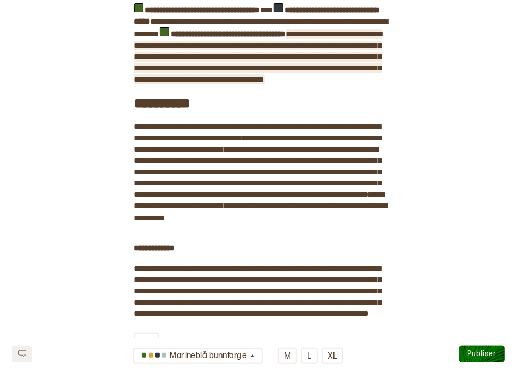
click at [300, 83] on span "**********" at bounding box center [258, 56] width 248 height 53
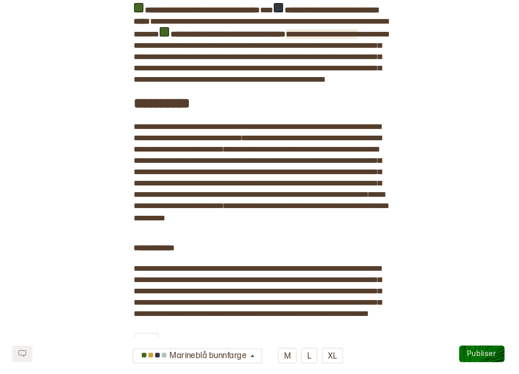
click at [336, 38] on span "**********" at bounding box center [321, 34] width 71 height 8
click at [168, 49] on span "**********" at bounding box center [250, 39] width 233 height 19
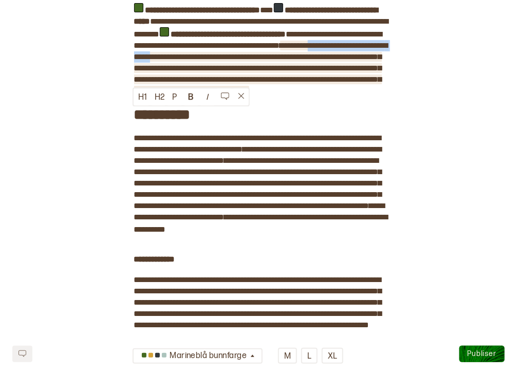
drag, startPoint x: 252, startPoint y: 115, endPoint x: 132, endPoint y: 116, distance: 120.3
click at [134, 95] on span "**********" at bounding box center [261, 68] width 254 height 53
copy span "**********"
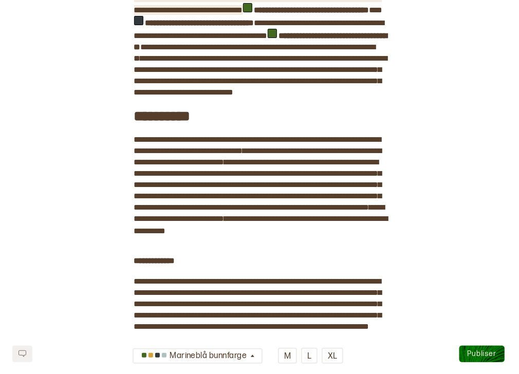
scroll to position [933, 0]
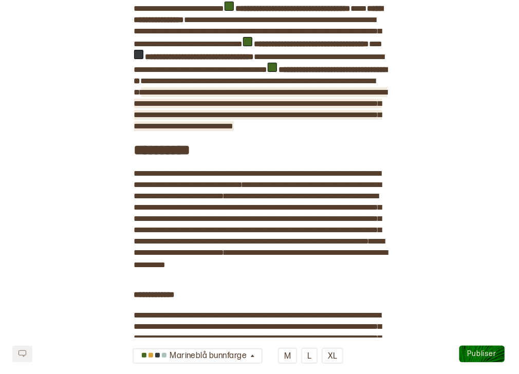
click at [238, 130] on span "**********" at bounding box center [260, 109] width 253 height 42
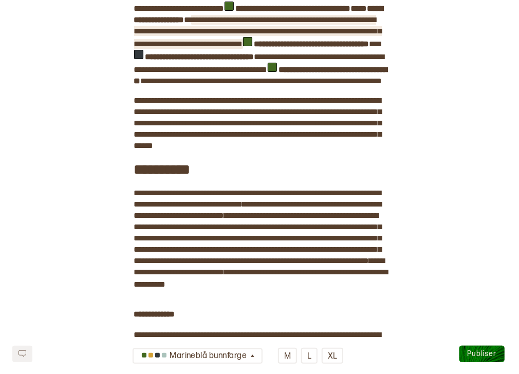
click at [294, 48] on span "**********" at bounding box center [258, 32] width 248 height 32
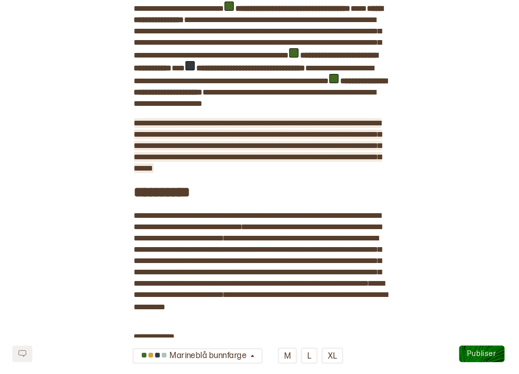
click at [361, 172] on span "**********" at bounding box center [258, 145] width 248 height 53
click at [321, 172] on span "**********" at bounding box center [258, 145] width 248 height 53
drag, startPoint x: 221, startPoint y: 213, endPoint x: 187, endPoint y: 212, distance: 33.4
click at [187, 172] on span "**********" at bounding box center [258, 145] width 248 height 53
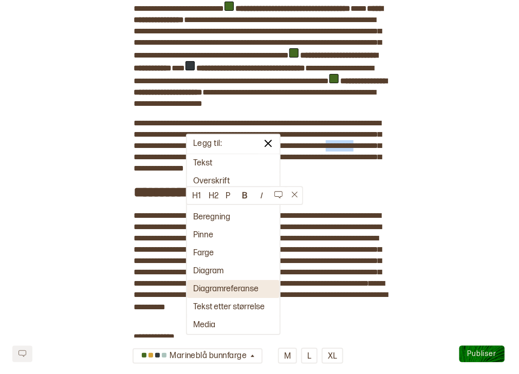
click at [226, 282] on button "Diagramreferanse" at bounding box center [233, 289] width 93 height 18
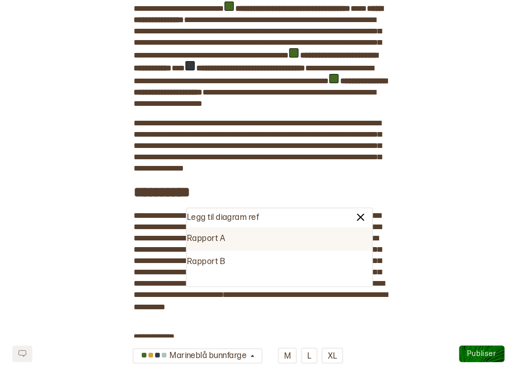
click at [228, 241] on div "Rapport A" at bounding box center [279, 239] width 185 height 23
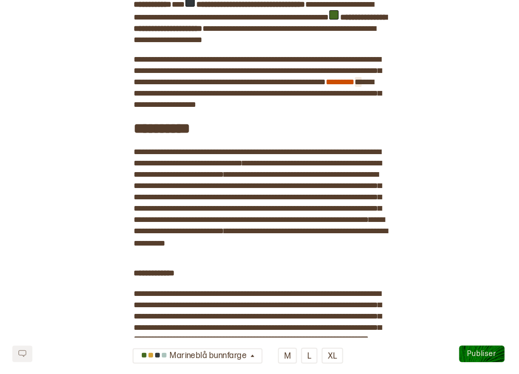
scroll to position [1012, 0]
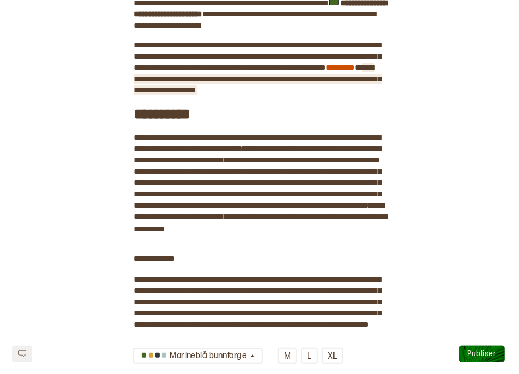
click at [350, 94] on span "**********" at bounding box center [258, 79] width 248 height 30
click at [204, 94] on span "**********" at bounding box center [258, 79] width 248 height 30
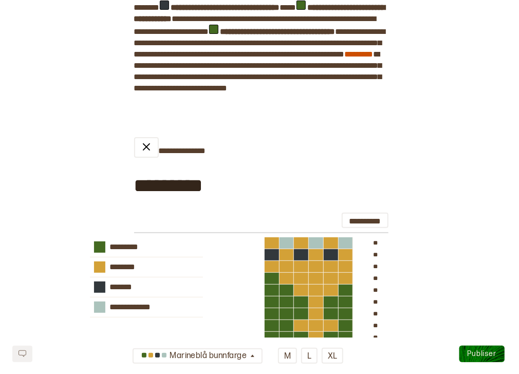
scroll to position [381, 0]
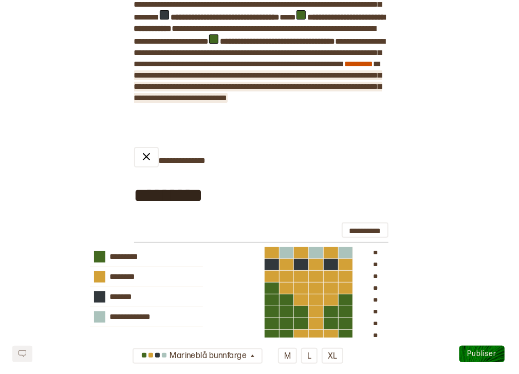
click at [209, 102] on span "**********" at bounding box center [258, 86] width 248 height 30
click at [359, 102] on span "**********" at bounding box center [258, 86] width 248 height 30
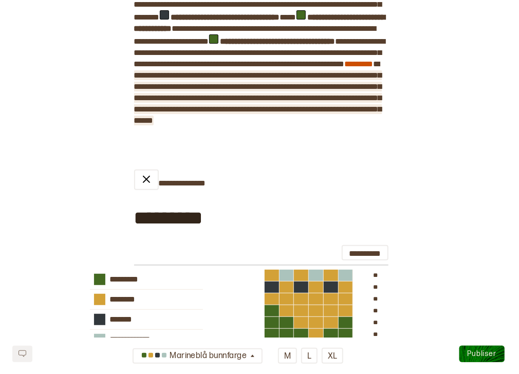
click at [352, 124] on span "**********" at bounding box center [258, 97] width 248 height 53
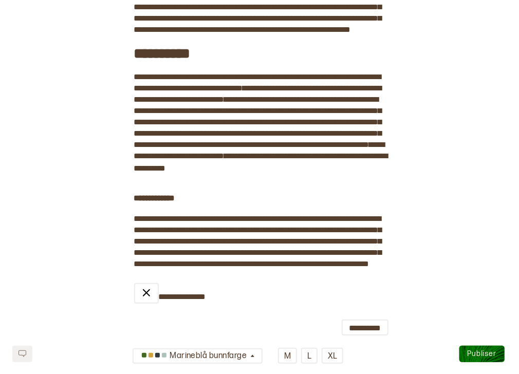
scroll to position [1111, 0]
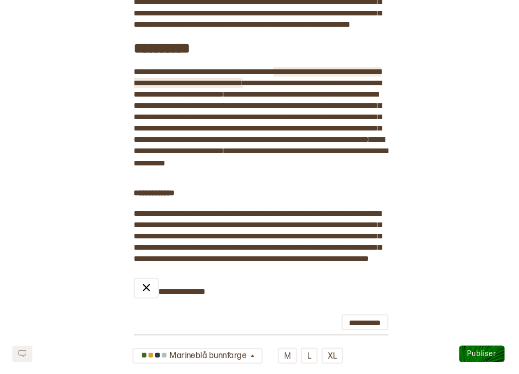
click at [337, 87] on span "**********" at bounding box center [257, 77] width 247 height 19
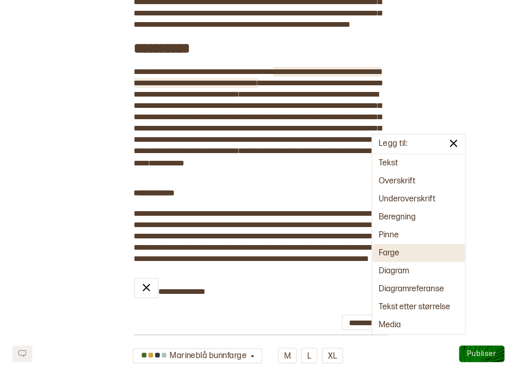
click at [403, 254] on button "Farge" at bounding box center [419, 253] width 93 height 18
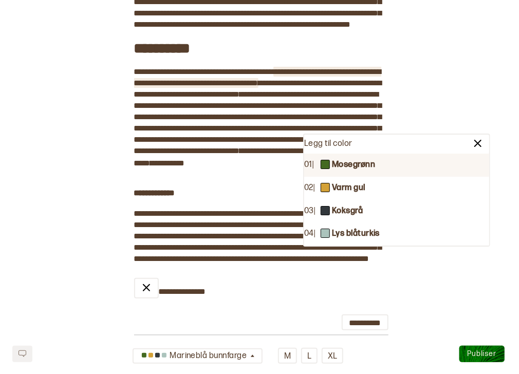
click at [370, 164] on b "Mosegrønn" at bounding box center [353, 165] width 43 height 11
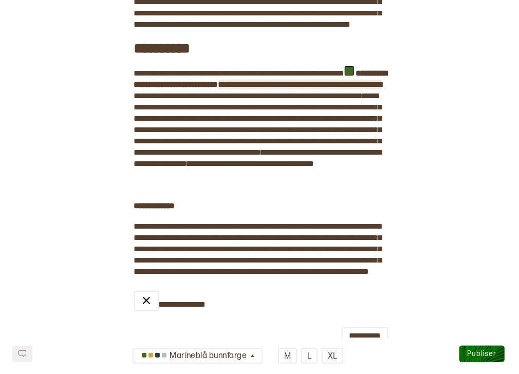
click at [225, 88] on span "**********" at bounding box center [303, 85] width 157 height 8
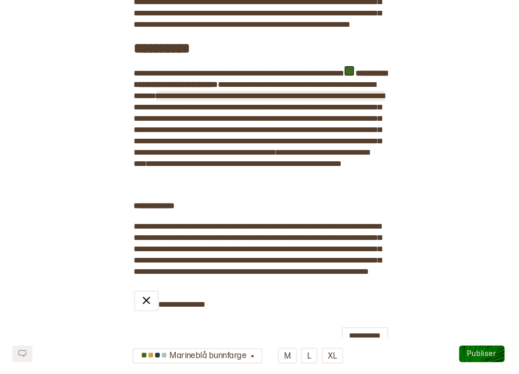
click at [355, 100] on span "**********" at bounding box center [271, 96] width 228 height 8
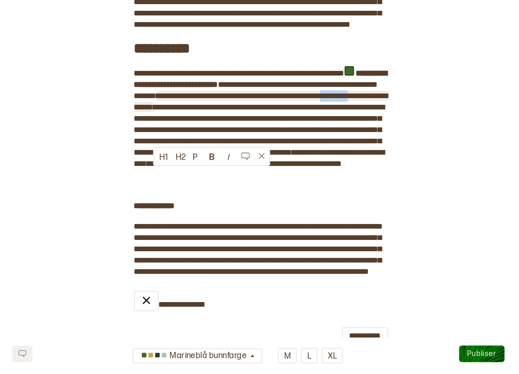
drag, startPoint x: 187, startPoint y: 173, endPoint x: 154, endPoint y: 175, distance: 32.4
click at [154, 111] on span "**********" at bounding box center [261, 101] width 254 height 19
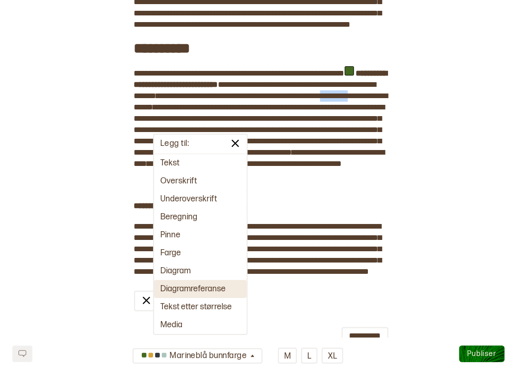
click at [180, 288] on button "Diagramreferanse" at bounding box center [200, 289] width 93 height 18
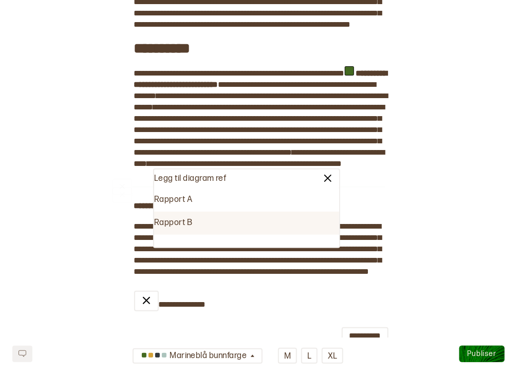
click at [188, 221] on div "Rapport B" at bounding box center [246, 223] width 185 height 23
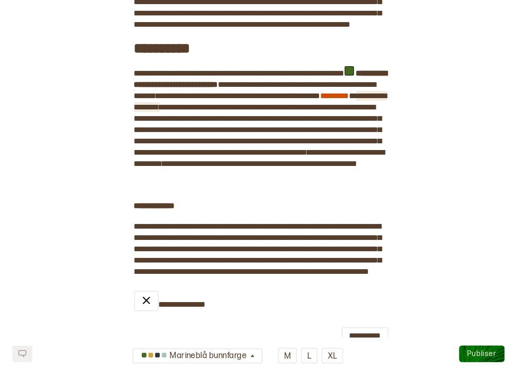
click at [197, 111] on span "**********" at bounding box center [260, 101] width 253 height 19
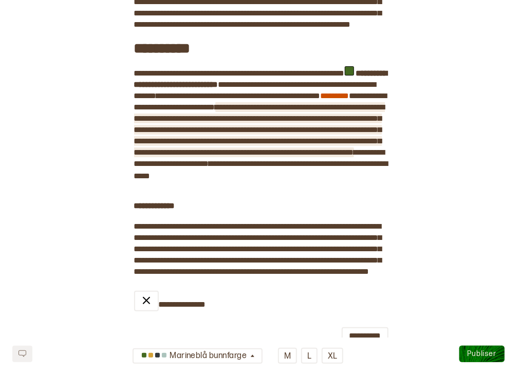
click at [181, 156] on span "**********" at bounding box center [259, 129] width 251 height 53
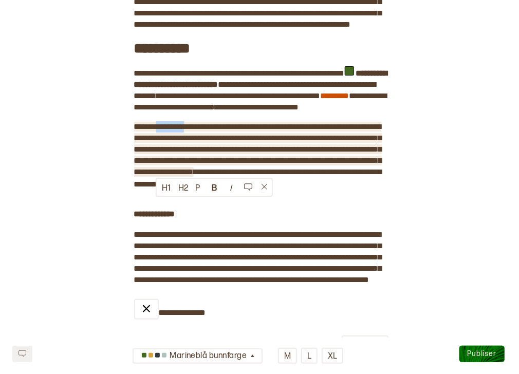
drag, startPoint x: 191, startPoint y: 205, endPoint x: 156, endPoint y: 203, distance: 34.5
click at [156, 176] on span "**********" at bounding box center [258, 149] width 248 height 53
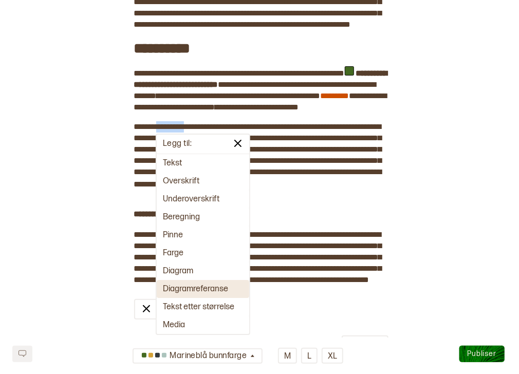
click at [196, 292] on button "Diagramreferanse" at bounding box center [203, 289] width 93 height 18
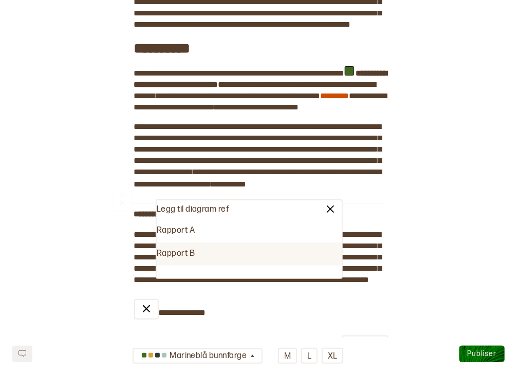
click at [192, 256] on div "Rapport B" at bounding box center [249, 254] width 185 height 23
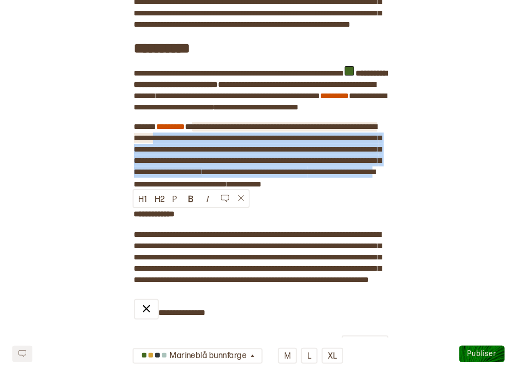
drag, startPoint x: 274, startPoint y: 262, endPoint x: 192, endPoint y: 216, distance: 94.4
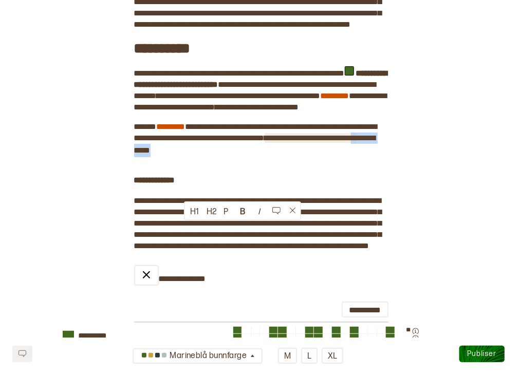
drag, startPoint x: 228, startPoint y: 230, endPoint x: 186, endPoint y: 230, distance: 42.2
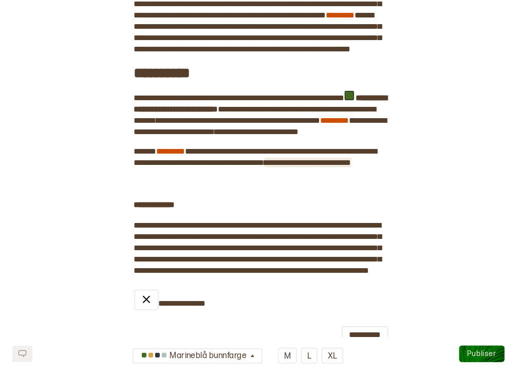
scroll to position [1089, 0]
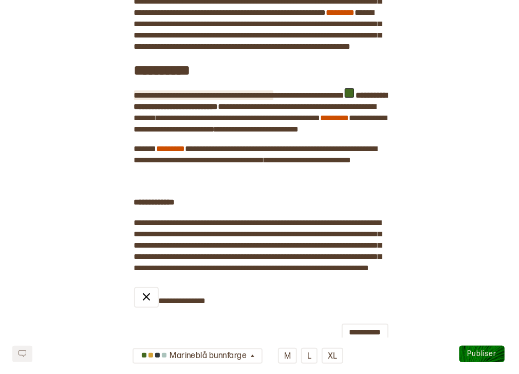
click at [273, 99] on span "**********" at bounding box center [203, 95] width 139 height 8
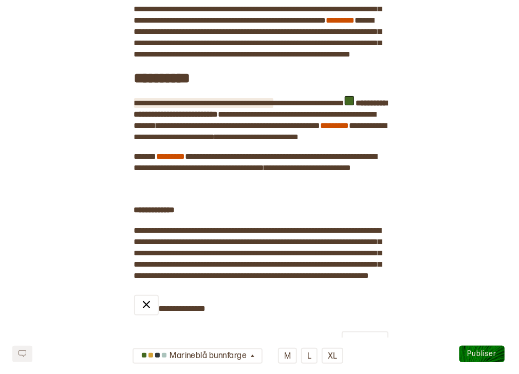
scroll to position [1079, 0]
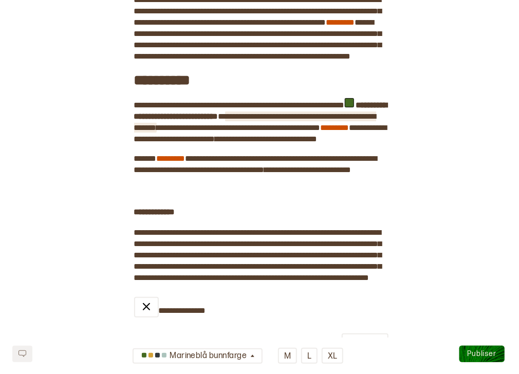
click at [188, 132] on span "**********" at bounding box center [255, 122] width 242 height 19
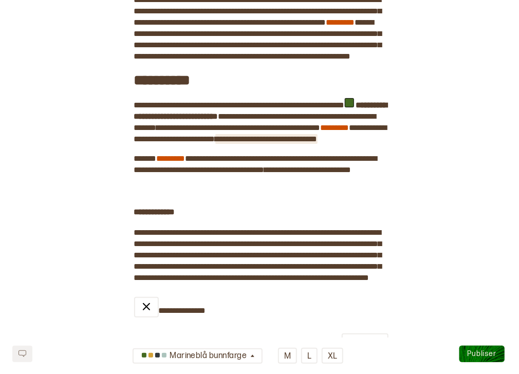
click at [215, 143] on span "**********" at bounding box center [266, 139] width 102 height 8
drag, startPoint x: 208, startPoint y: 217, endPoint x: 181, endPoint y: 217, distance: 26.7
copy span "*******"
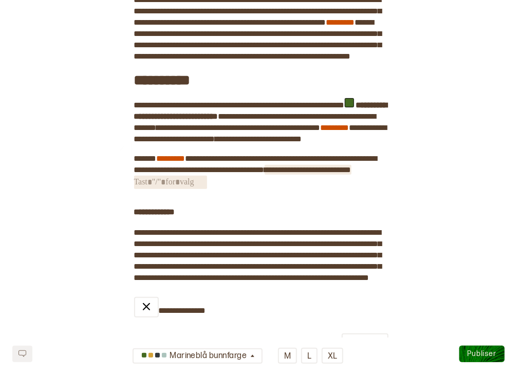
click at [192, 189] on span "﻿" at bounding box center [170, 182] width 73 height 13
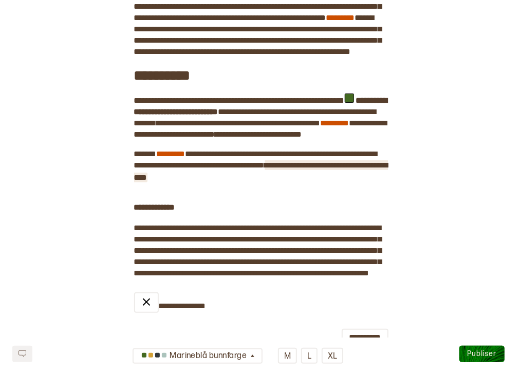
scroll to position [1089, 0]
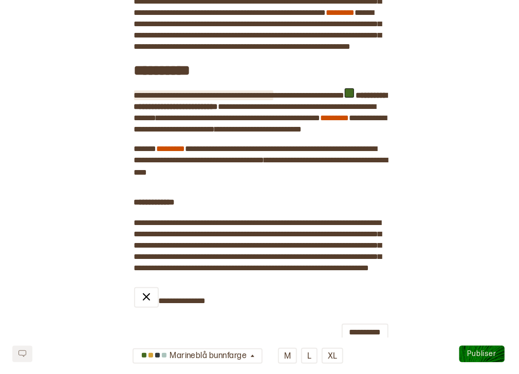
click at [273, 99] on span "**********" at bounding box center [203, 95] width 139 height 8
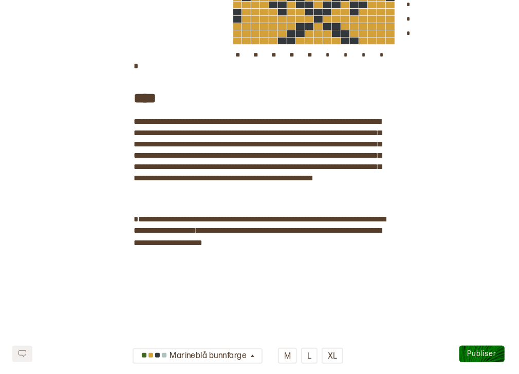
scroll to position [1632, 0]
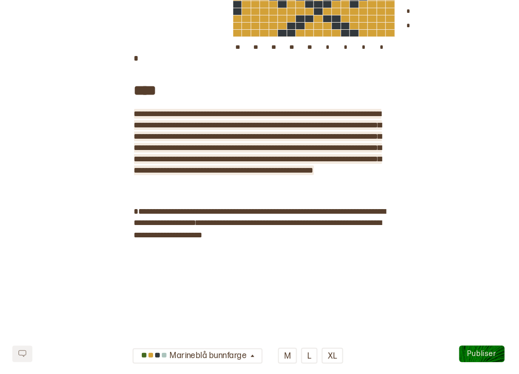
click at [271, 174] on span "**********" at bounding box center [258, 142] width 248 height 64
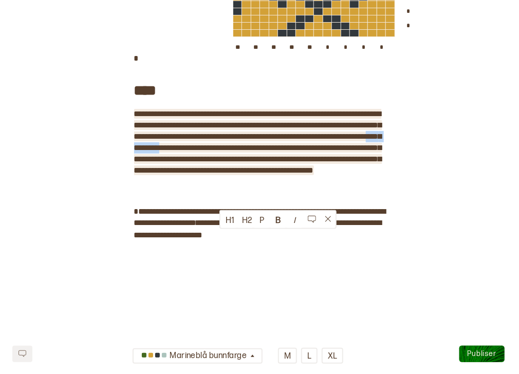
drag, startPoint x: 271, startPoint y: 235, endPoint x: 220, endPoint y: 236, distance: 50.9
click at [220, 174] on span "**********" at bounding box center [258, 142] width 248 height 64
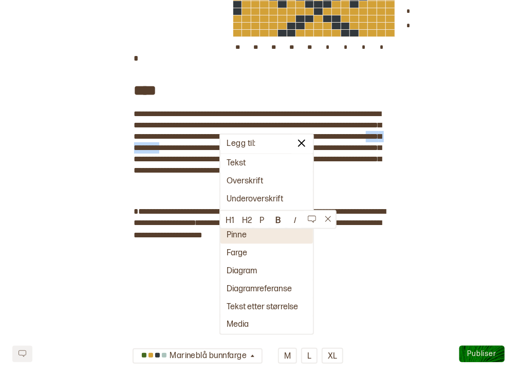
click at [246, 241] on button "Pinne" at bounding box center [267, 235] width 93 height 18
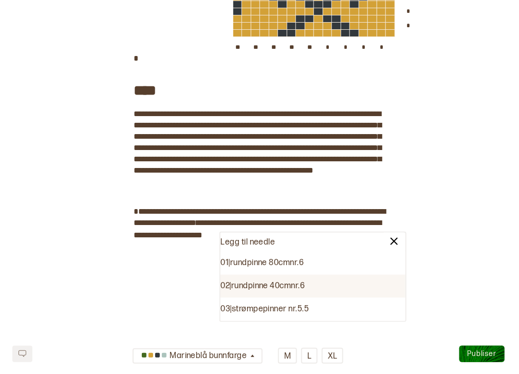
click at [296, 292] on div "02 | rundpinne 40cm nr. 6" at bounding box center [313, 286] width 185 height 23
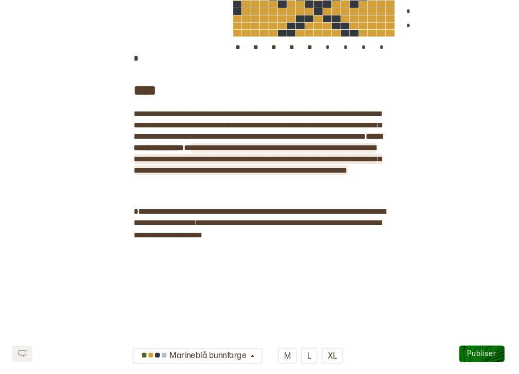
click at [204, 174] on span "**********" at bounding box center [258, 159] width 248 height 30
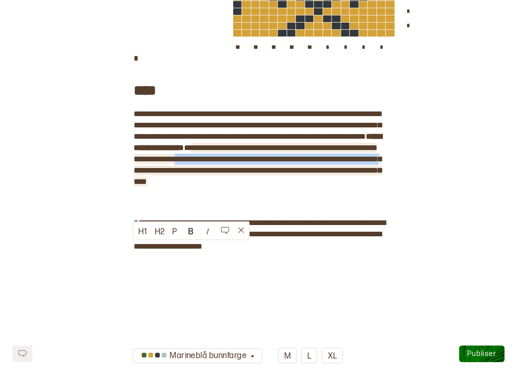
drag, startPoint x: 278, startPoint y: 260, endPoint x: 310, endPoint y: 245, distance: 35.2
click at [310, 186] on span "**********" at bounding box center [258, 165] width 248 height 42
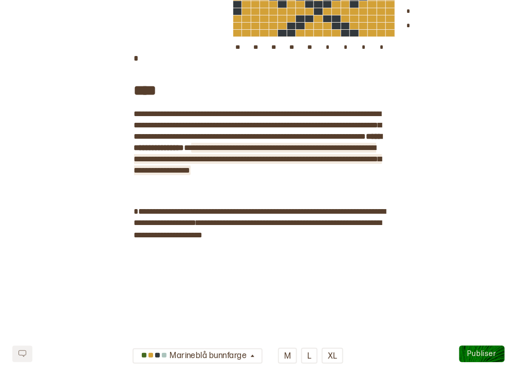
click at [319, 174] on span "**********" at bounding box center [258, 159] width 248 height 30
click at [360, 174] on span "**********" at bounding box center [258, 159] width 248 height 30
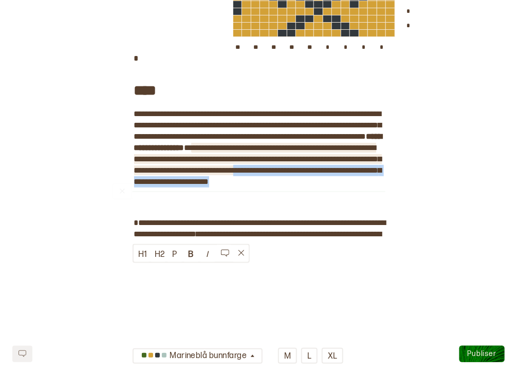
drag, startPoint x: 377, startPoint y: 270, endPoint x: 134, endPoint y: 273, distance: 242.7
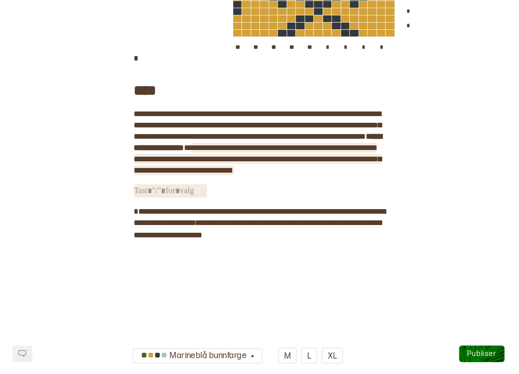
click at [227, 174] on span "**********" at bounding box center [258, 159] width 248 height 30
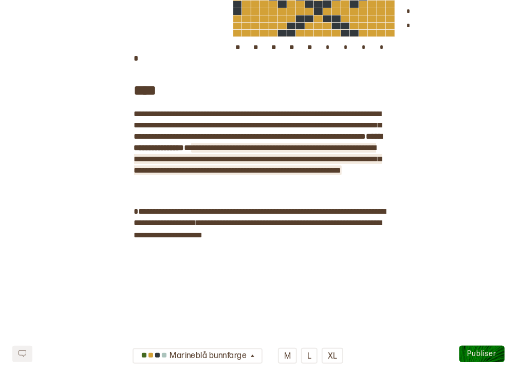
click at [308, 174] on span "**********" at bounding box center [258, 159] width 248 height 30
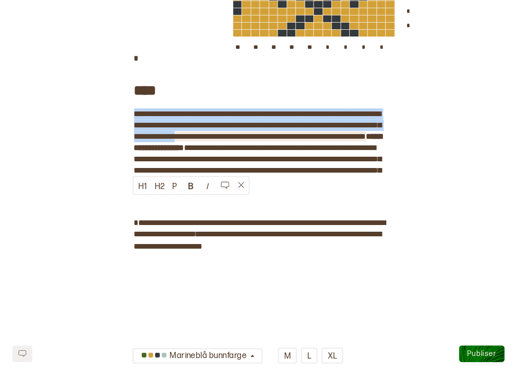
drag, startPoint x: 271, startPoint y: 226, endPoint x: 134, endPoint y: 204, distance: 139.6
click at [134, 140] on span "**********" at bounding box center [258, 125] width 248 height 30
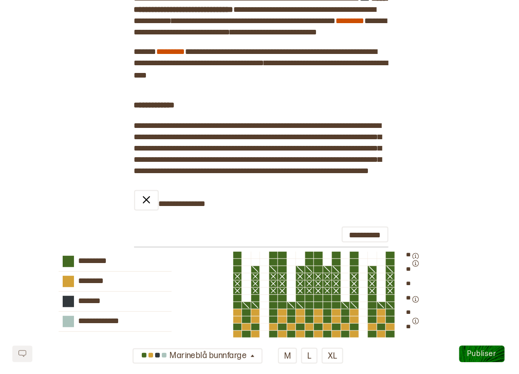
scroll to position [1179, 0]
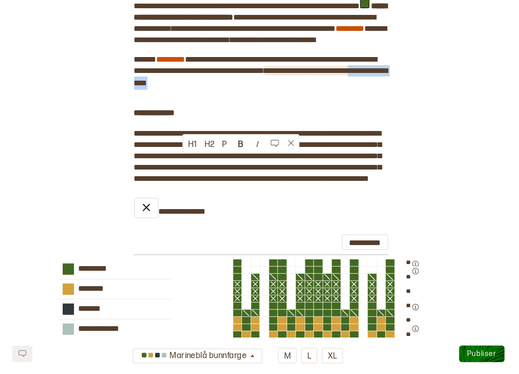
drag, startPoint x: 248, startPoint y: 162, endPoint x: 182, endPoint y: 159, distance: 66.4
copy span "**********"
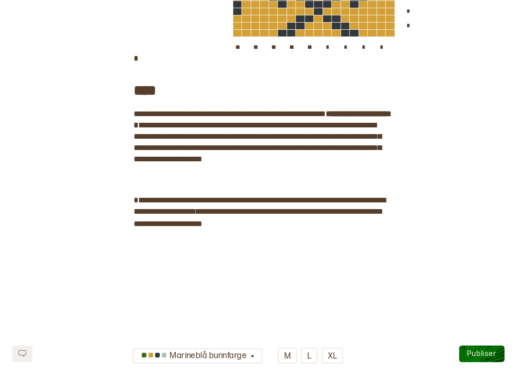
scroll to position [1629, 0]
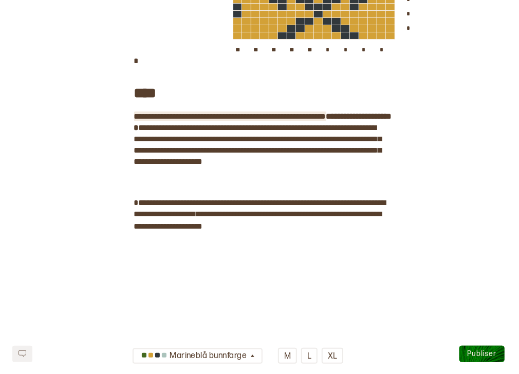
click at [134, 120] on span "**********" at bounding box center [230, 117] width 192 height 8
click at [193, 120] on span "**********" at bounding box center [230, 117] width 192 height 8
click at [247, 132] on span "**********" at bounding box center [257, 122] width 247 height 19
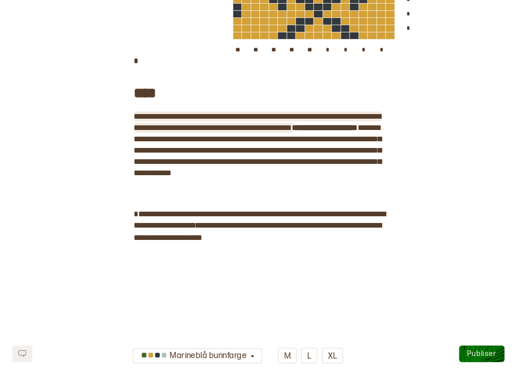
click at [197, 132] on span "**********" at bounding box center [257, 122] width 247 height 19
click at [192, 132] on span "**********" at bounding box center [257, 122] width 247 height 19
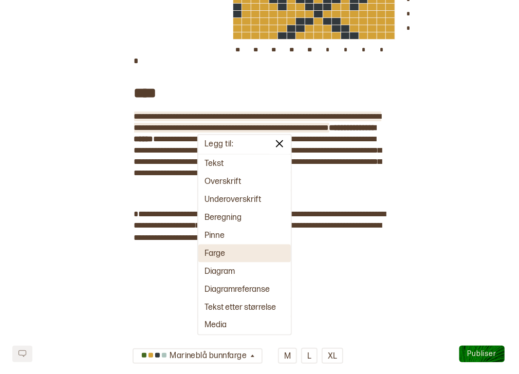
click at [226, 255] on button "Farge" at bounding box center [244, 254] width 93 height 18
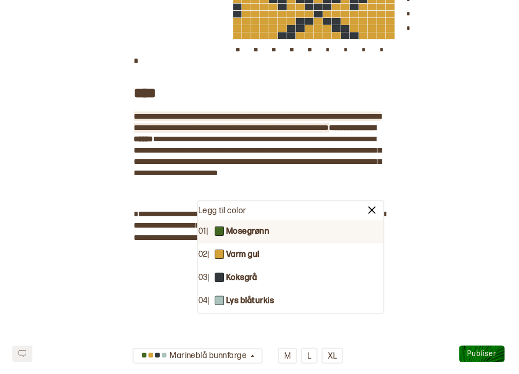
click at [262, 230] on b "Mosegrønn" at bounding box center [247, 232] width 43 height 11
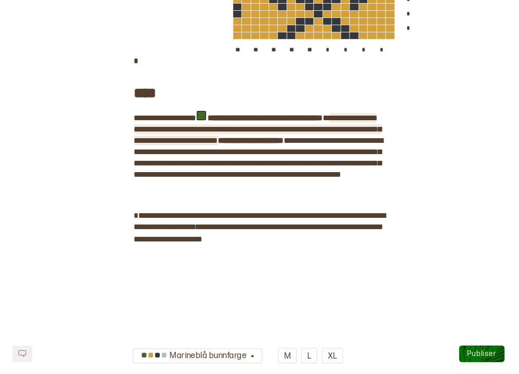
click at [158, 144] on span "**********" at bounding box center [258, 129] width 248 height 30
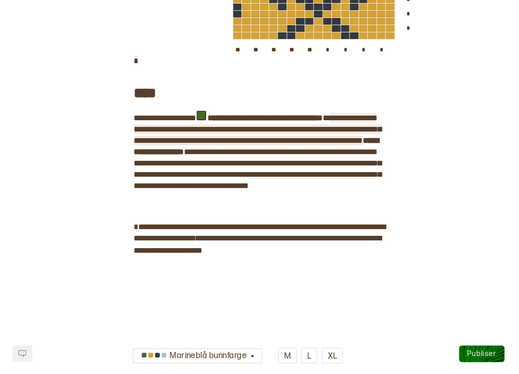
click at [162, 144] on span "**********" at bounding box center [258, 129] width 248 height 30
click at [177, 144] on span "**********" at bounding box center [258, 129] width 248 height 30
click at [326, 144] on span "**********" at bounding box center [258, 129] width 248 height 30
click at [299, 144] on span "**********" at bounding box center [258, 129] width 248 height 30
click at [160, 156] on span "**********" at bounding box center [258, 135] width 248 height 42
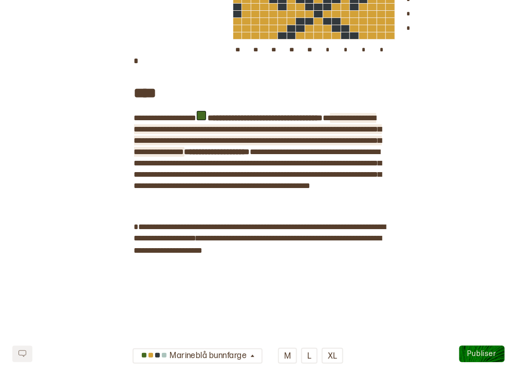
click at [268, 156] on span "**********" at bounding box center [258, 135] width 248 height 42
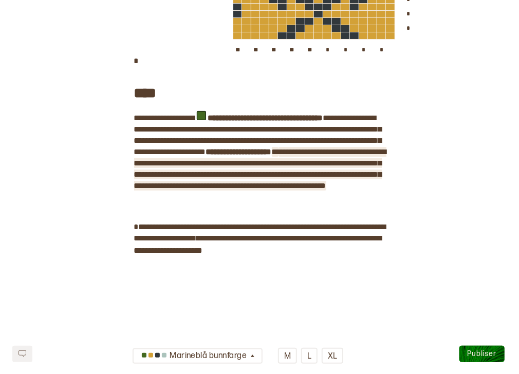
click at [163, 190] on span "**********" at bounding box center [260, 169] width 252 height 42
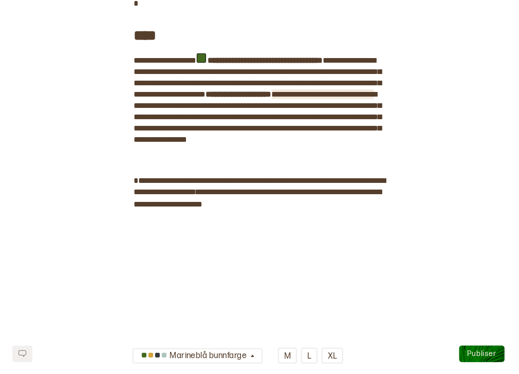
scroll to position [1692, 0]
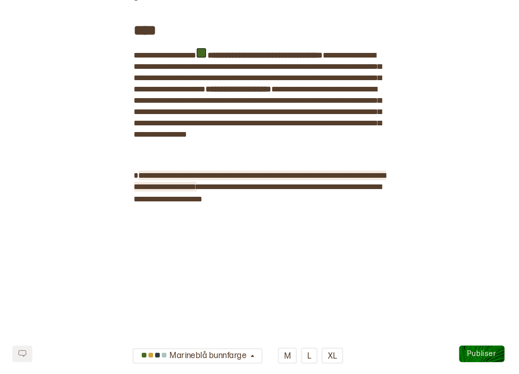
click at [283, 191] on span "**********" at bounding box center [260, 181] width 252 height 19
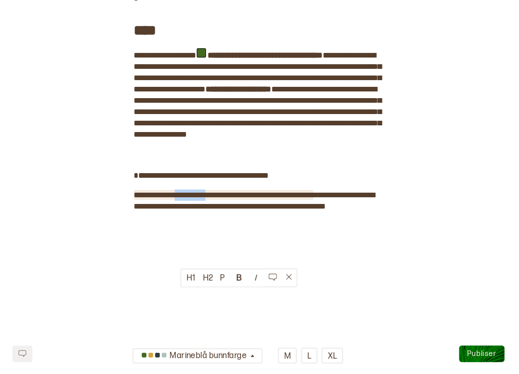
drag, startPoint x: 220, startPoint y: 295, endPoint x: 179, endPoint y: 294, distance: 40.6
click at [179, 199] on span "**********" at bounding box center [223, 195] width 179 height 8
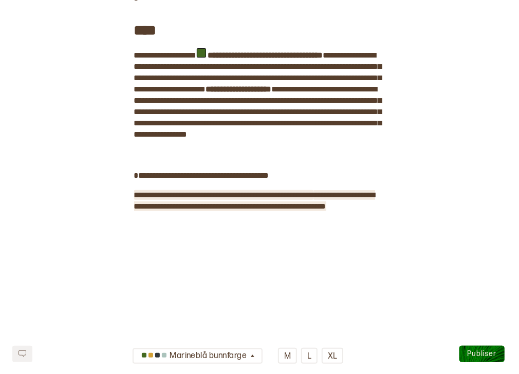
click at [341, 210] on span "**********" at bounding box center [254, 200] width 241 height 19
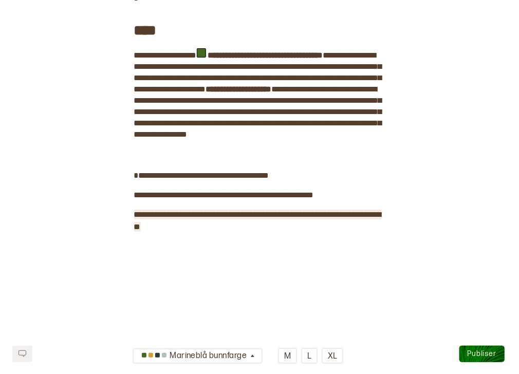
click at [269, 231] on span "**********" at bounding box center [257, 221] width 247 height 20
click at [267, 231] on span "**********" at bounding box center [257, 221] width 247 height 20
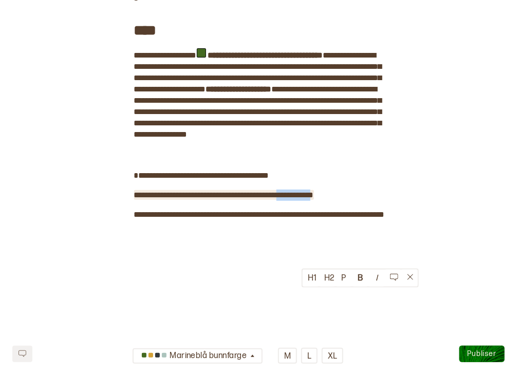
drag, startPoint x: 338, startPoint y: 298, endPoint x: 292, endPoint y: 298, distance: 45.7
click at [292, 199] on span "**********" at bounding box center [224, 195] width 180 height 8
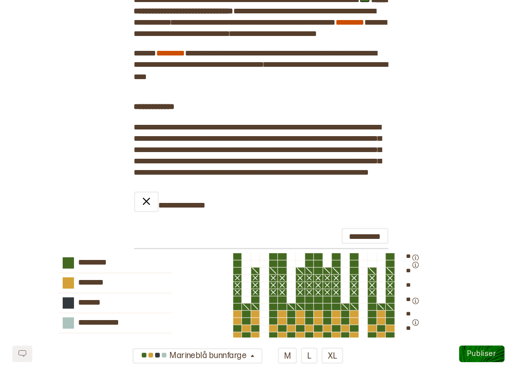
scroll to position [1142, 0]
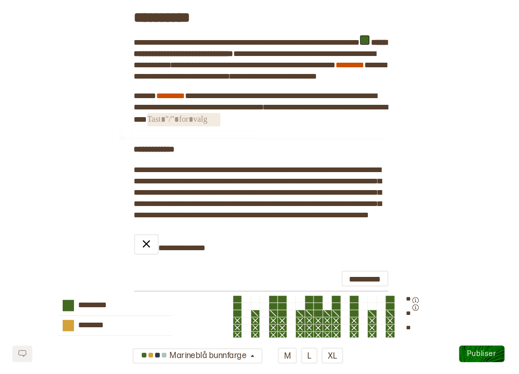
click at [221, 126] on span "﻿" at bounding box center [184, 119] width 73 height 13
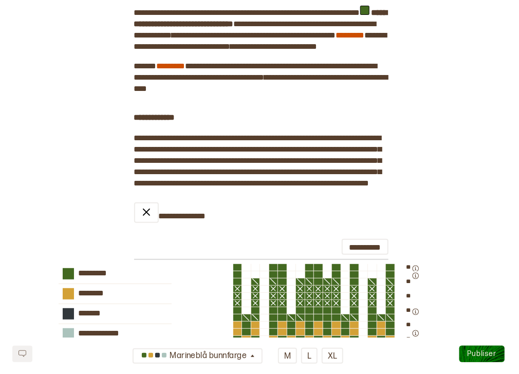
scroll to position [1177, 0]
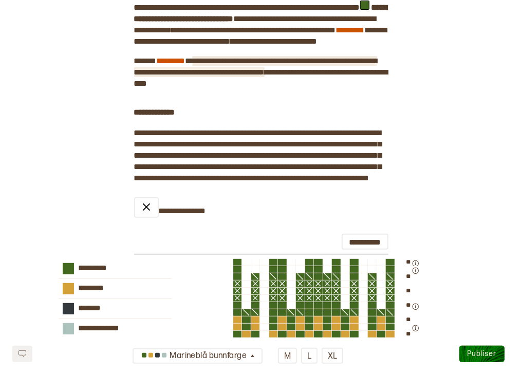
click at [255, 76] on span "**********" at bounding box center [255, 66] width 243 height 19
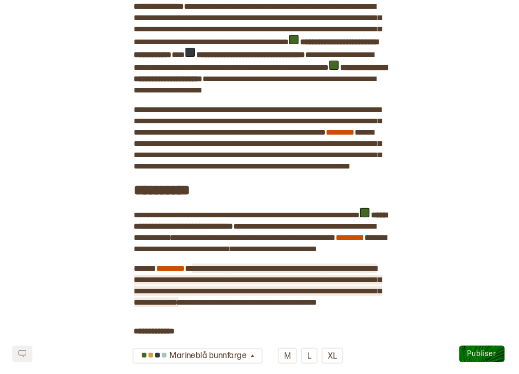
scroll to position [959, 0]
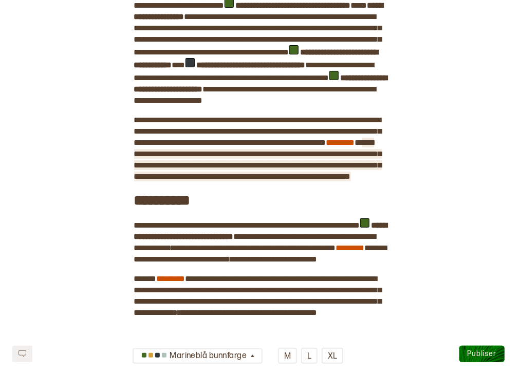
click at [188, 180] on span "**********" at bounding box center [258, 160] width 248 height 42
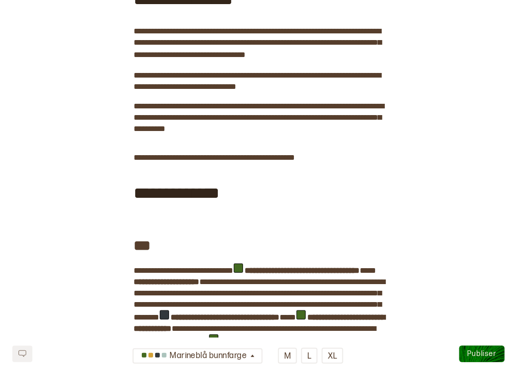
scroll to position [0, 0]
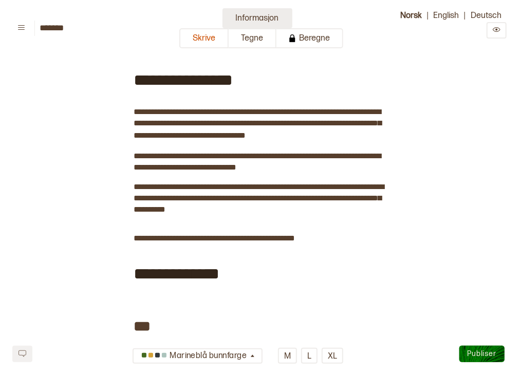
click at [247, 16] on button "Informasjon" at bounding box center [258, 18] width 70 height 20
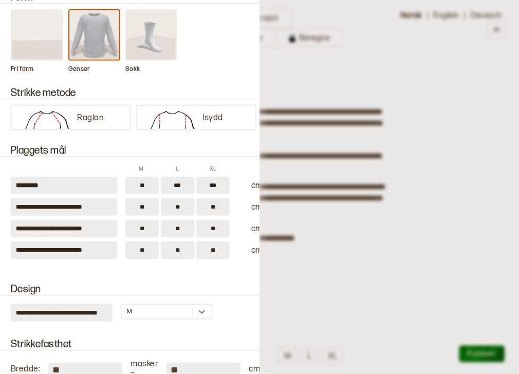
scroll to position [125, 0]
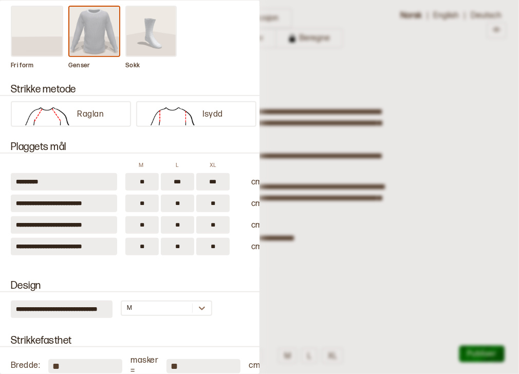
click at [411, 225] on div at bounding box center [259, 187] width 519 height 374
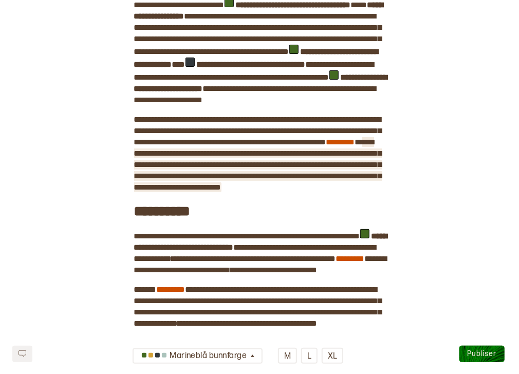
scroll to position [962, 0]
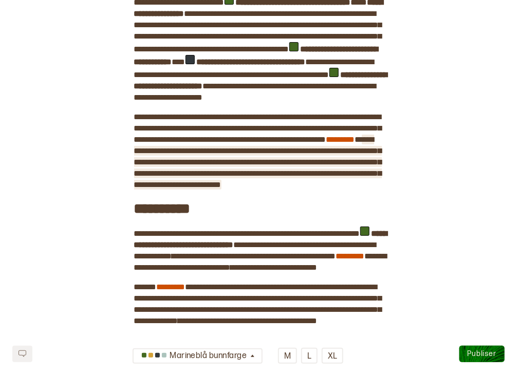
click at [275, 189] on span "**********" at bounding box center [258, 162] width 248 height 53
drag, startPoint x: 285, startPoint y: 243, endPoint x: 278, endPoint y: 243, distance: 7.2
click at [278, 189] on span "**********" at bounding box center [258, 162] width 248 height 53
click at [298, 189] on span "**********" at bounding box center [258, 162] width 248 height 53
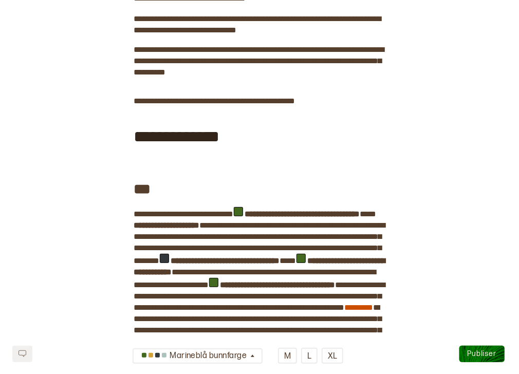
scroll to position [0, 0]
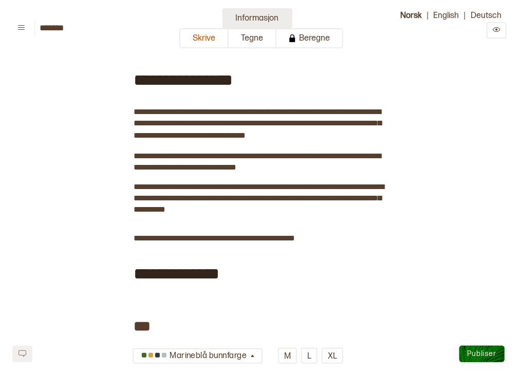
click at [241, 24] on button "Informasjon" at bounding box center [258, 18] width 70 height 20
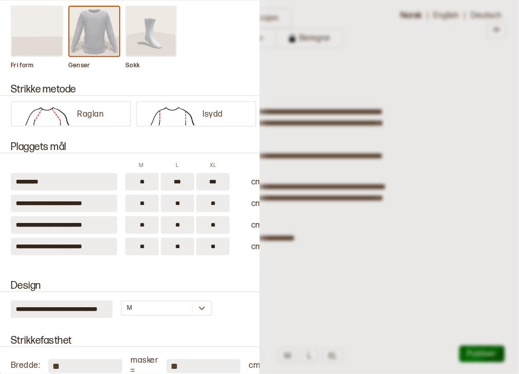
click at [184, 219] on input "**" at bounding box center [177, 224] width 33 height 17
type input "**"
click at [216, 220] on input "**" at bounding box center [212, 224] width 33 height 17
type input "**"
click at [364, 136] on div at bounding box center [259, 187] width 519 height 374
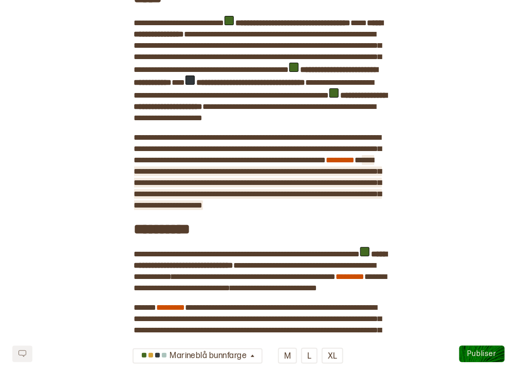
scroll to position [944, 0]
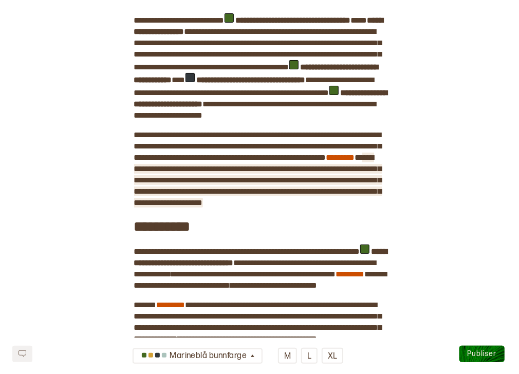
click at [306, 207] on span "**********" at bounding box center [258, 180] width 248 height 53
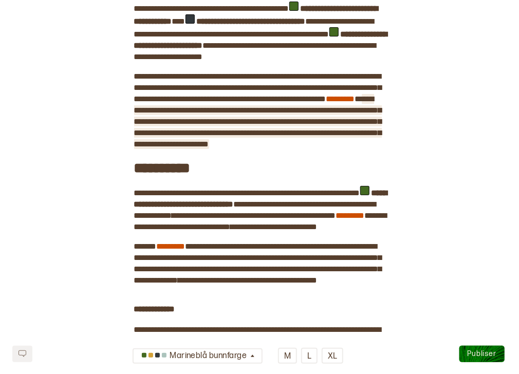
scroll to position [1000, 0]
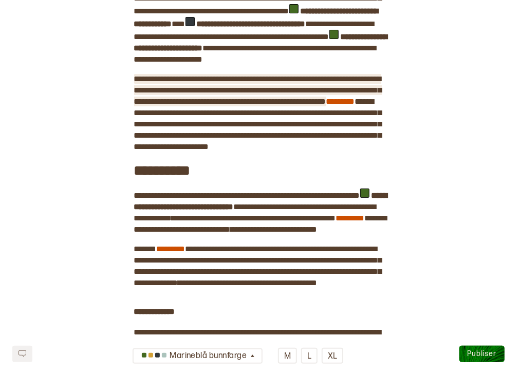
click at [381, 105] on span "**********" at bounding box center [258, 90] width 248 height 30
click at [139, 105] on span "**********" at bounding box center [258, 90] width 248 height 30
click at [152, 105] on span "**********" at bounding box center [258, 90] width 248 height 30
click at [301, 105] on span "**********" at bounding box center [258, 90] width 248 height 30
click at [278, 105] on span "**********" at bounding box center [258, 90] width 248 height 30
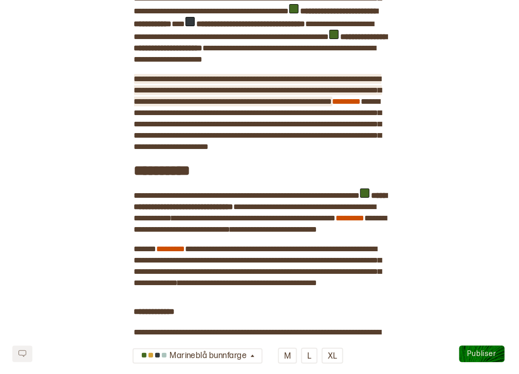
click at [292, 105] on span "**********" at bounding box center [258, 90] width 248 height 30
click at [306, 105] on span "**********" at bounding box center [258, 90] width 248 height 30
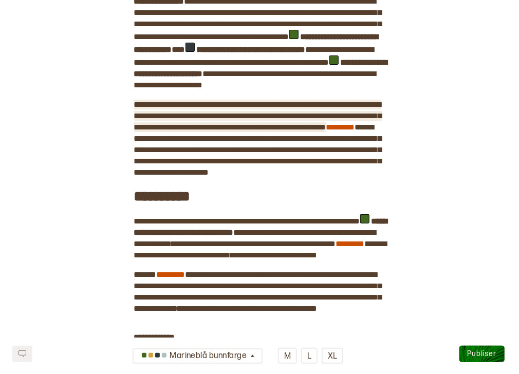
scroll to position [977, 0]
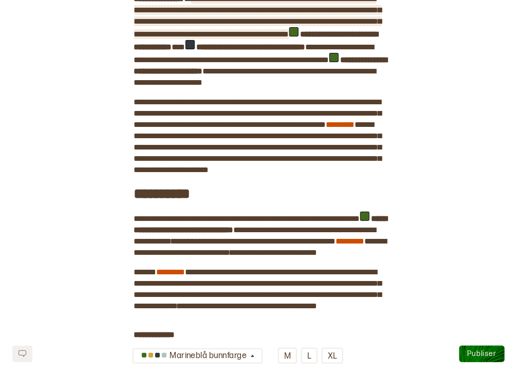
click at [352, 38] on span "**********" at bounding box center [258, 16] width 248 height 43
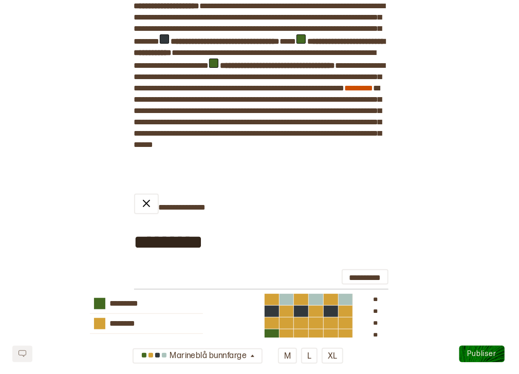
scroll to position [321, 0]
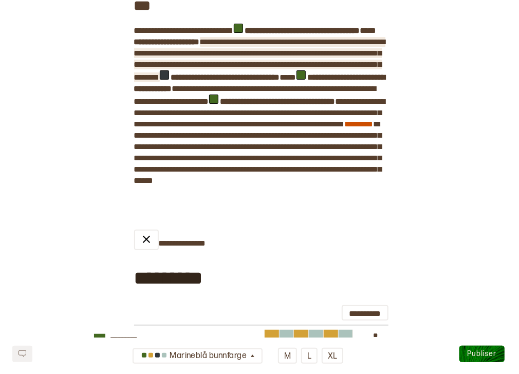
click at [261, 81] on span "**********" at bounding box center [259, 59] width 251 height 43
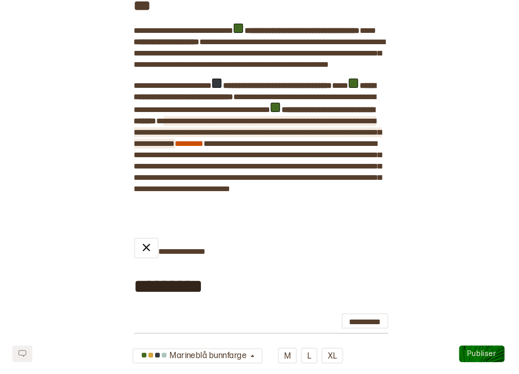
click at [357, 148] on span "**********" at bounding box center [258, 132] width 248 height 30
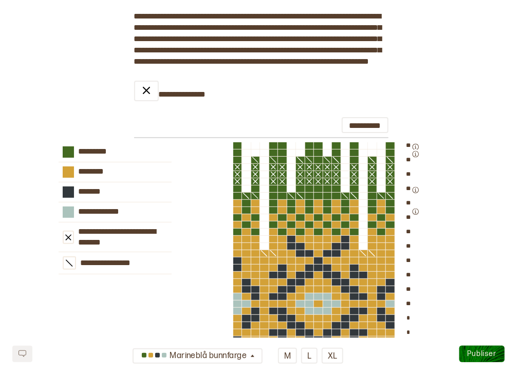
scroll to position [1369, 0]
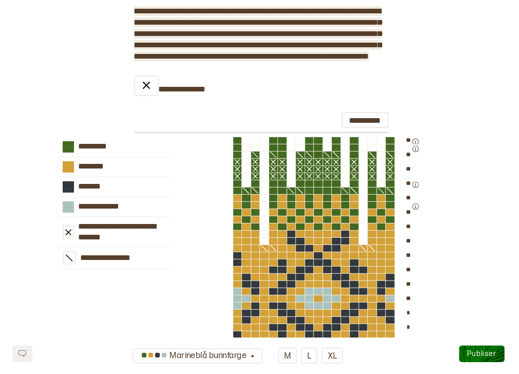
click at [225, 60] on span "**********" at bounding box center [258, 33] width 248 height 53
